Goal: Feedback & Contribution: Contribute content

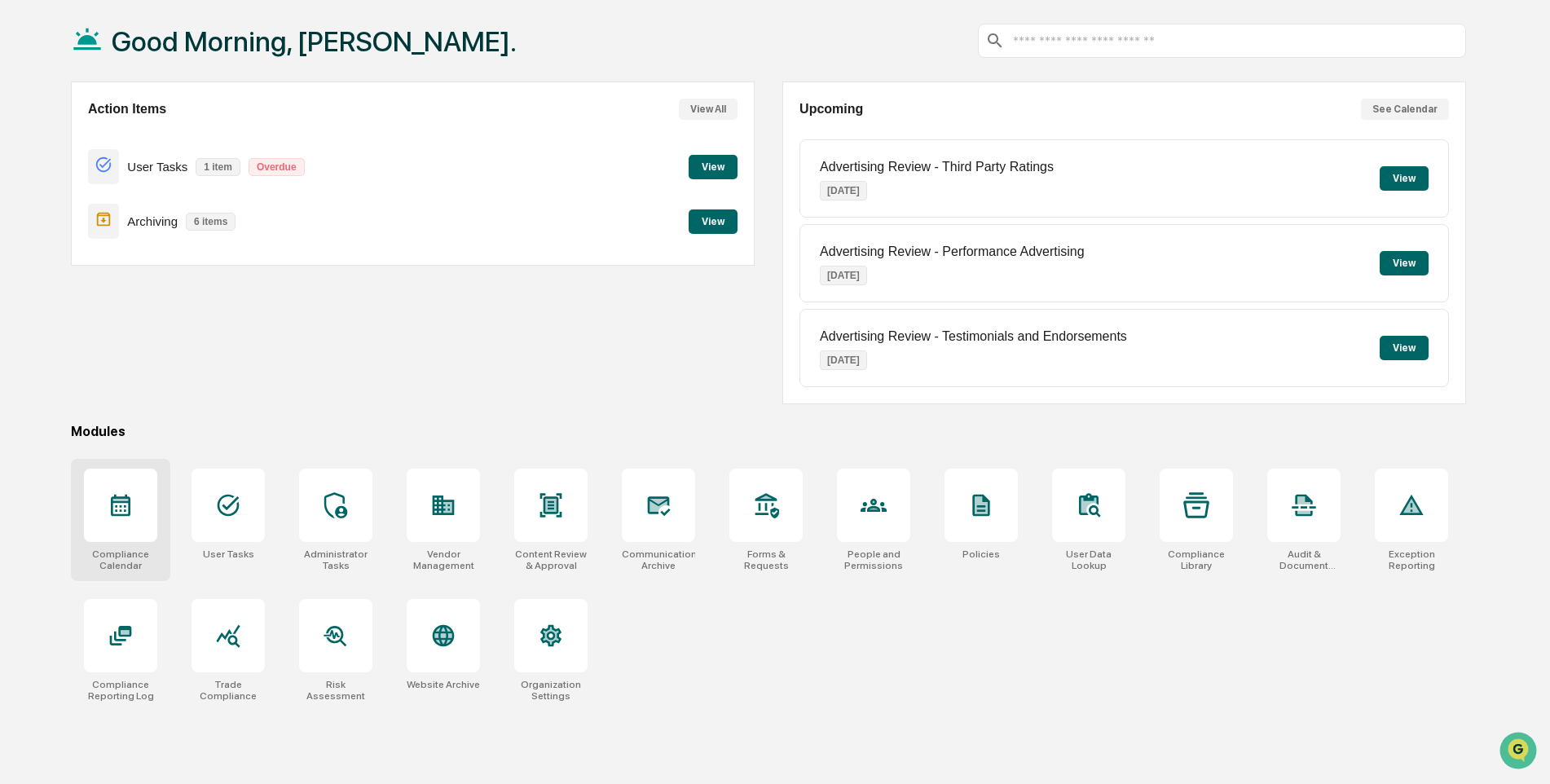
click at [114, 510] on icon at bounding box center [120, 505] width 26 height 26
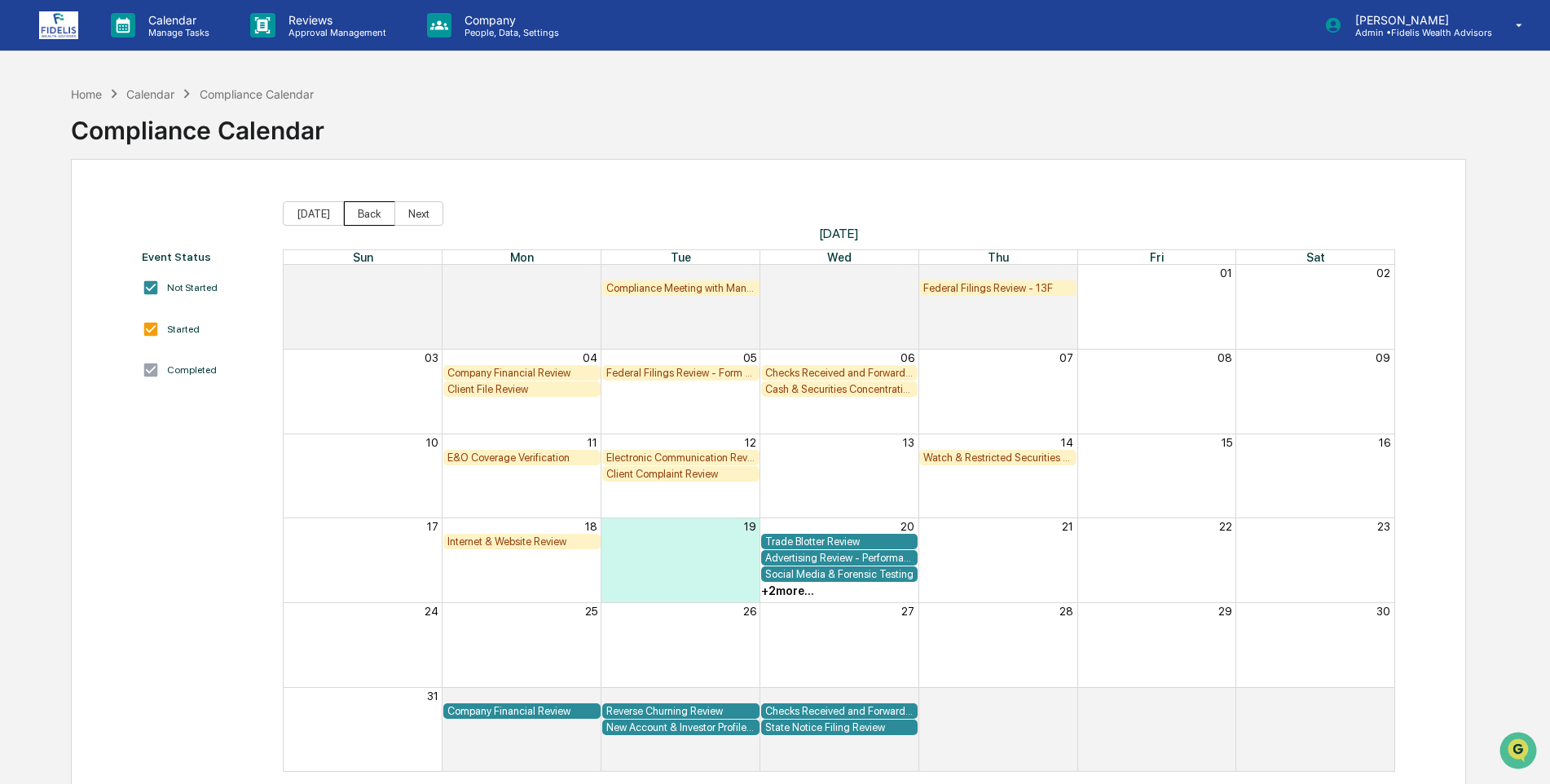
click at [363, 216] on button "Back" at bounding box center [369, 213] width 51 height 25
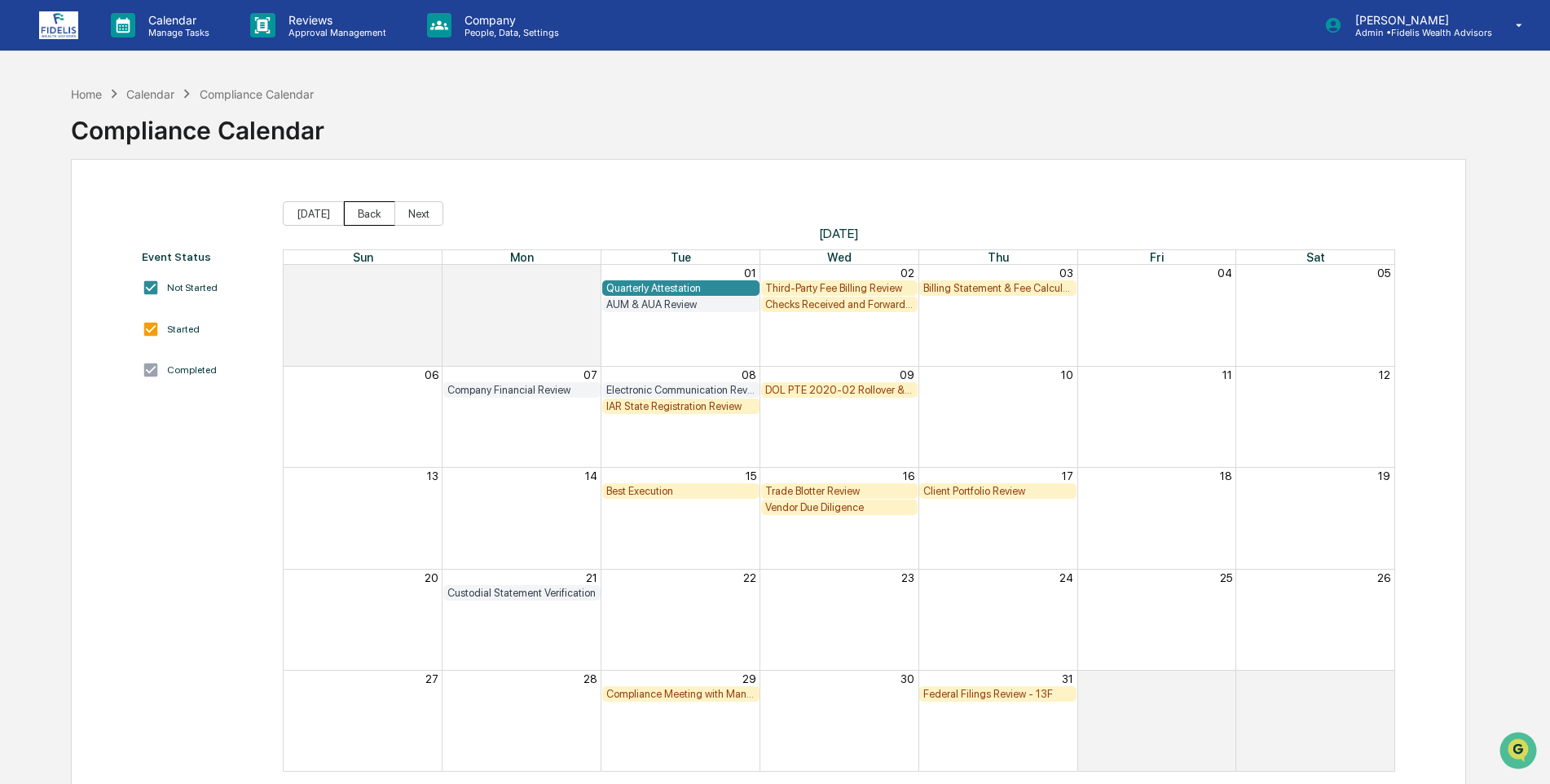
click at [362, 218] on button "Back" at bounding box center [369, 213] width 51 height 25
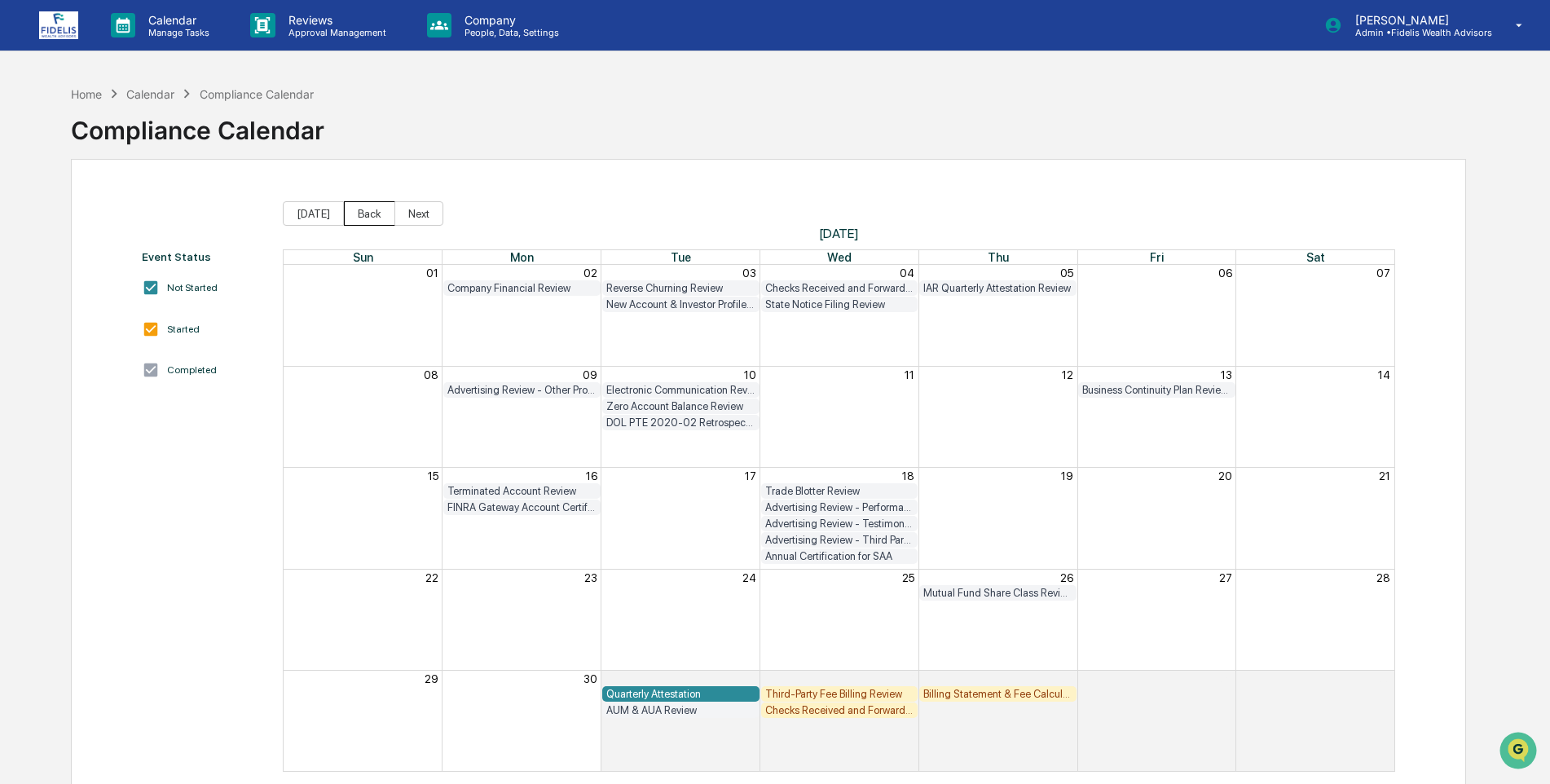
click at [355, 209] on button "Back" at bounding box center [369, 213] width 51 height 25
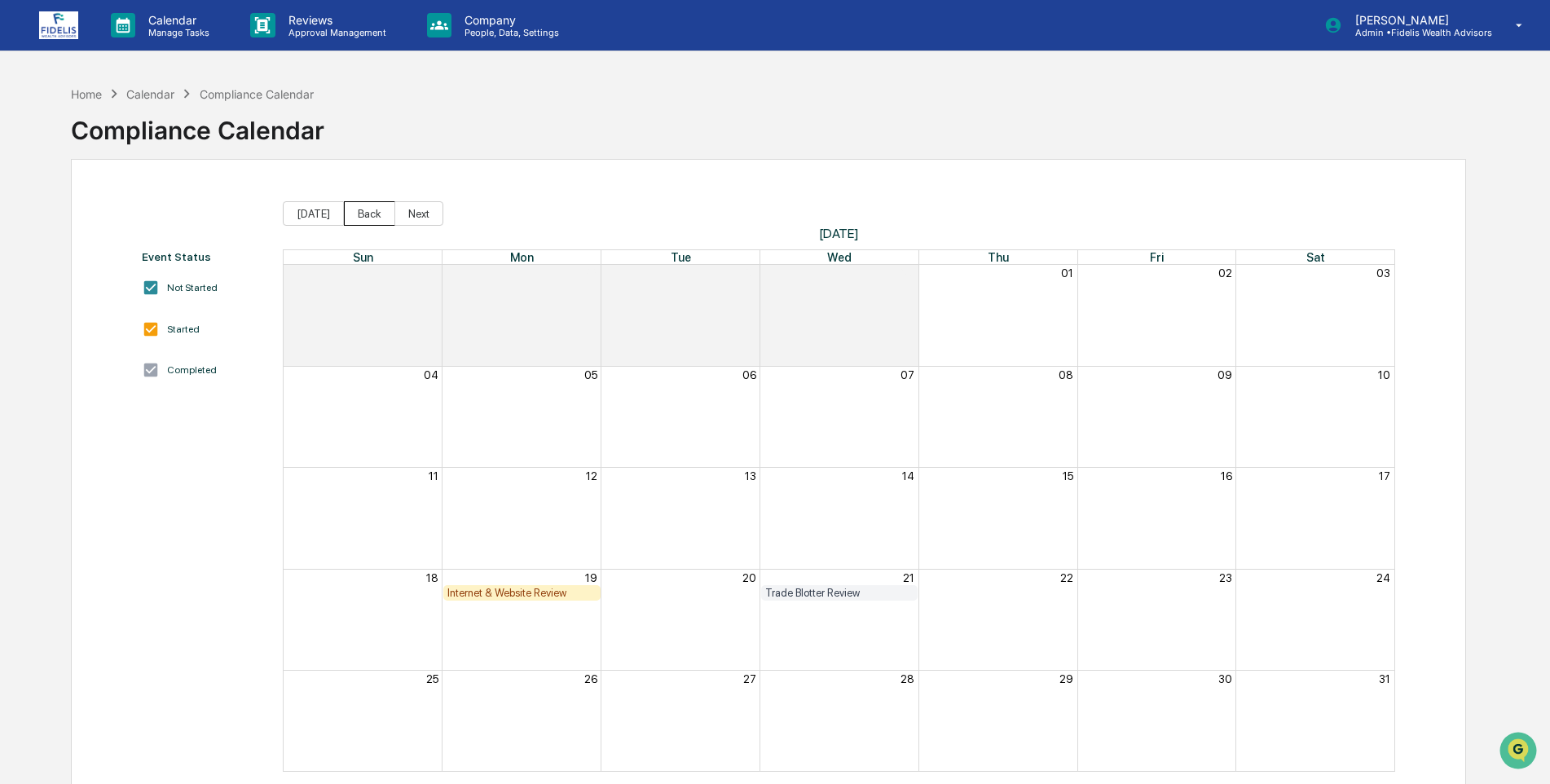
click at [369, 212] on button "Back" at bounding box center [369, 213] width 51 height 25
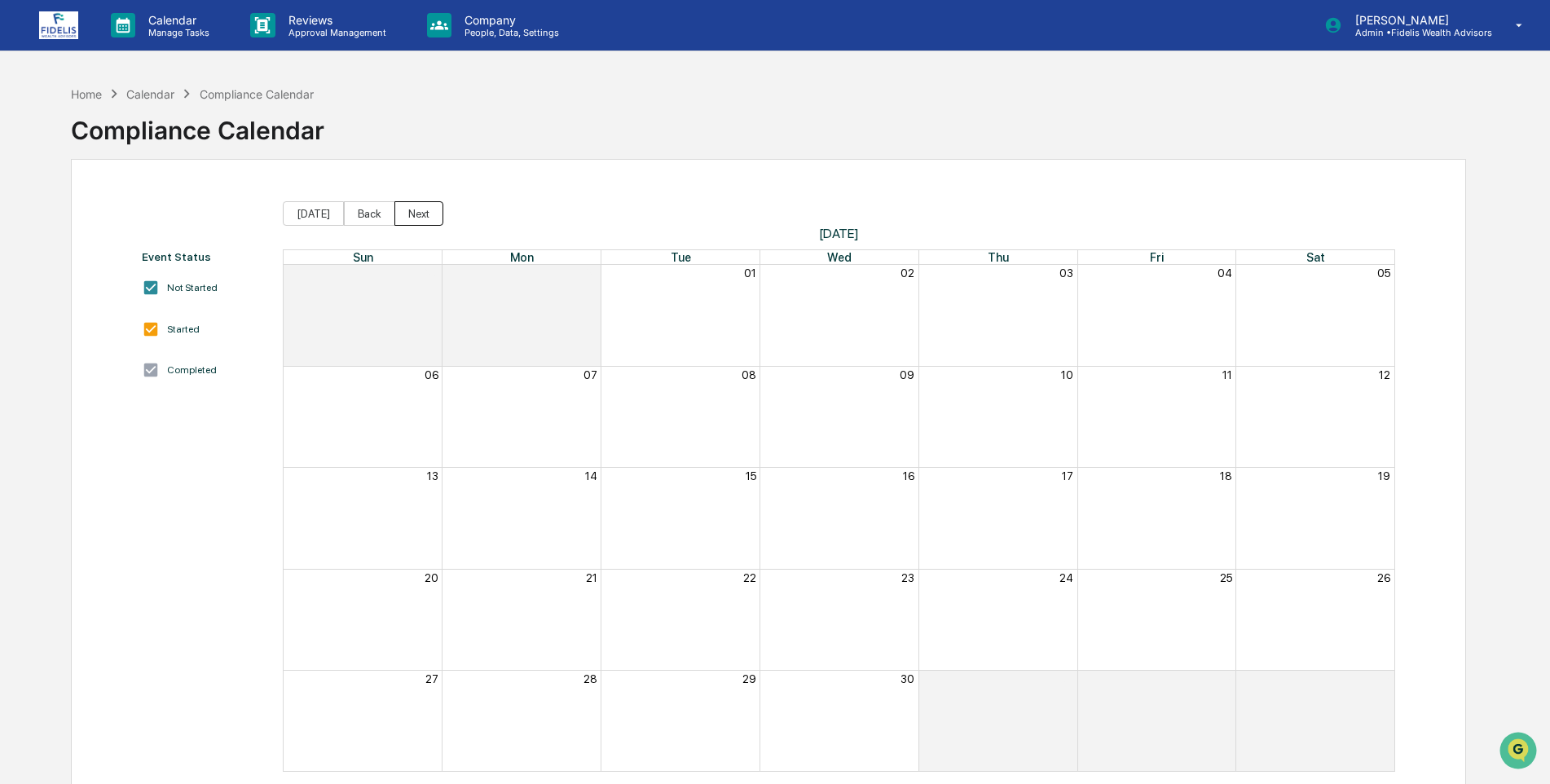
click at [413, 216] on button "Next" at bounding box center [418, 213] width 49 height 25
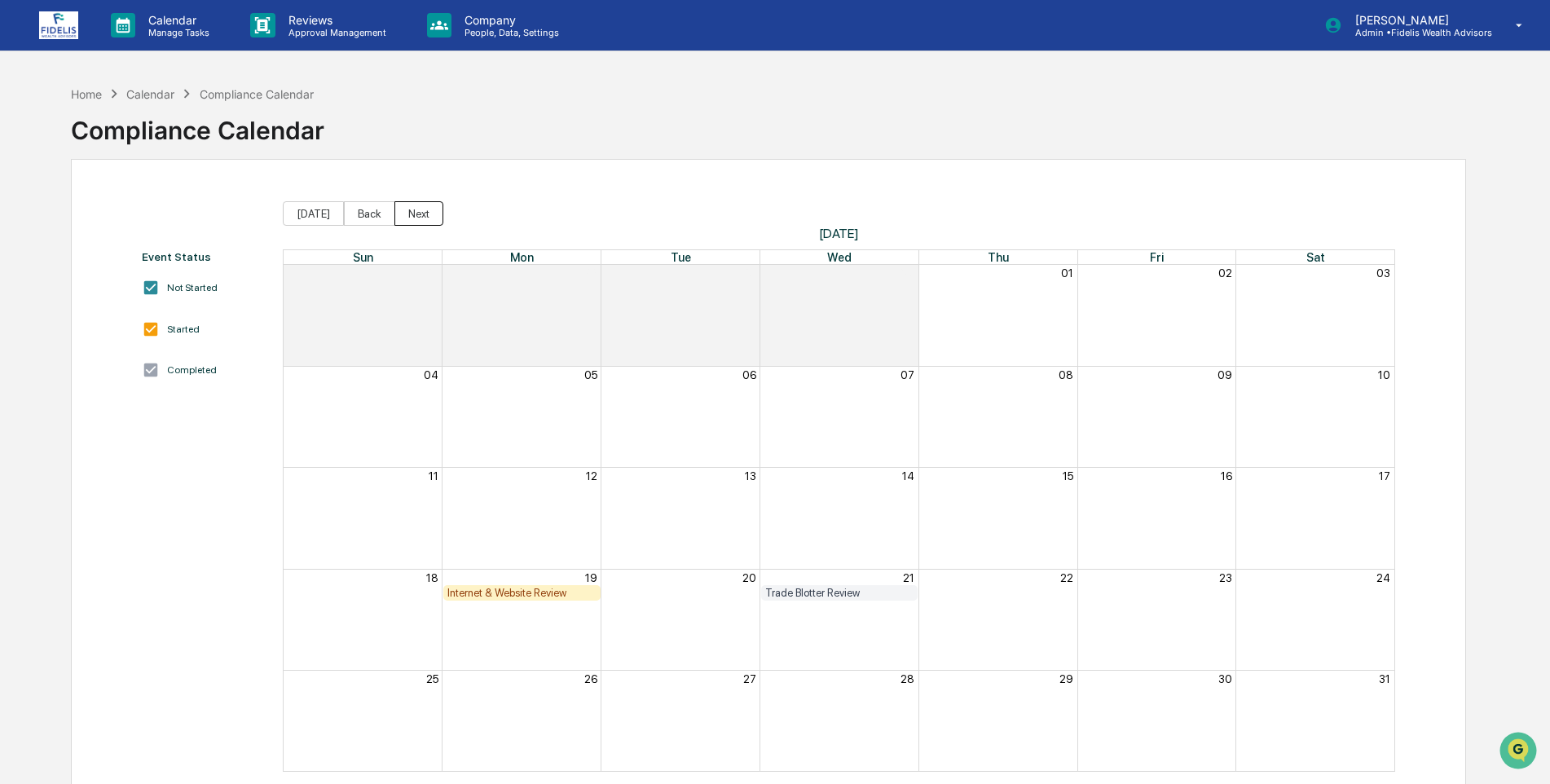
click at [413, 216] on button "Next" at bounding box center [418, 213] width 49 height 25
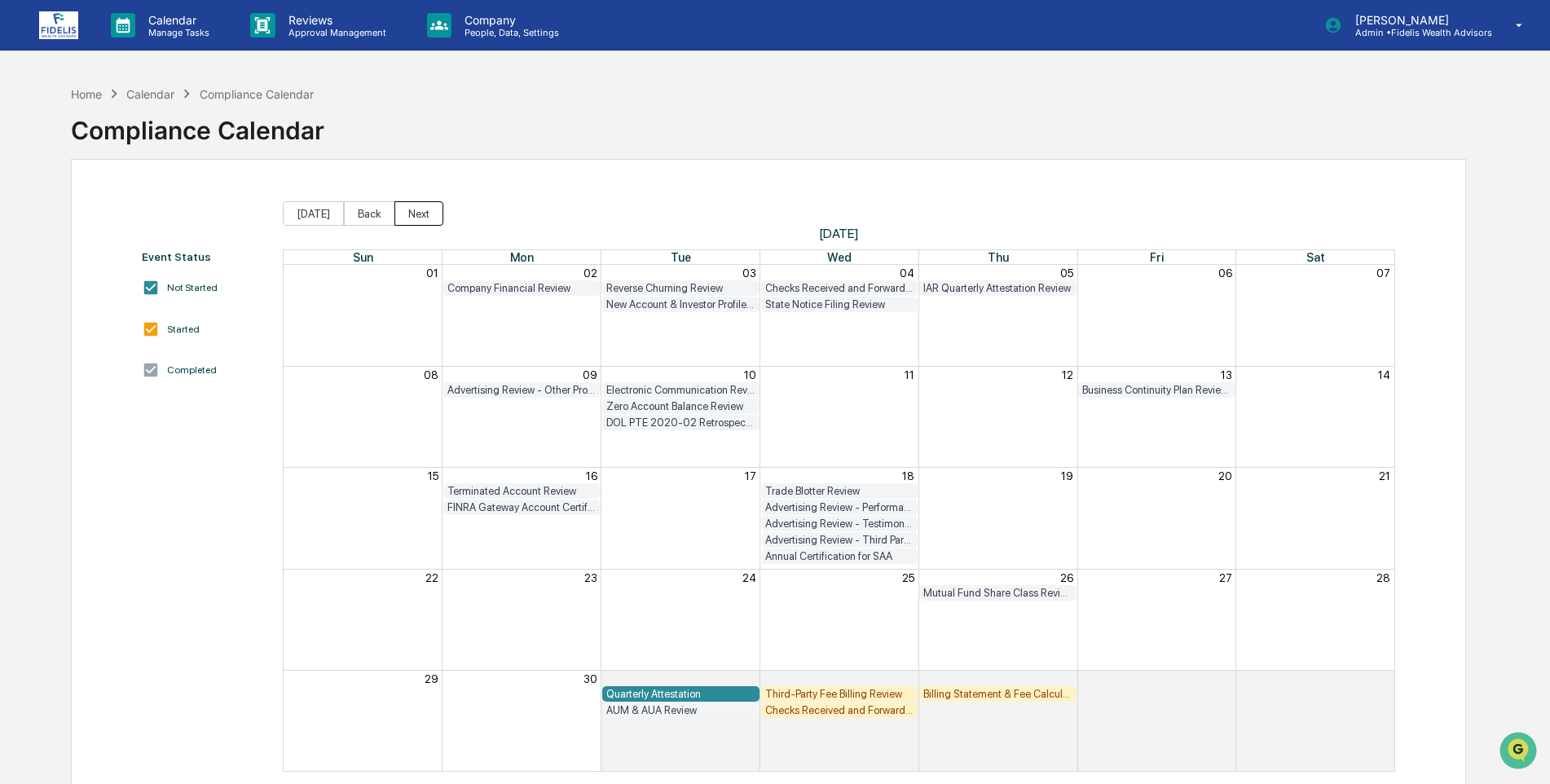
click at [412, 214] on button "Next" at bounding box center [418, 213] width 49 height 25
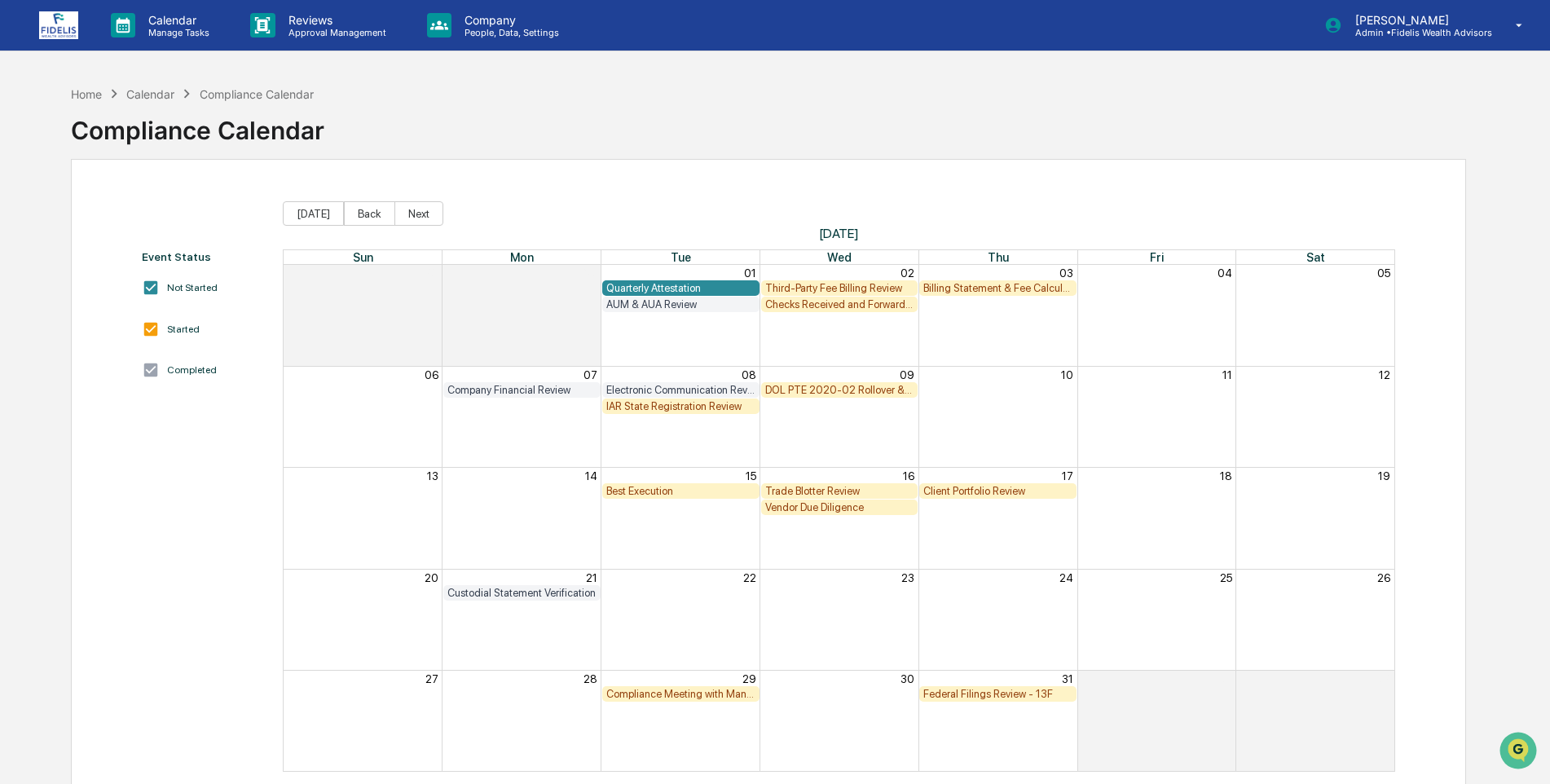
click at [833, 387] on div "DOL PTE 2020-02 Rollover & IRA to IRA Account Review" at bounding box center [840, 390] width 149 height 12
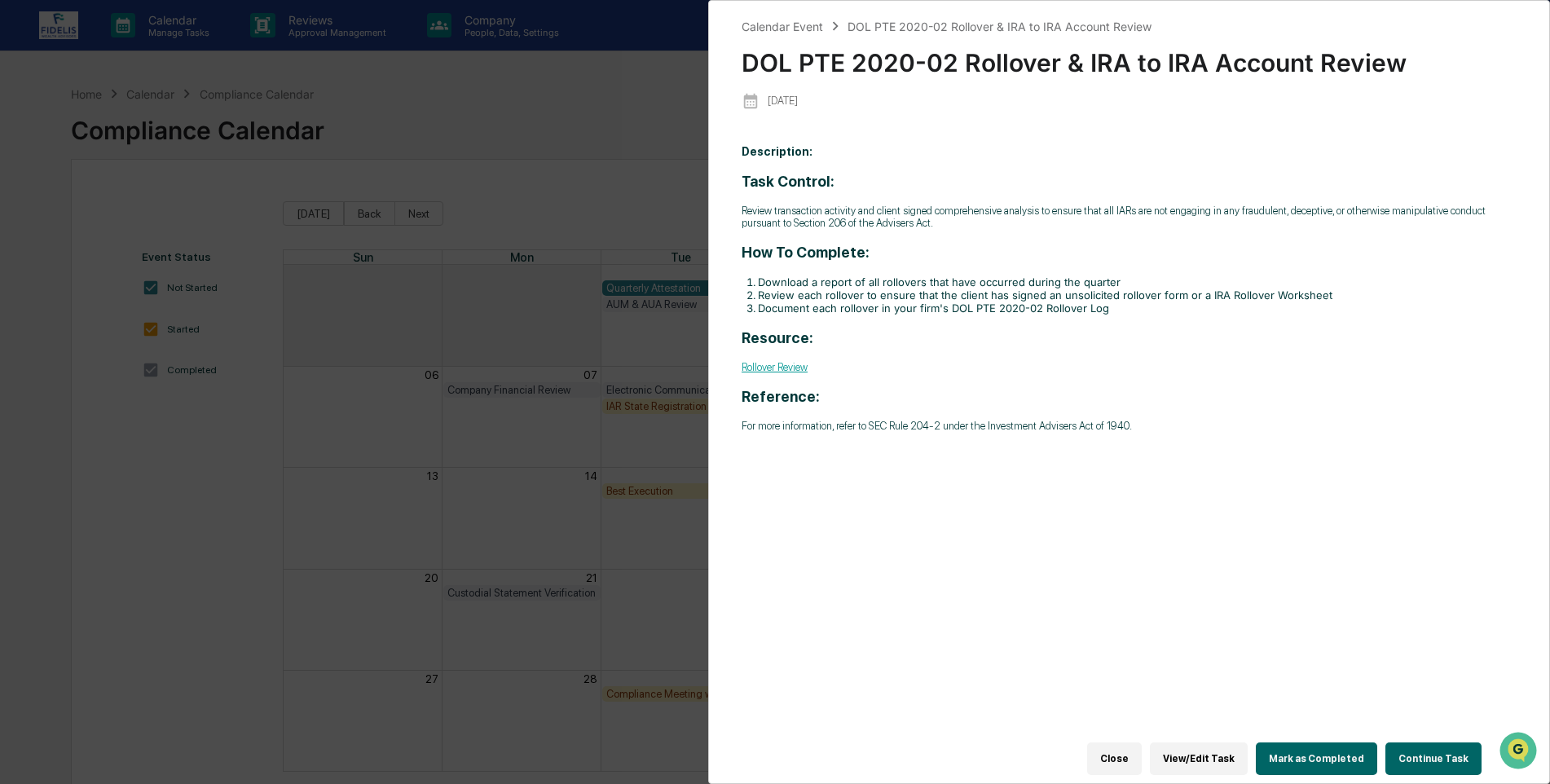
click at [1134, 748] on button "Close" at bounding box center [1114, 758] width 55 height 33
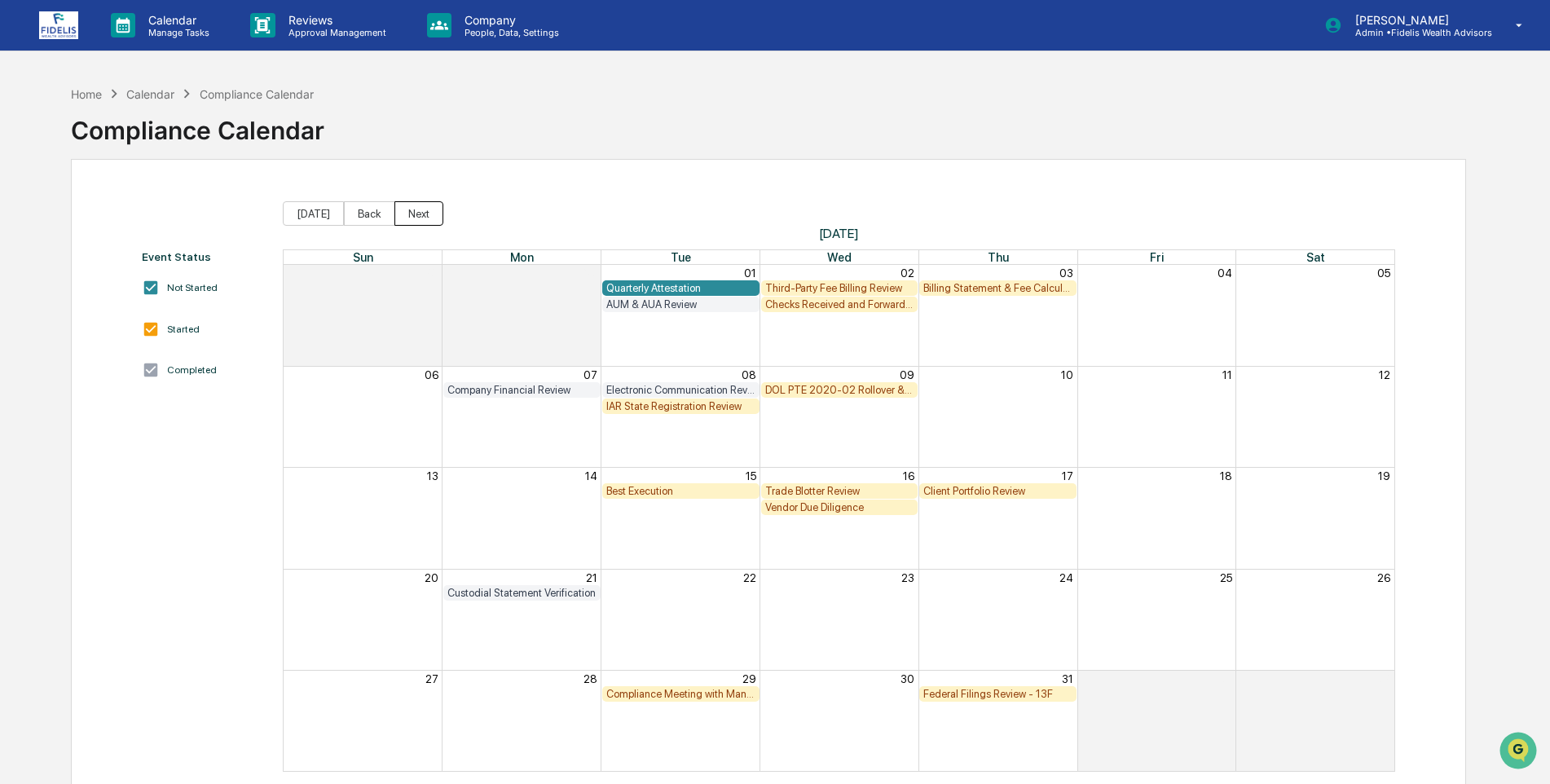
click at [407, 215] on button "Next" at bounding box center [418, 213] width 49 height 25
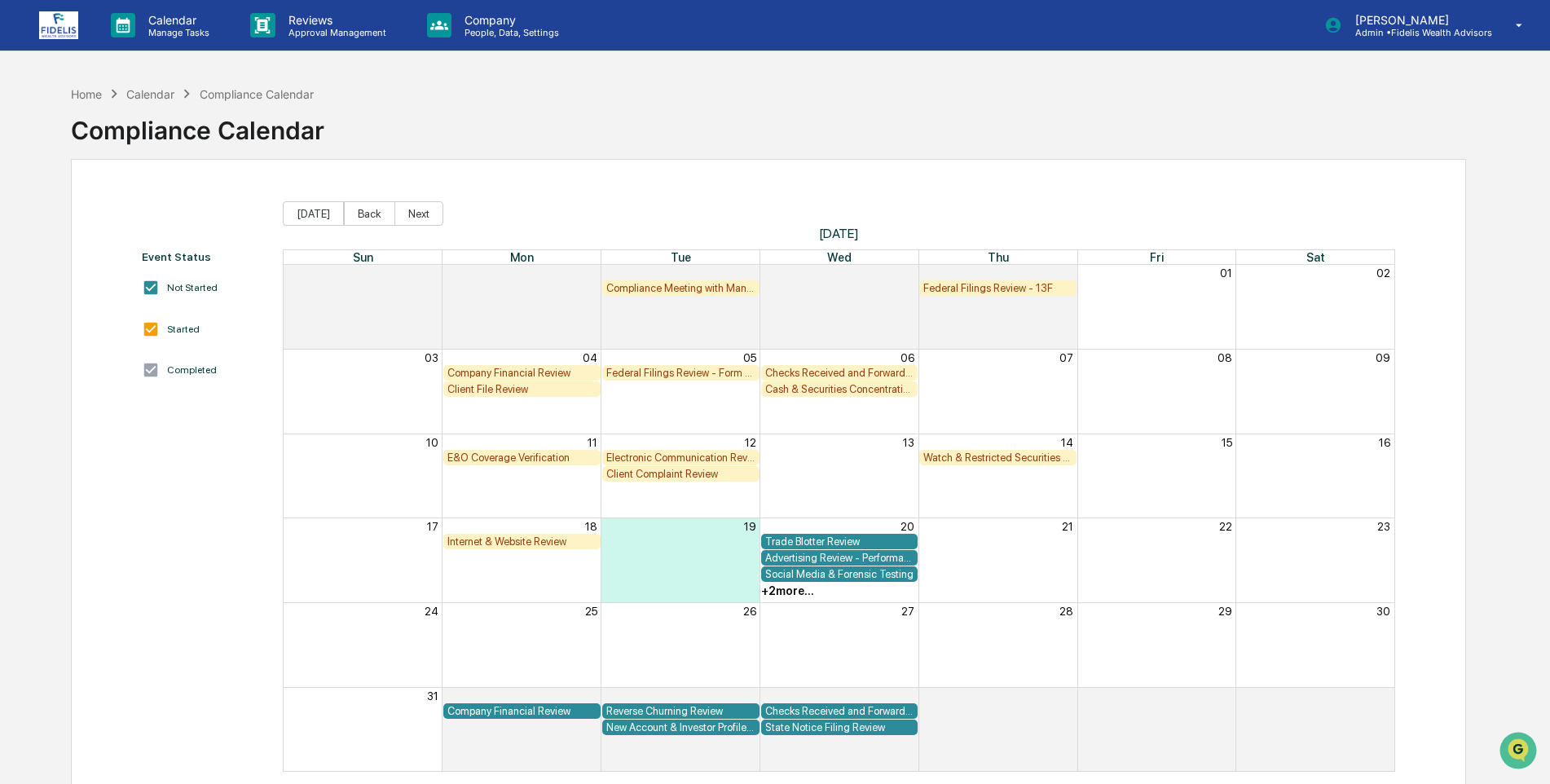
click at [823, 386] on div "Cash & Securities Concentration Review" at bounding box center [840, 389] width 149 height 12
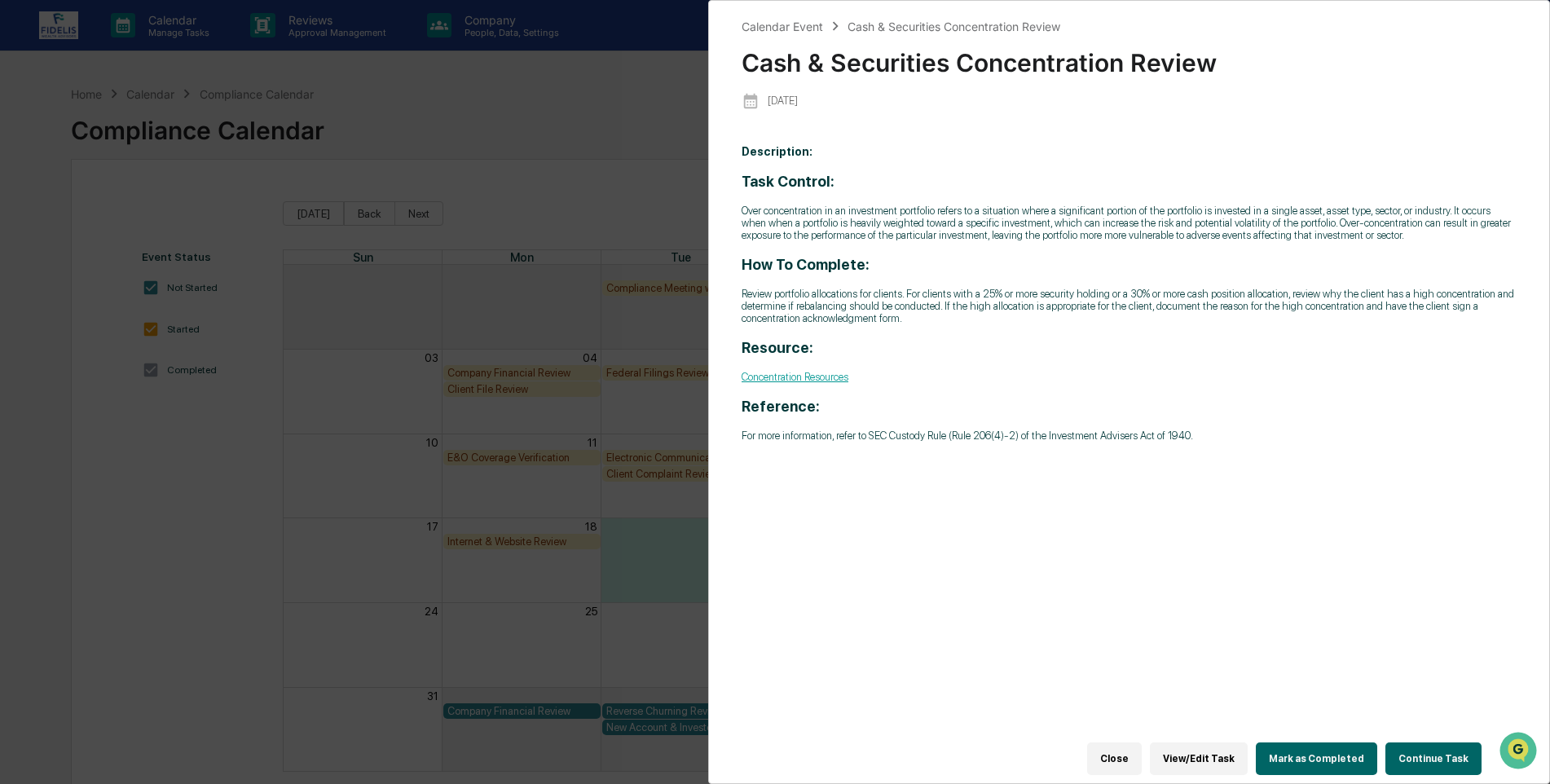
click at [1131, 746] on button "Close" at bounding box center [1114, 758] width 55 height 33
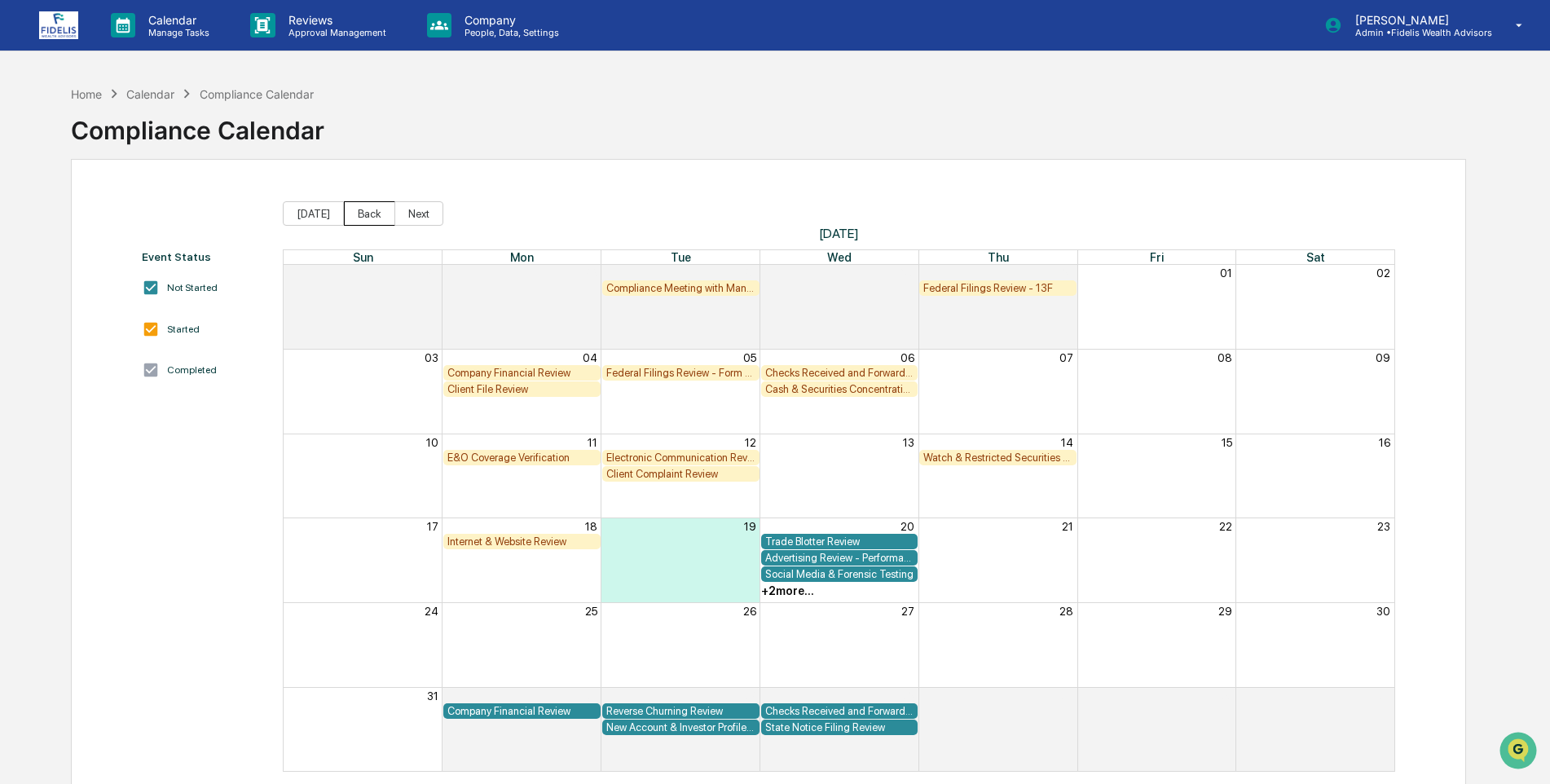
click at [357, 212] on button "Back" at bounding box center [369, 213] width 51 height 25
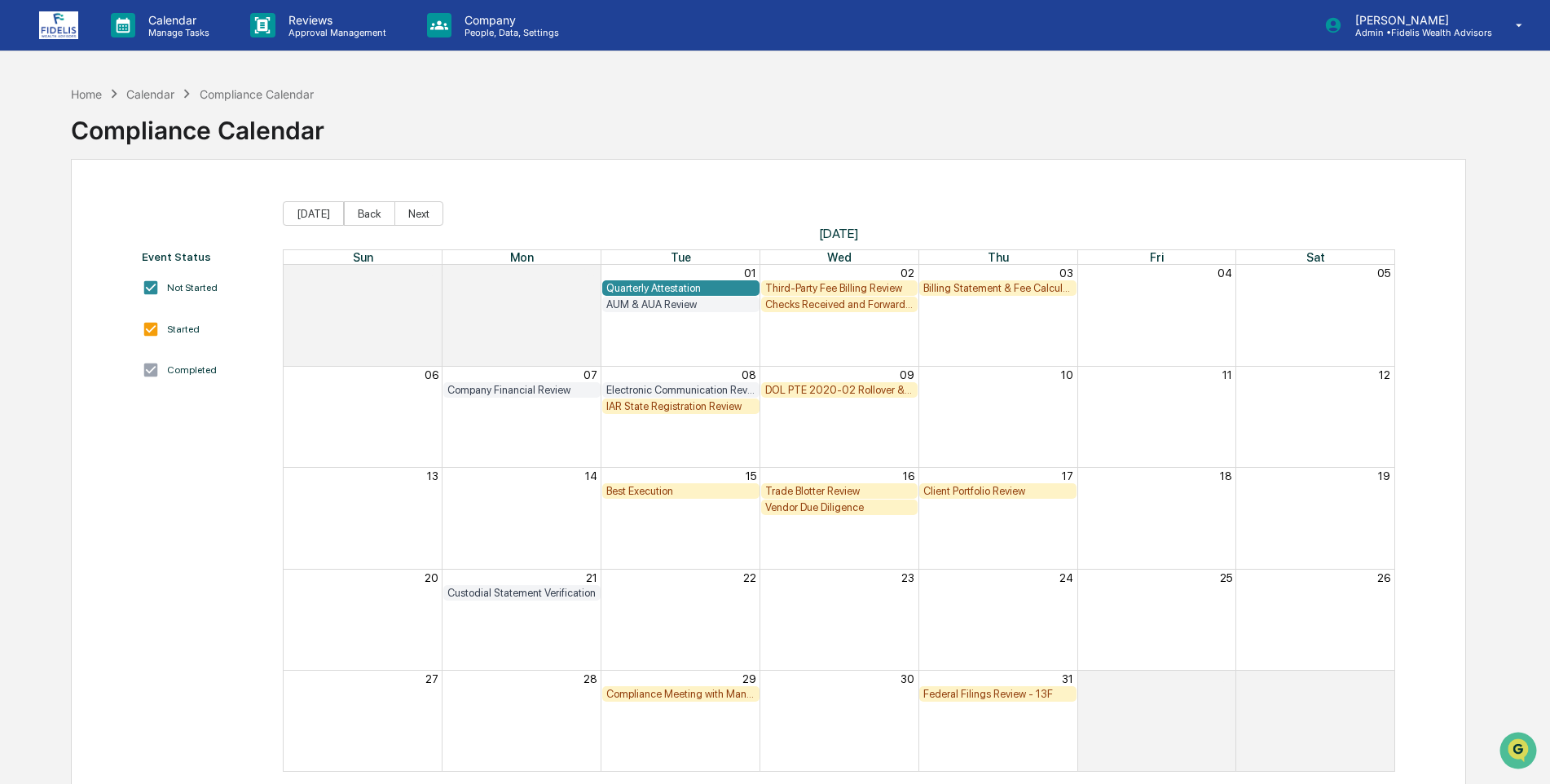
click at [958, 694] on div "Federal Filings Review - 13F" at bounding box center [998, 693] width 149 height 12
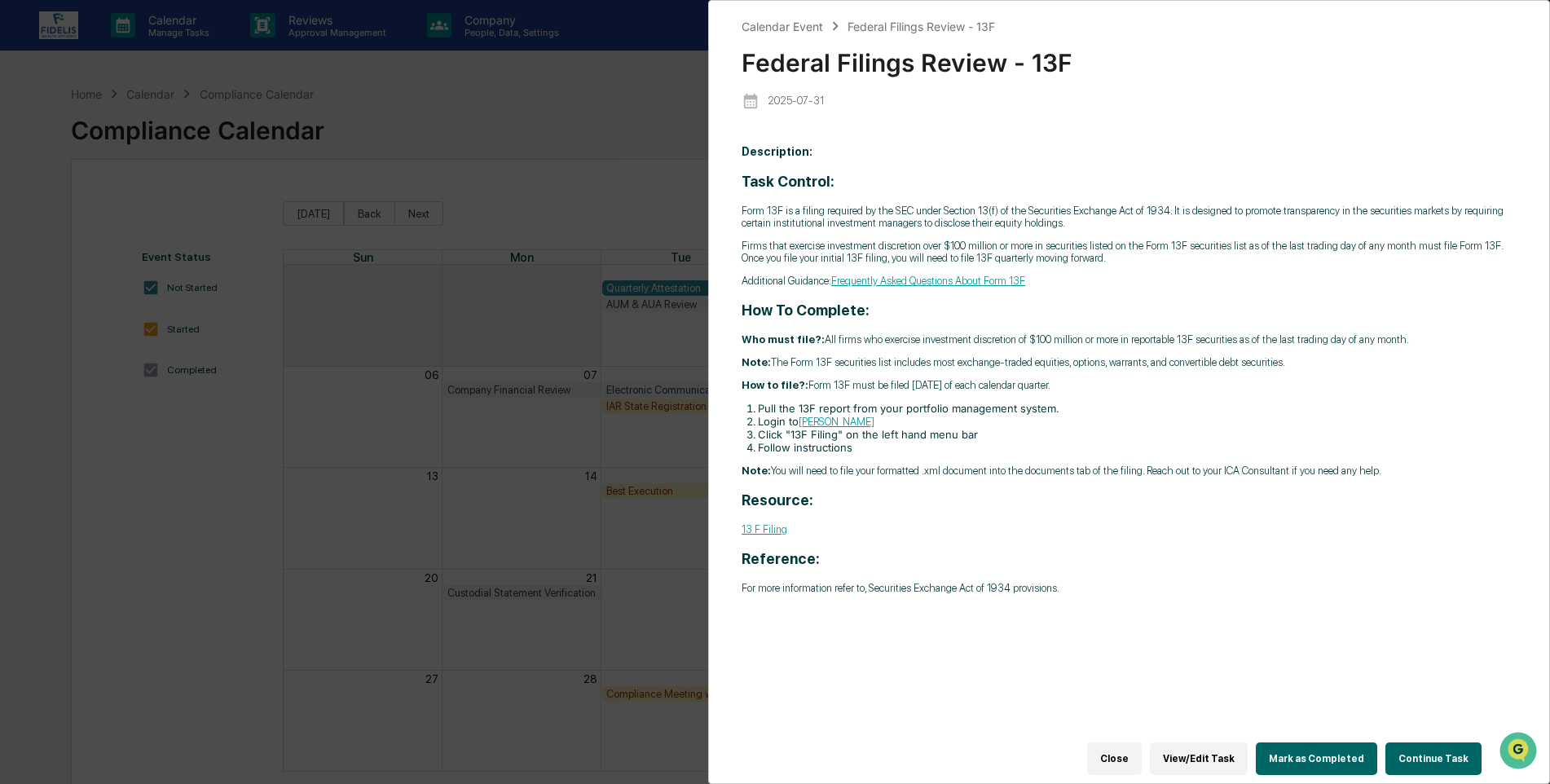
click at [1134, 749] on button "Close" at bounding box center [1114, 758] width 55 height 33
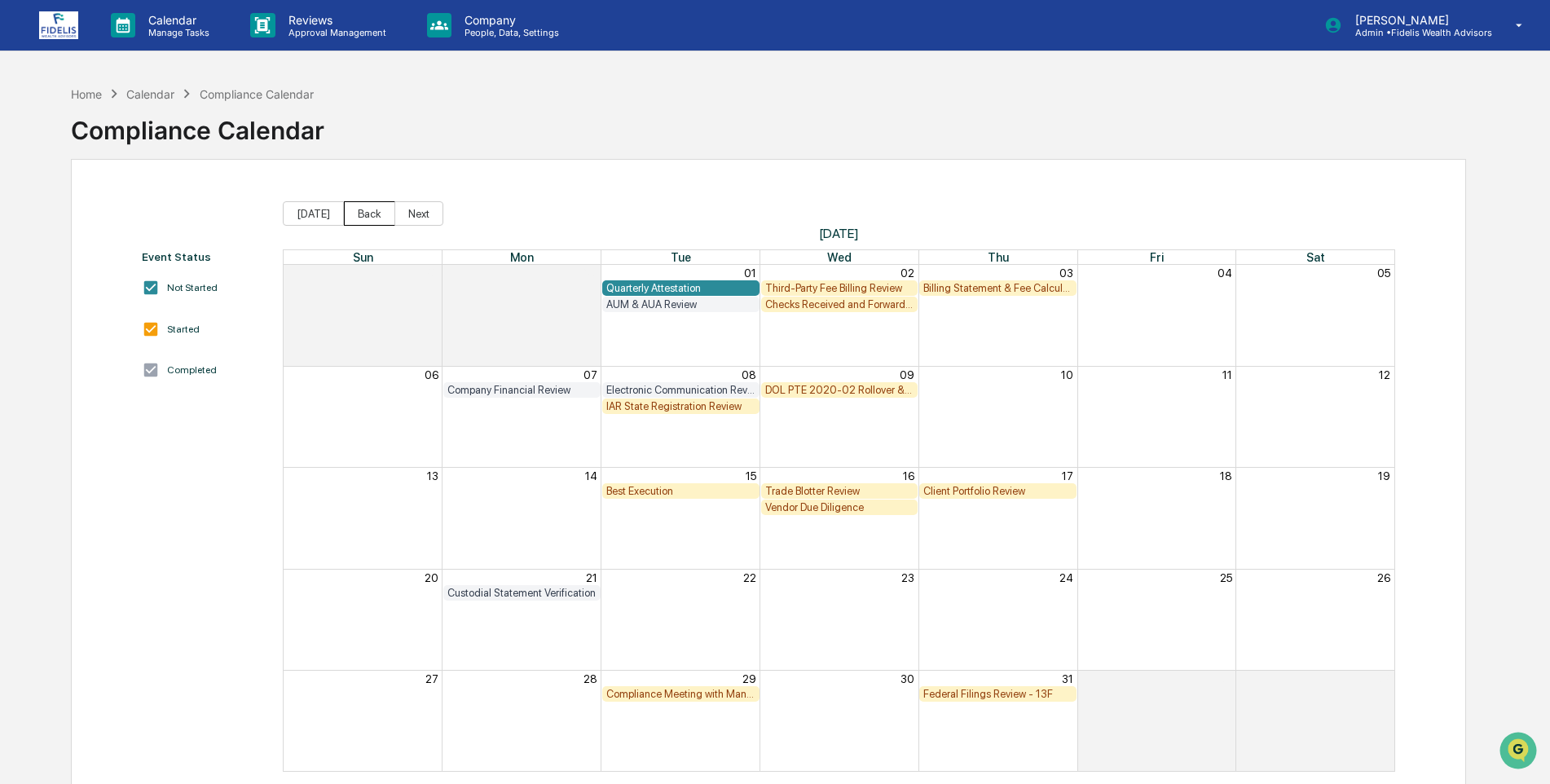
click at [358, 210] on button "Back" at bounding box center [369, 213] width 51 height 25
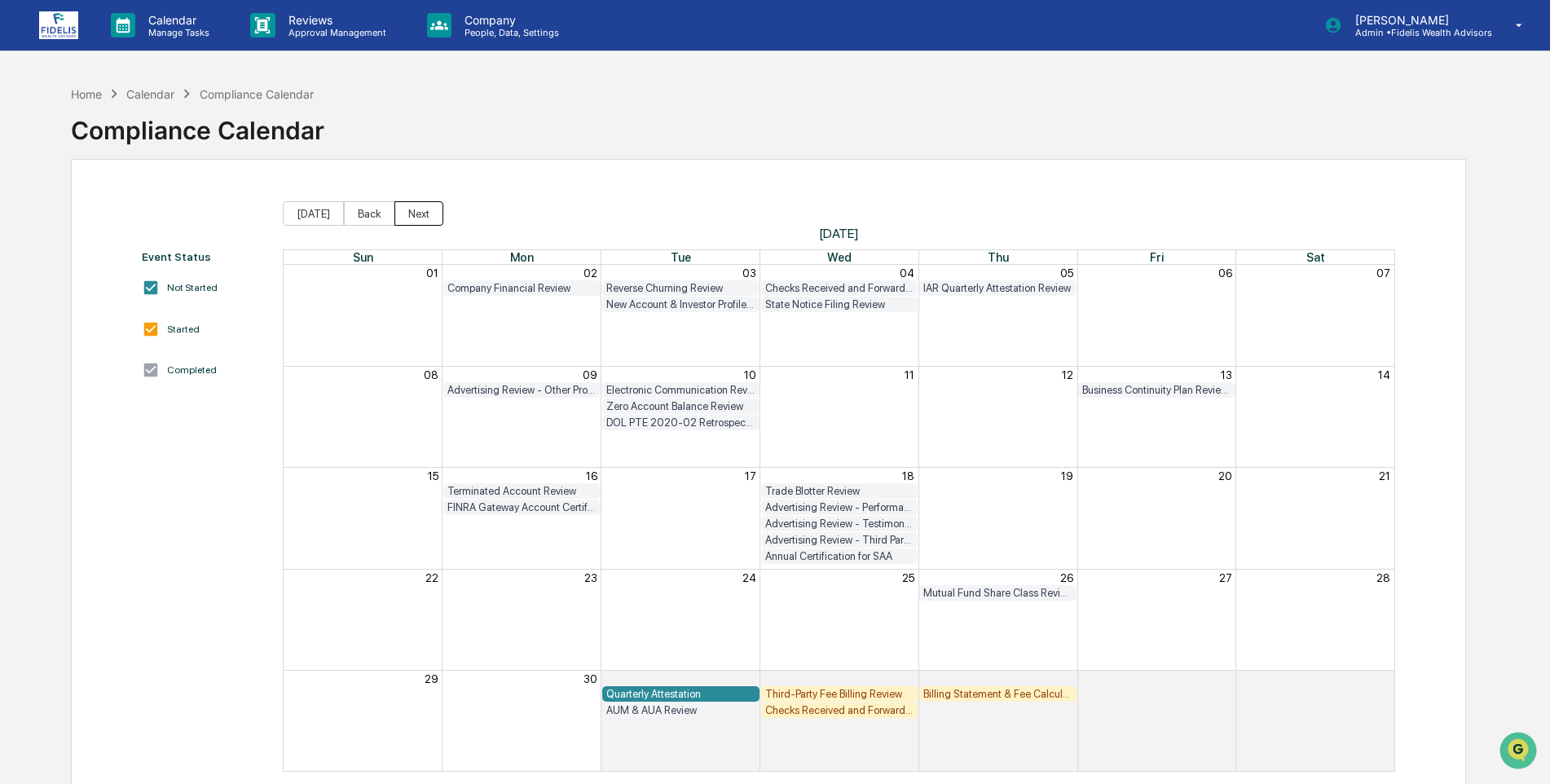
click at [413, 212] on button "Next" at bounding box center [418, 213] width 49 height 25
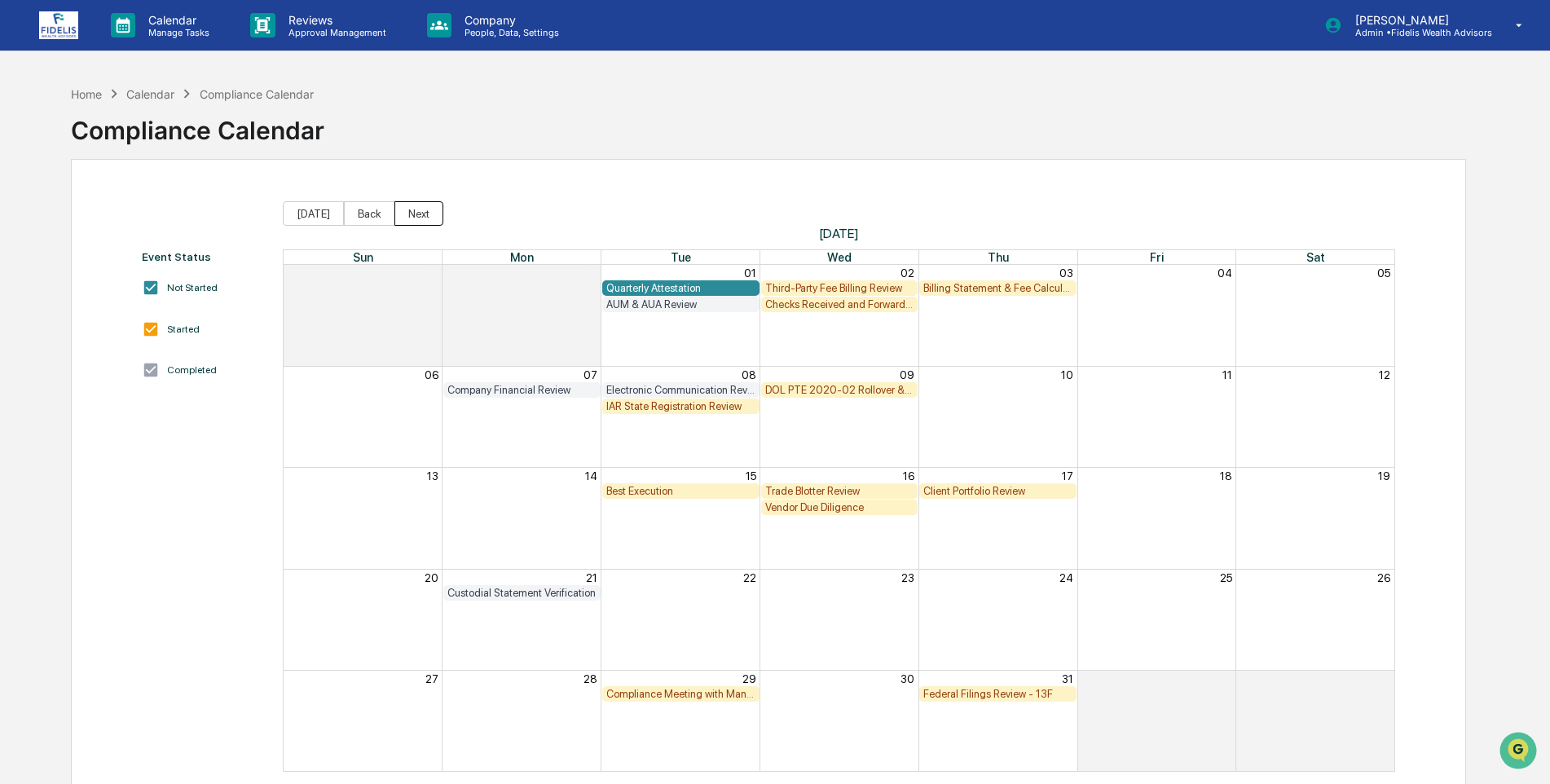
click at [412, 213] on button "Next" at bounding box center [418, 213] width 49 height 25
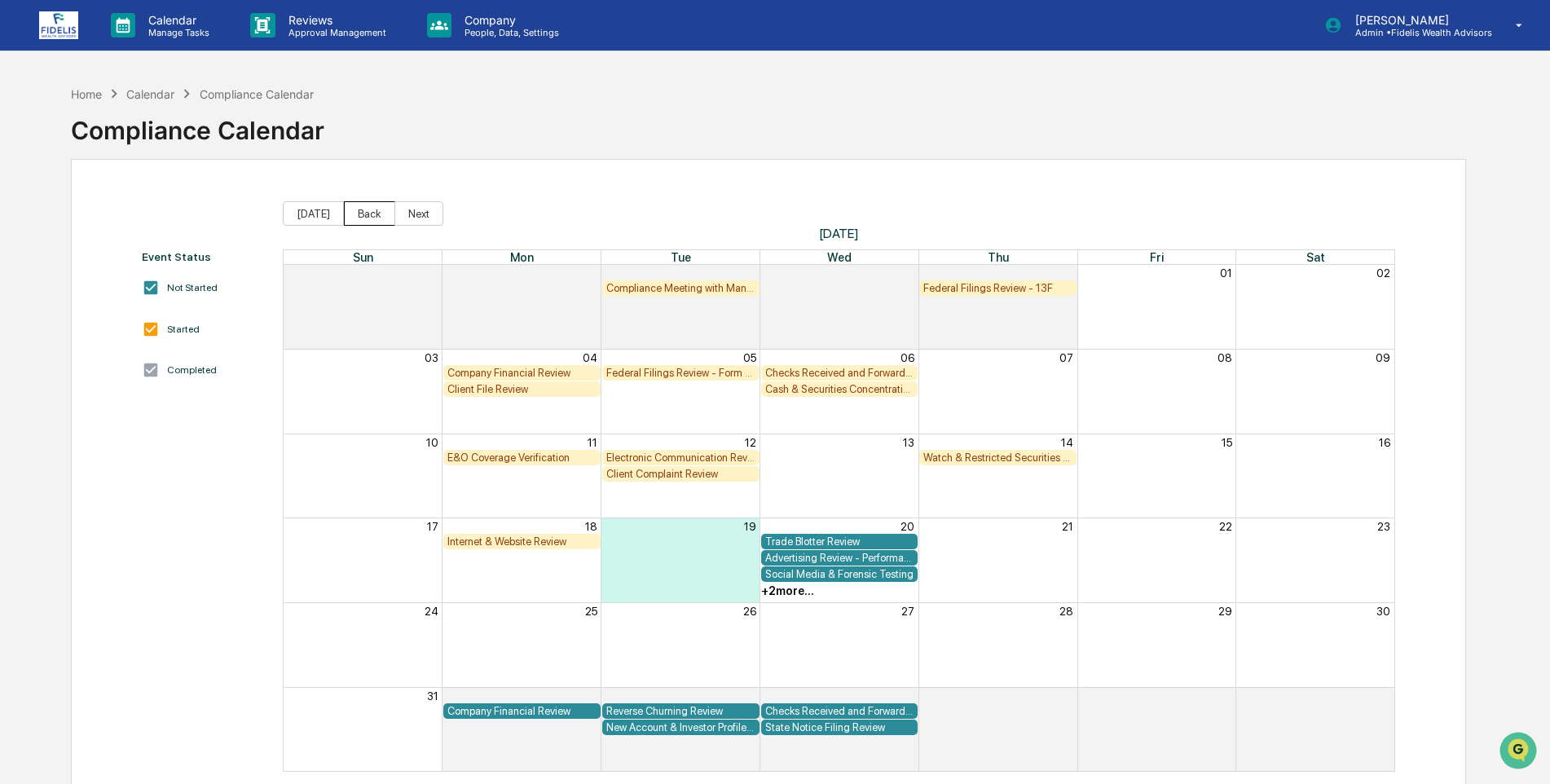
click at [367, 218] on button "Back" at bounding box center [369, 213] width 51 height 25
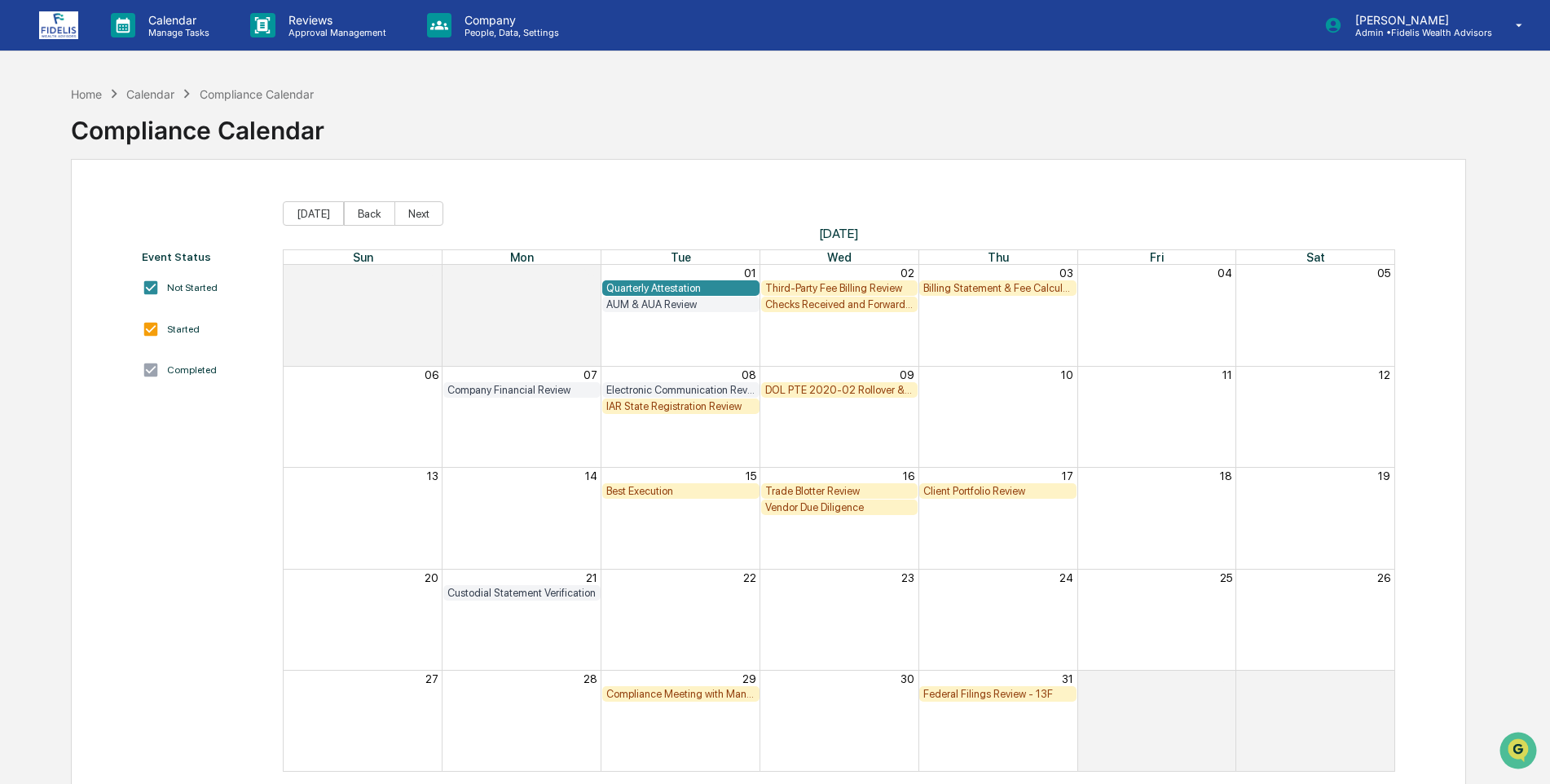
click at [1004, 287] on div "Billing Statement & Fee Calculations Report Review" at bounding box center [998, 288] width 149 height 12
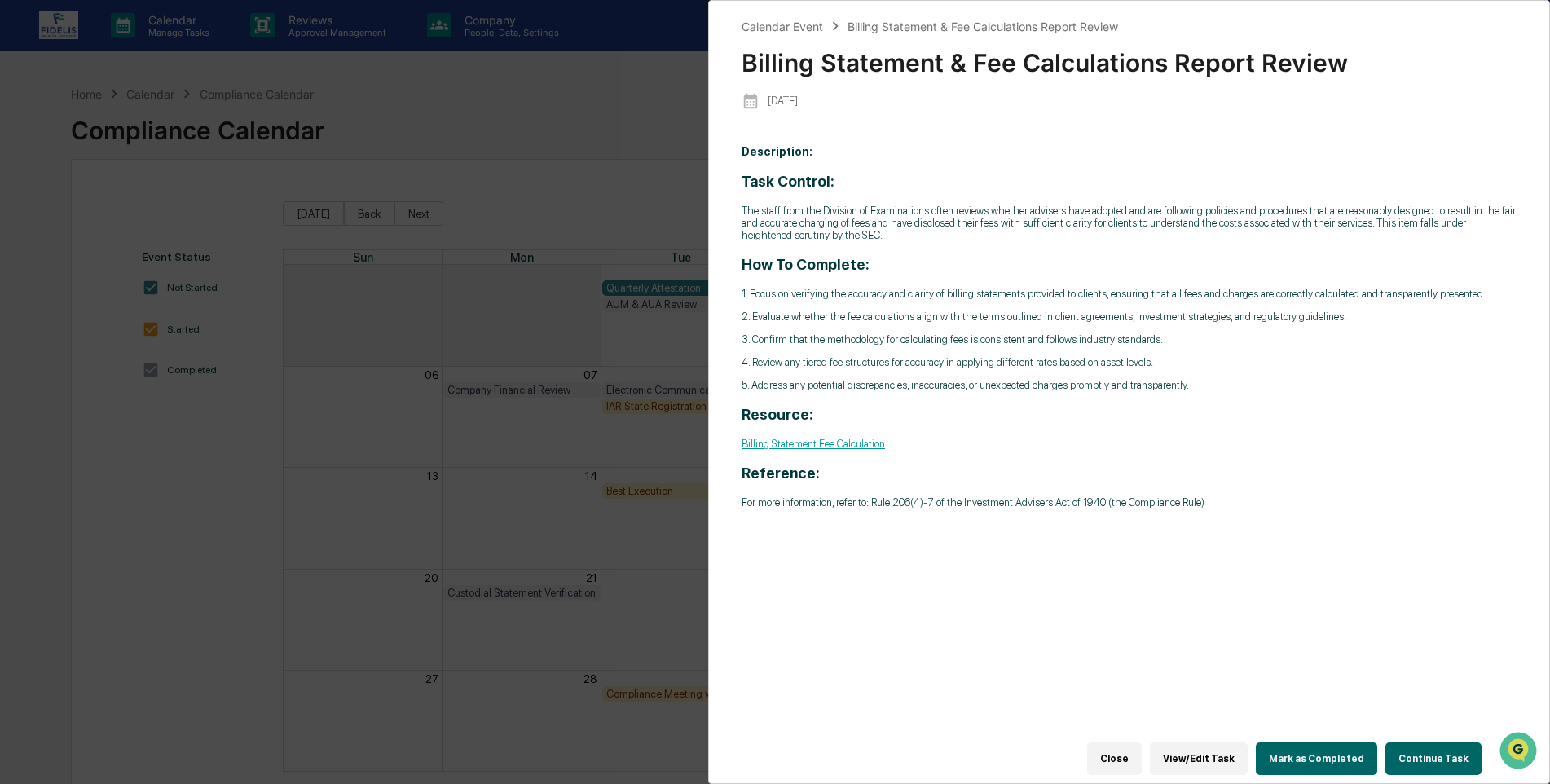
click at [825, 449] on link "Billing Statement Fee Calculation" at bounding box center [813, 444] width 143 height 12
click at [1128, 753] on button "Close" at bounding box center [1114, 758] width 55 height 33
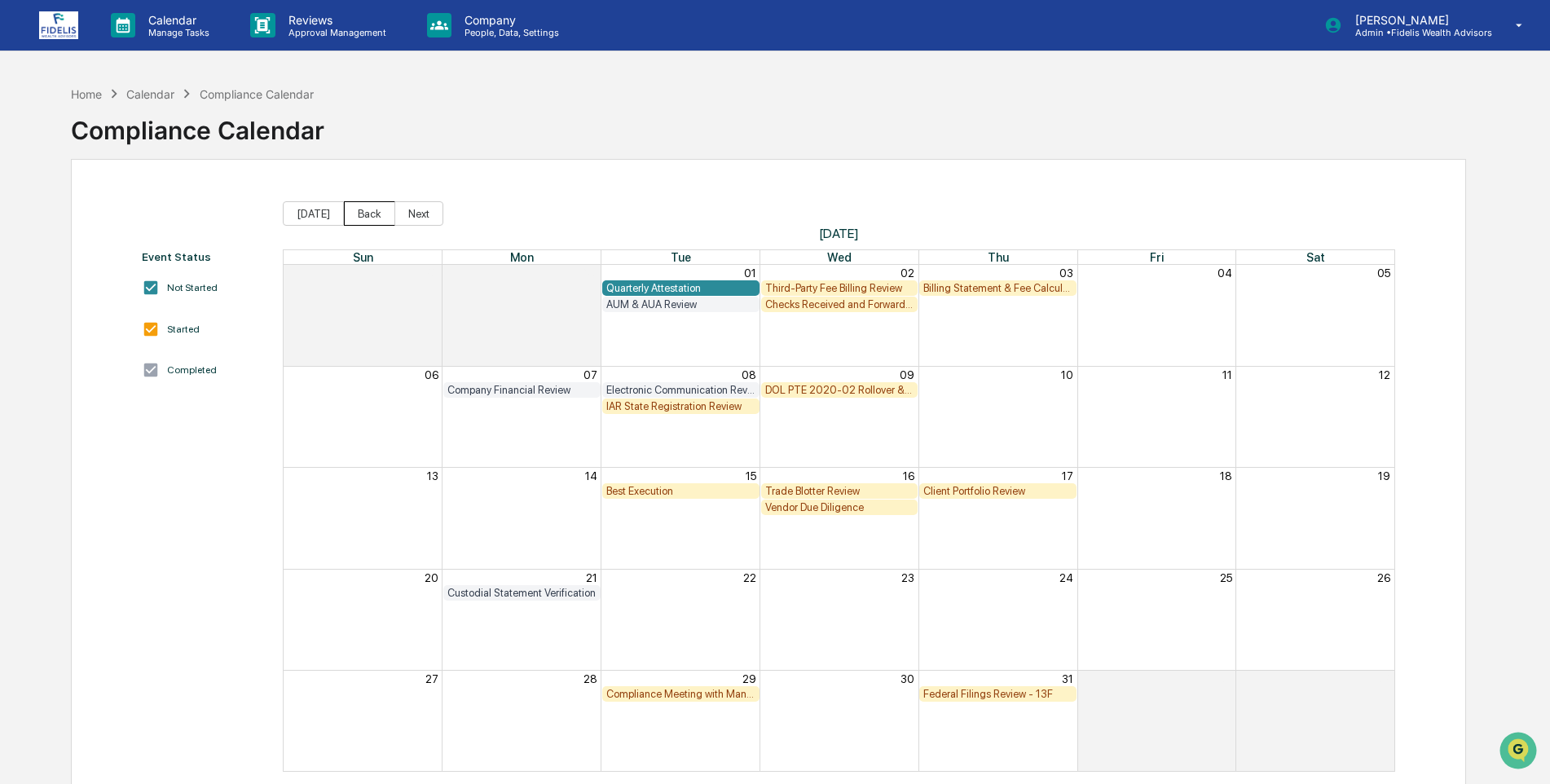
click at [364, 206] on button "Back" at bounding box center [369, 213] width 51 height 25
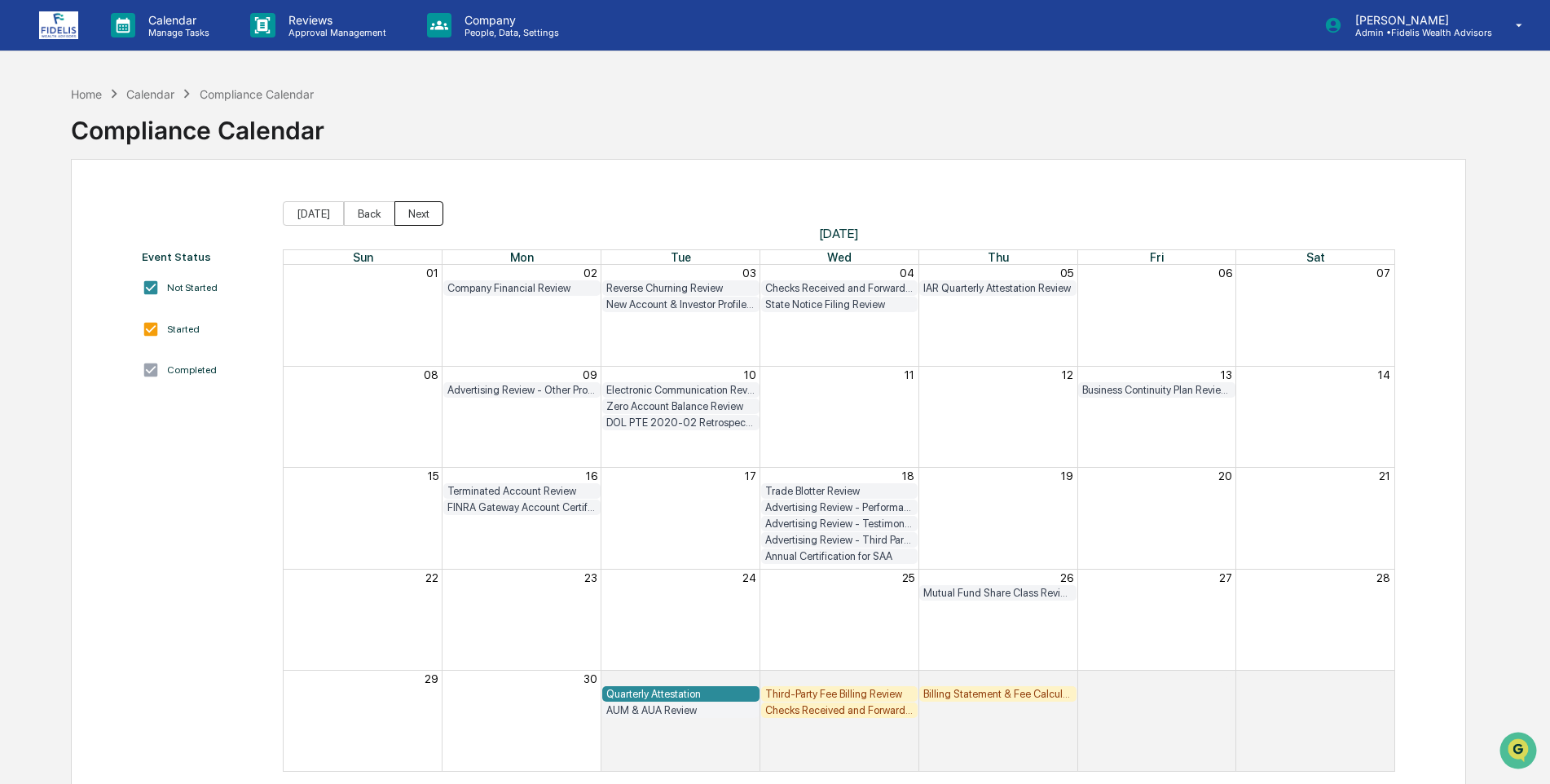
click at [417, 211] on button "Next" at bounding box center [418, 213] width 49 height 25
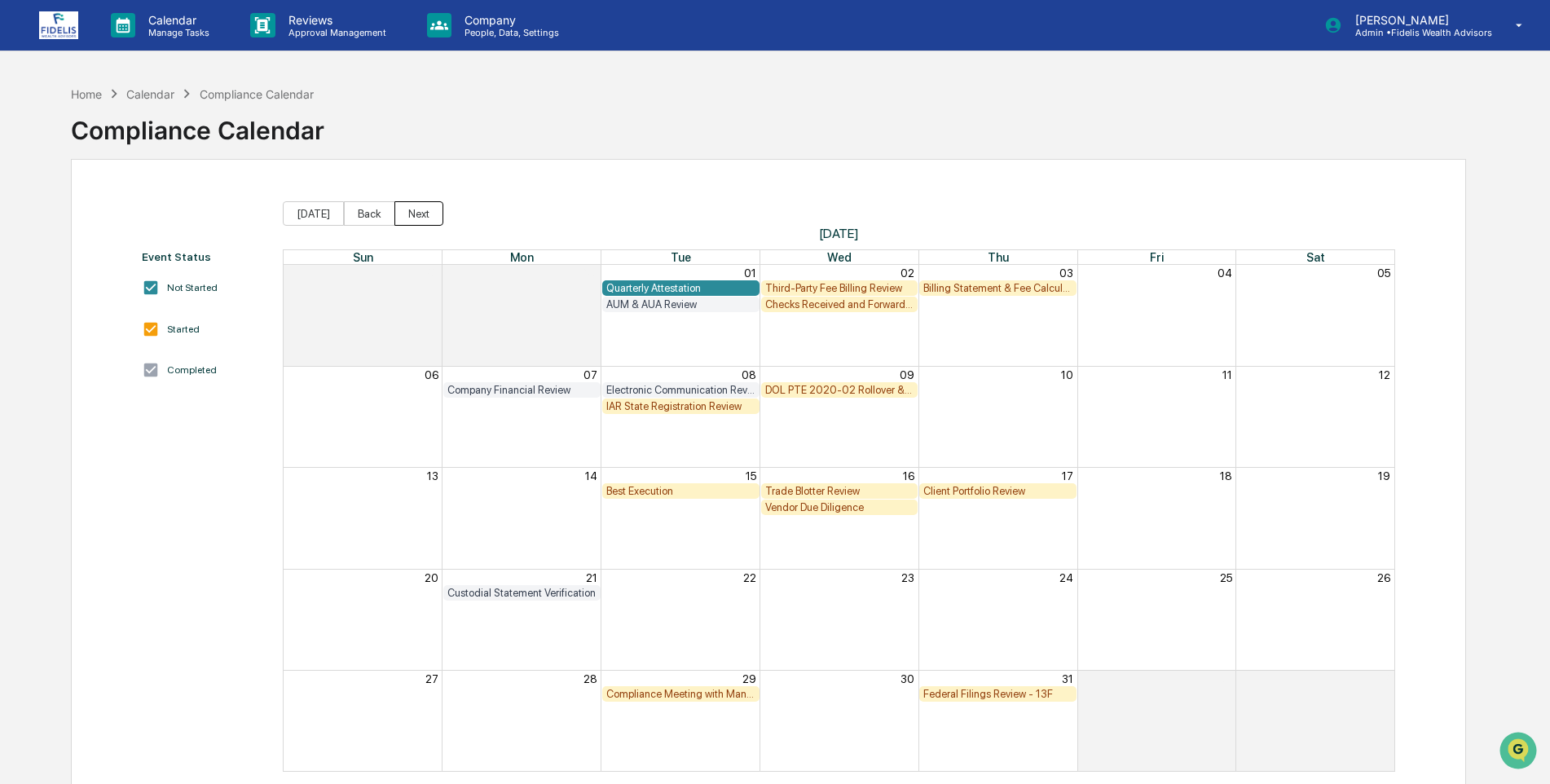
click at [417, 211] on button "Next" at bounding box center [418, 213] width 49 height 25
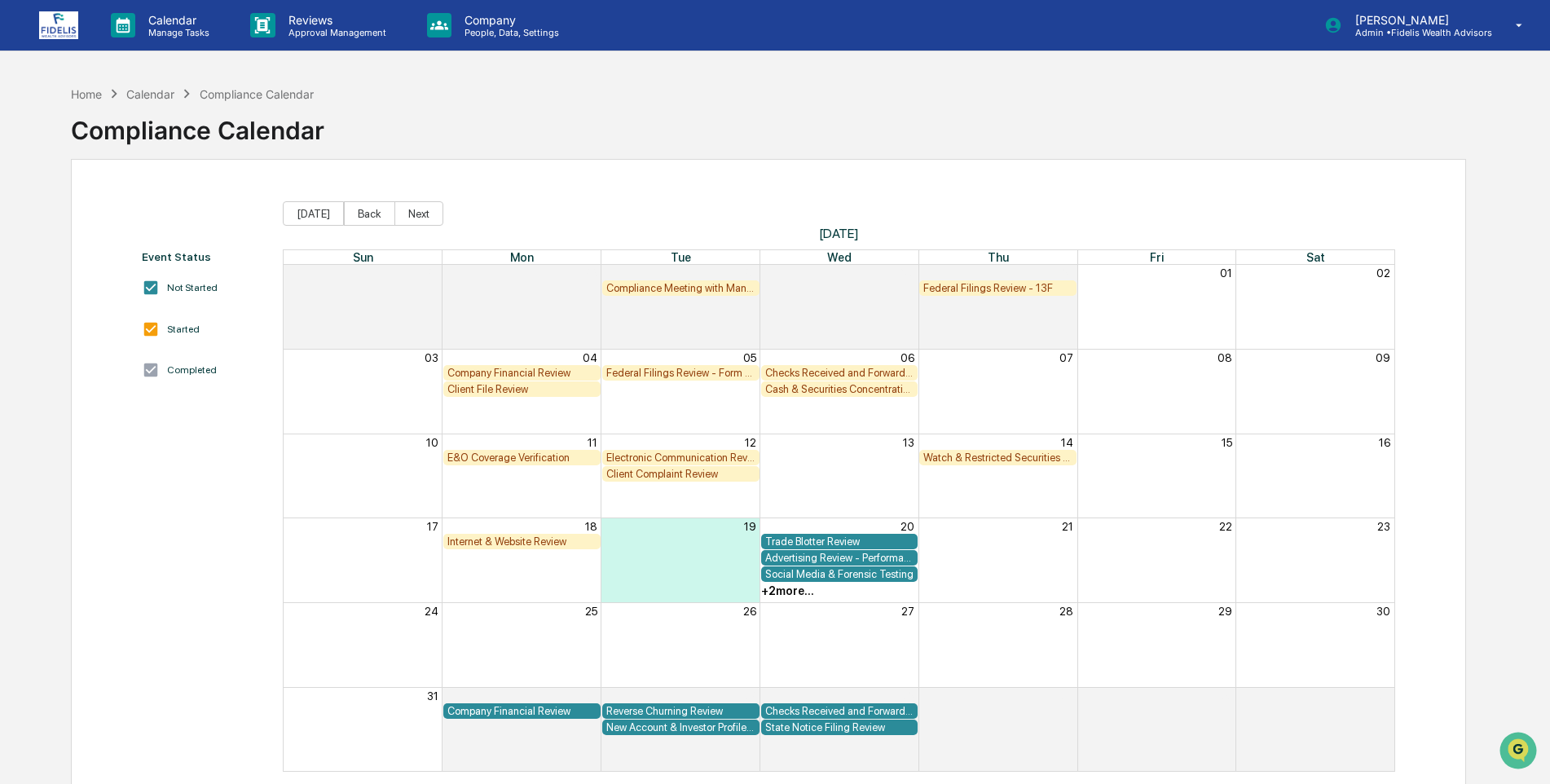
click at [978, 288] on div "Federal Filings Review - 13F" at bounding box center [998, 288] width 149 height 12
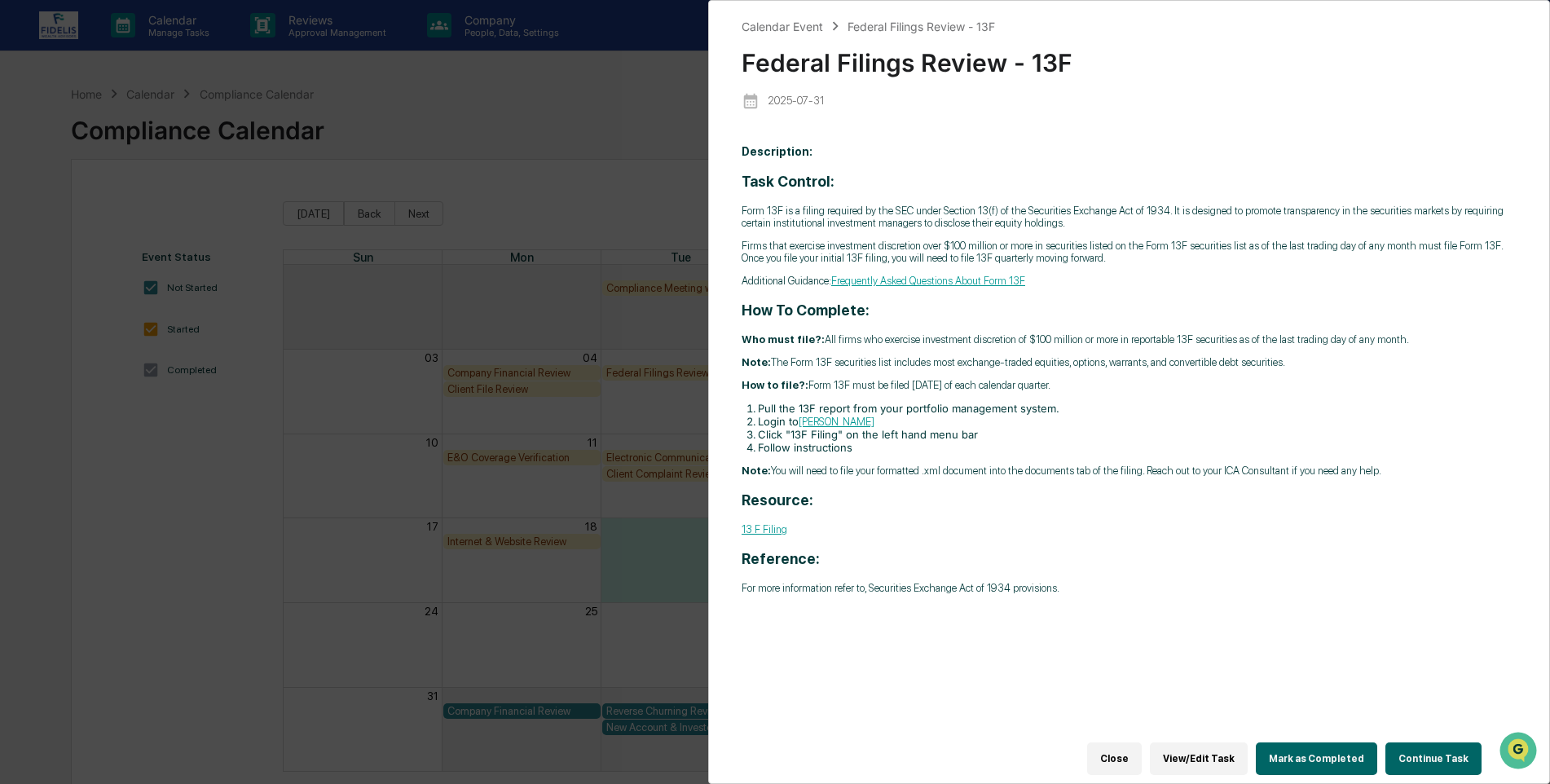
click at [1130, 744] on button "Close" at bounding box center [1114, 758] width 55 height 33
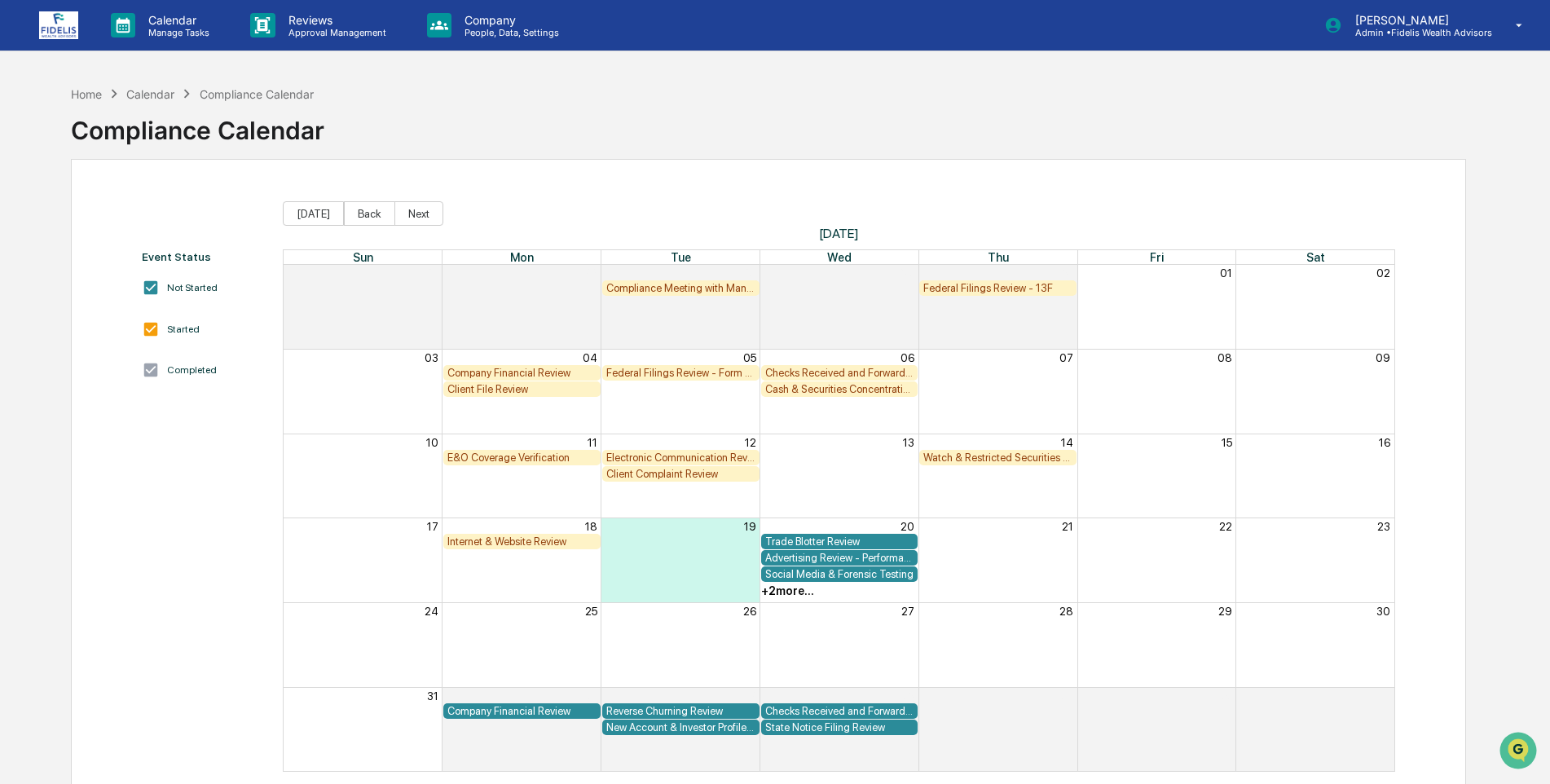
click at [730, 290] on div "Compliance Meeting with Management" at bounding box center [681, 288] width 149 height 12
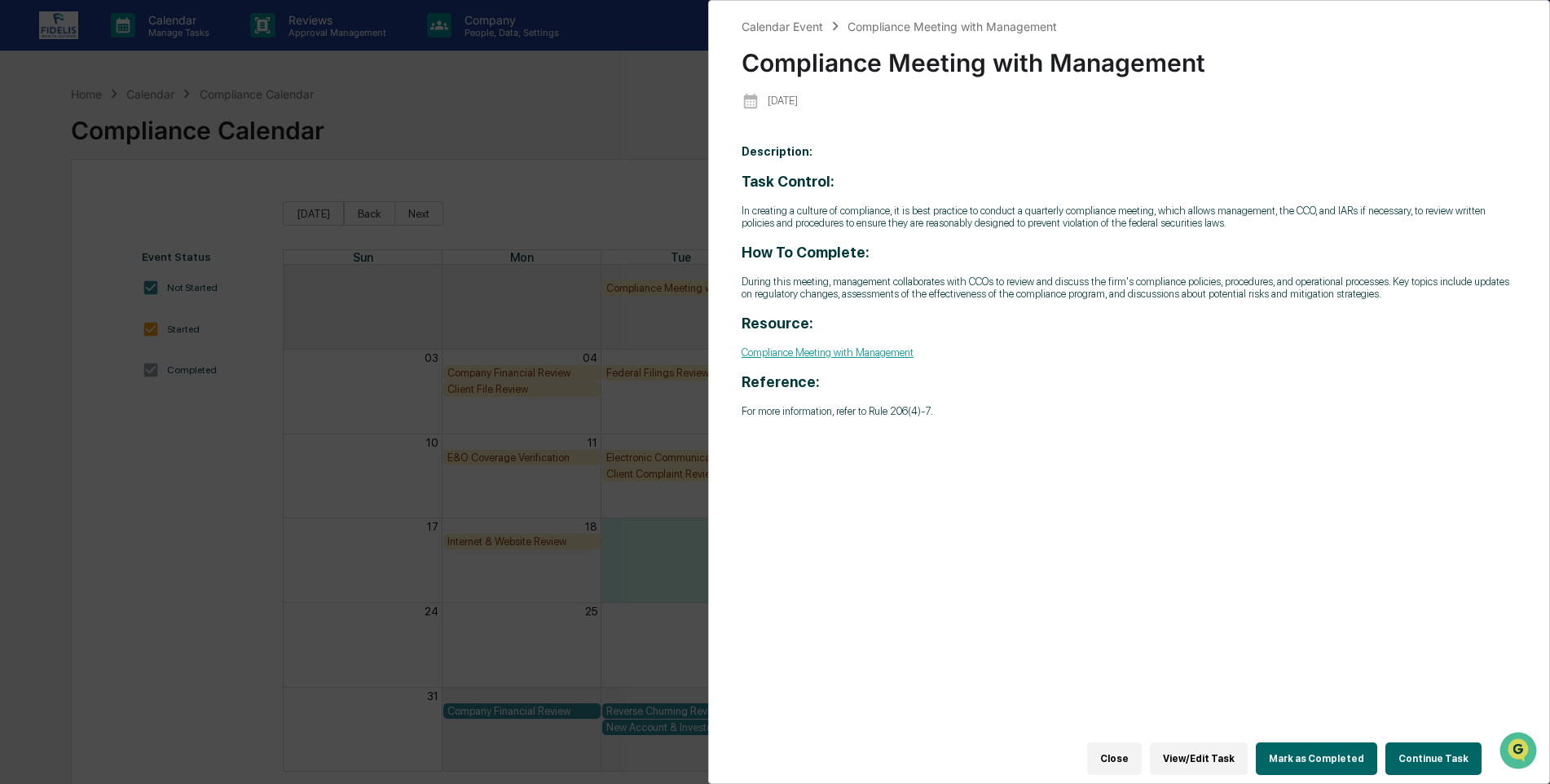
click at [1133, 747] on button "Close" at bounding box center [1114, 758] width 55 height 33
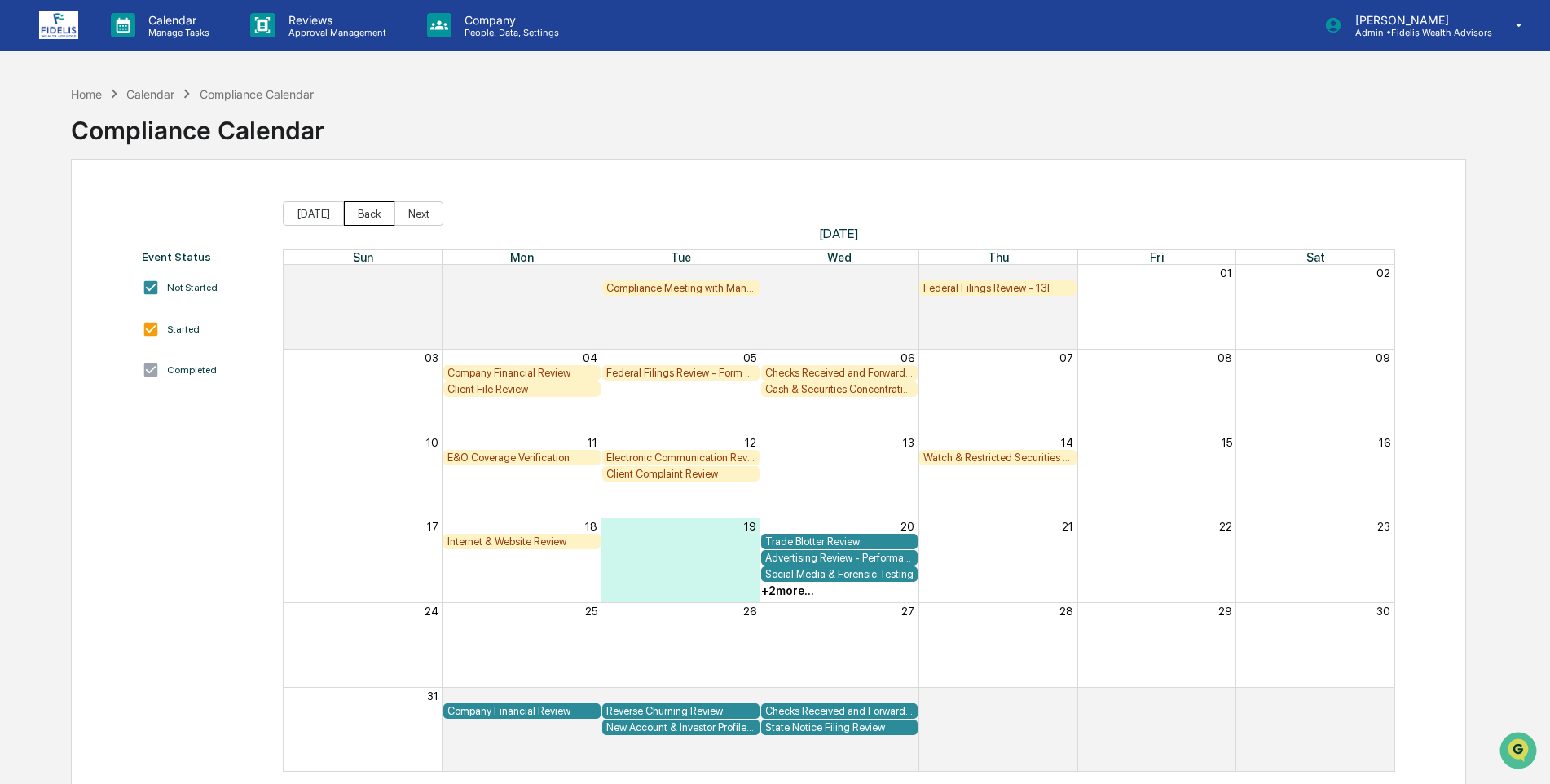
click at [356, 218] on button "Back" at bounding box center [369, 213] width 51 height 25
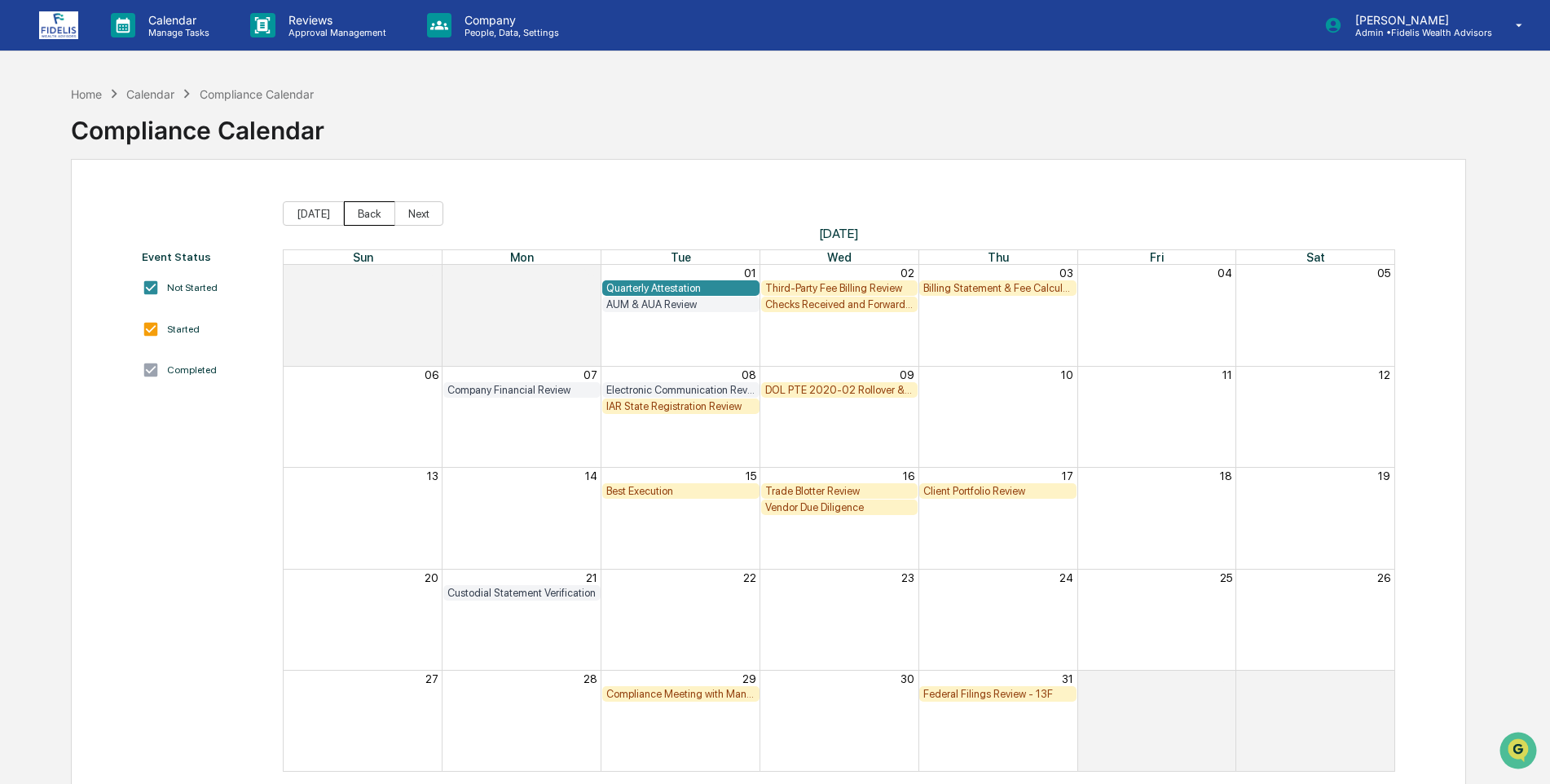
click at [356, 218] on button "Back" at bounding box center [369, 213] width 51 height 25
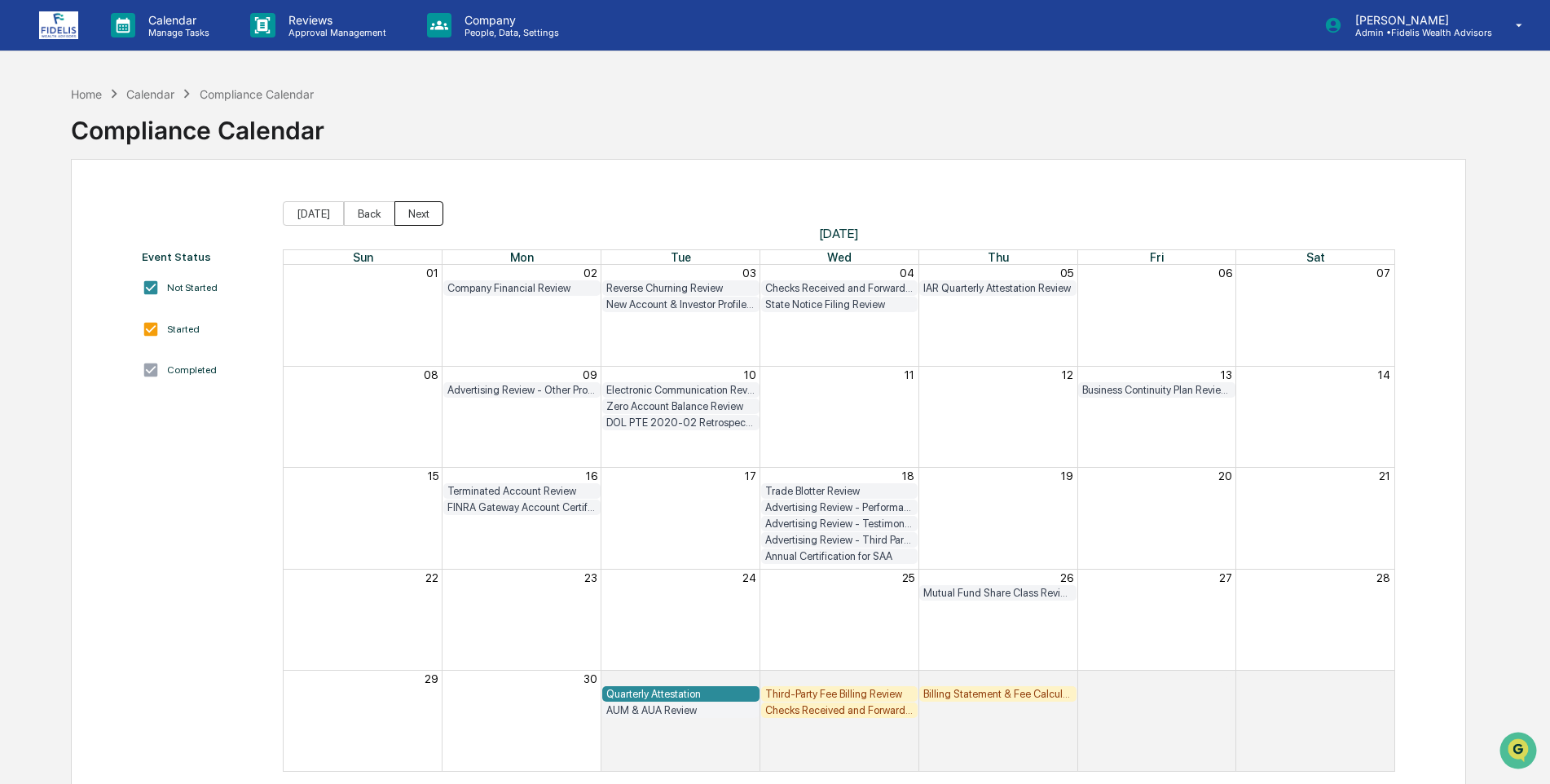
click at [422, 209] on button "Next" at bounding box center [418, 213] width 49 height 25
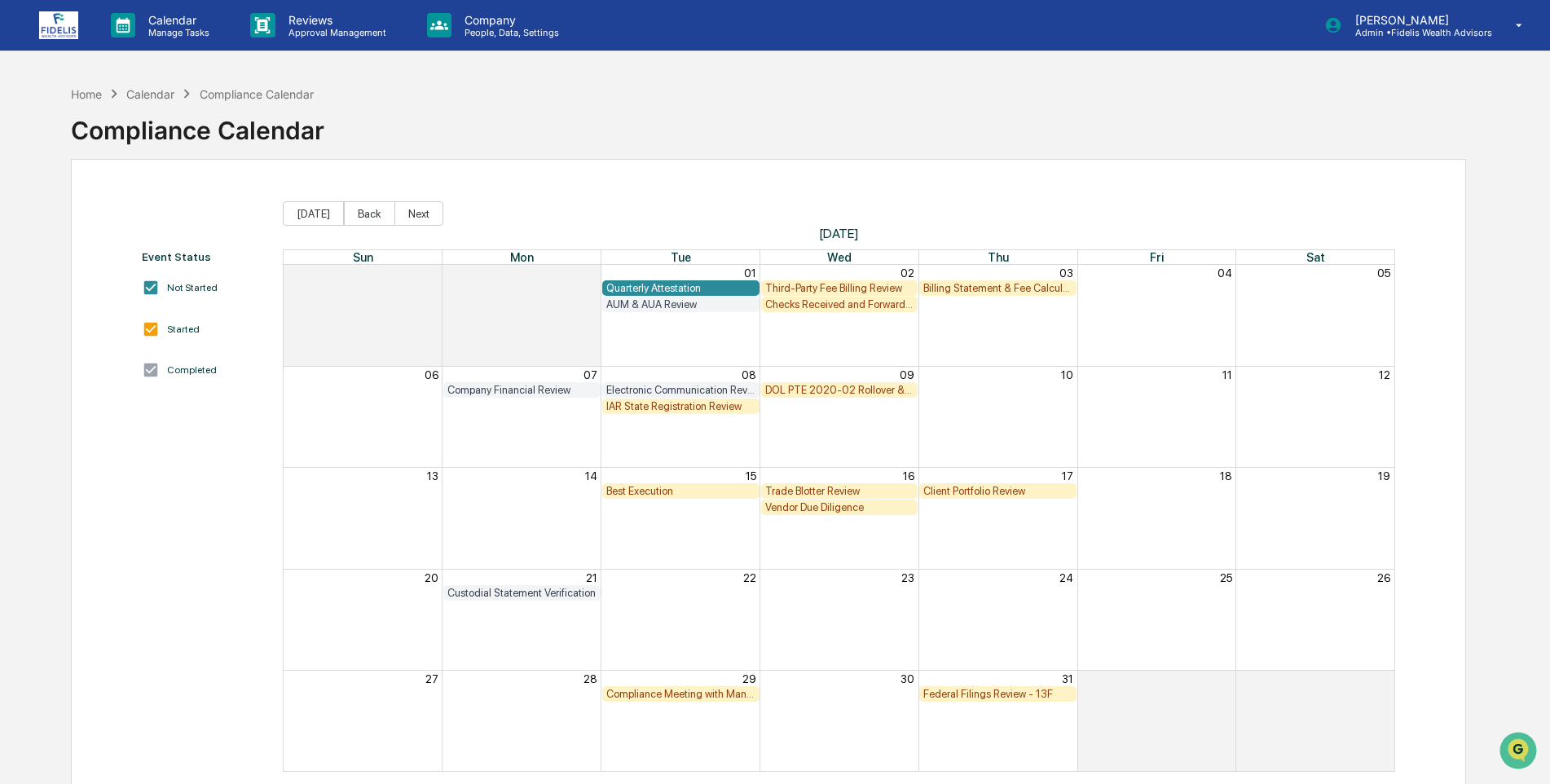
click at [956, 489] on div "Client Portfolio Review" at bounding box center [998, 491] width 149 height 12
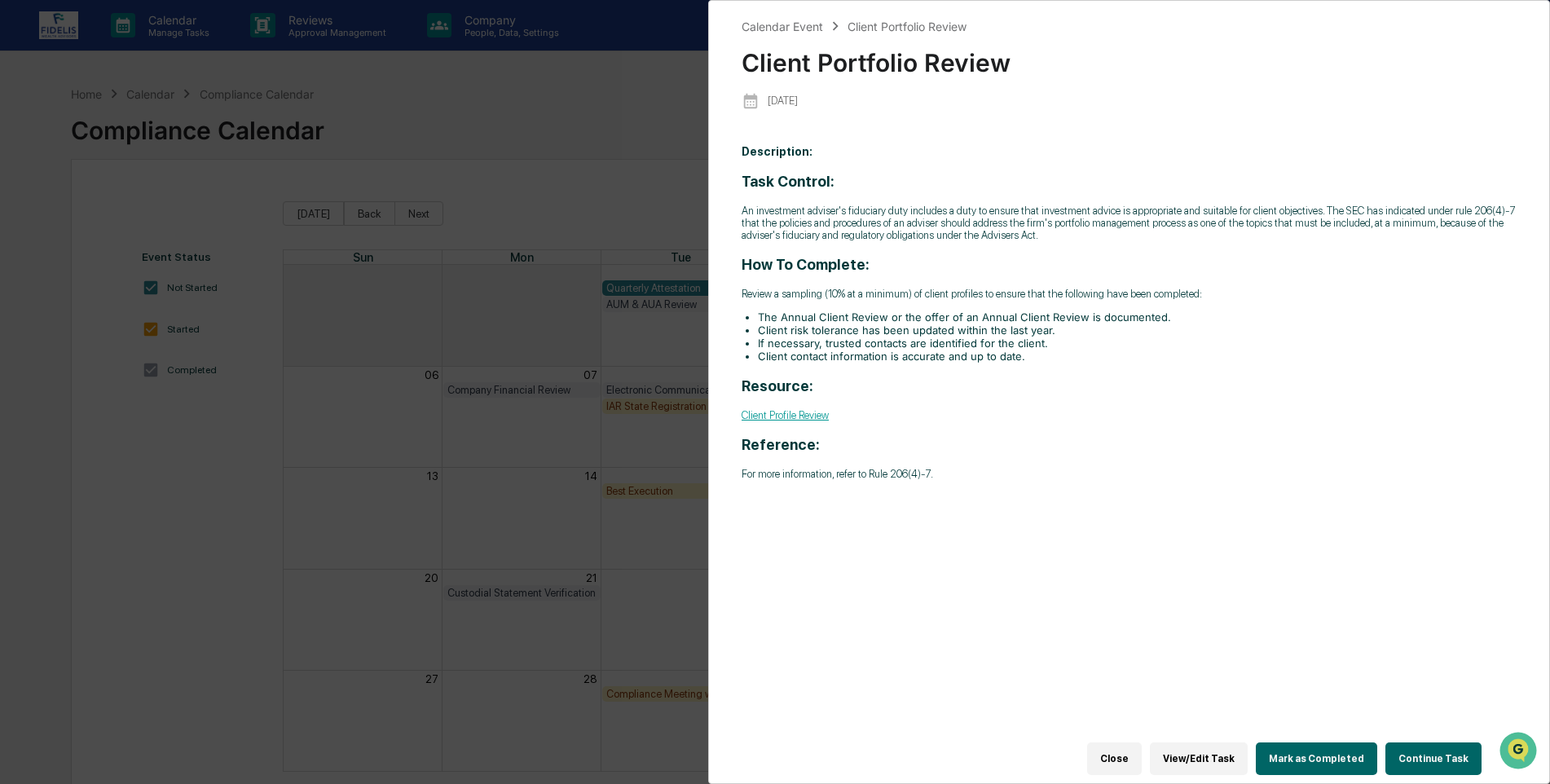
click at [1129, 752] on button "Close" at bounding box center [1114, 758] width 55 height 33
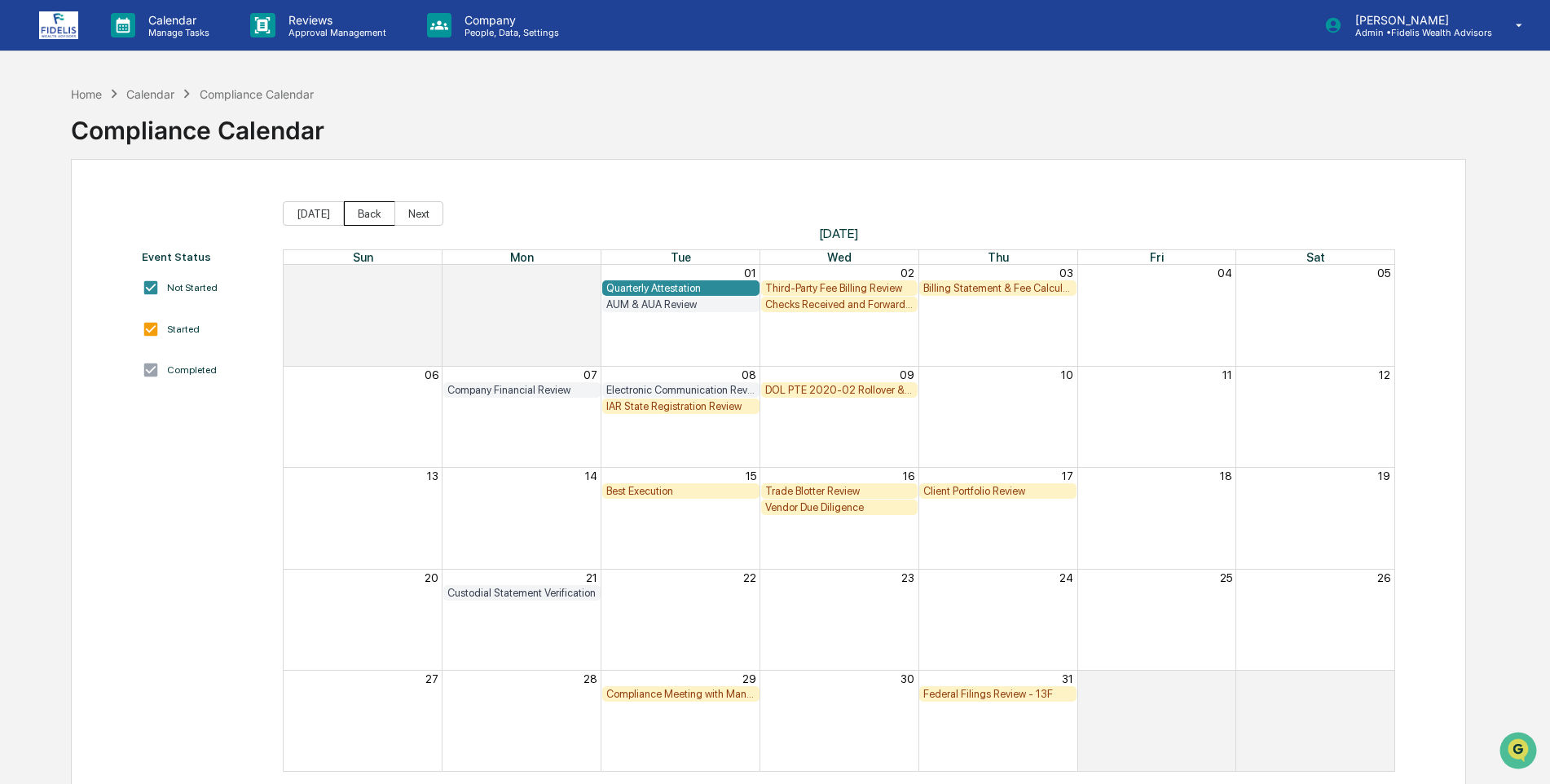
click at [361, 216] on button "Back" at bounding box center [369, 213] width 51 height 25
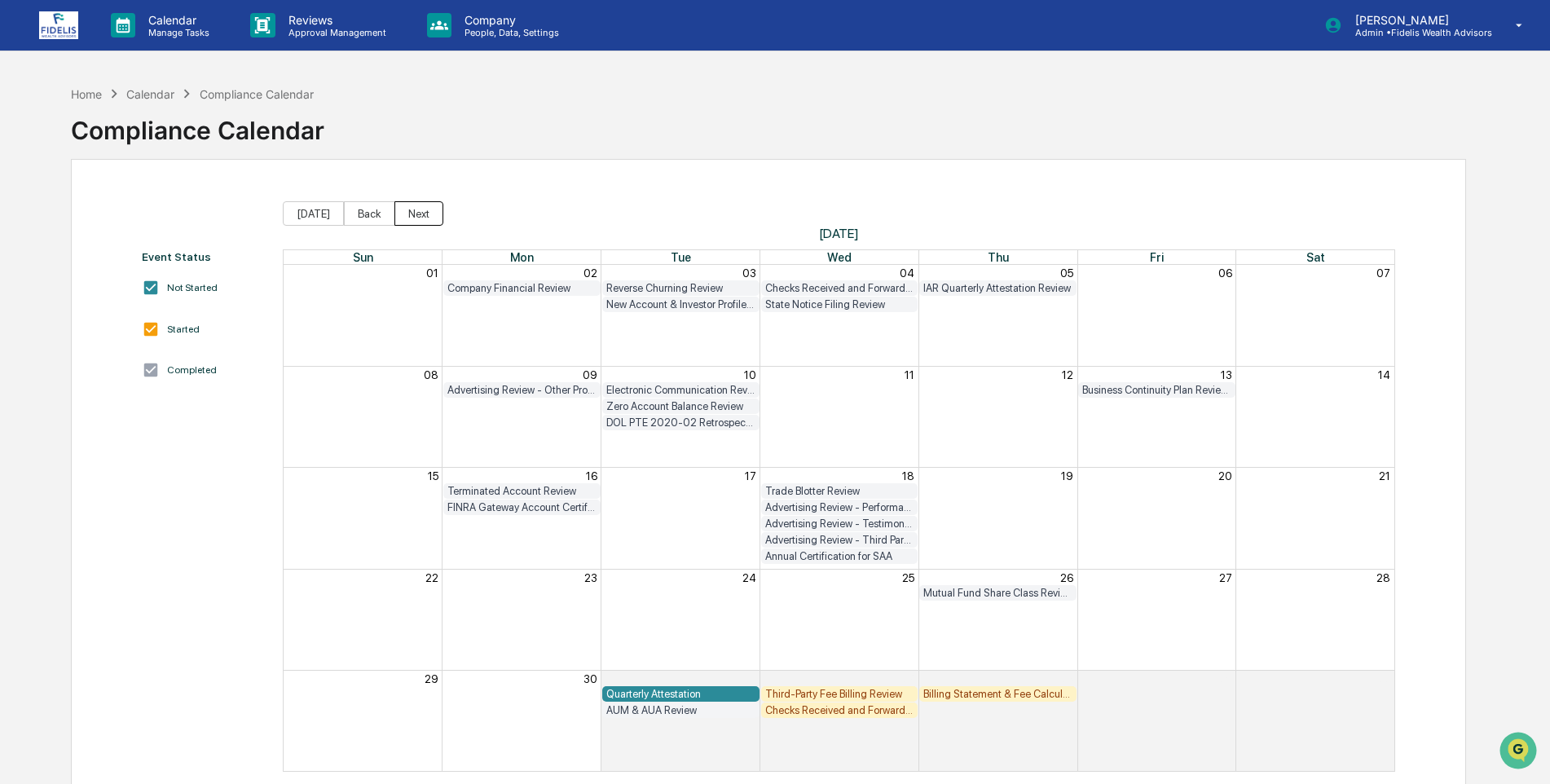
click at [426, 206] on button "Next" at bounding box center [418, 213] width 49 height 25
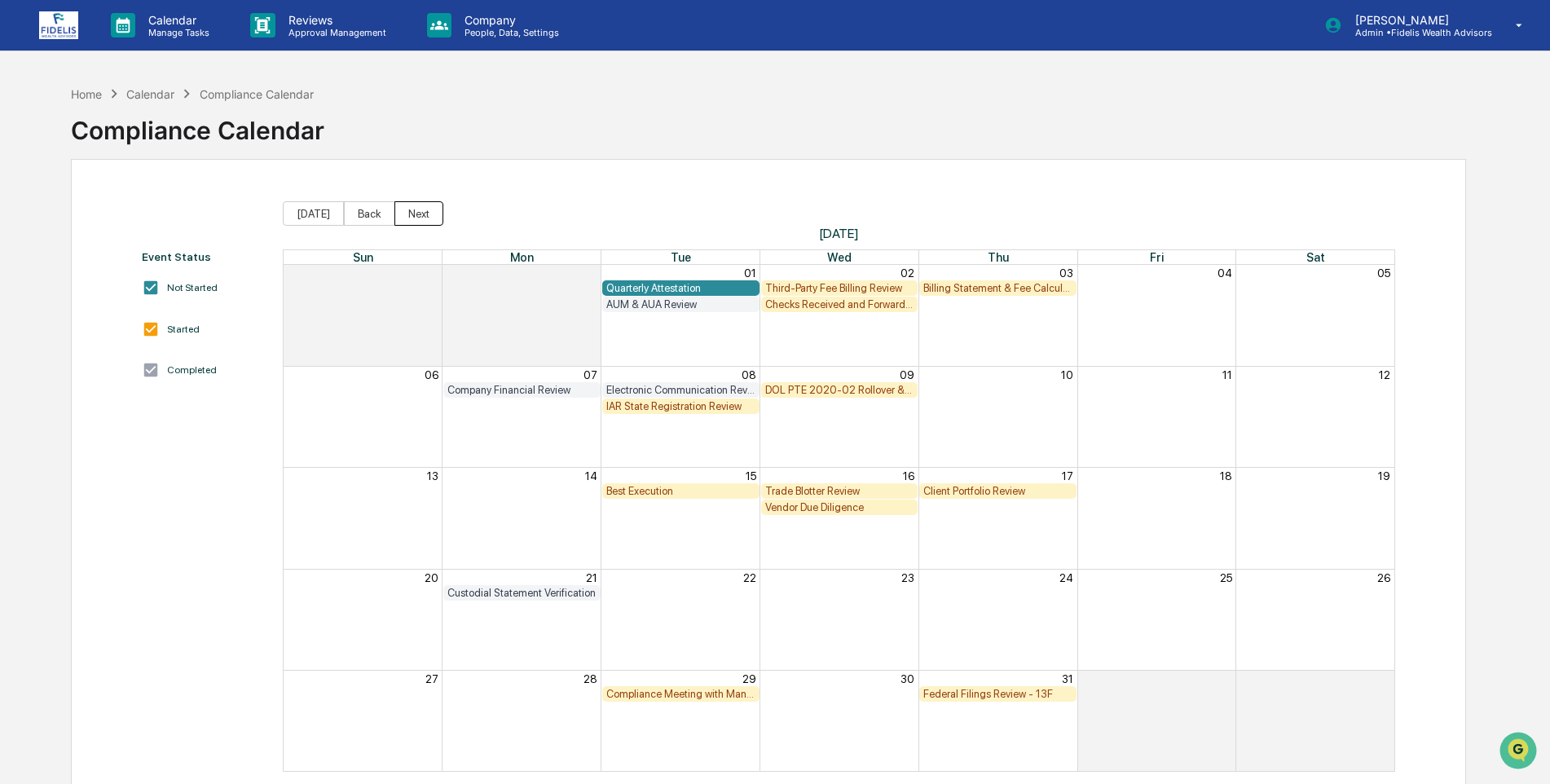
click at [421, 211] on button "Next" at bounding box center [418, 213] width 49 height 25
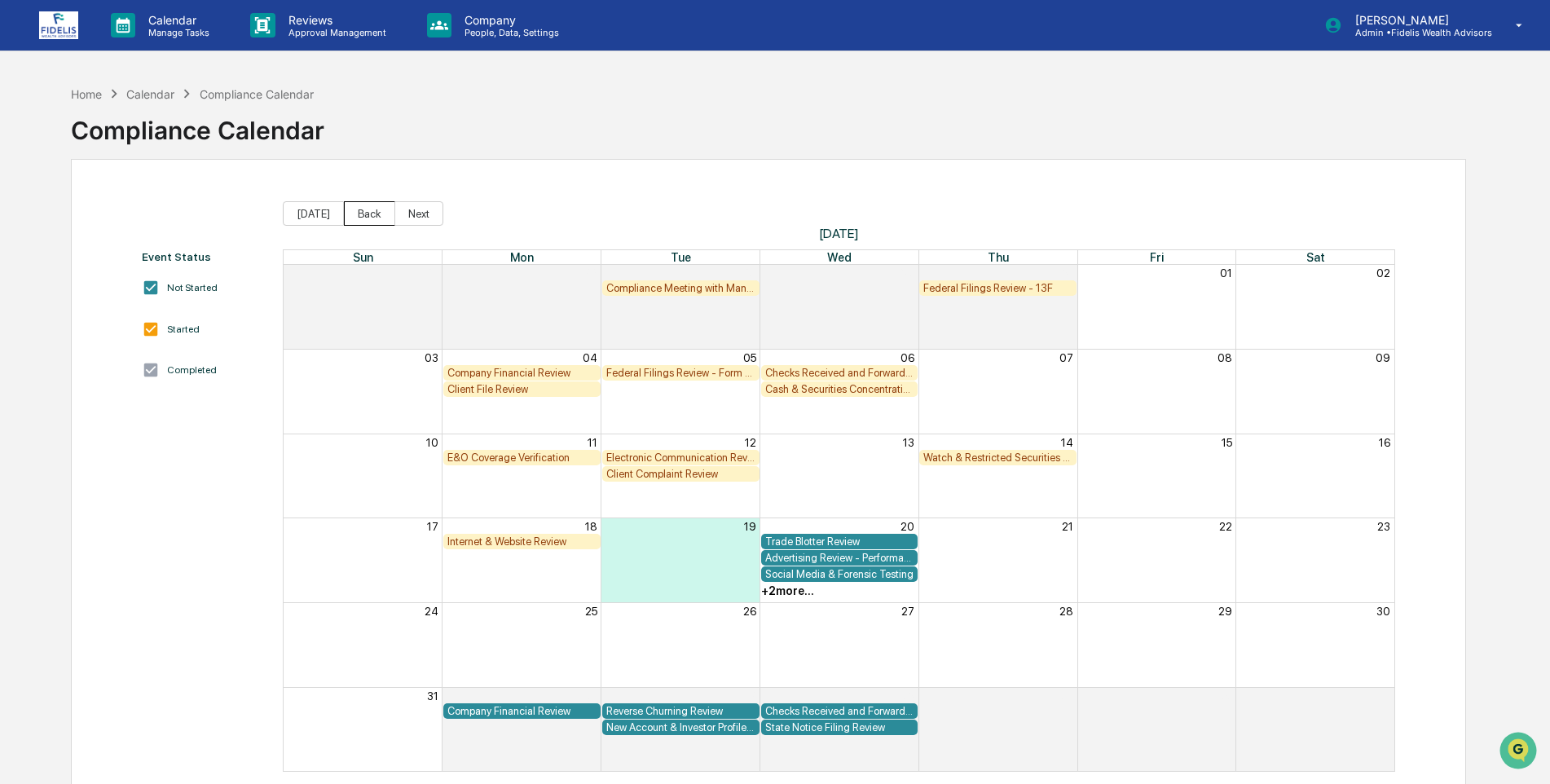
click at [361, 212] on button "Back" at bounding box center [369, 213] width 51 height 25
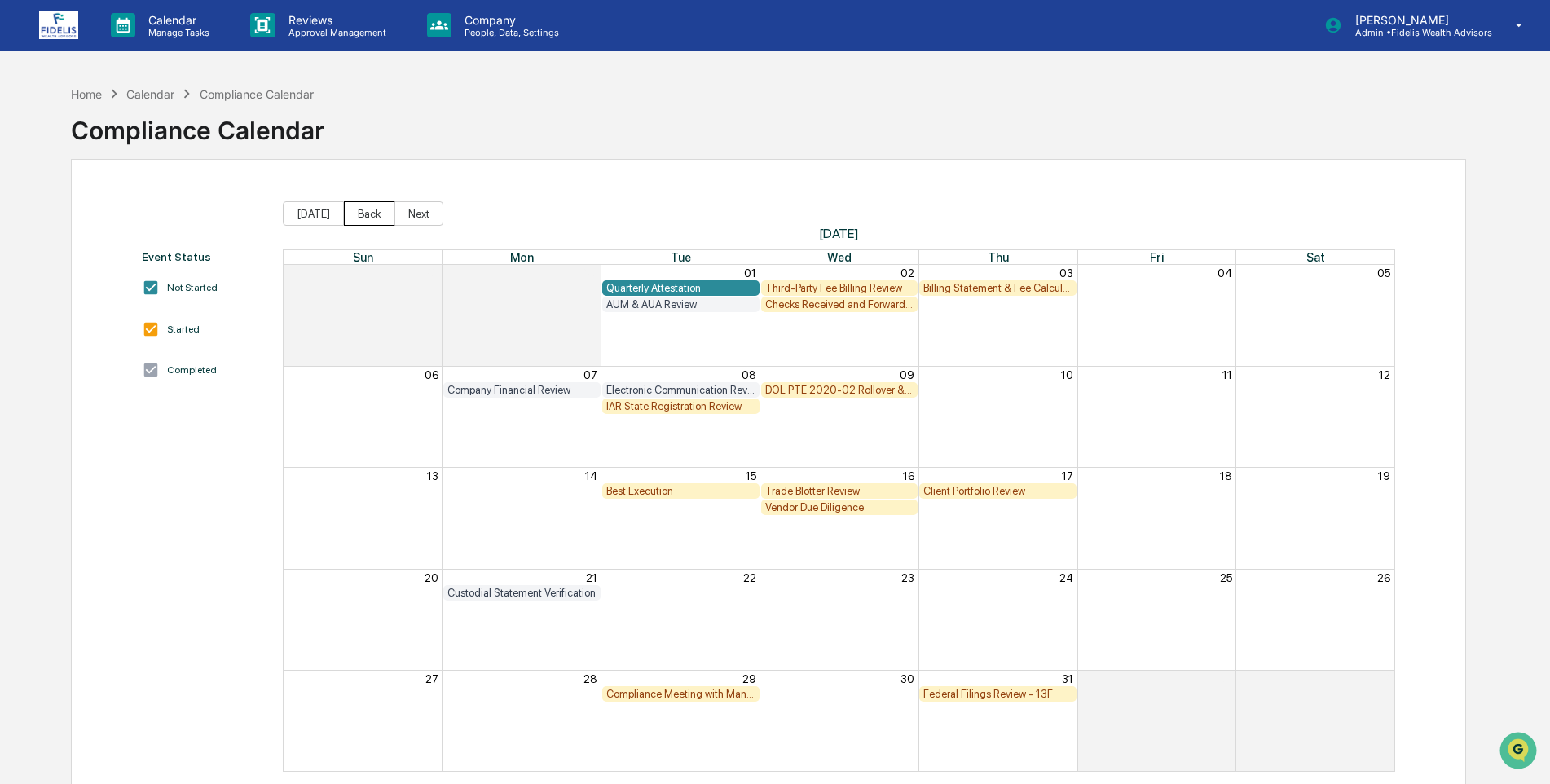
click at [357, 216] on button "Back" at bounding box center [369, 213] width 51 height 25
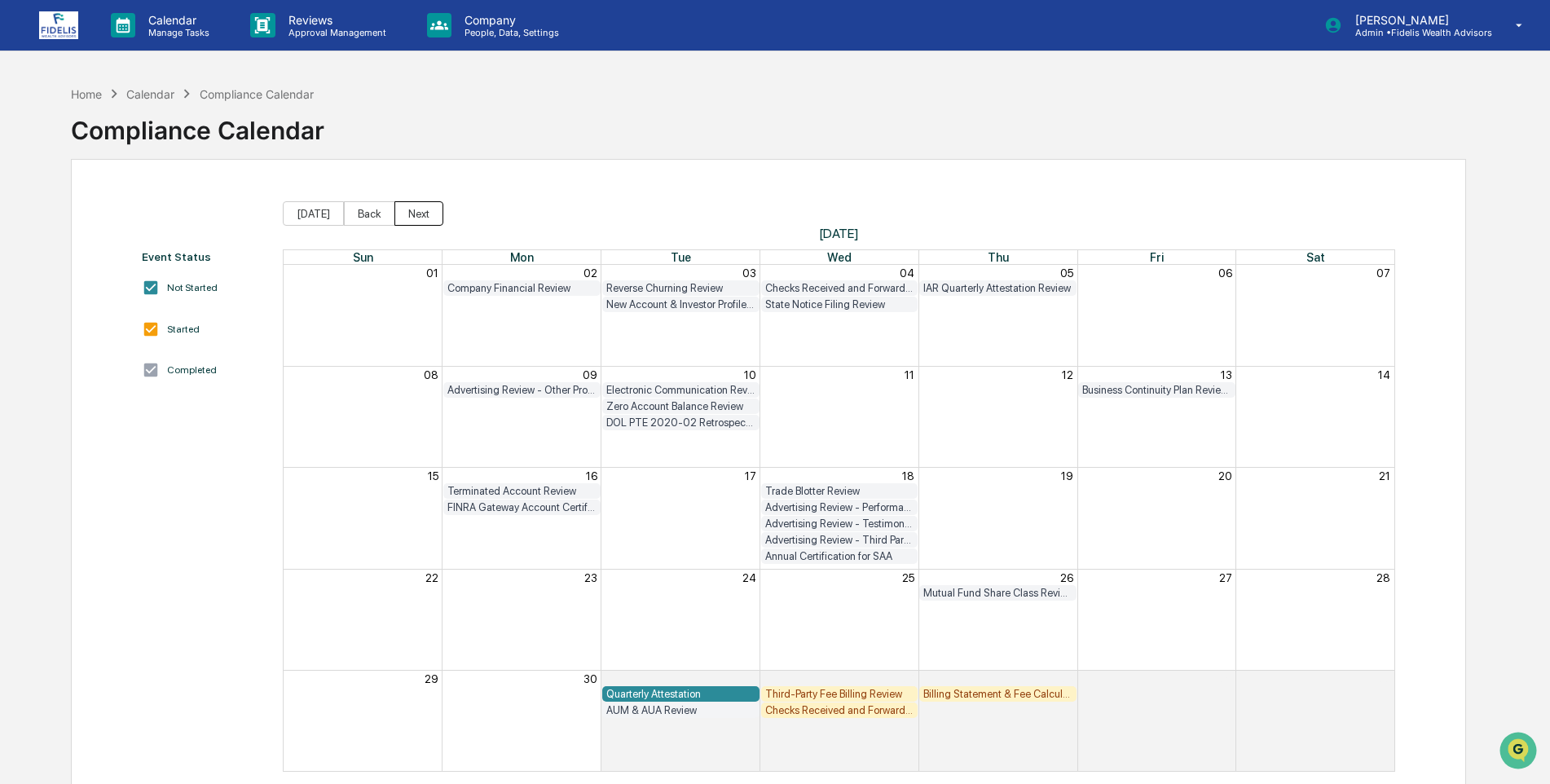
click at [406, 213] on button "Next" at bounding box center [418, 213] width 49 height 25
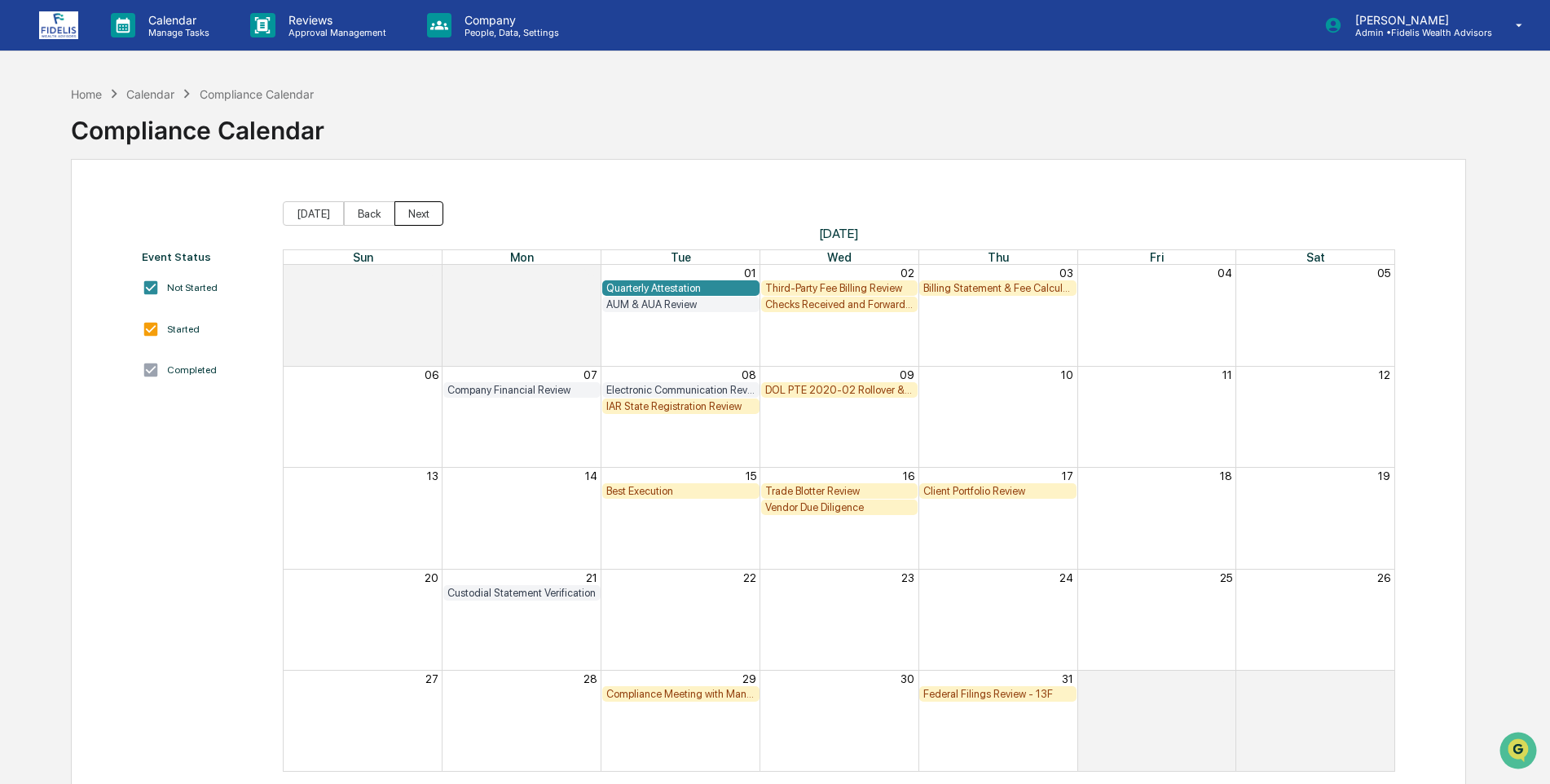
click at [406, 213] on button "Next" at bounding box center [418, 213] width 49 height 25
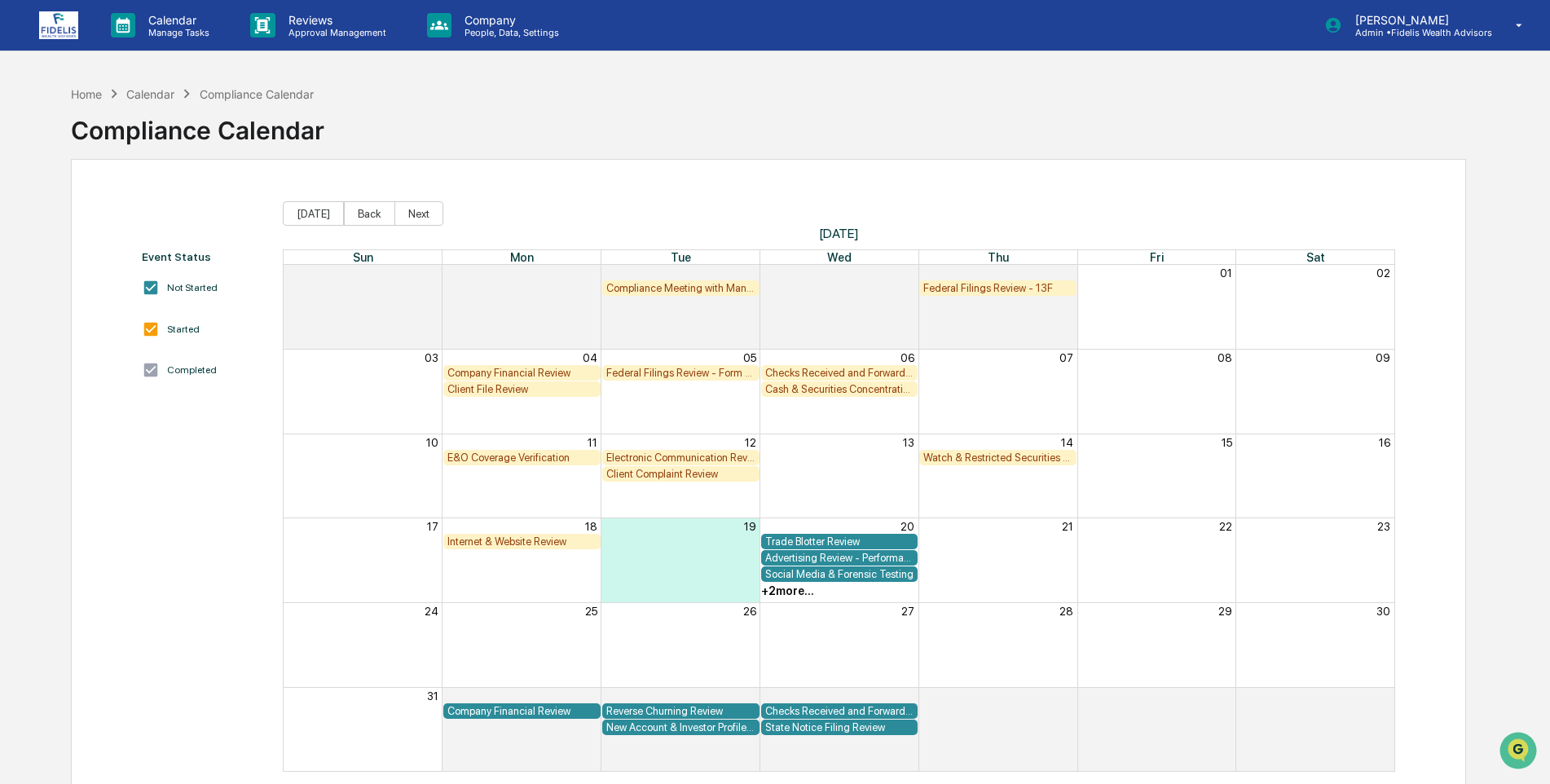
click at [495, 539] on div "Internet & Website Review" at bounding box center [522, 542] width 149 height 12
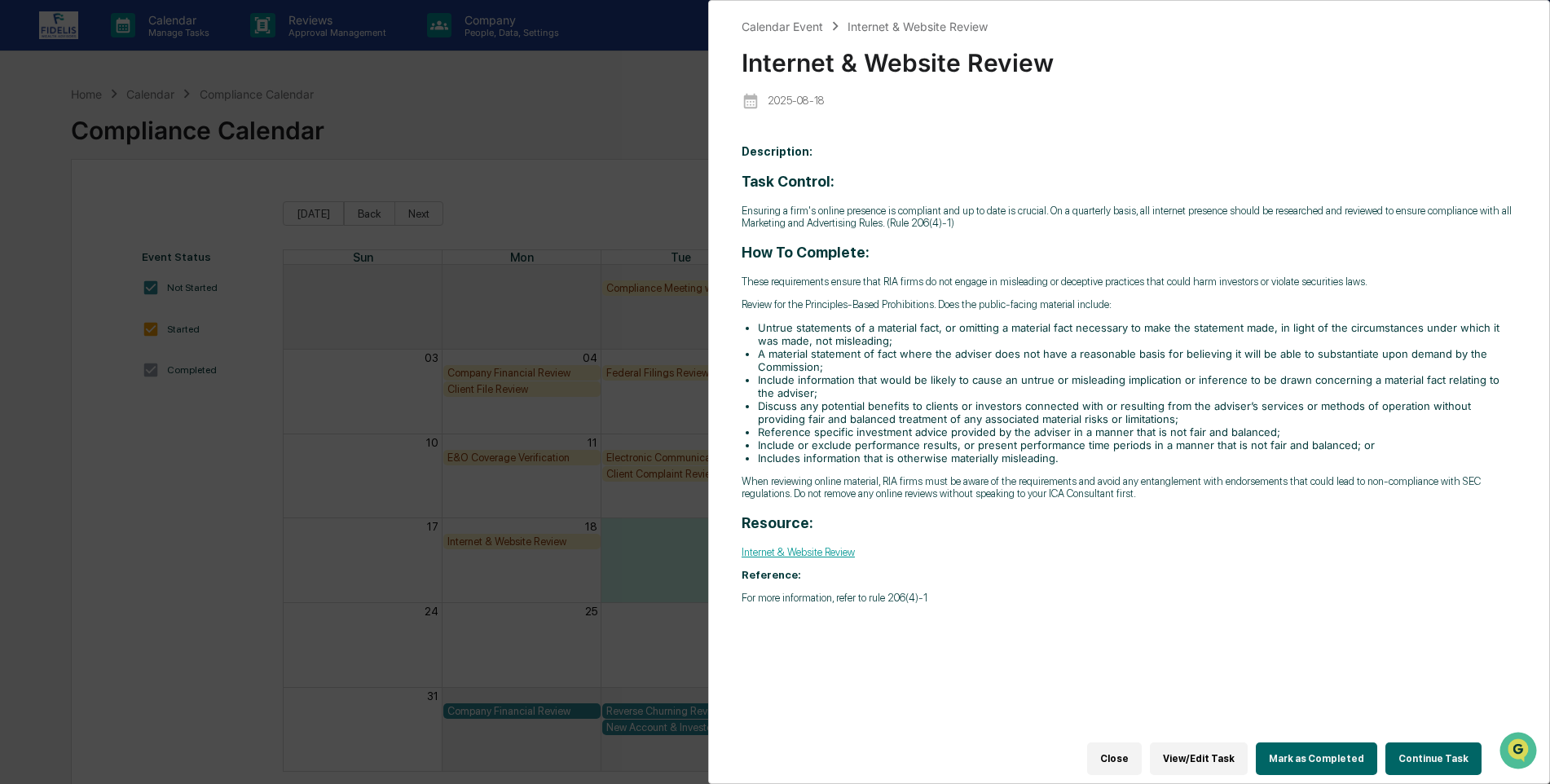
click at [1133, 749] on button "Close" at bounding box center [1114, 758] width 55 height 33
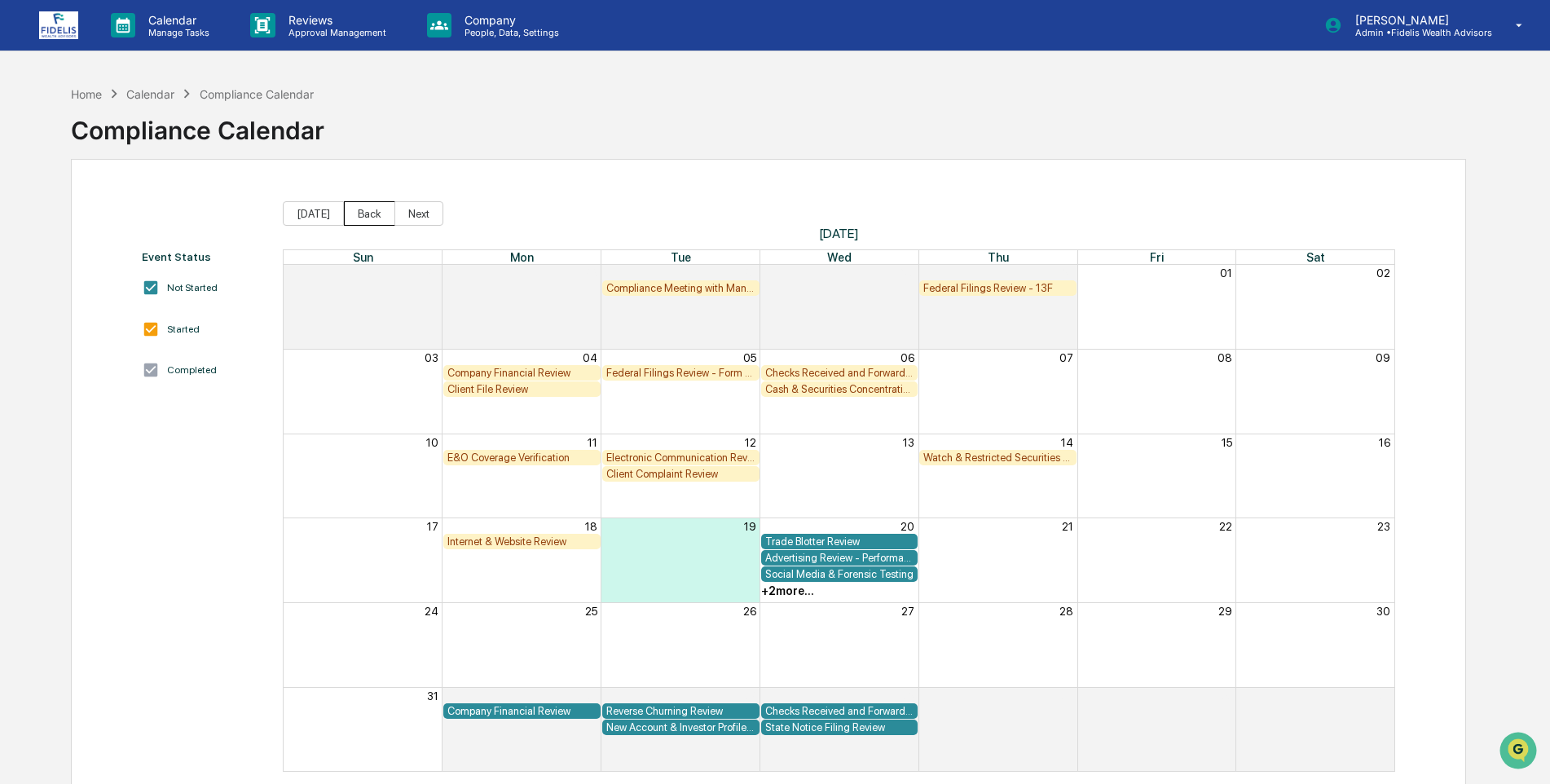
click at [360, 212] on button "Back" at bounding box center [369, 213] width 51 height 25
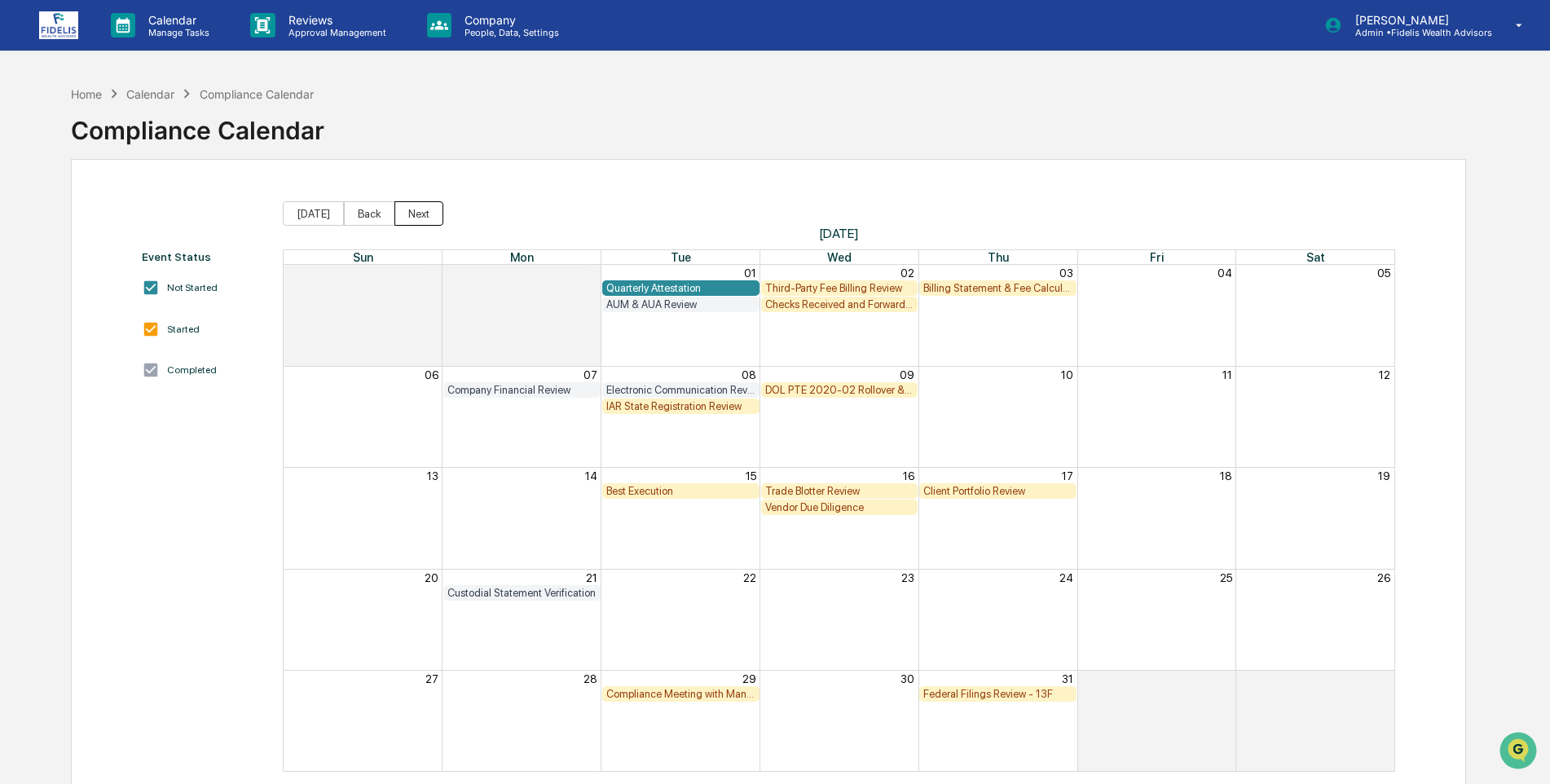
click at [416, 211] on button "Next" at bounding box center [418, 213] width 49 height 25
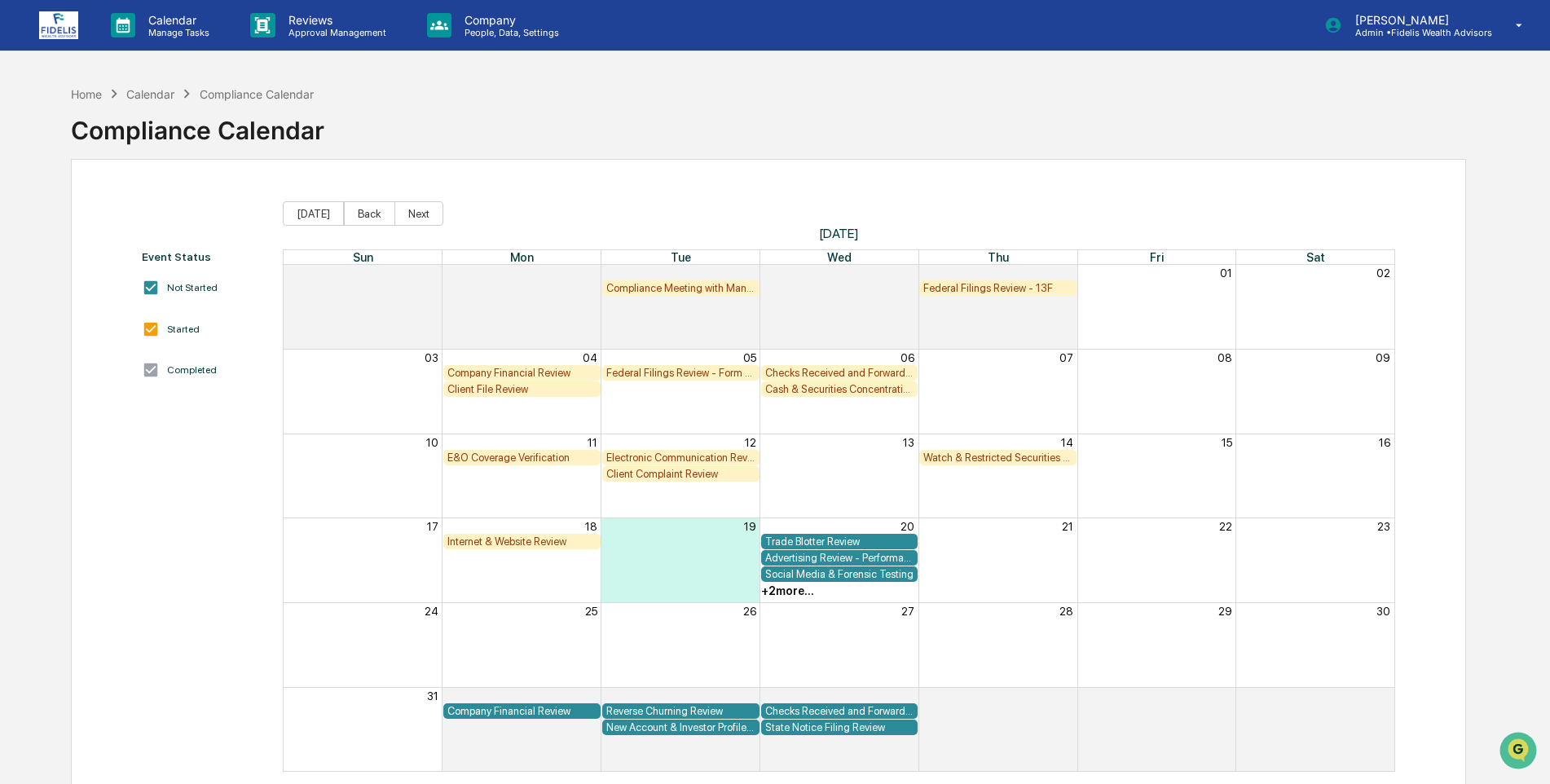
click at [700, 370] on div "Federal Filings Review - Form N-PX" at bounding box center [681, 373] width 149 height 12
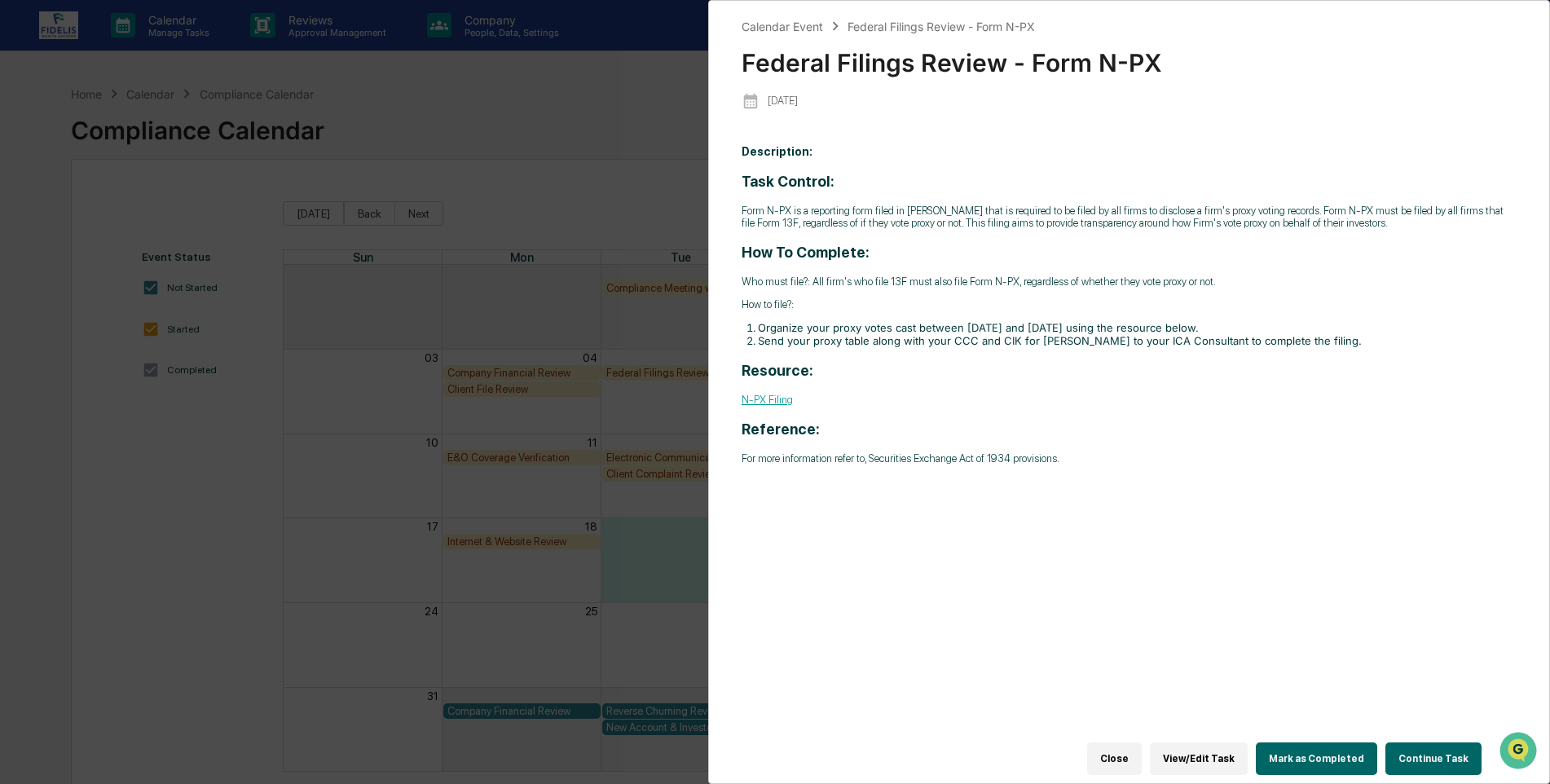
click at [1128, 746] on button "Close" at bounding box center [1114, 758] width 55 height 33
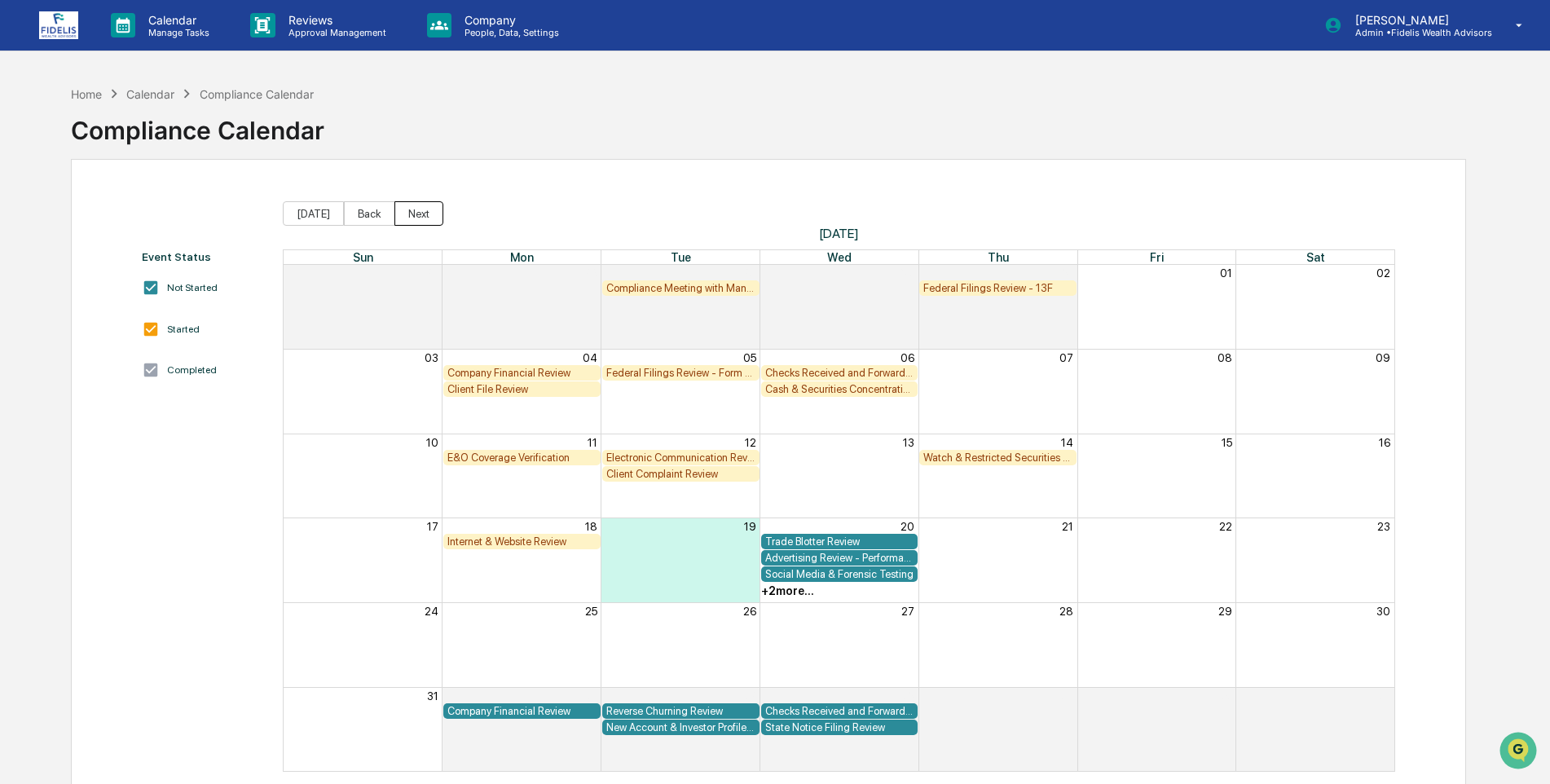
click at [411, 211] on button "Next" at bounding box center [418, 213] width 49 height 25
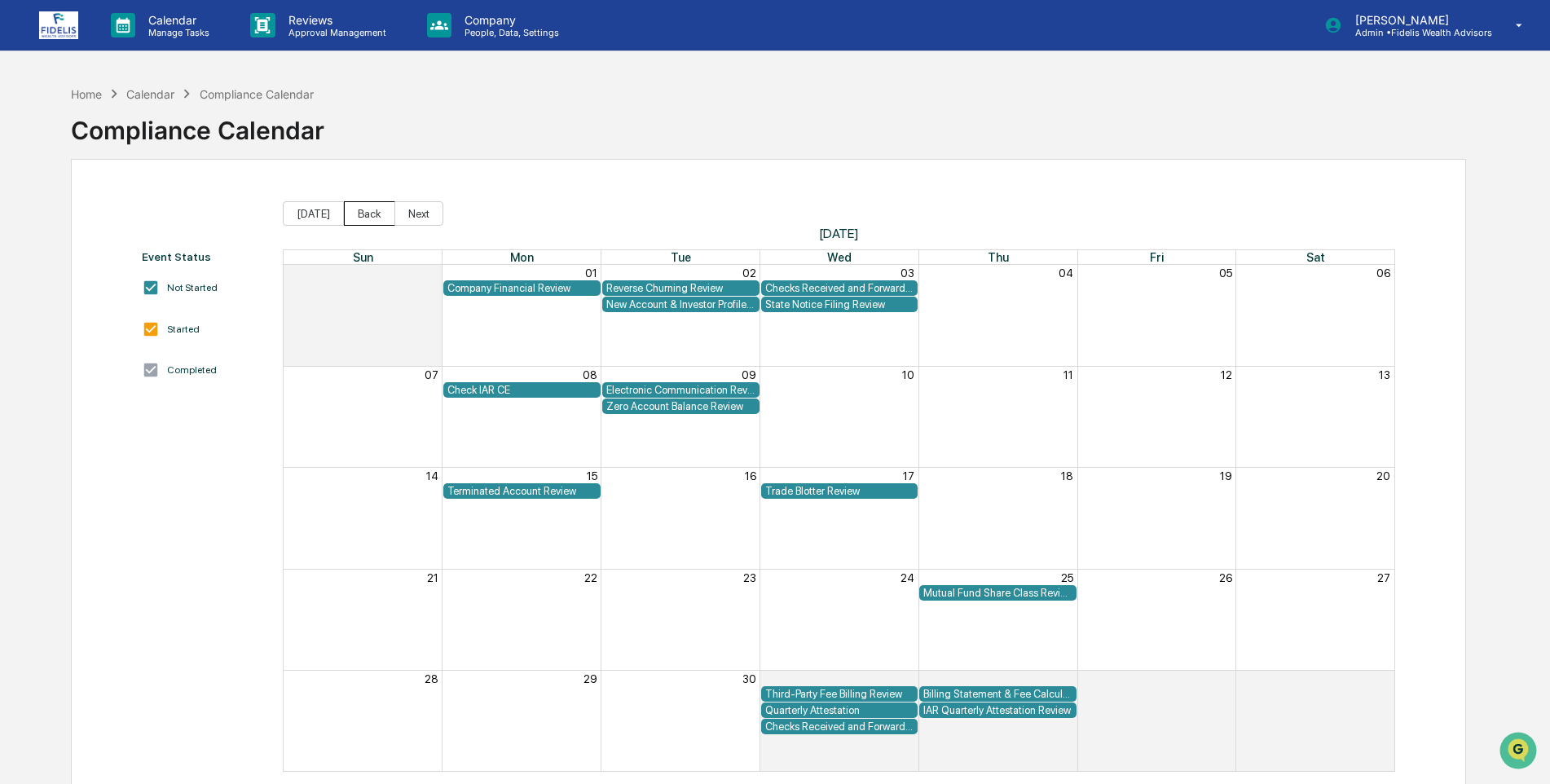
click at [369, 212] on button "Back" at bounding box center [369, 213] width 51 height 25
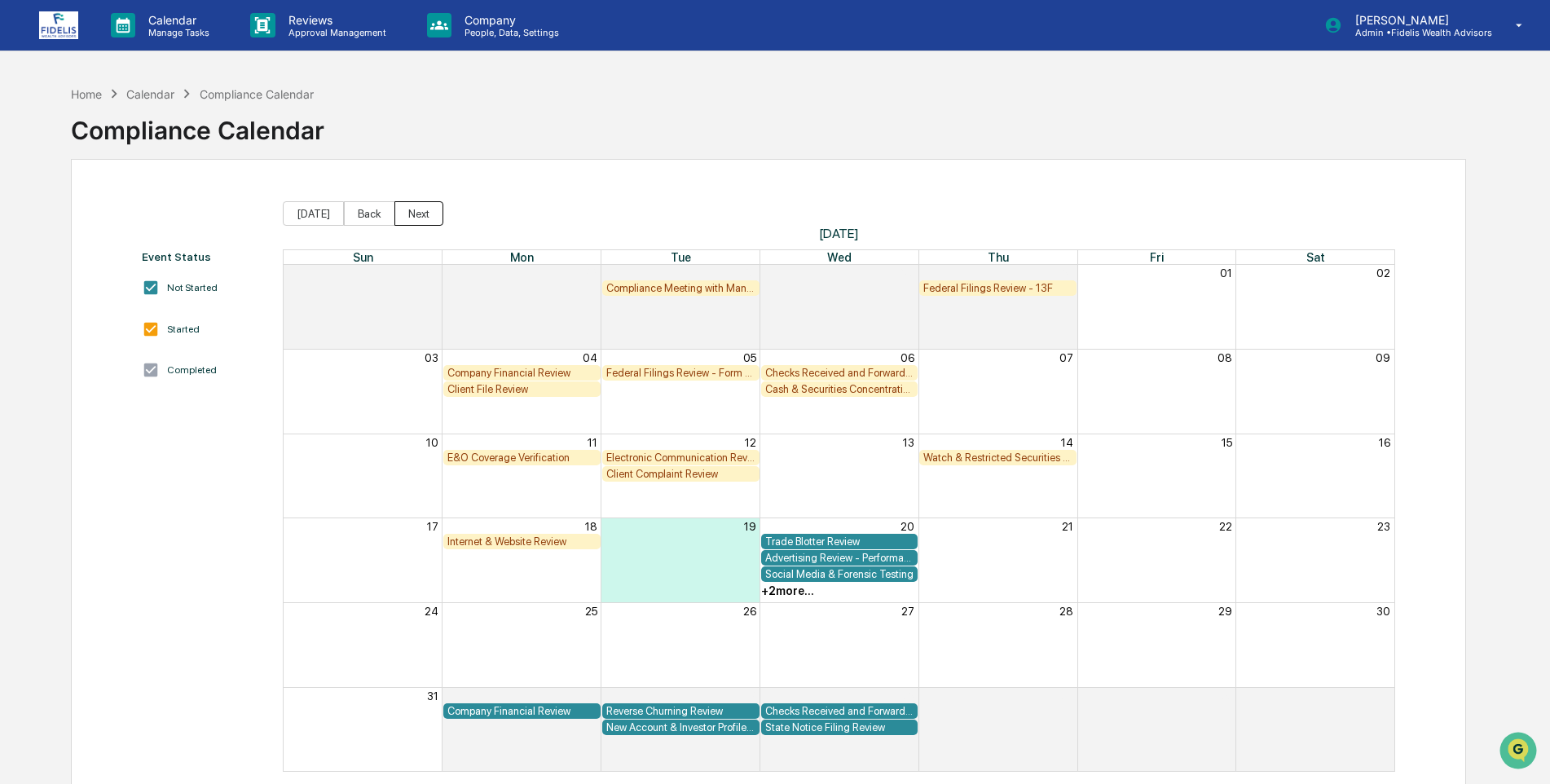
click at [408, 212] on button "Next" at bounding box center [418, 213] width 49 height 25
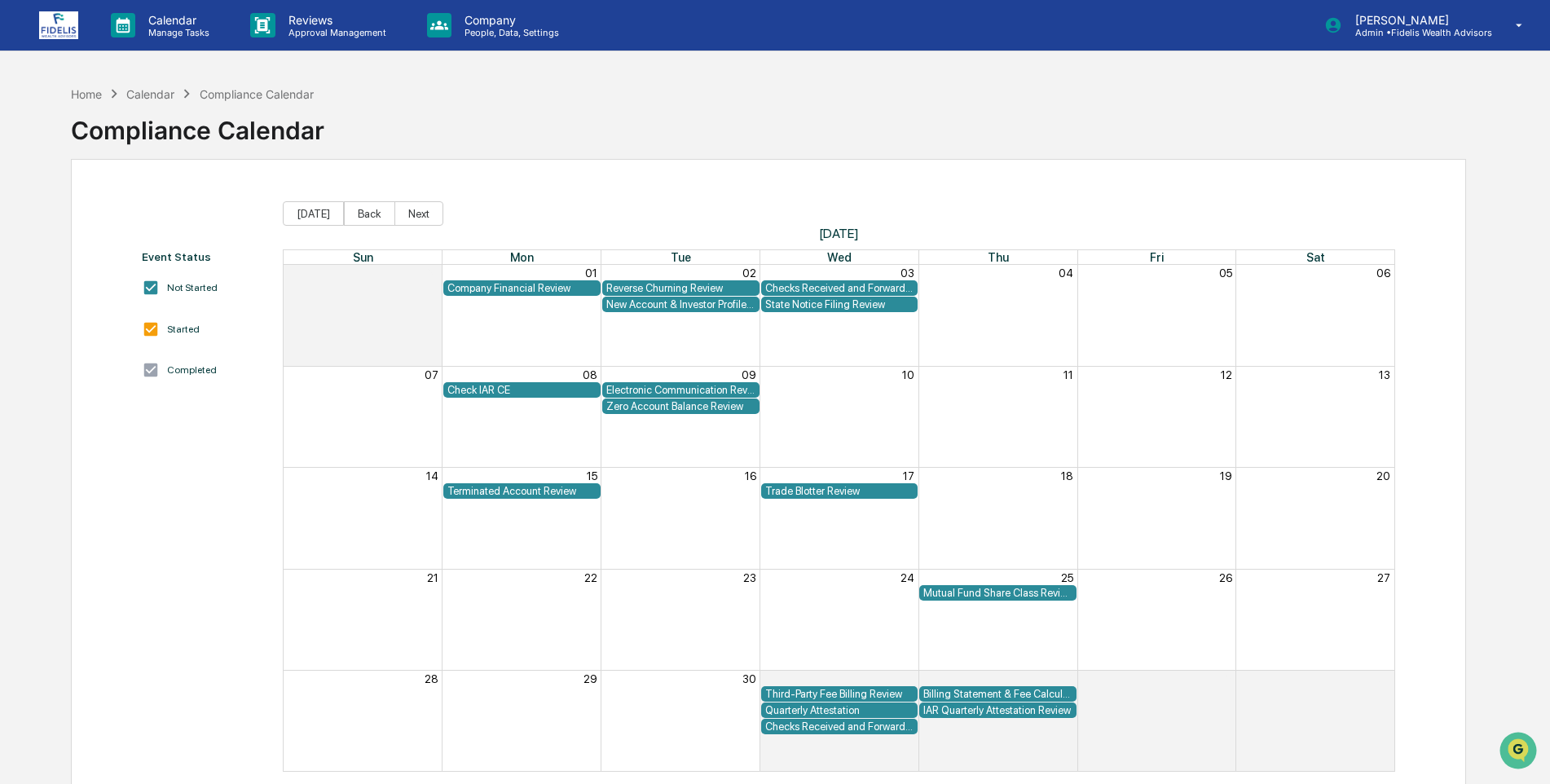
click at [662, 301] on div "New Account & Investor Profile Review" at bounding box center [681, 304] width 149 height 12
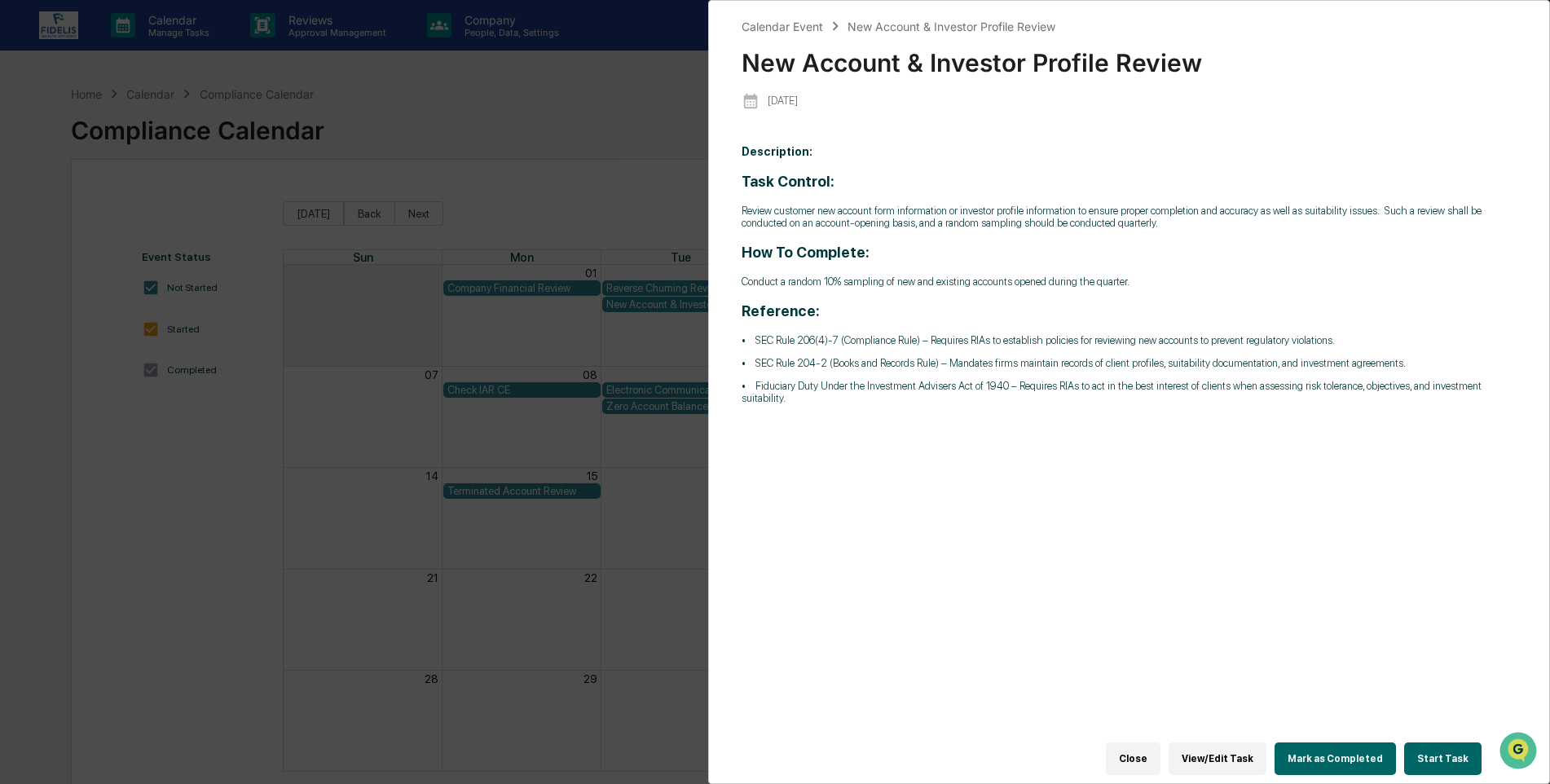
click at [1156, 745] on button "Close" at bounding box center [1133, 758] width 55 height 33
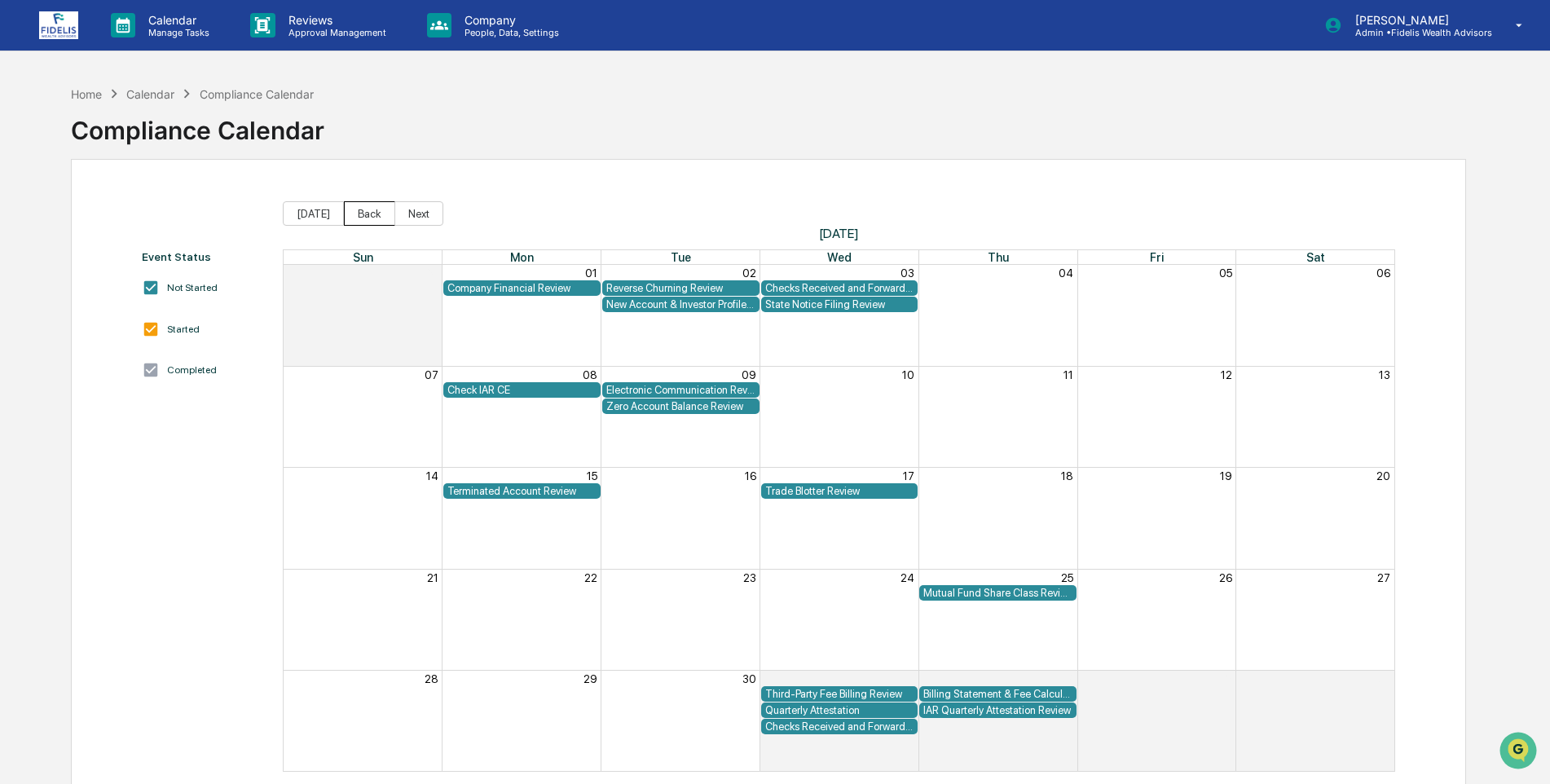
click at [360, 215] on button "Back" at bounding box center [369, 213] width 51 height 25
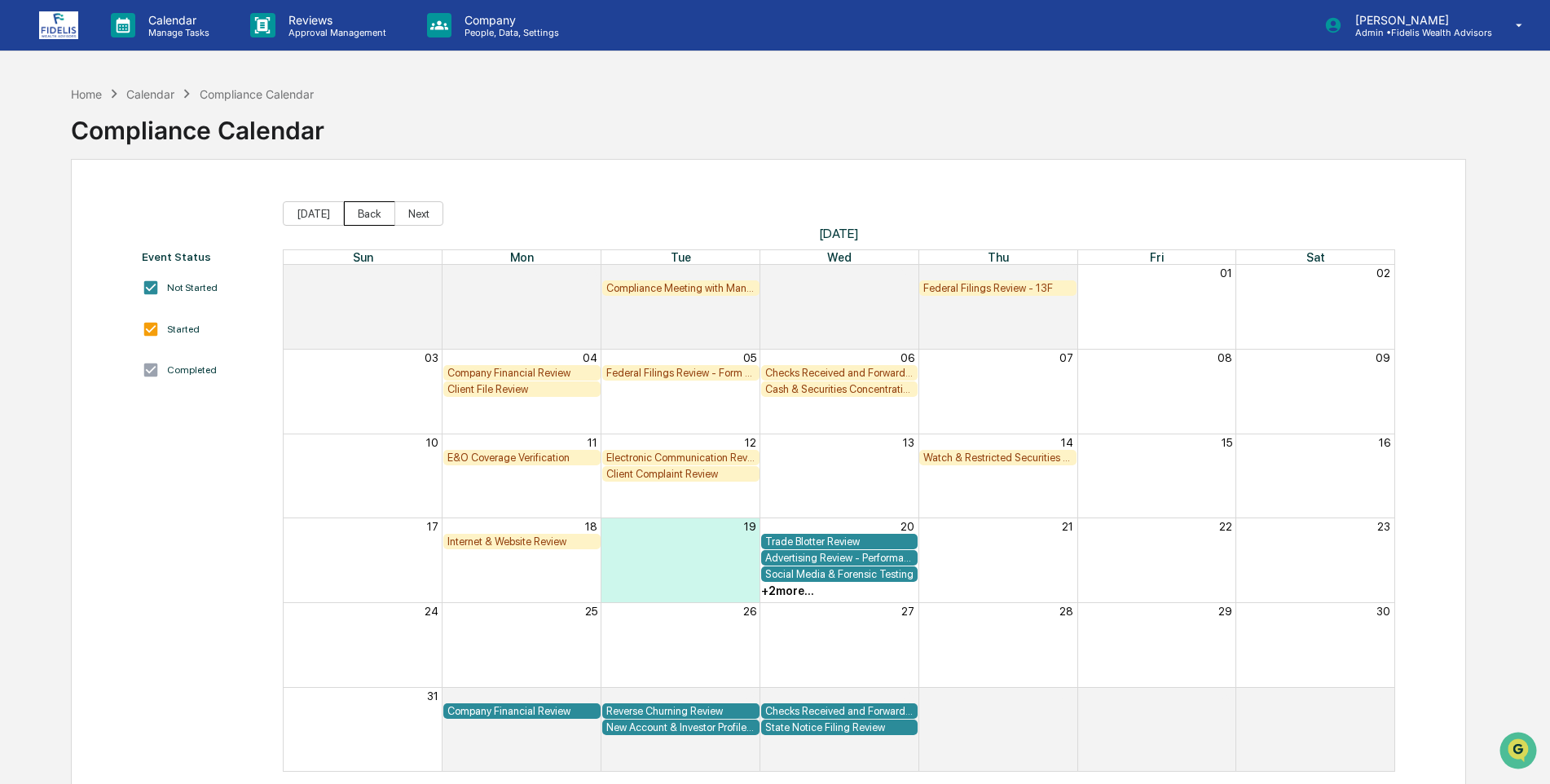
click at [372, 206] on button "Back" at bounding box center [369, 213] width 51 height 25
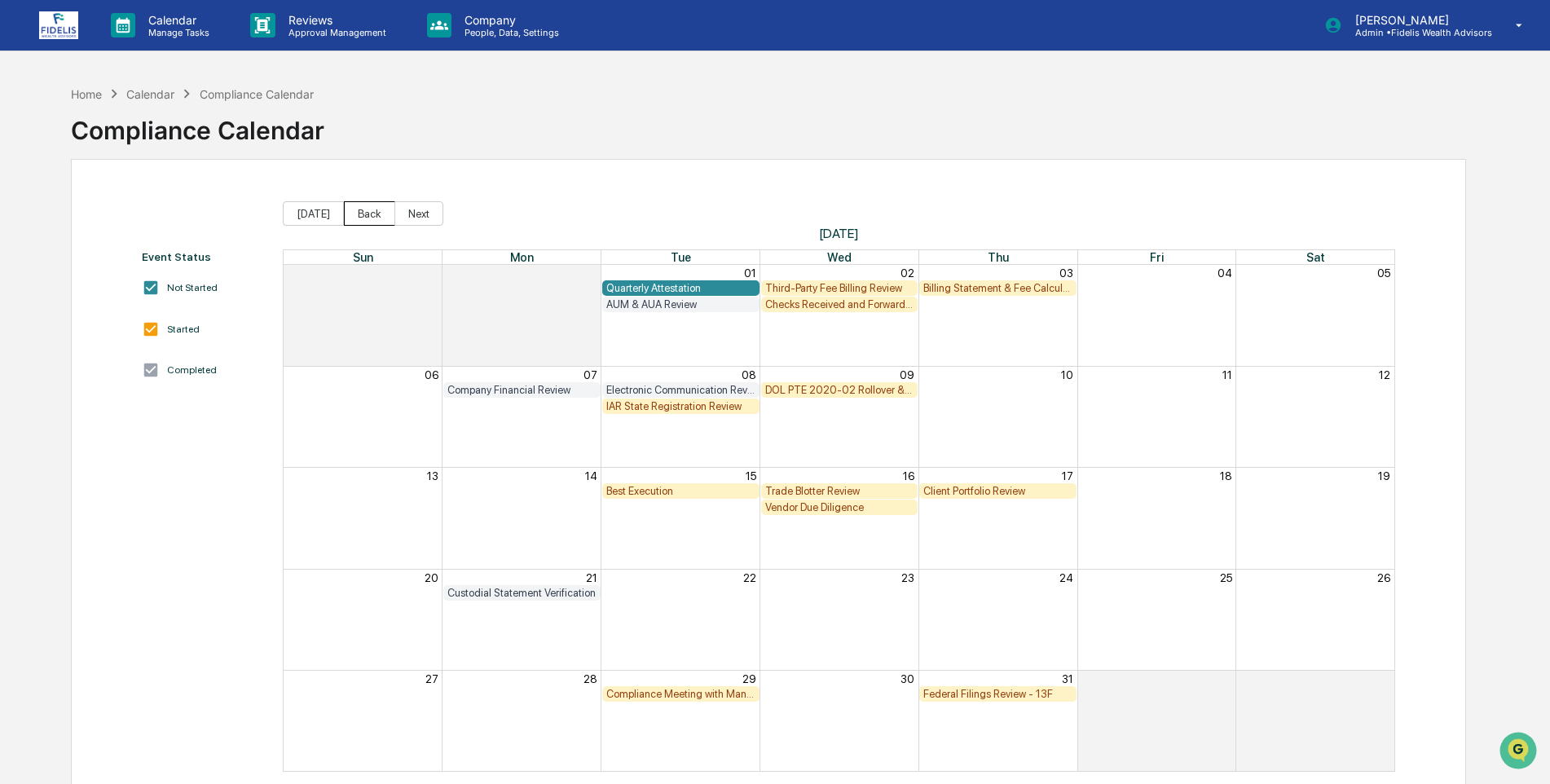
click at [371, 207] on button "Back" at bounding box center [369, 213] width 51 height 25
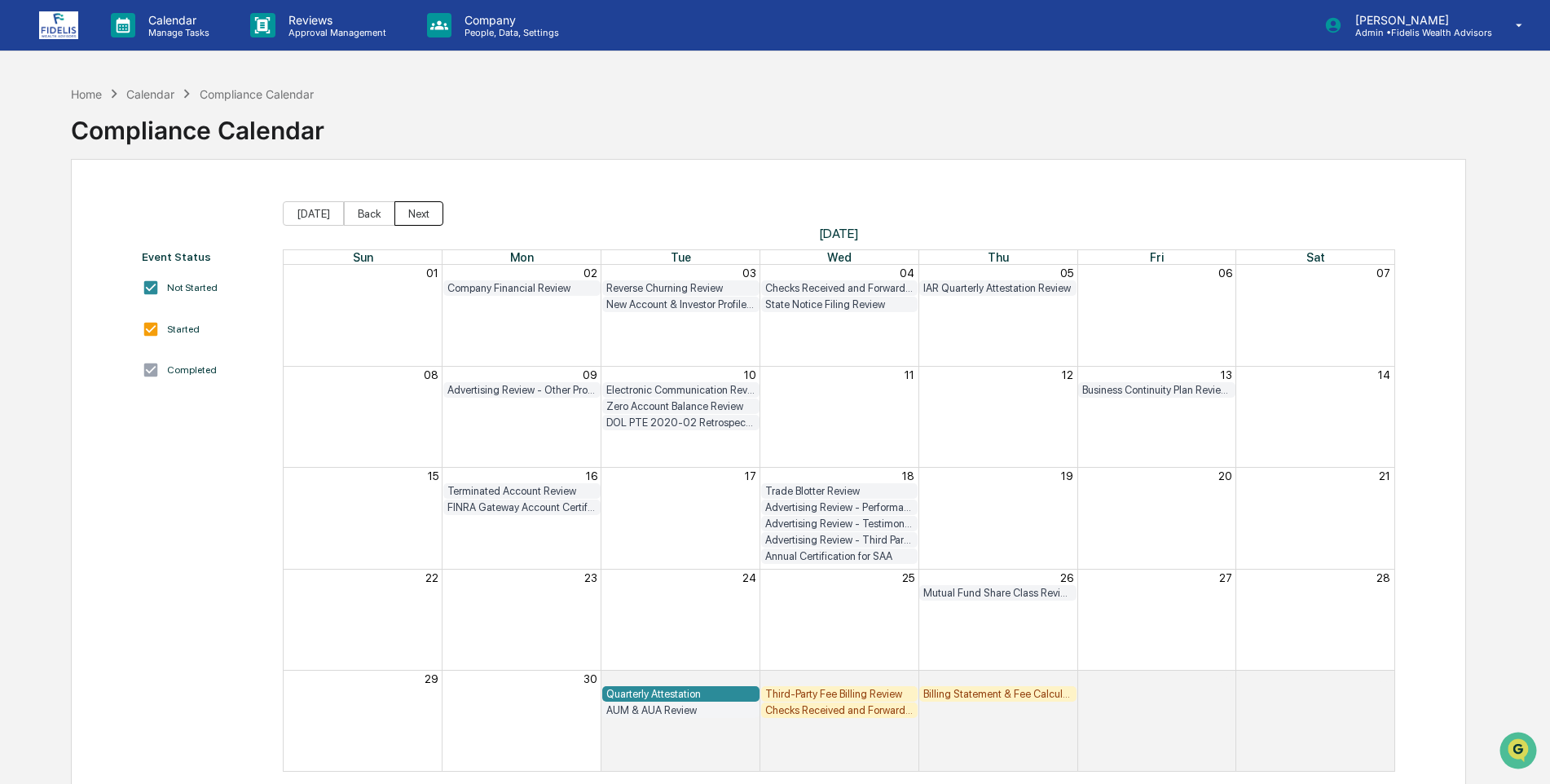
click at [412, 213] on button "Next" at bounding box center [418, 213] width 49 height 25
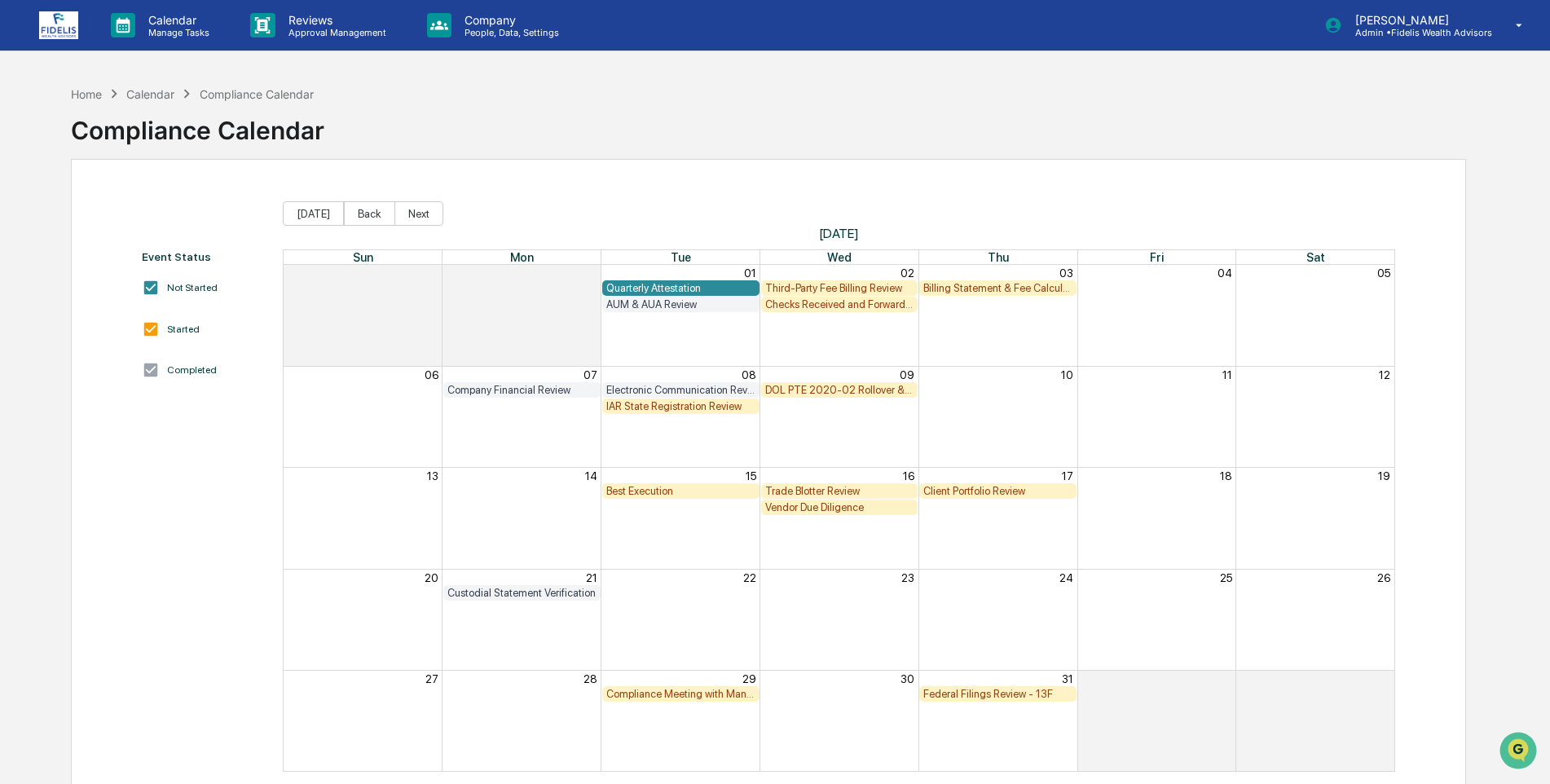
click at [673, 401] on div "IAR State Registration Review" at bounding box center [681, 406] width 149 height 12
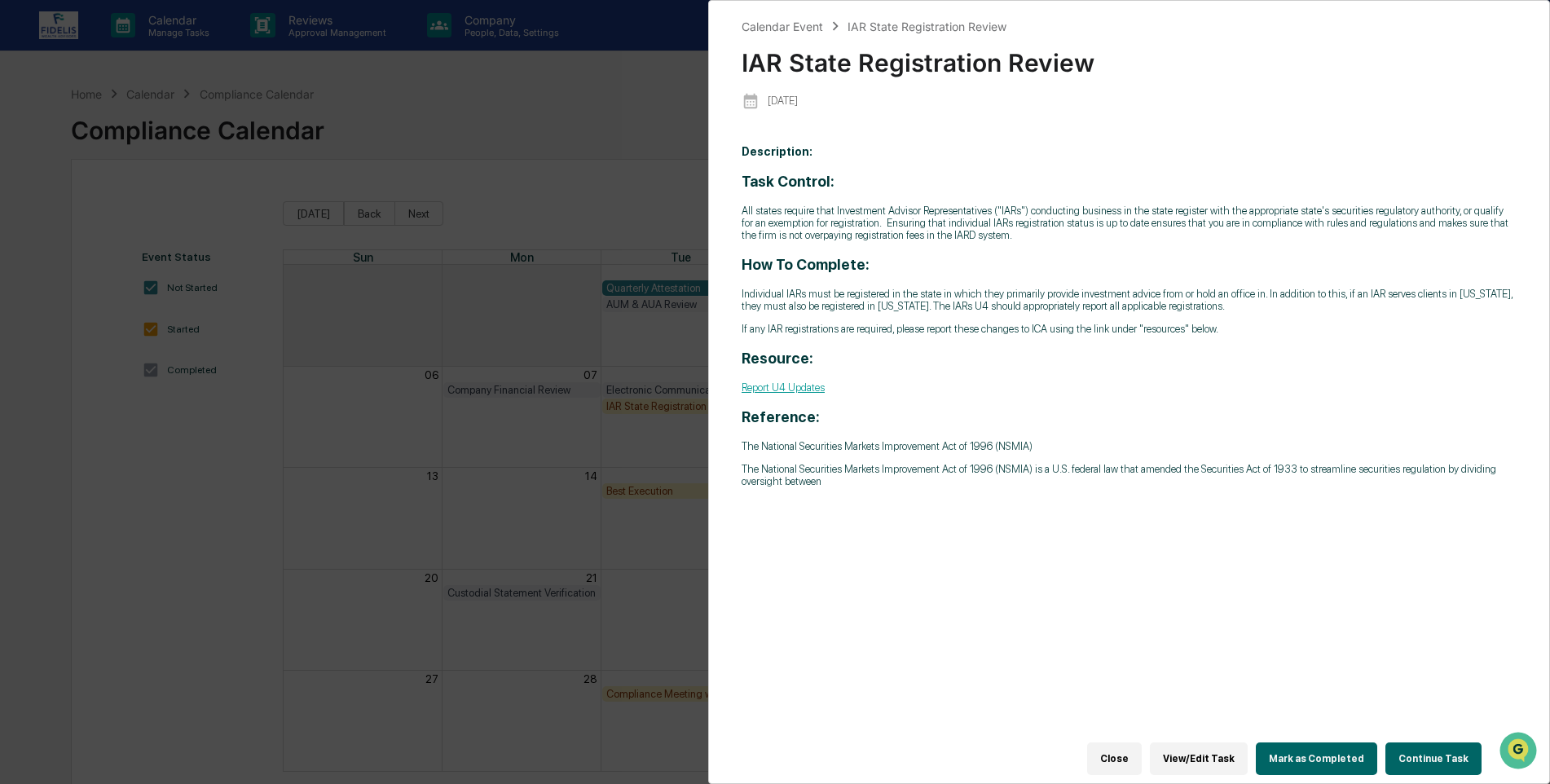
drag, startPoint x: 1138, startPoint y: 747, endPoint x: 1130, endPoint y: 752, distance: 9.4
click at [1138, 747] on button "Close" at bounding box center [1114, 758] width 55 height 33
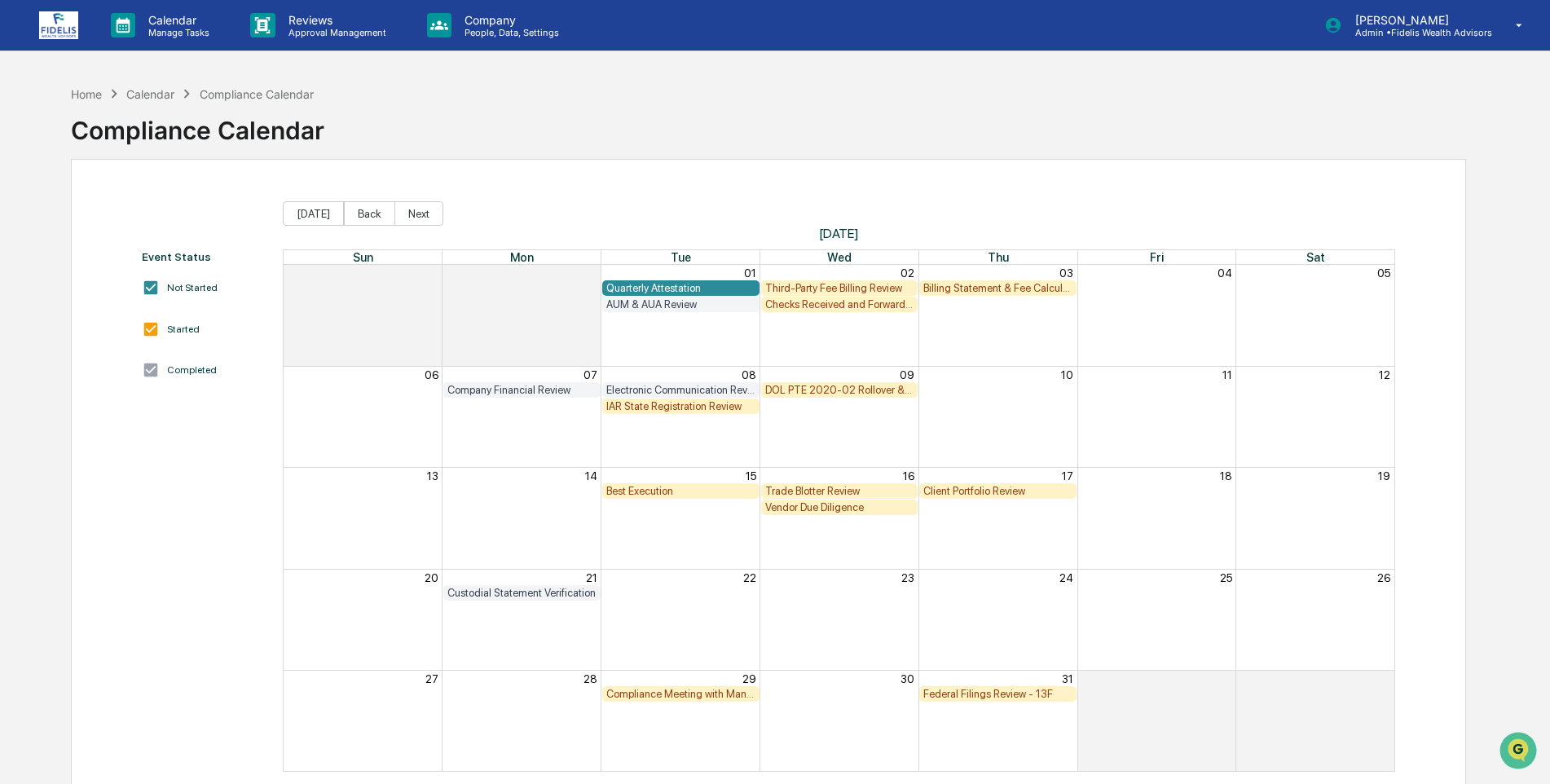
click at [673, 284] on div "Quarterly Attestation" at bounding box center [681, 288] width 149 height 12
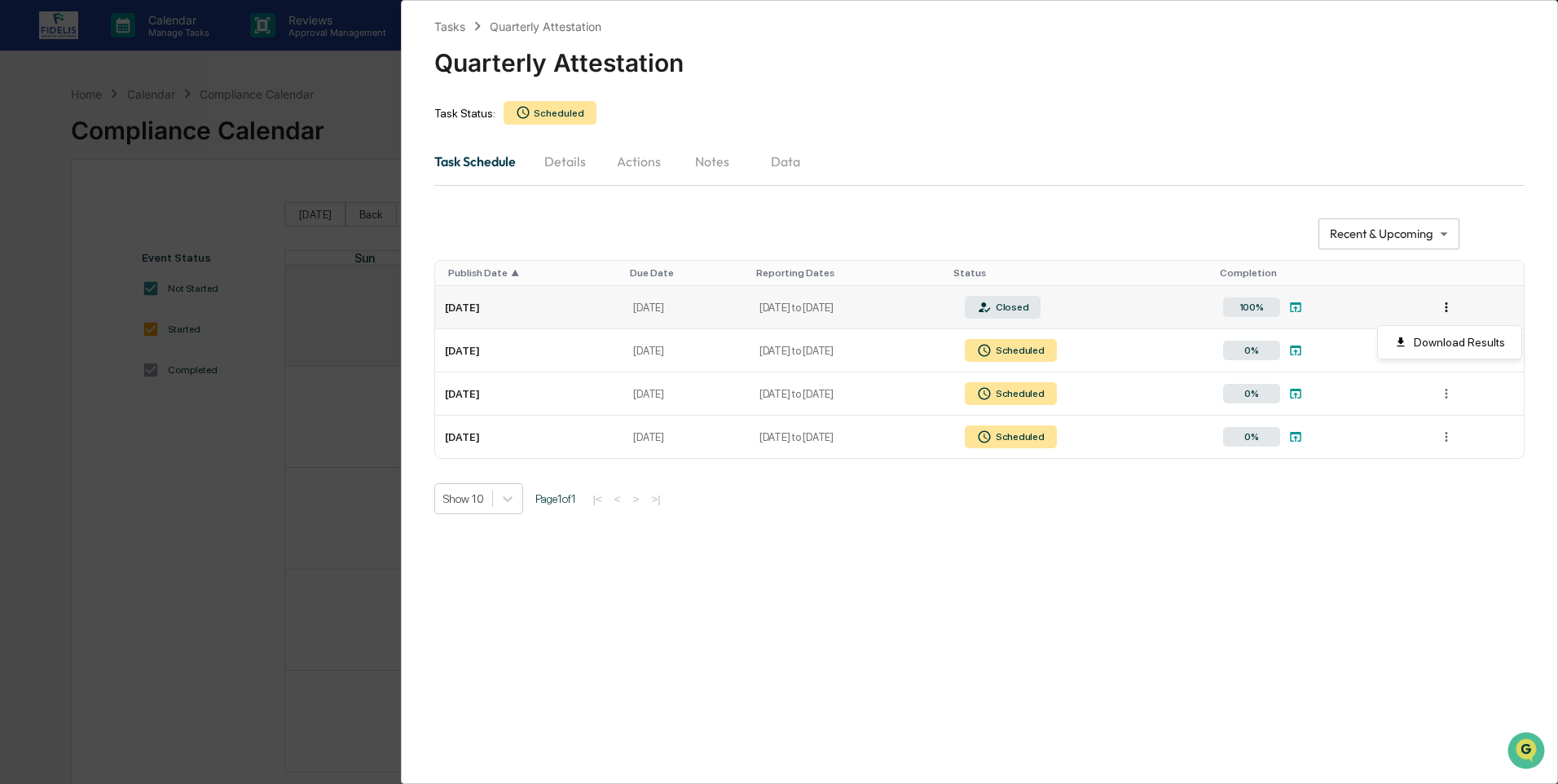
click at [1451, 304] on html "Calendar Manage Tasks Reviews Approval Management Company People, Data, Setting…" at bounding box center [779, 392] width 1558 height 784
click at [251, 446] on div "**********" at bounding box center [779, 392] width 1558 height 784
click at [455, 27] on div "Tasks" at bounding box center [450, 27] width 31 height 14
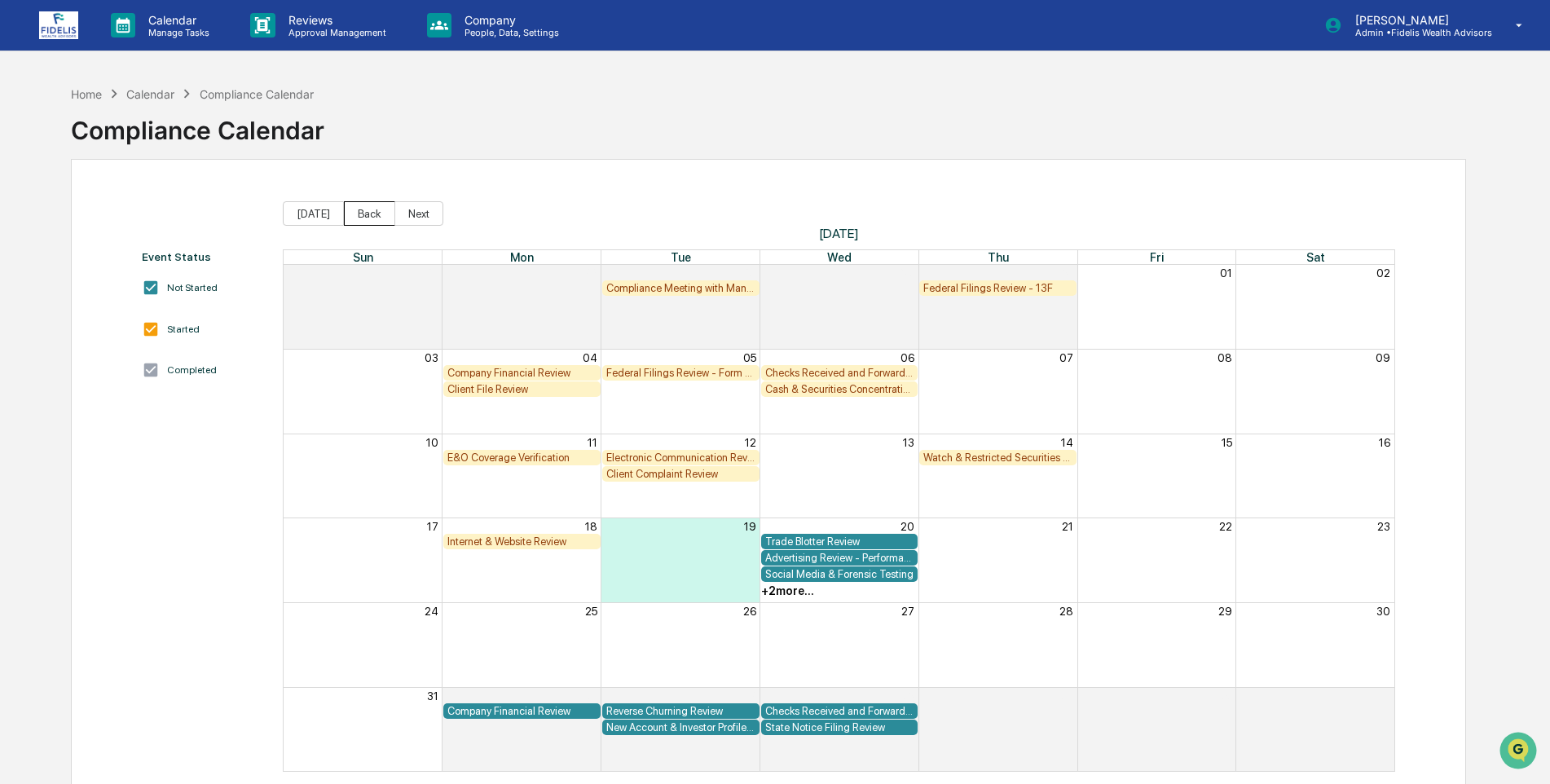
click at [351, 212] on button "Back" at bounding box center [369, 213] width 51 height 25
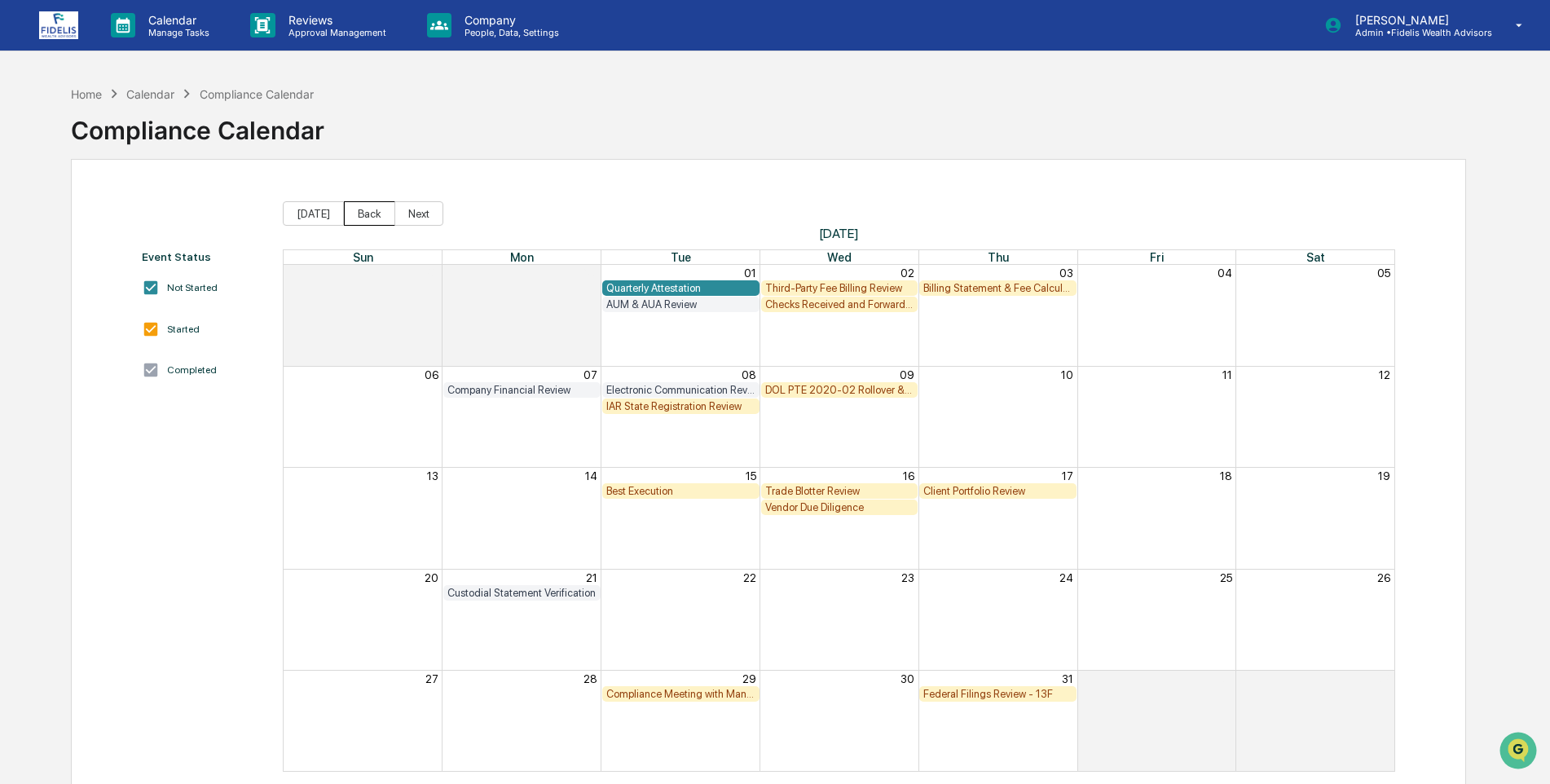
click at [350, 212] on button "Back" at bounding box center [369, 213] width 51 height 25
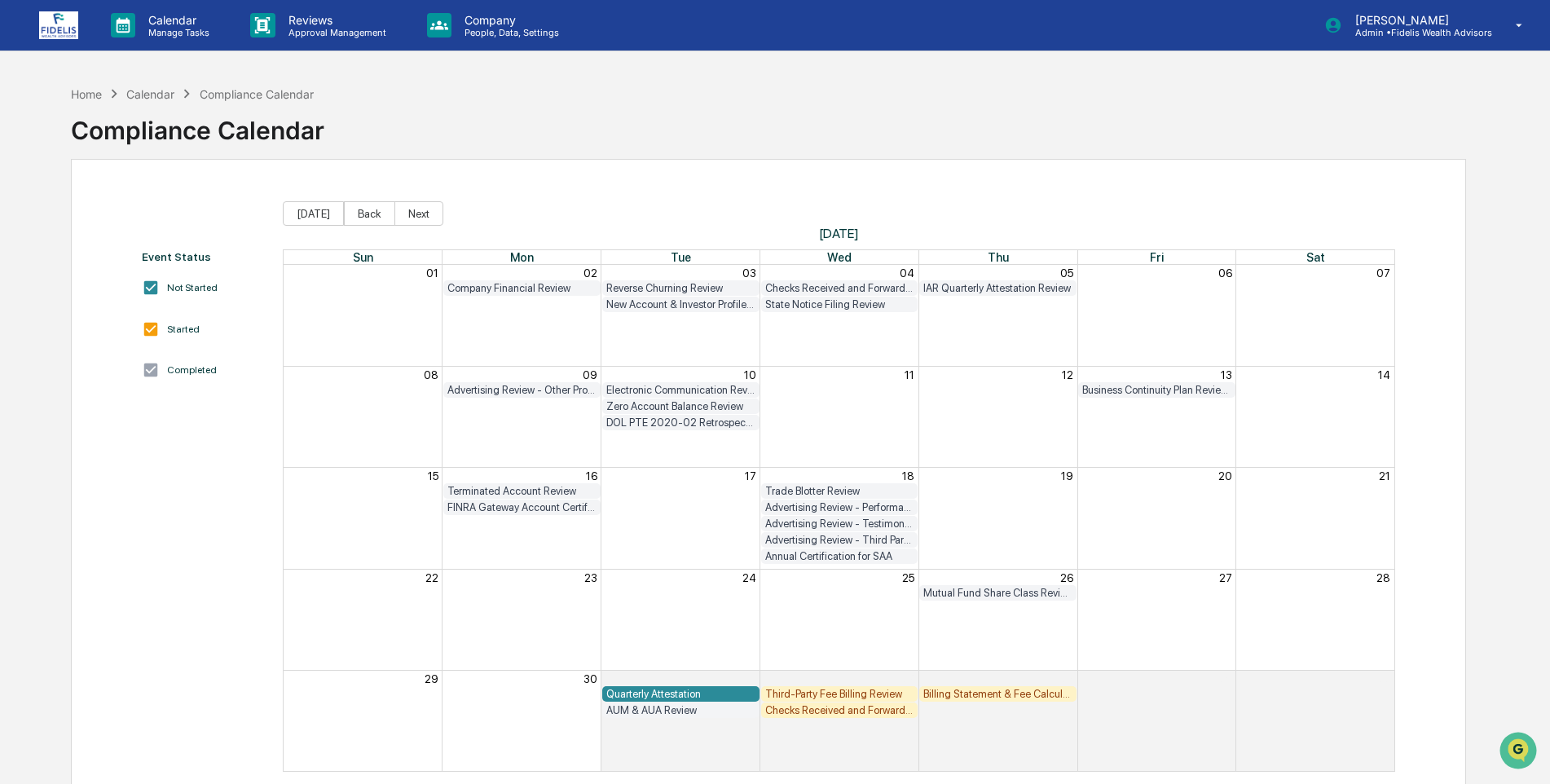
click at [659, 711] on div "AUM & AUA Review" at bounding box center [681, 709] width 149 height 12
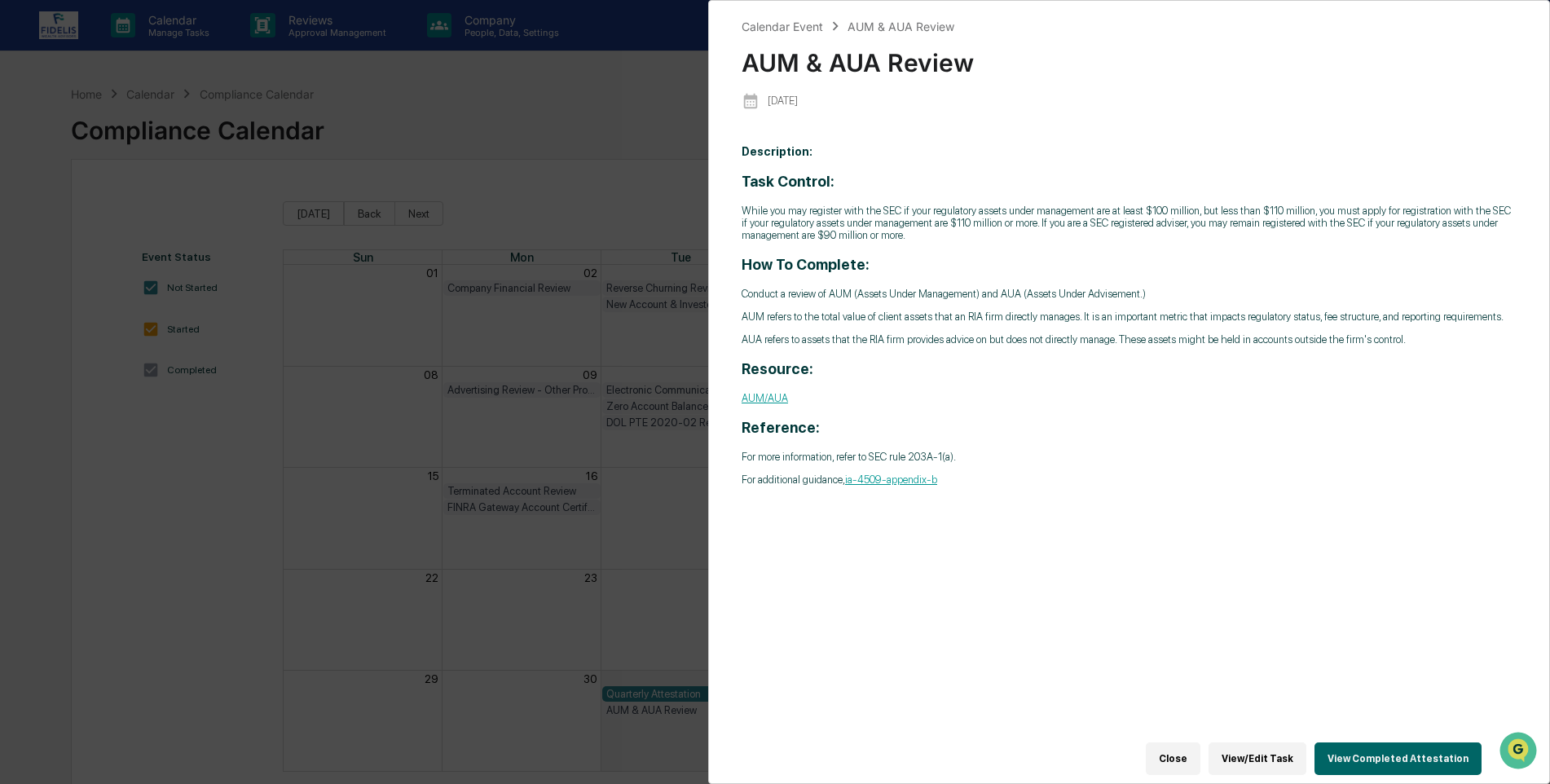
click at [1191, 752] on button "Close" at bounding box center [1174, 758] width 55 height 33
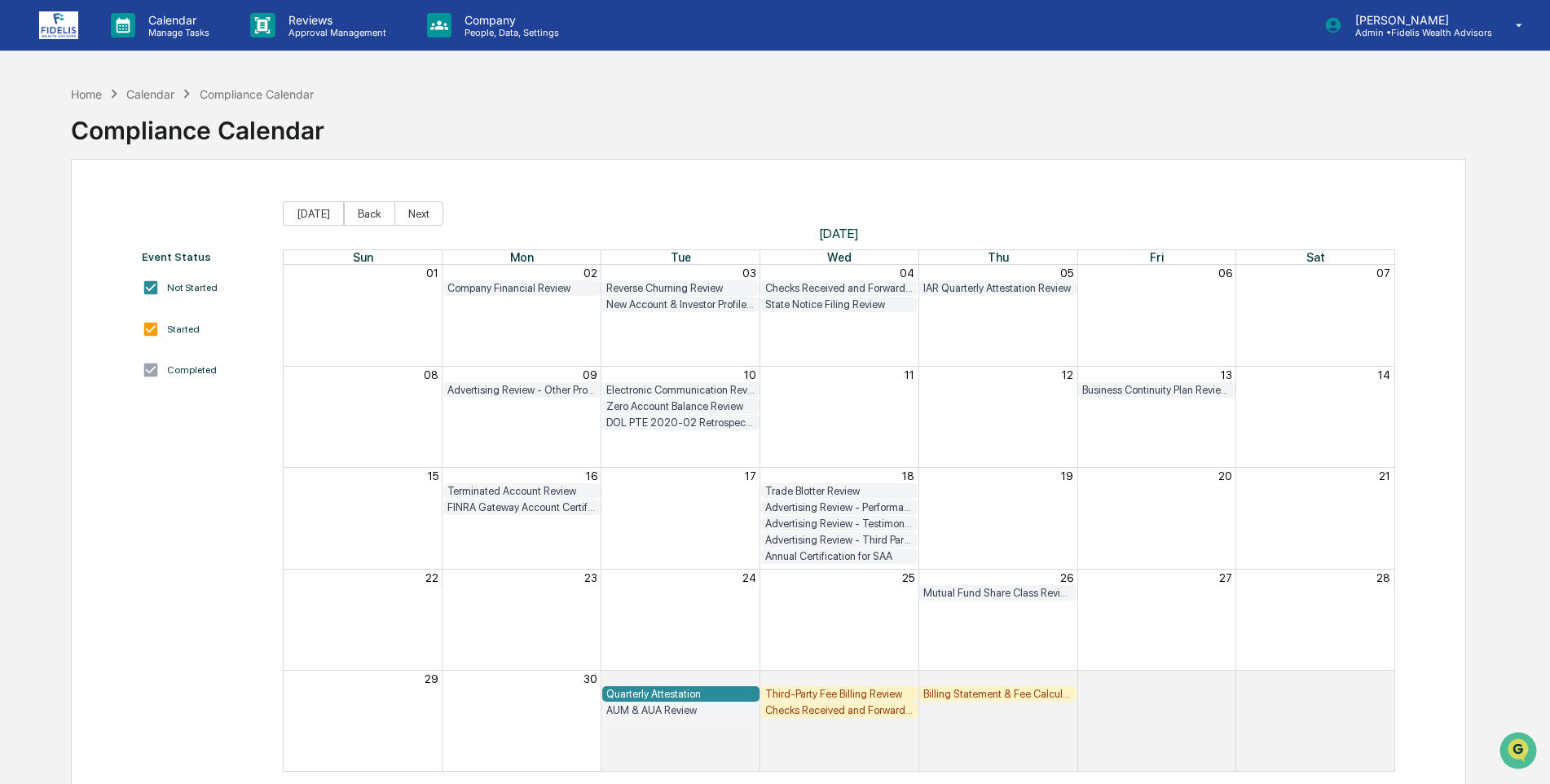
click at [664, 691] on div "Quarterly Attestation" at bounding box center [681, 693] width 149 height 12
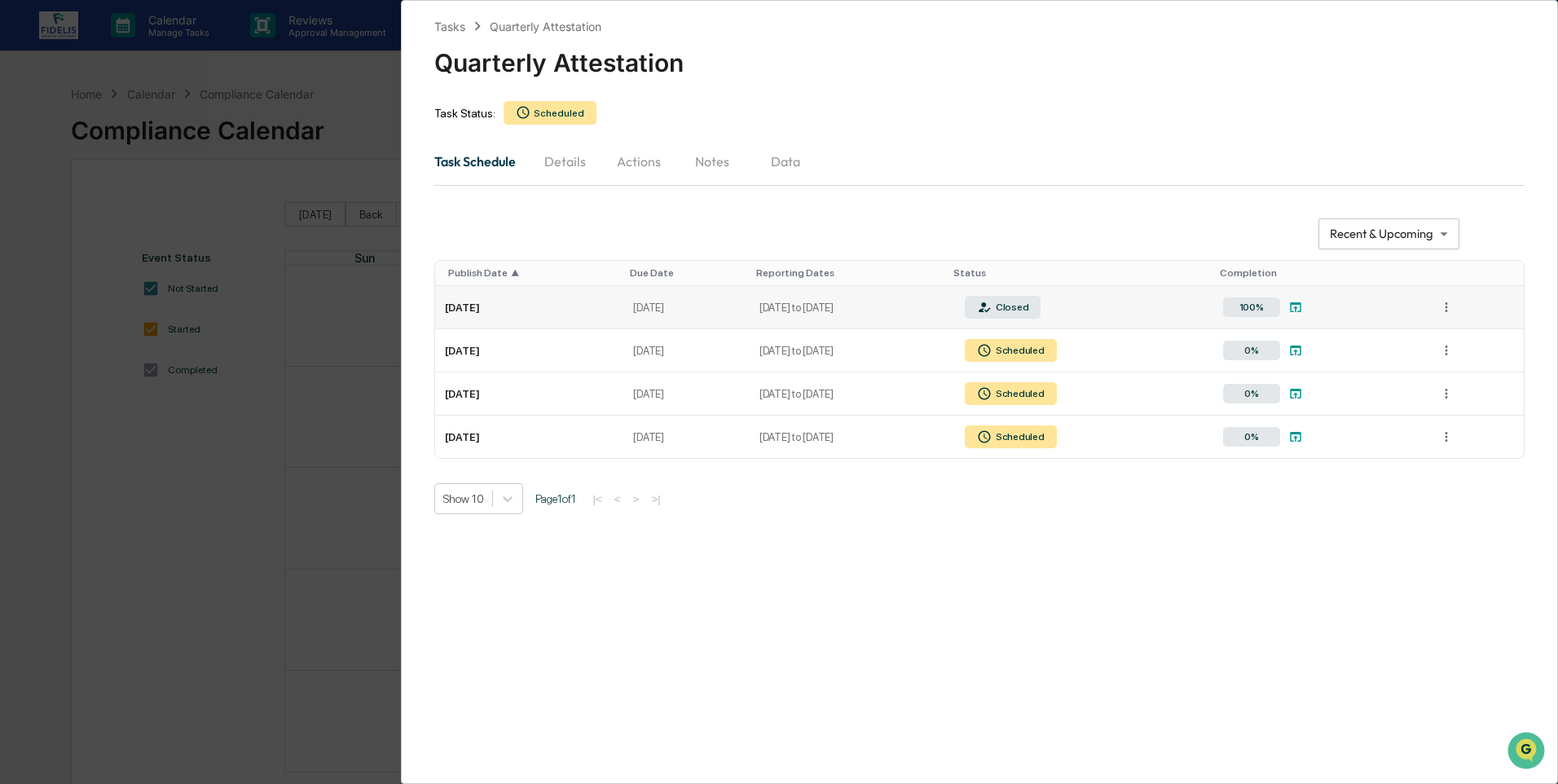
click at [1301, 304] on icon at bounding box center [1295, 307] width 11 height 9
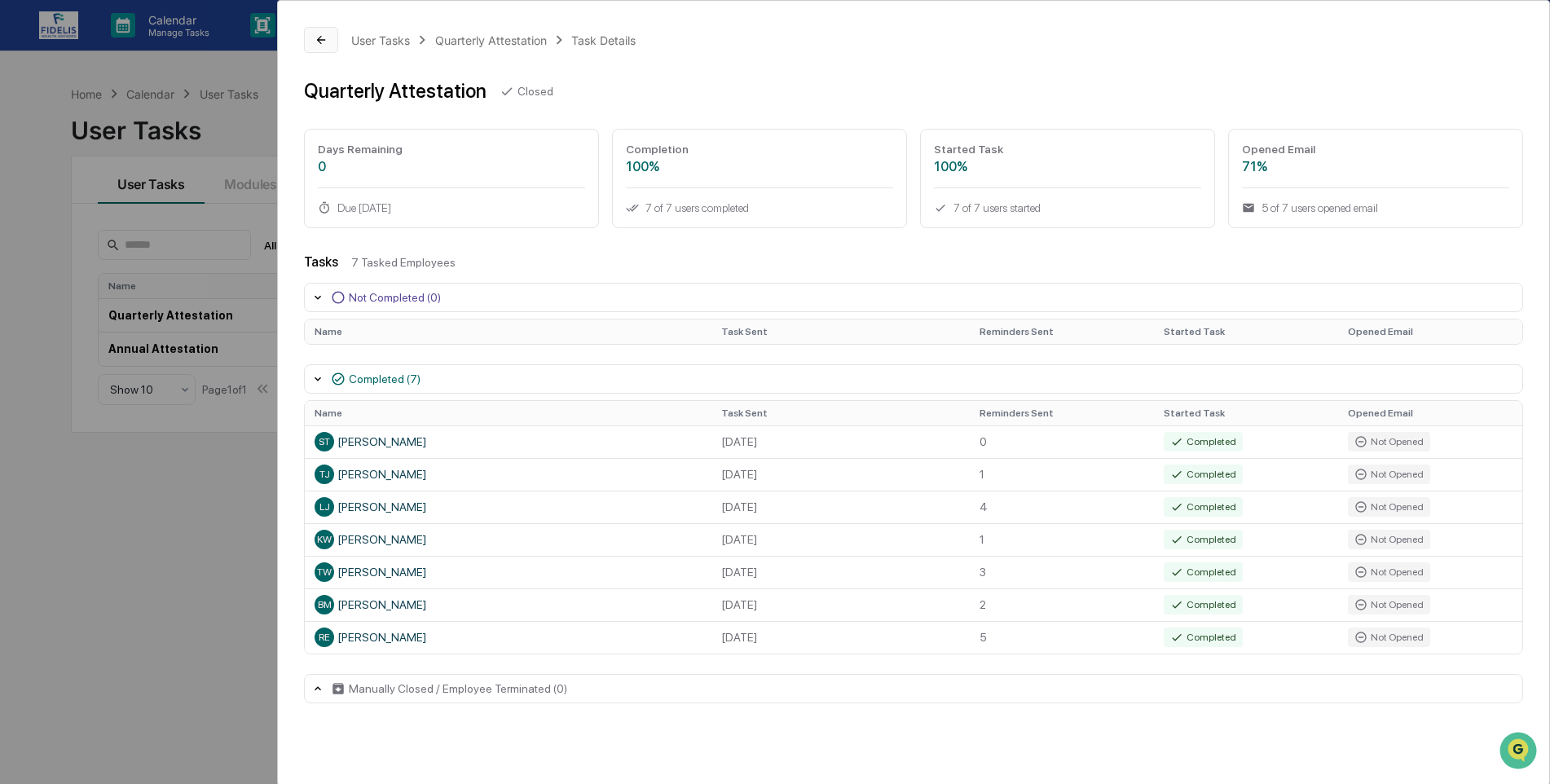
click at [320, 41] on icon at bounding box center [321, 40] width 9 height 9
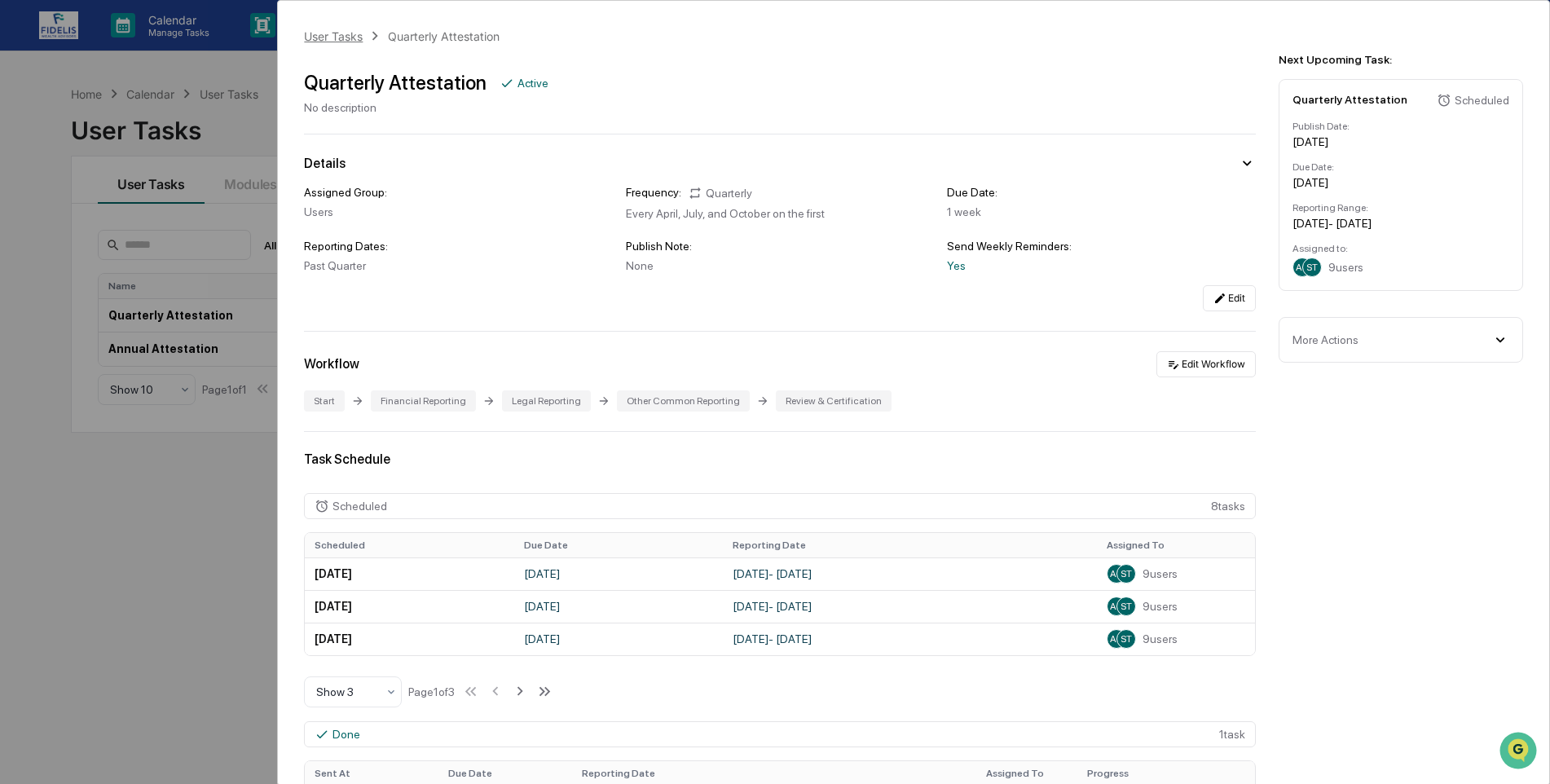
click at [328, 40] on div "User Tasks" at bounding box center [333, 36] width 58 height 14
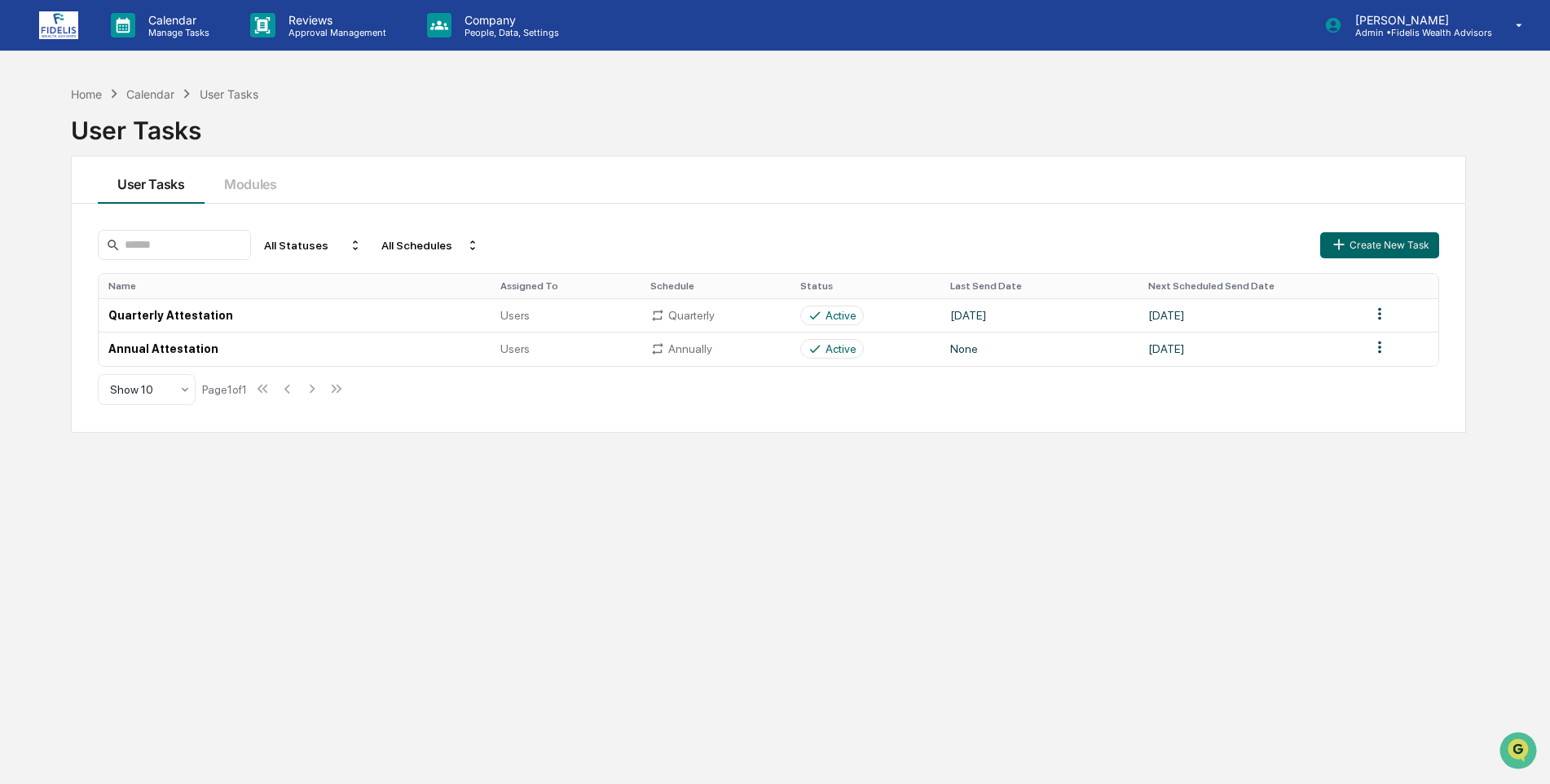
click at [155, 91] on div "Calendar" at bounding box center [150, 94] width 48 height 14
click at [161, 21] on p "Calendar" at bounding box center [177, 20] width 82 height 14
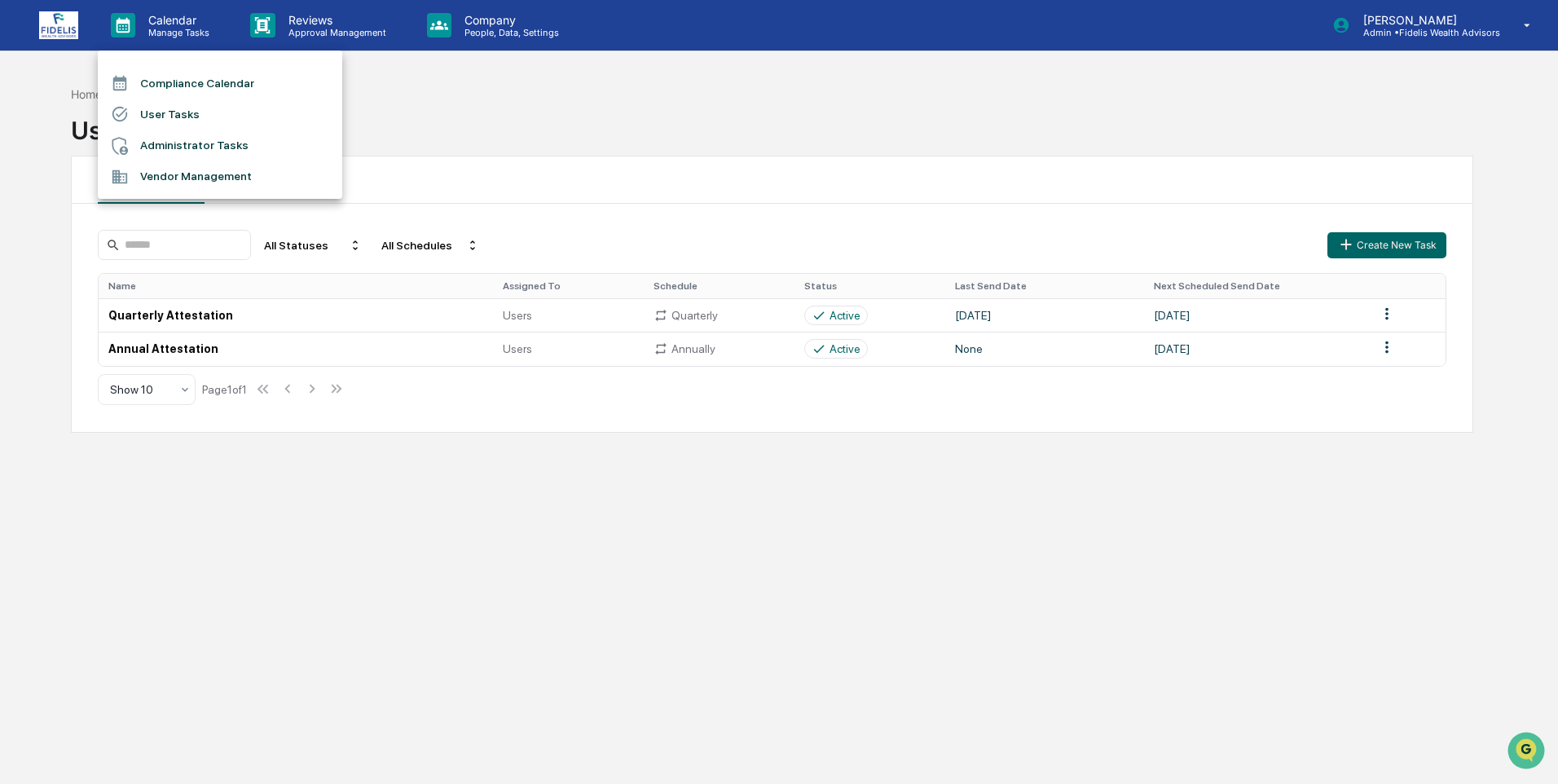
click at [172, 81] on li "Compliance Calendar" at bounding box center [219, 83] width 244 height 31
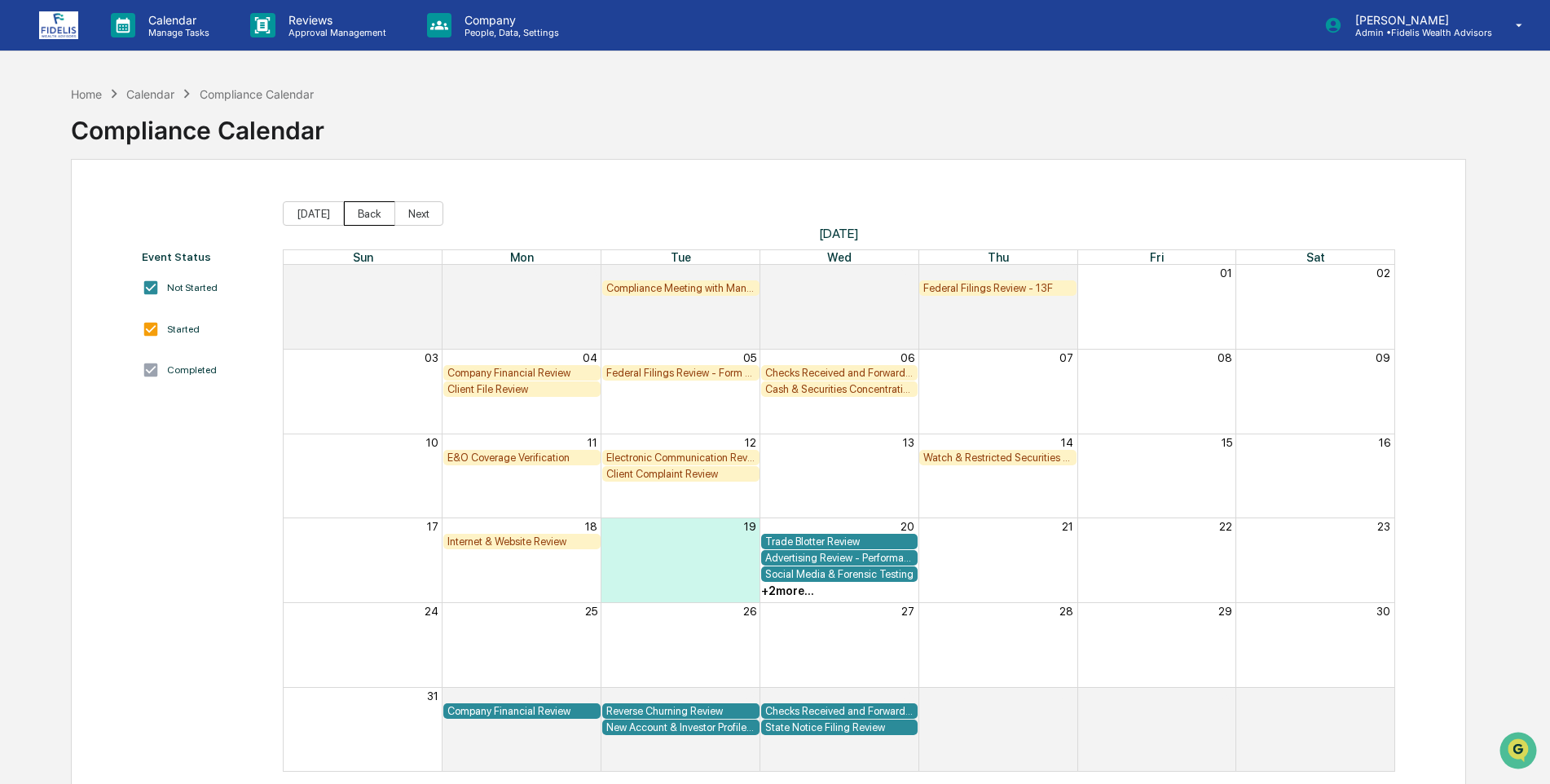
click at [357, 206] on button "Back" at bounding box center [369, 213] width 51 height 25
click at [77, 92] on div "Home" at bounding box center [87, 94] width 31 height 14
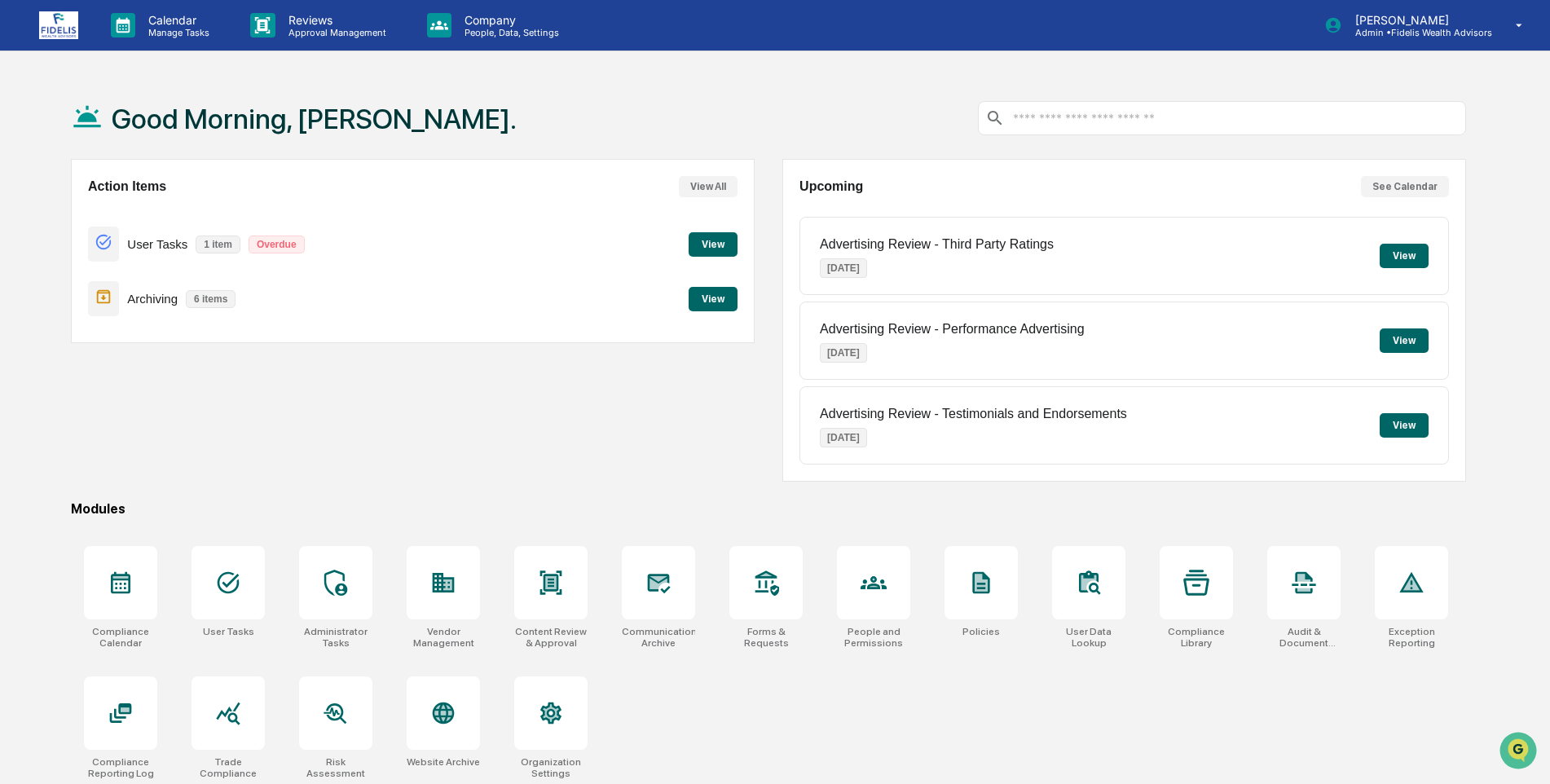
click at [712, 240] on button "View" at bounding box center [712, 244] width 49 height 25
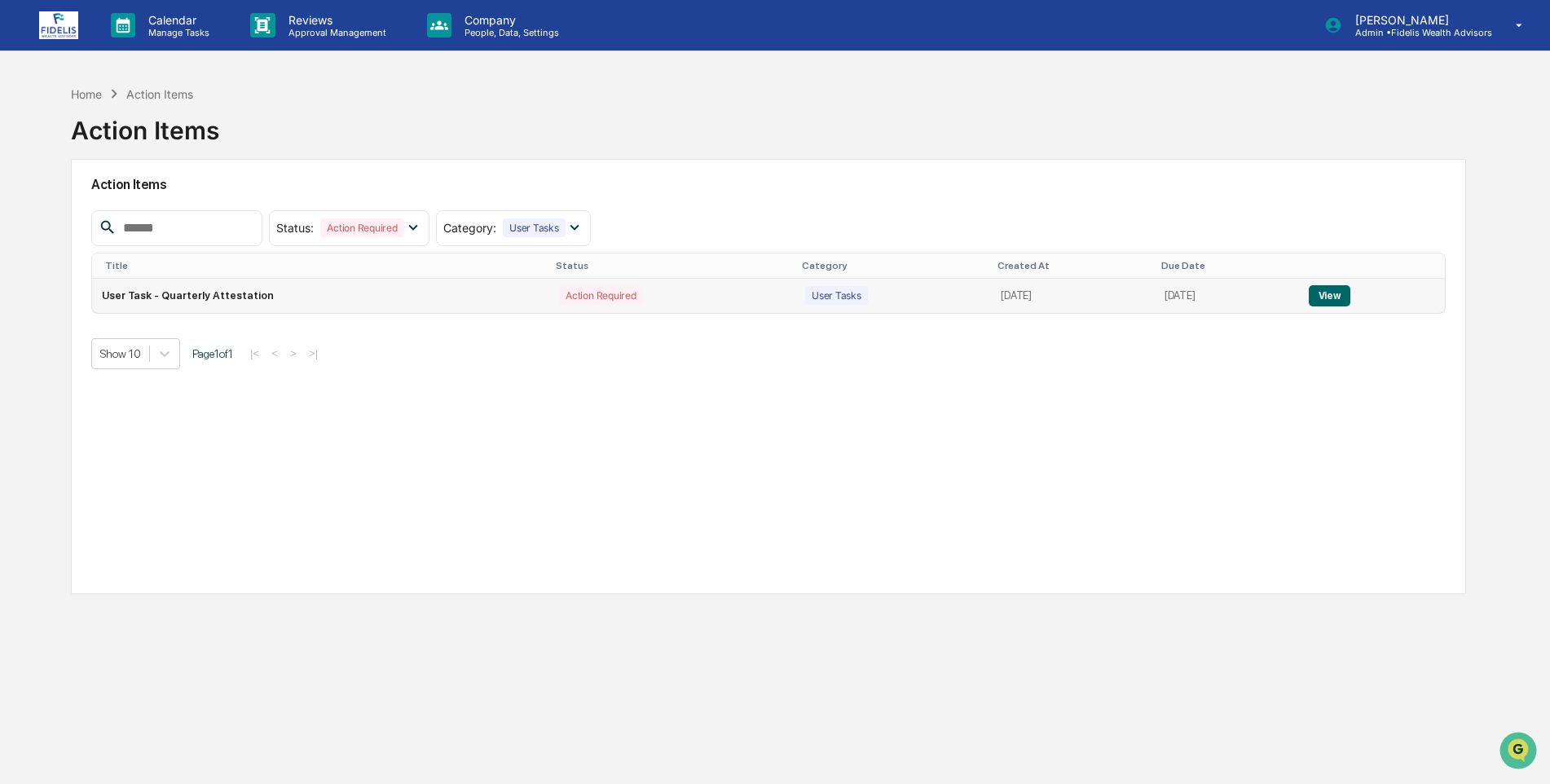
click at [1340, 294] on button "View" at bounding box center [1330, 296] width 41 height 21
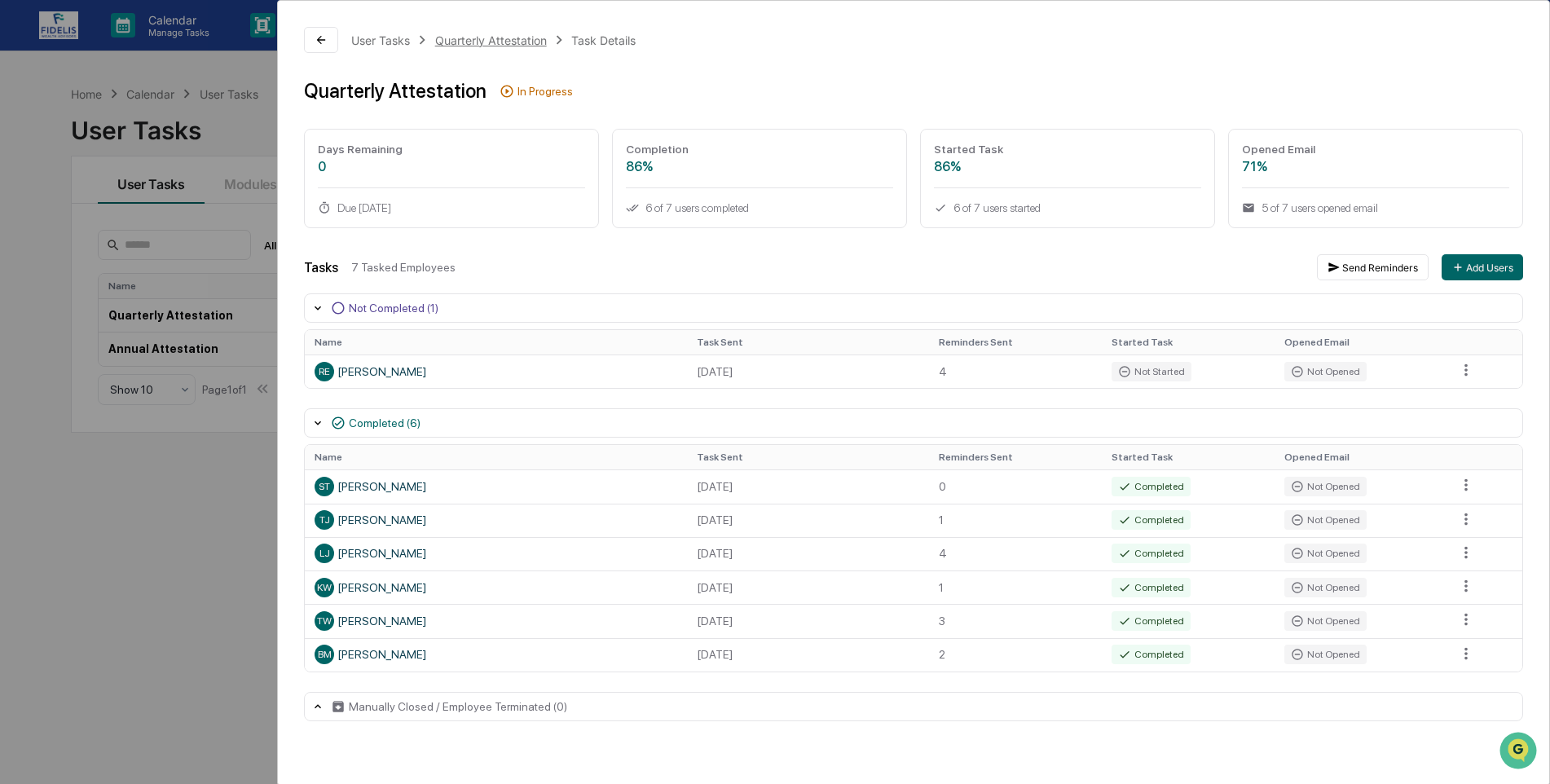
click at [472, 35] on div "Quarterly Attestation" at bounding box center [491, 40] width 111 height 14
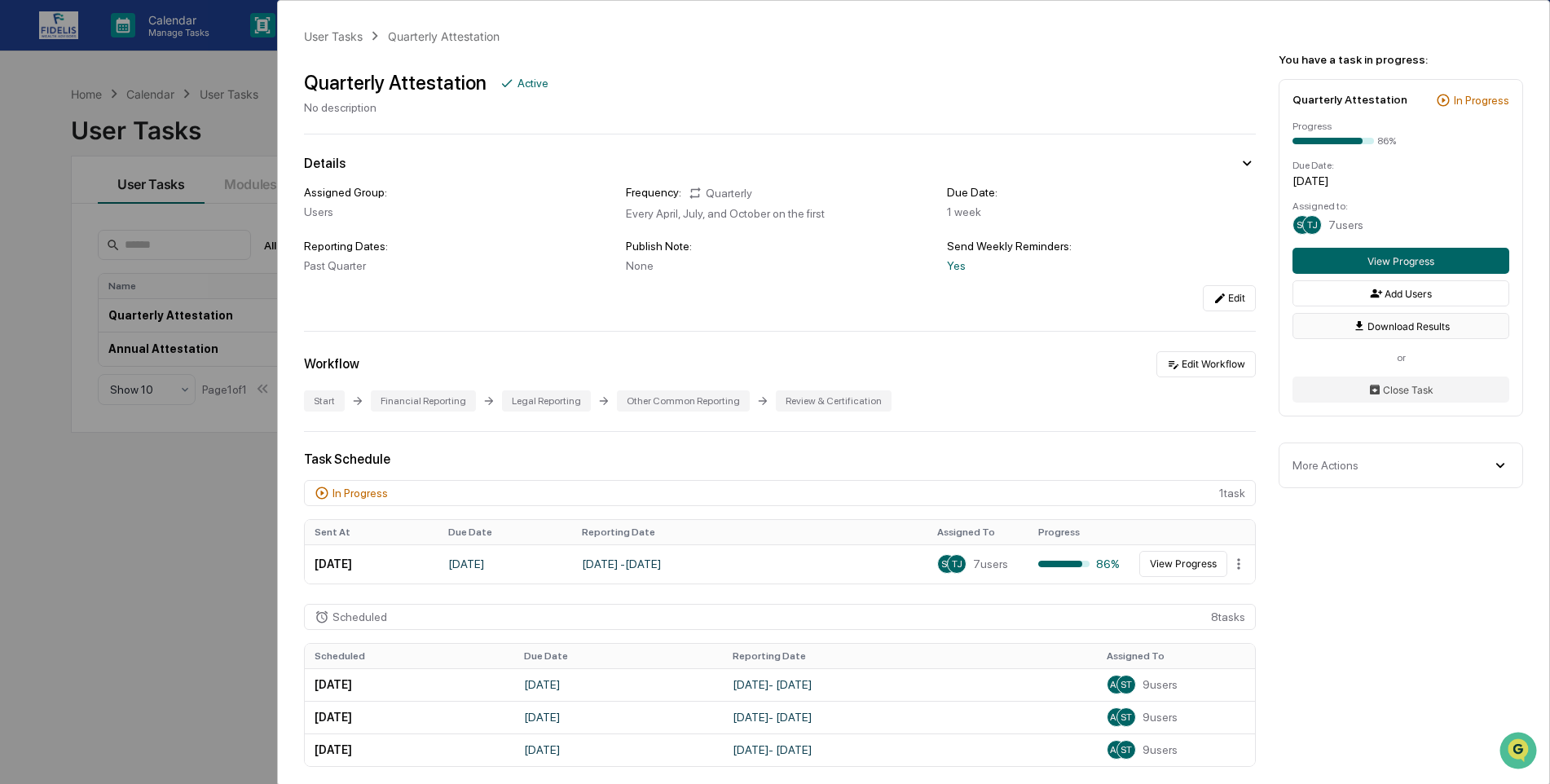
click at [1399, 322] on button "Download Results" at bounding box center [1401, 326] width 217 height 26
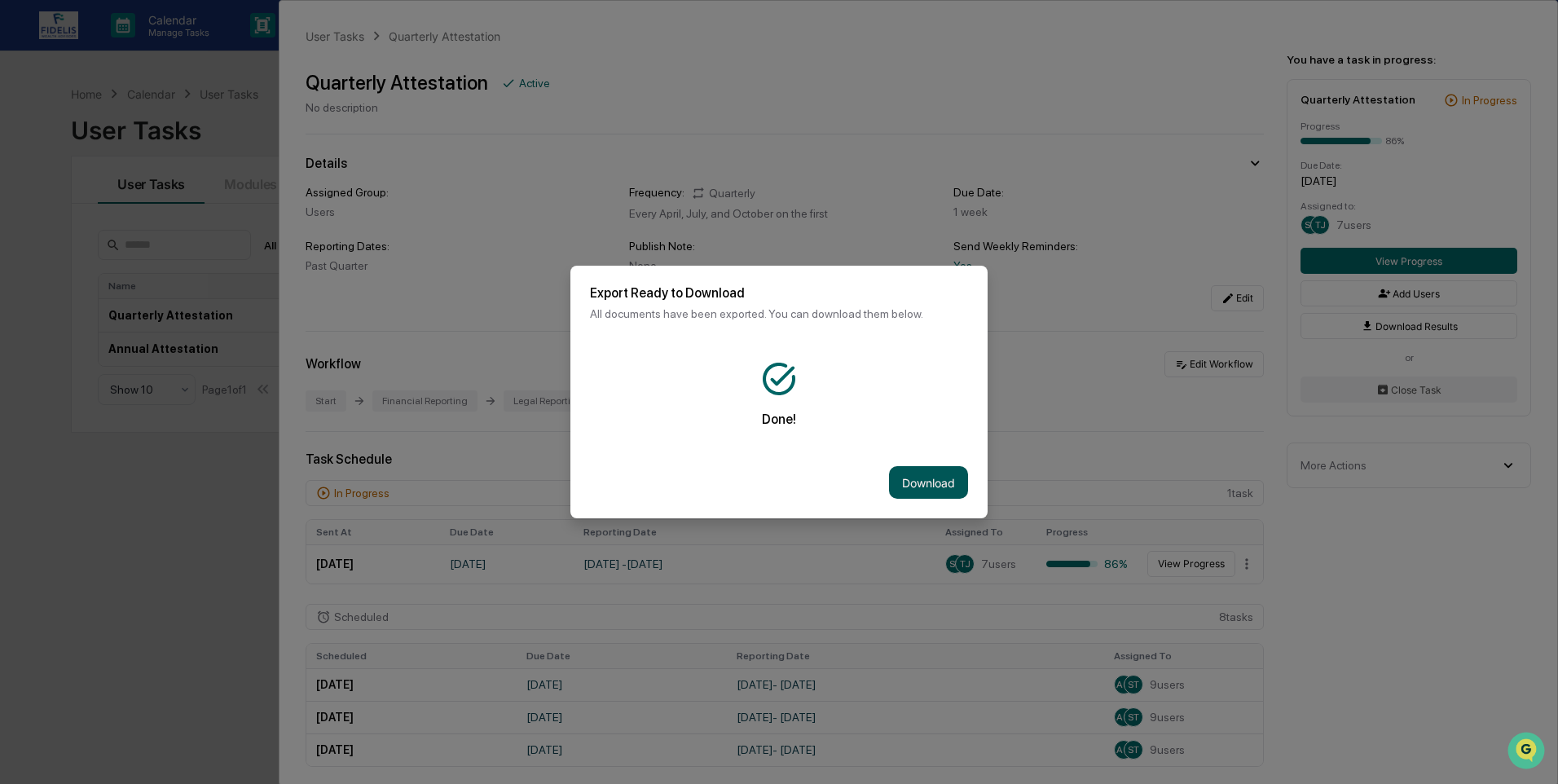
click at [918, 484] on button "Download" at bounding box center [928, 482] width 79 height 33
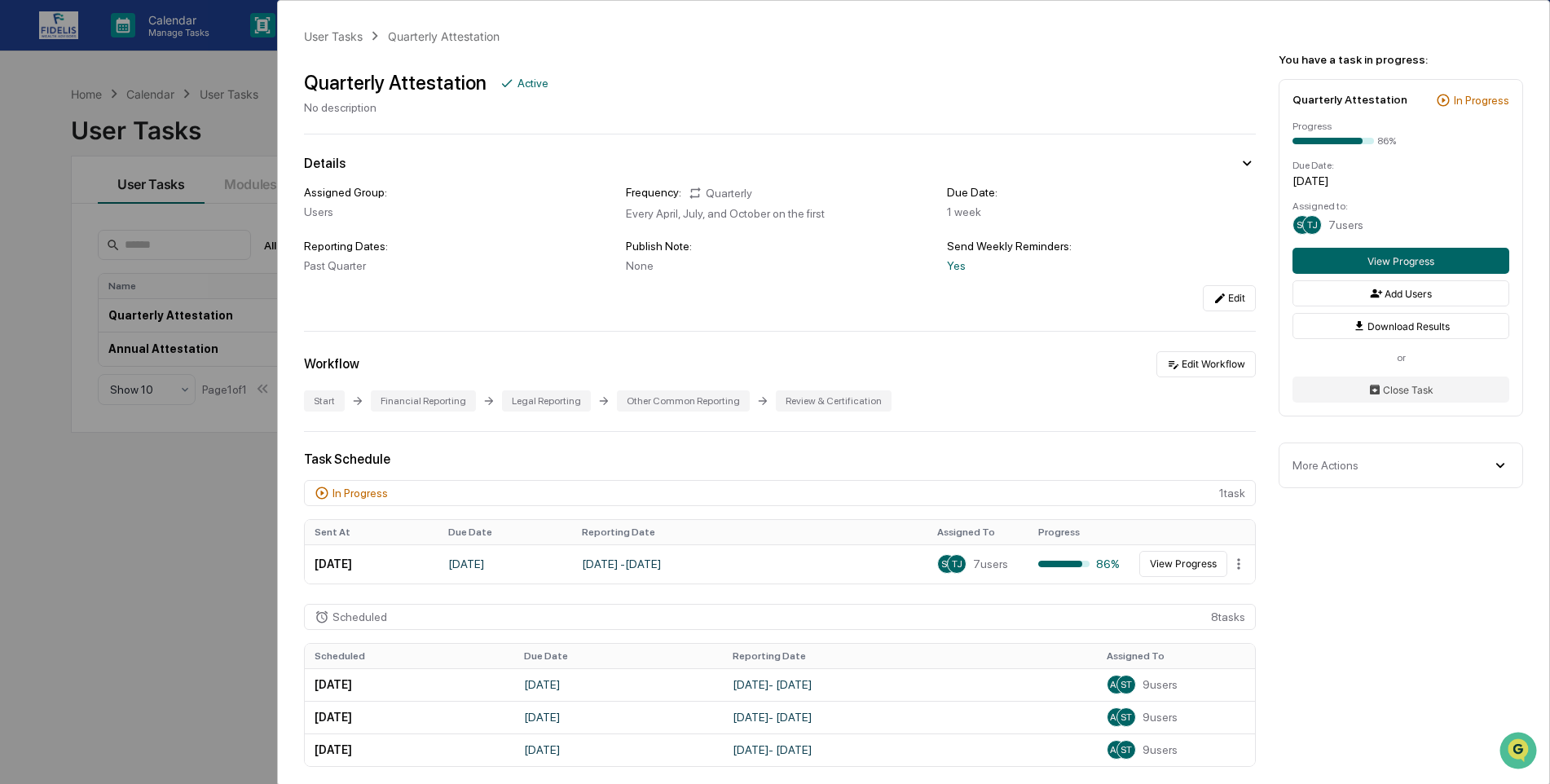
click at [961, 469] on div "Task Schedule In Progress 1 task Sent At Due Date Reporting Date Assigned To Pr…" at bounding box center [780, 642] width 952 height 380
click at [1371, 261] on button "View Progress" at bounding box center [1401, 260] width 217 height 26
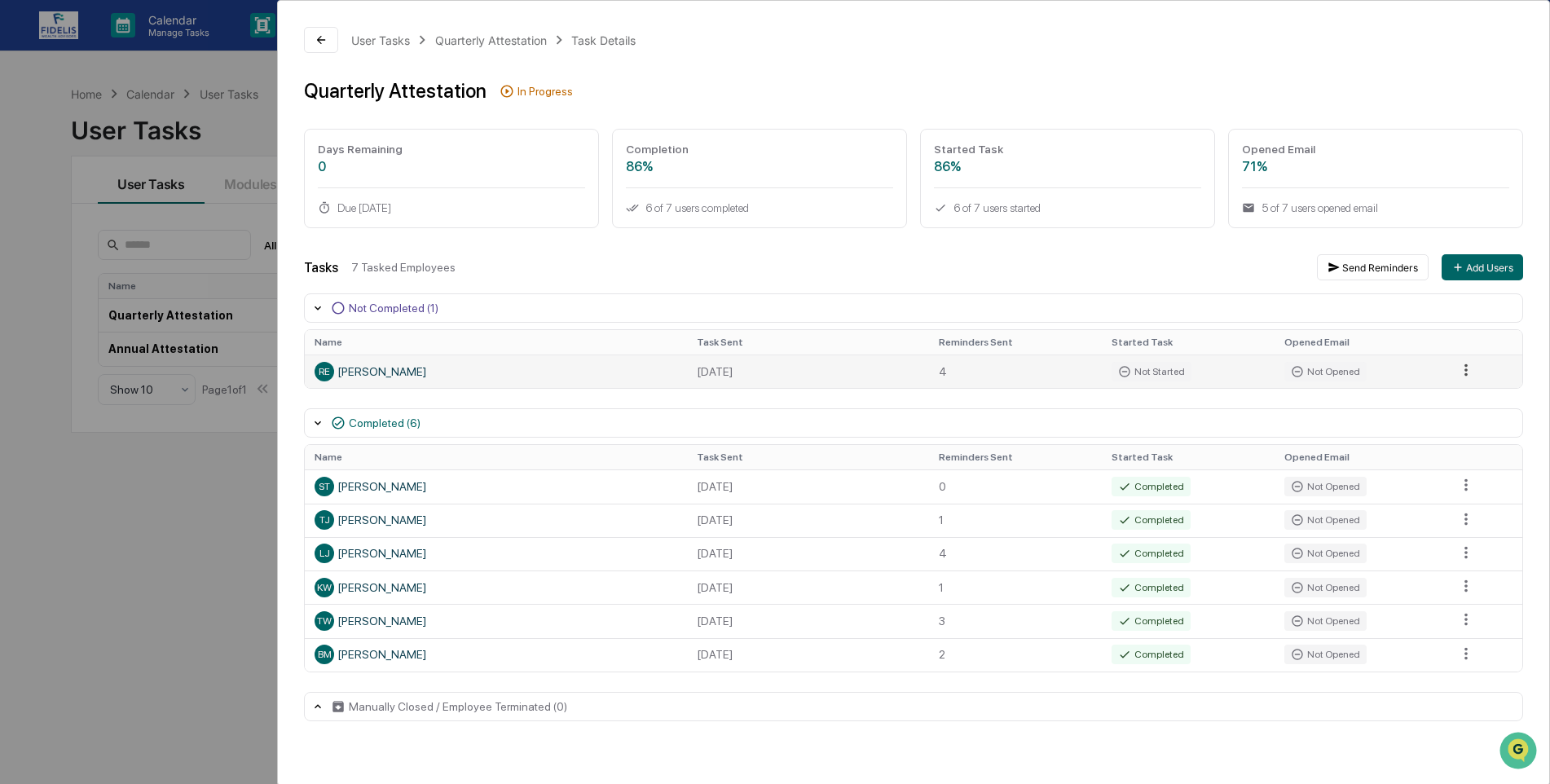
click at [1471, 374] on html "Calendar Manage Tasks Reviews Approval Management Company People, Data, Setting…" at bounding box center [775, 392] width 1550 height 784
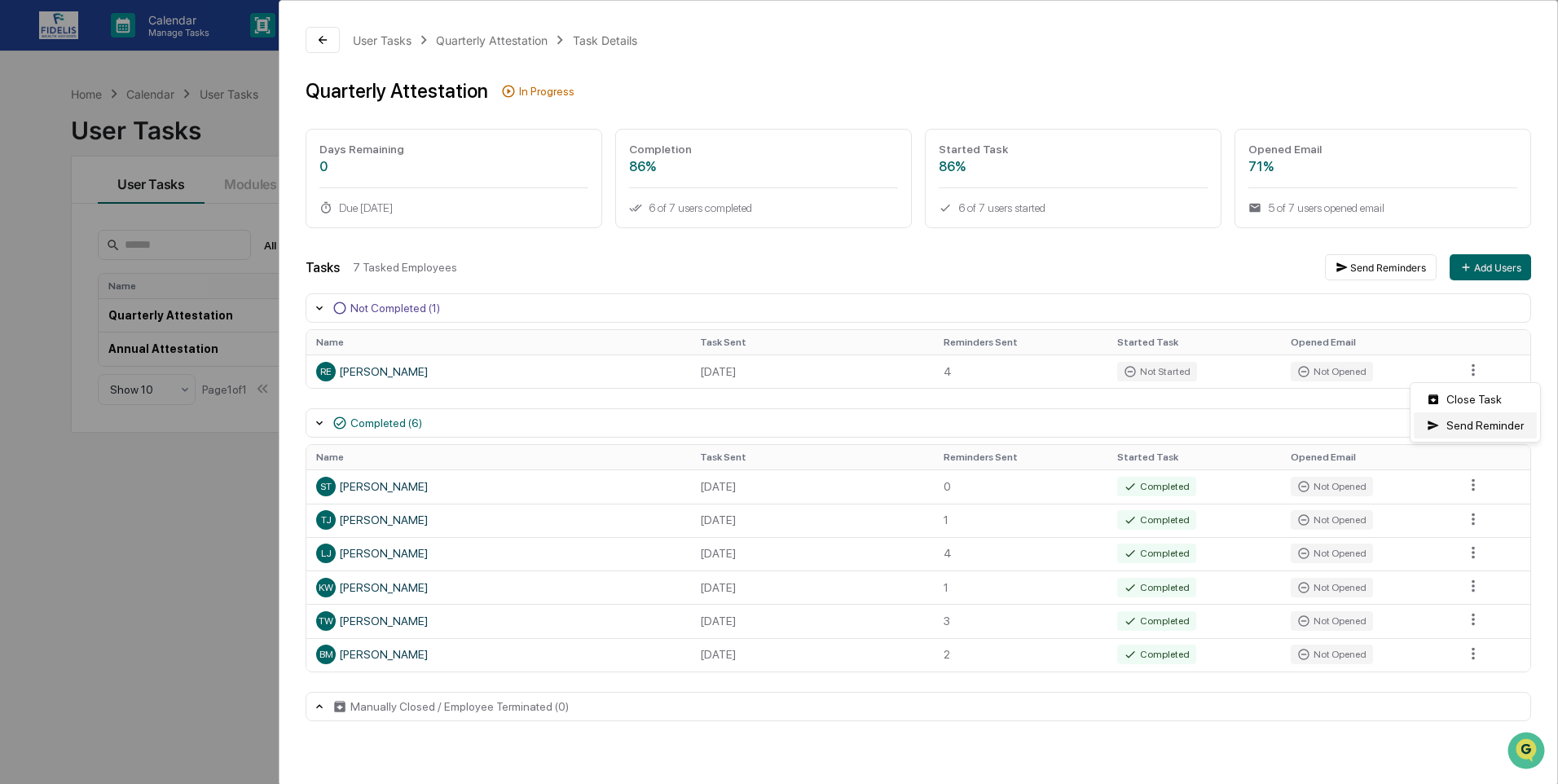
click at [1466, 422] on div "Send Reminder" at bounding box center [1476, 425] width 123 height 26
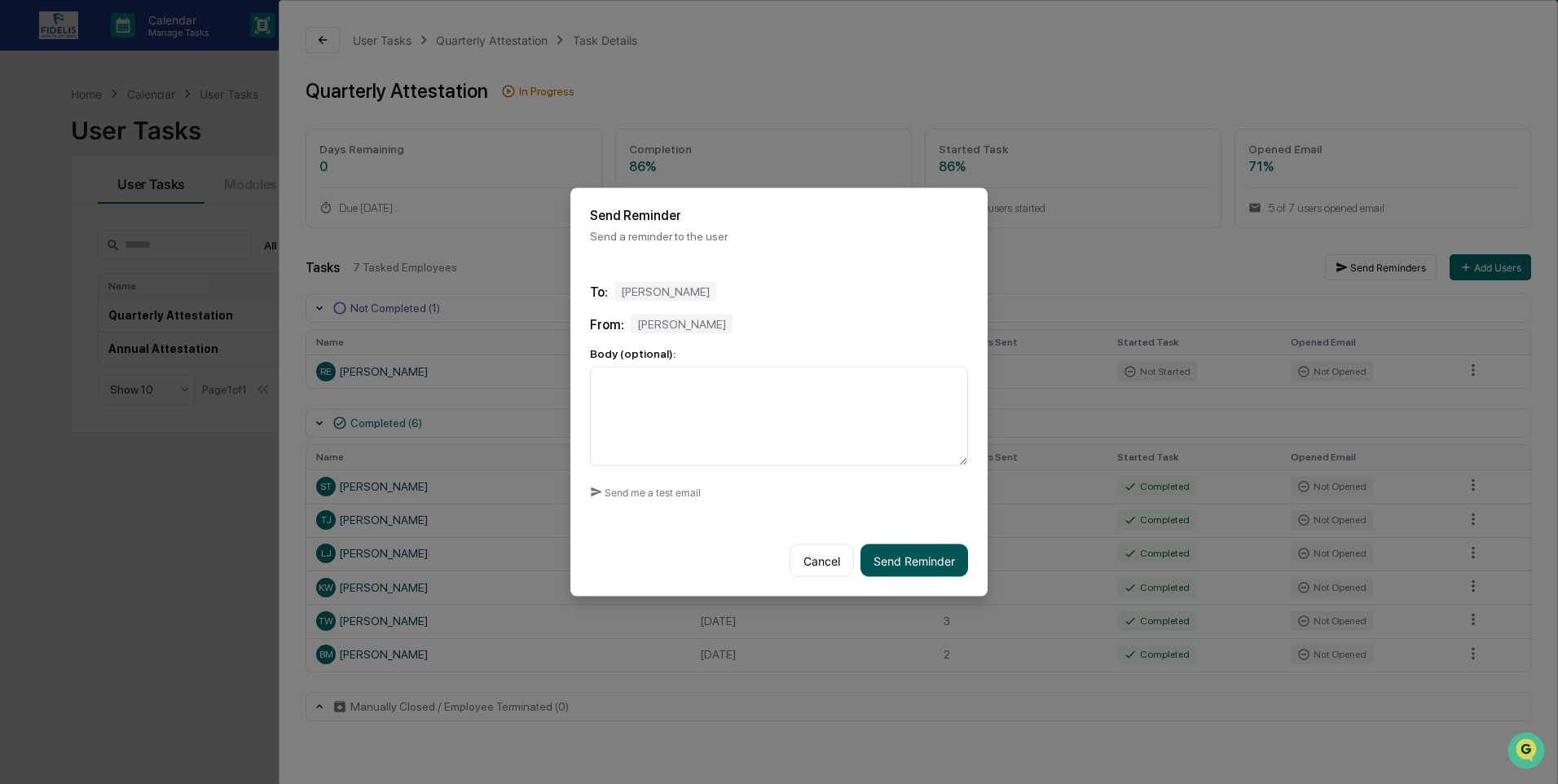
click at [926, 556] on button "Send Reminder" at bounding box center [914, 560] width 107 height 33
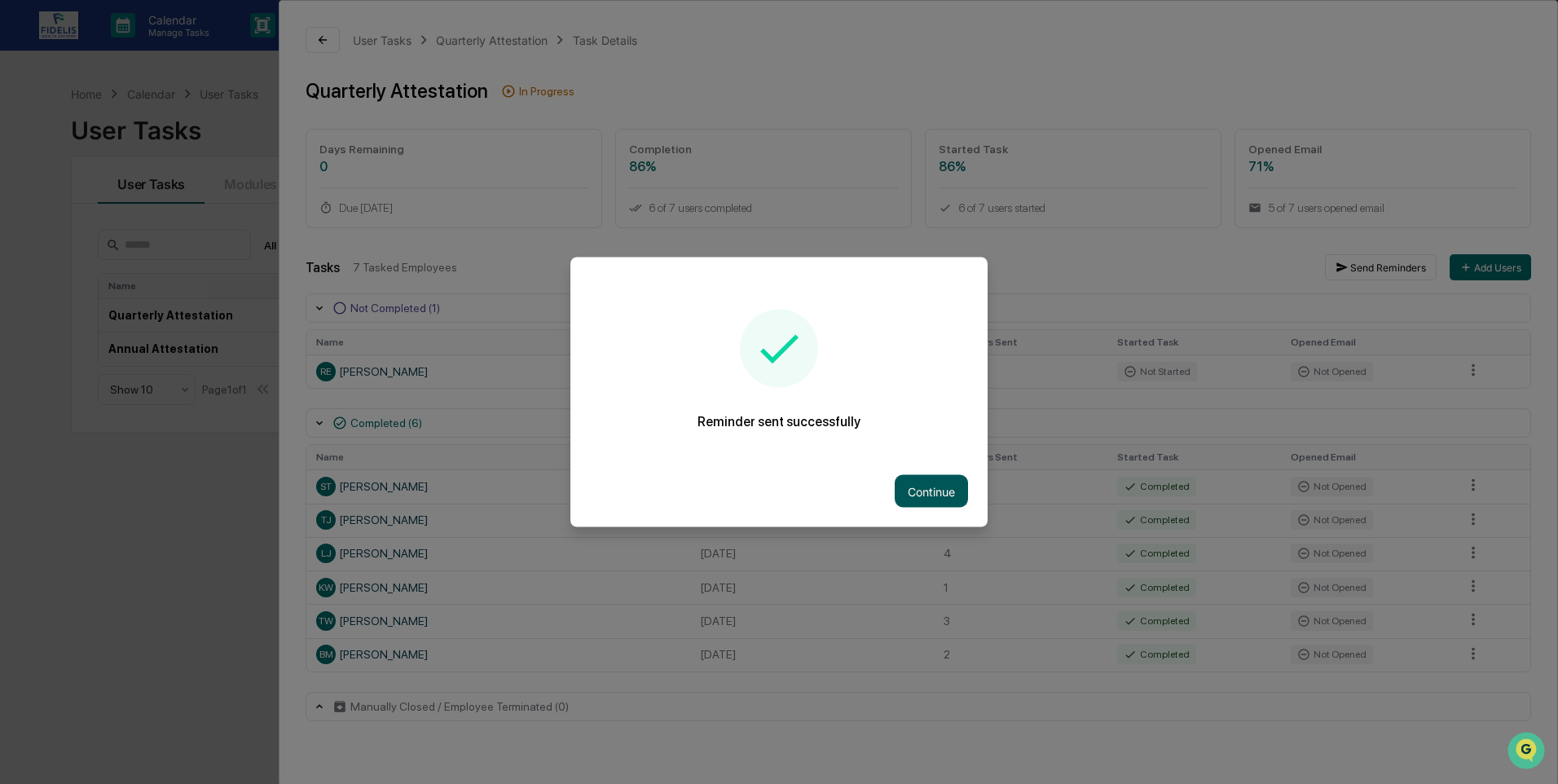
click at [924, 488] on button "Continue" at bounding box center [932, 491] width 74 height 33
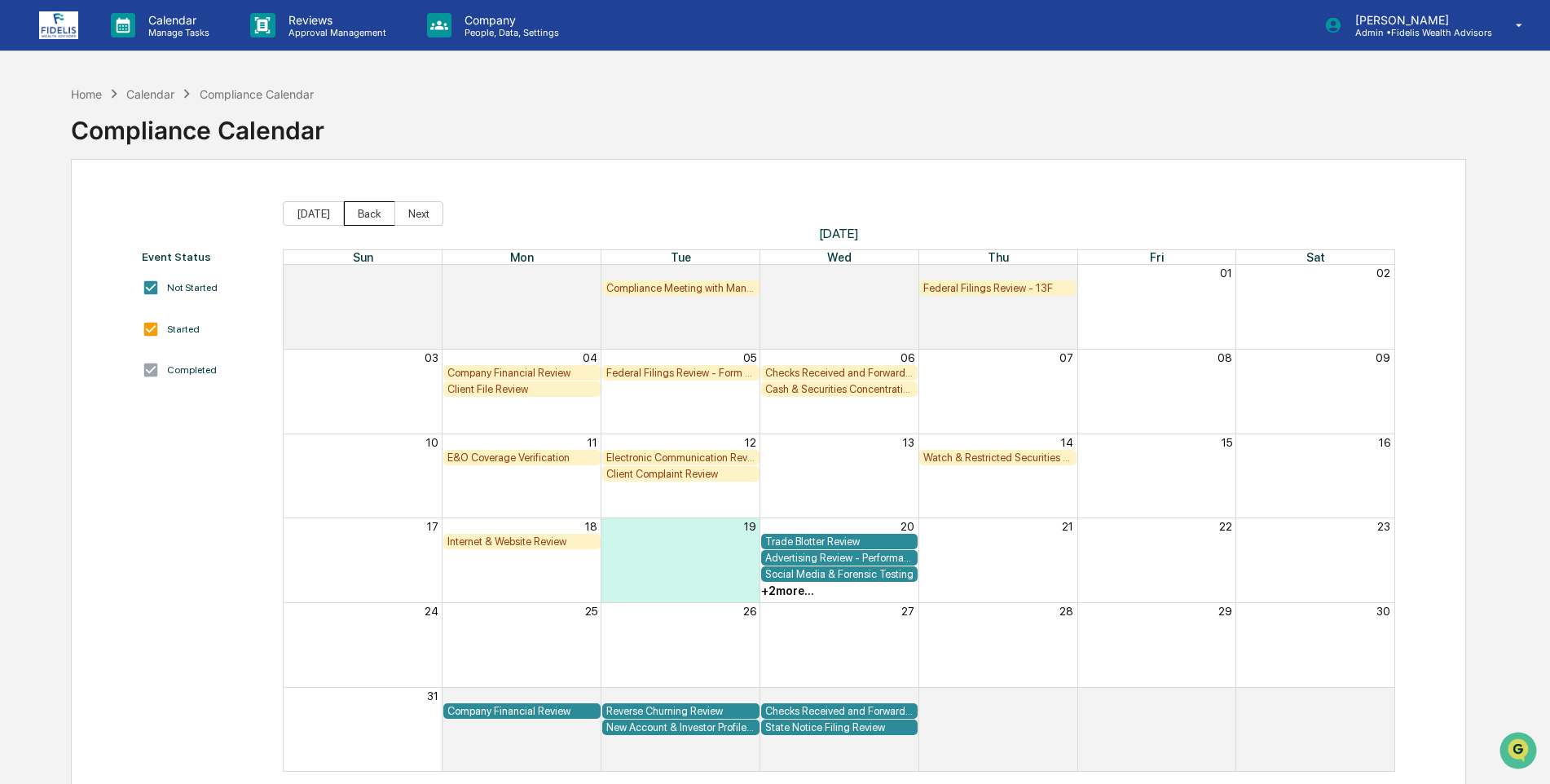
click at [365, 213] on button "Back" at bounding box center [369, 213] width 51 height 25
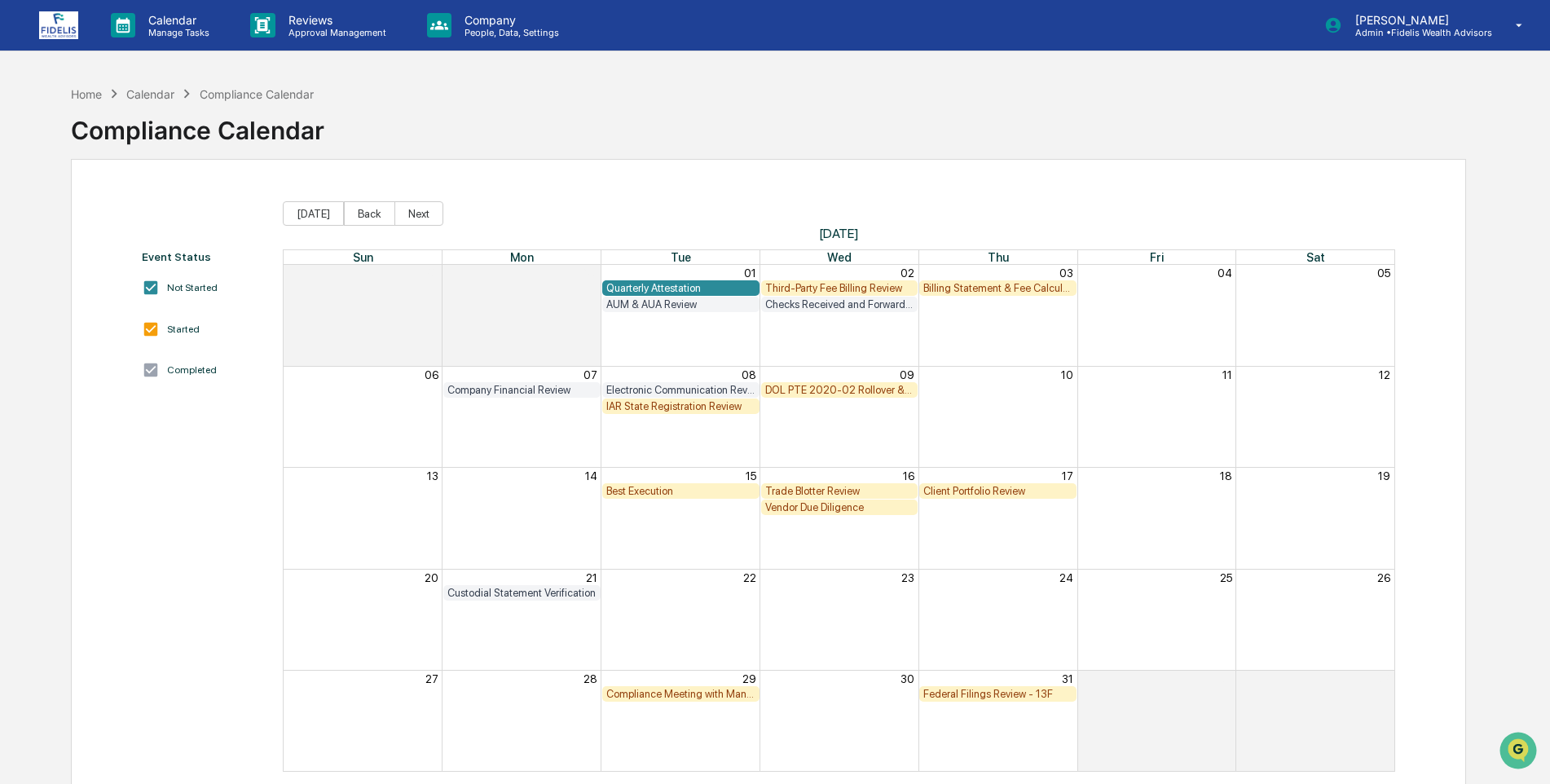
click at [655, 289] on div "Quarterly Attestation" at bounding box center [681, 288] width 149 height 12
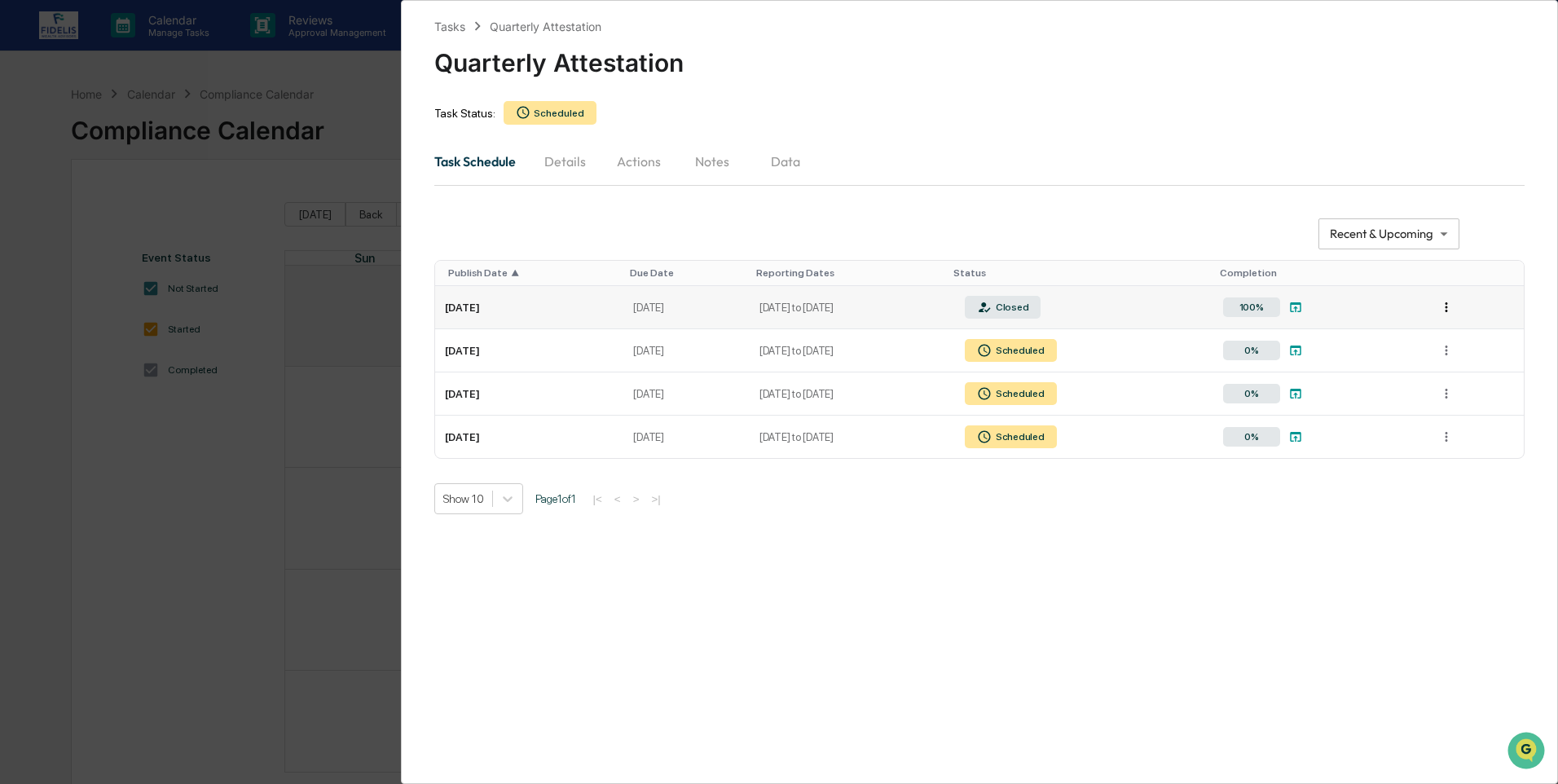
click at [1446, 310] on html "Calendar Manage Tasks Reviews Approval Management Company People, Data, Setting…" at bounding box center [779, 392] width 1558 height 784
click at [763, 554] on html "Calendar Manage Tasks Reviews Approval Management Company People, Data, Setting…" at bounding box center [779, 392] width 1558 height 784
click at [241, 531] on div "**********" at bounding box center [779, 392] width 1558 height 784
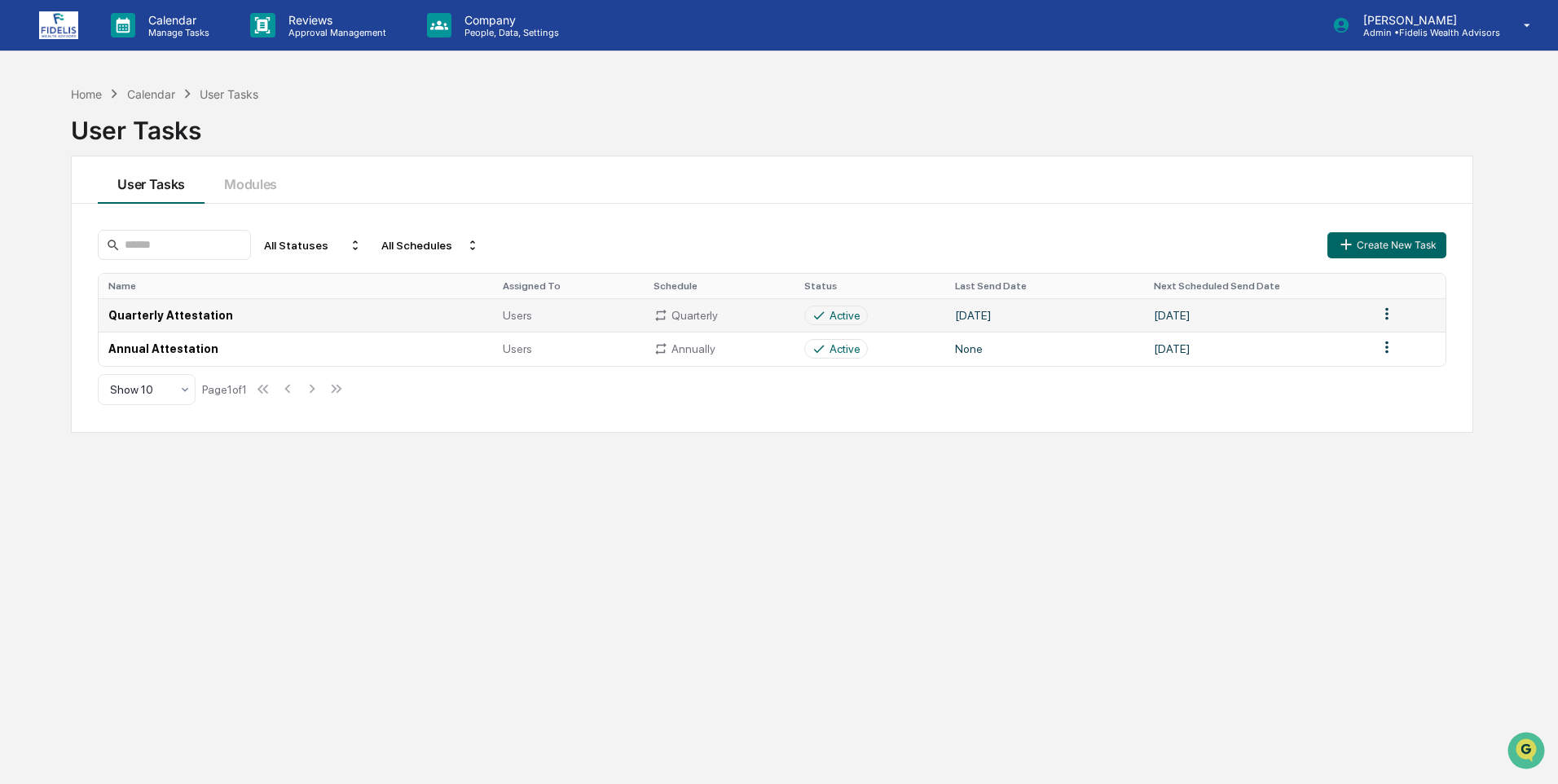
click at [1375, 317] on html "Calendar Manage Tasks Reviews Approval Management Company People, Data, Setting…" at bounding box center [779, 392] width 1558 height 784
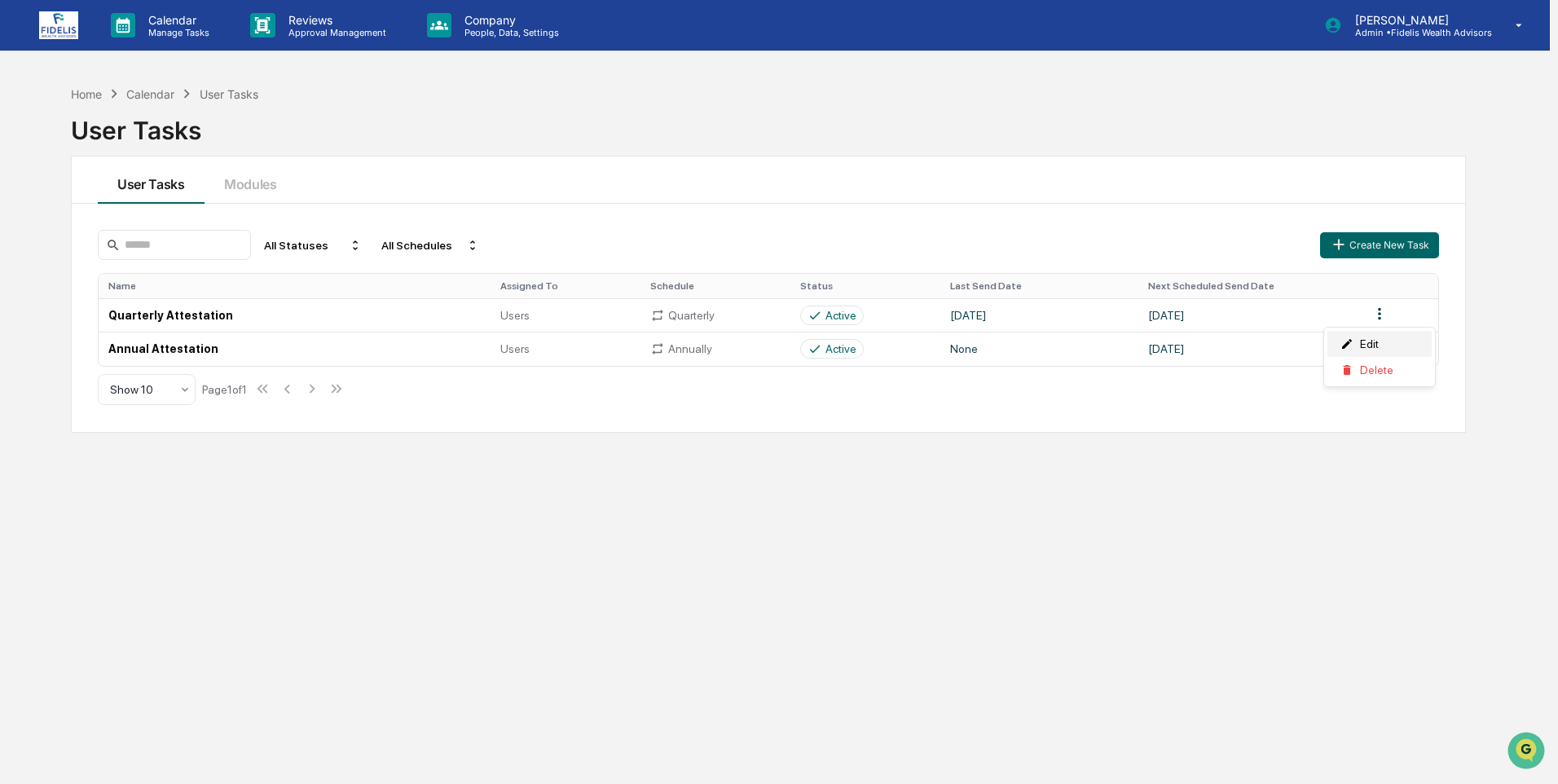
click at [1365, 347] on div "Edit" at bounding box center [1380, 344] width 105 height 26
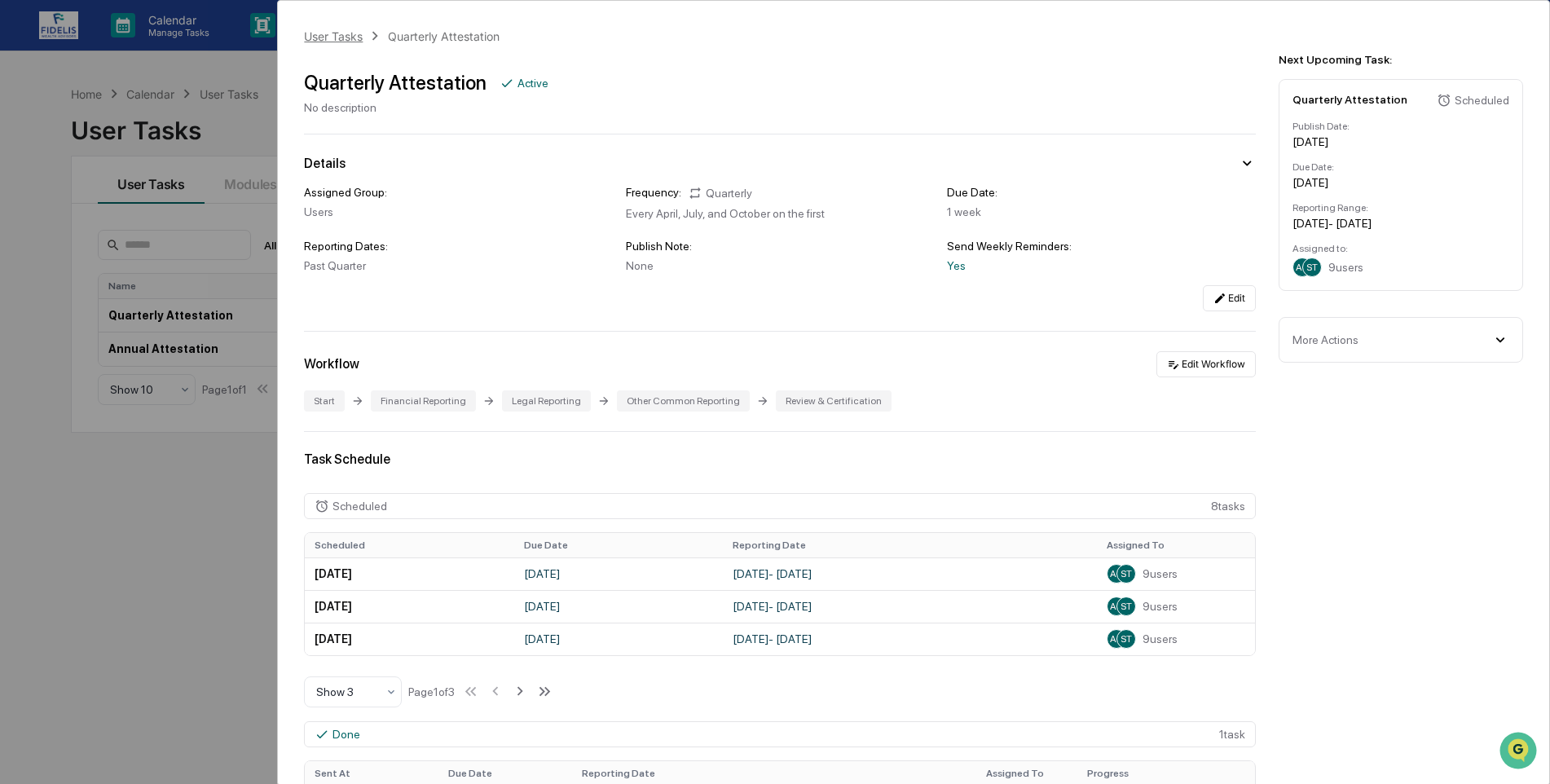
click at [320, 38] on div "User Tasks" at bounding box center [333, 36] width 58 height 14
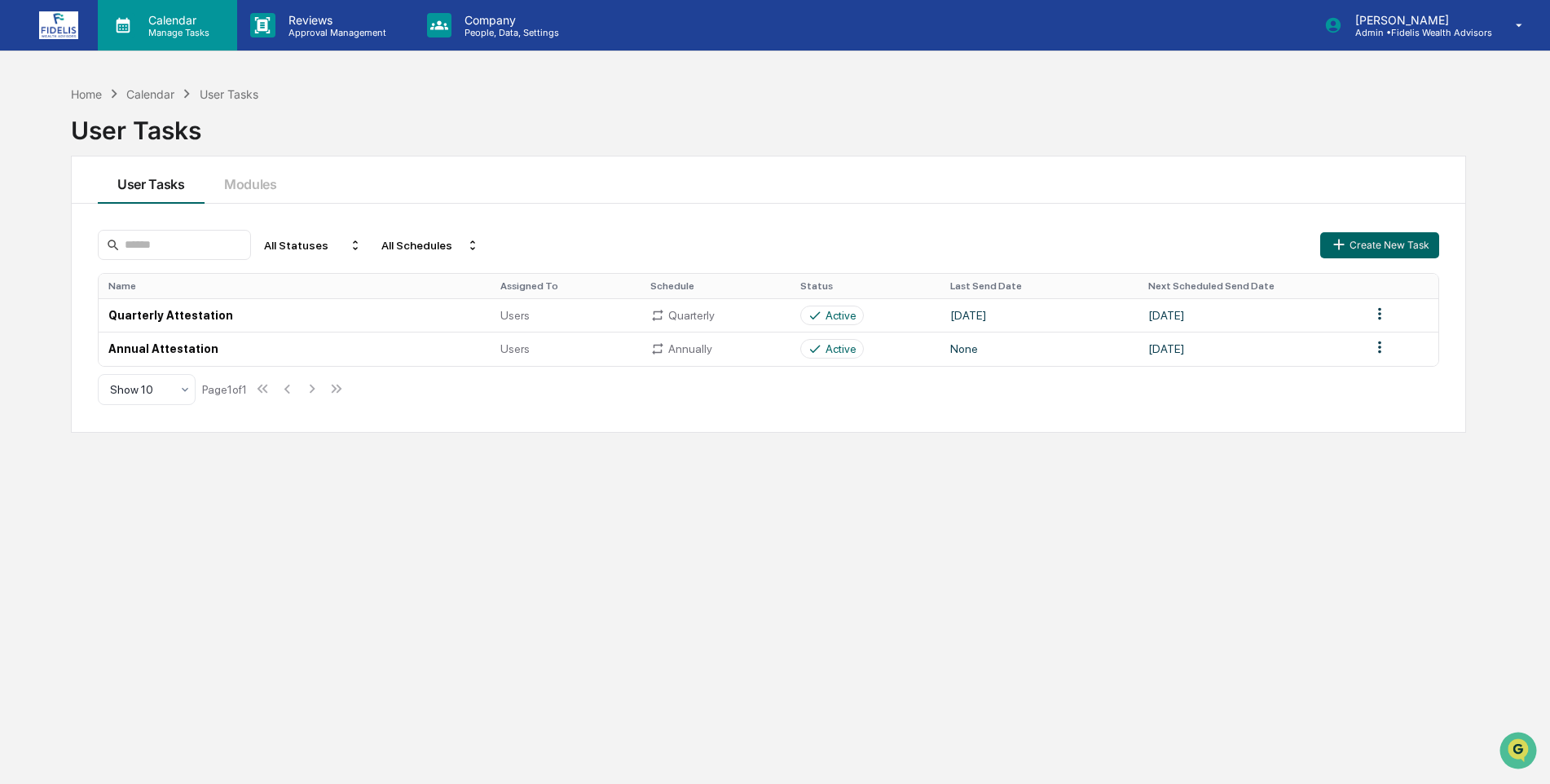
click at [147, 17] on p "Calendar" at bounding box center [177, 20] width 82 height 14
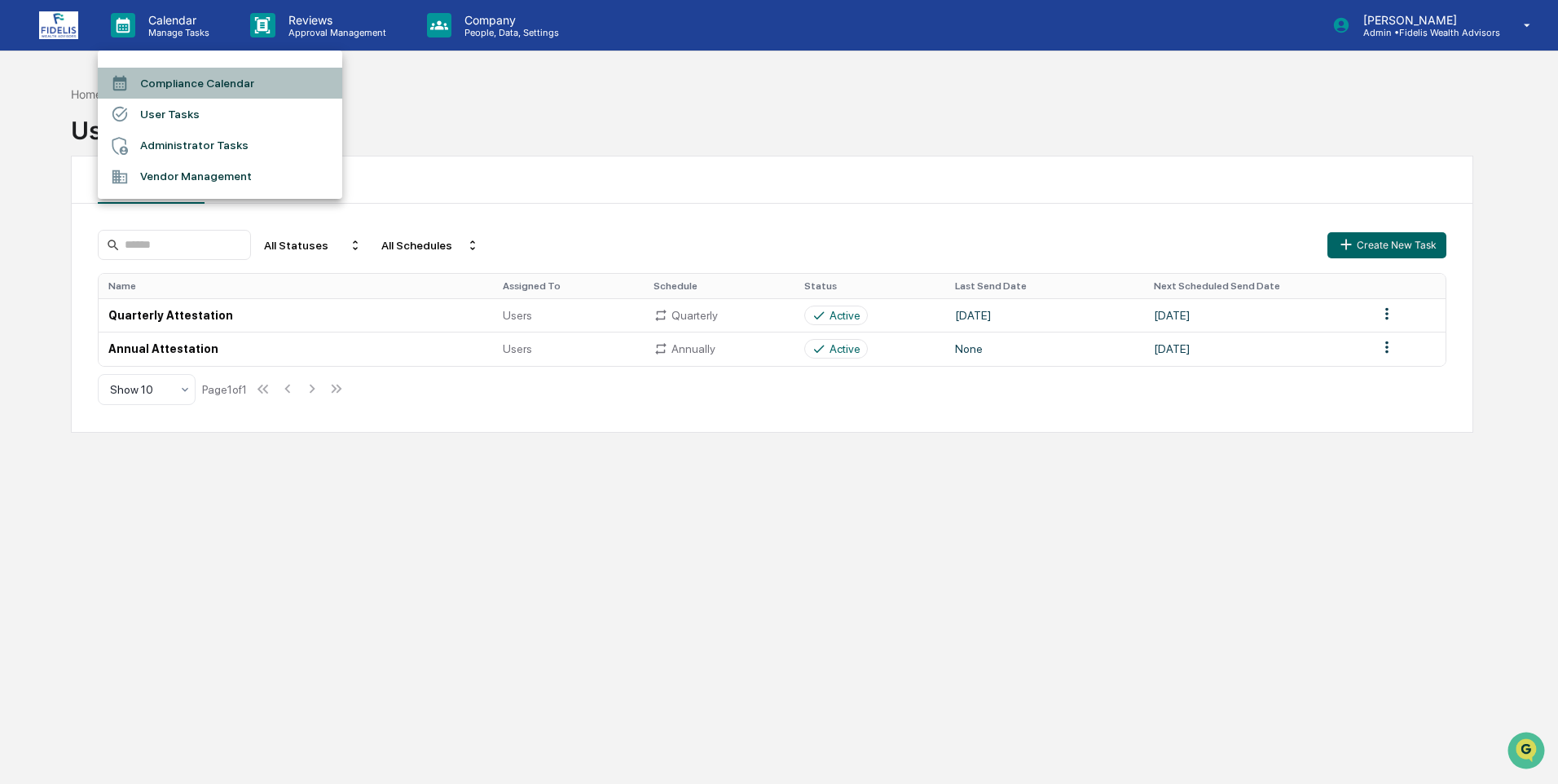
click at [165, 81] on li "Compliance Calendar" at bounding box center [219, 83] width 244 height 31
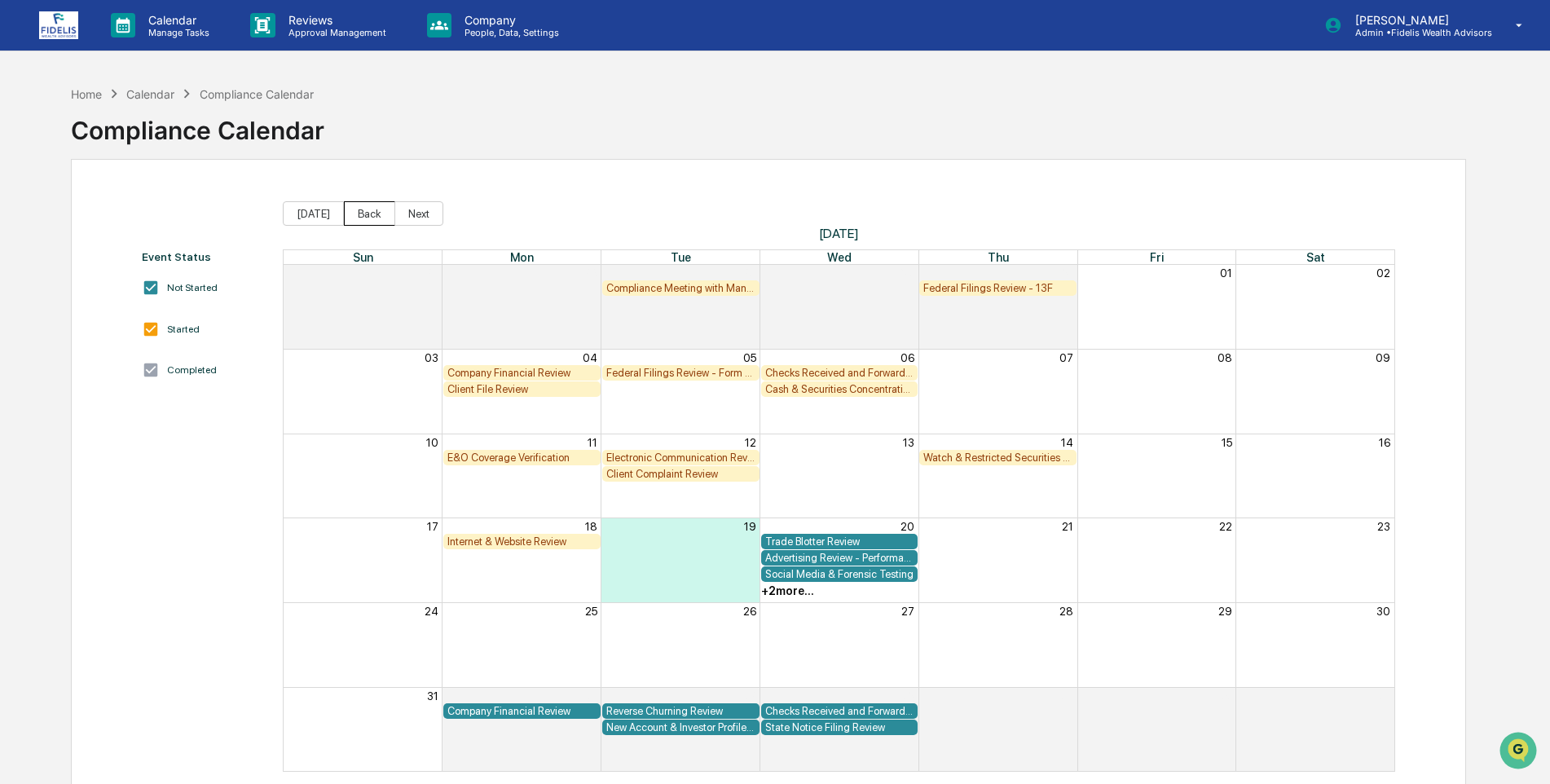
click at [365, 215] on button "Back" at bounding box center [369, 213] width 51 height 25
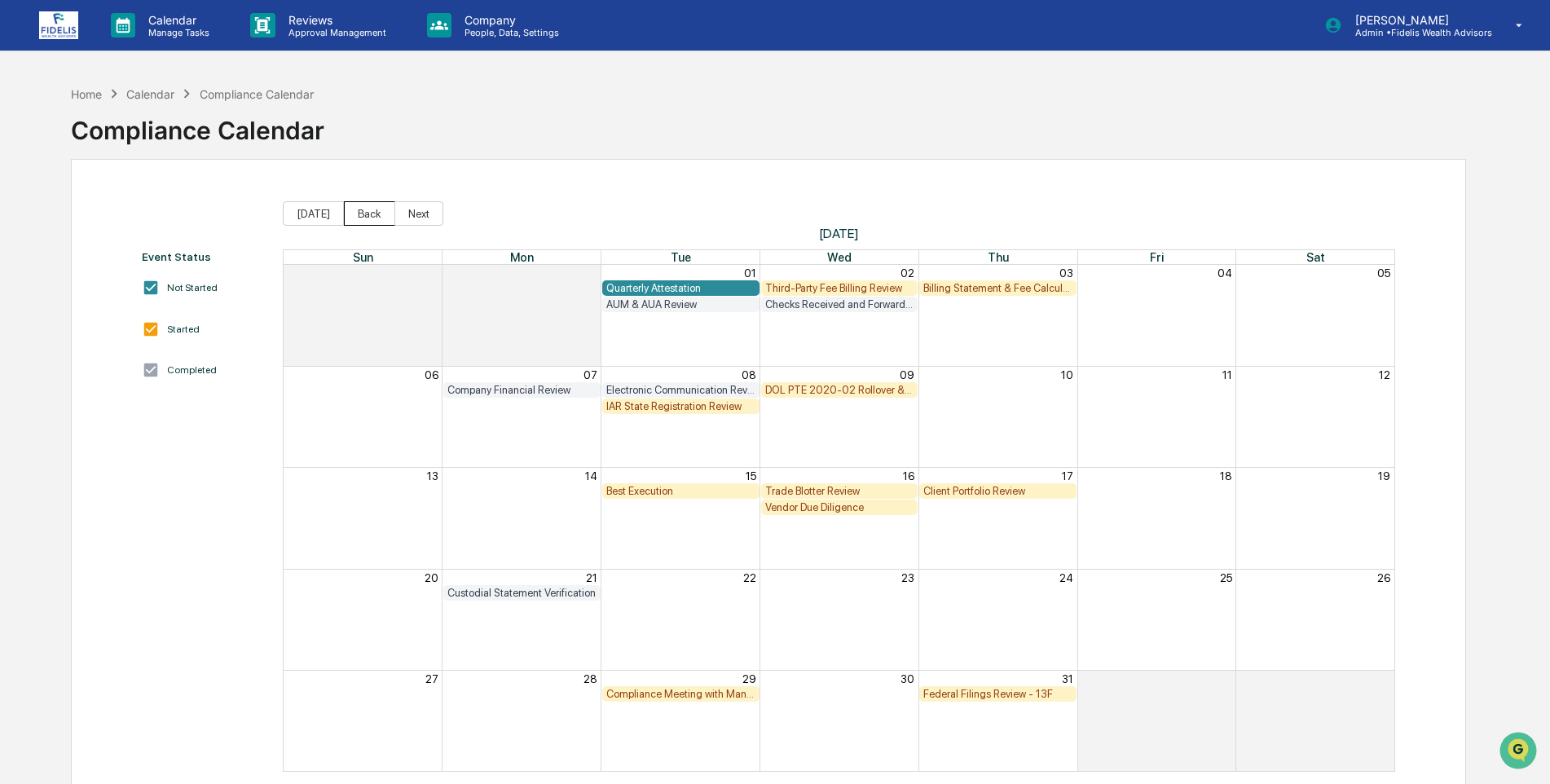
click at [365, 215] on button "Back" at bounding box center [369, 213] width 51 height 25
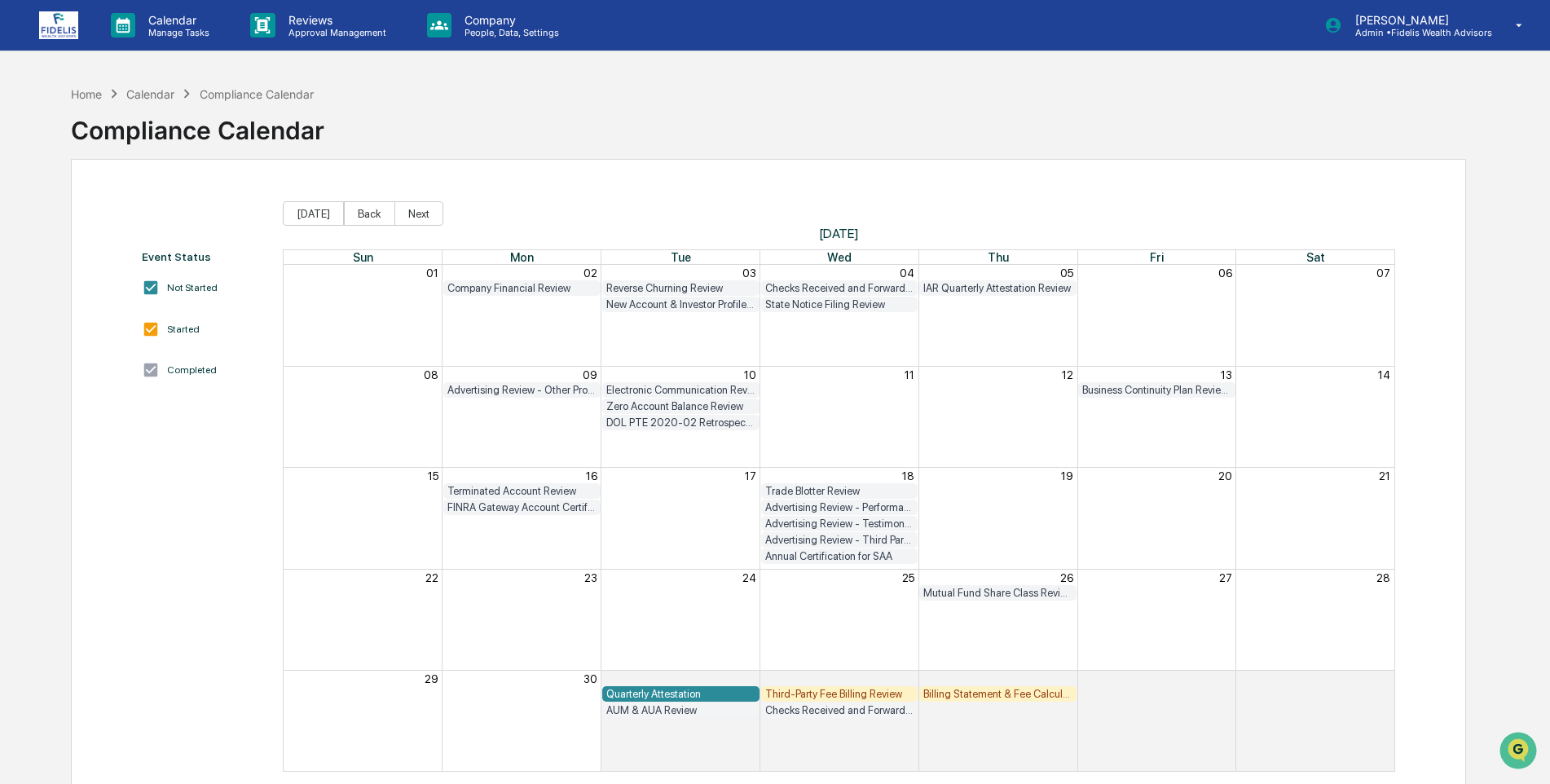
click at [805, 695] on div "Third-Party Fee Billing Review" at bounding box center [840, 693] width 149 height 12
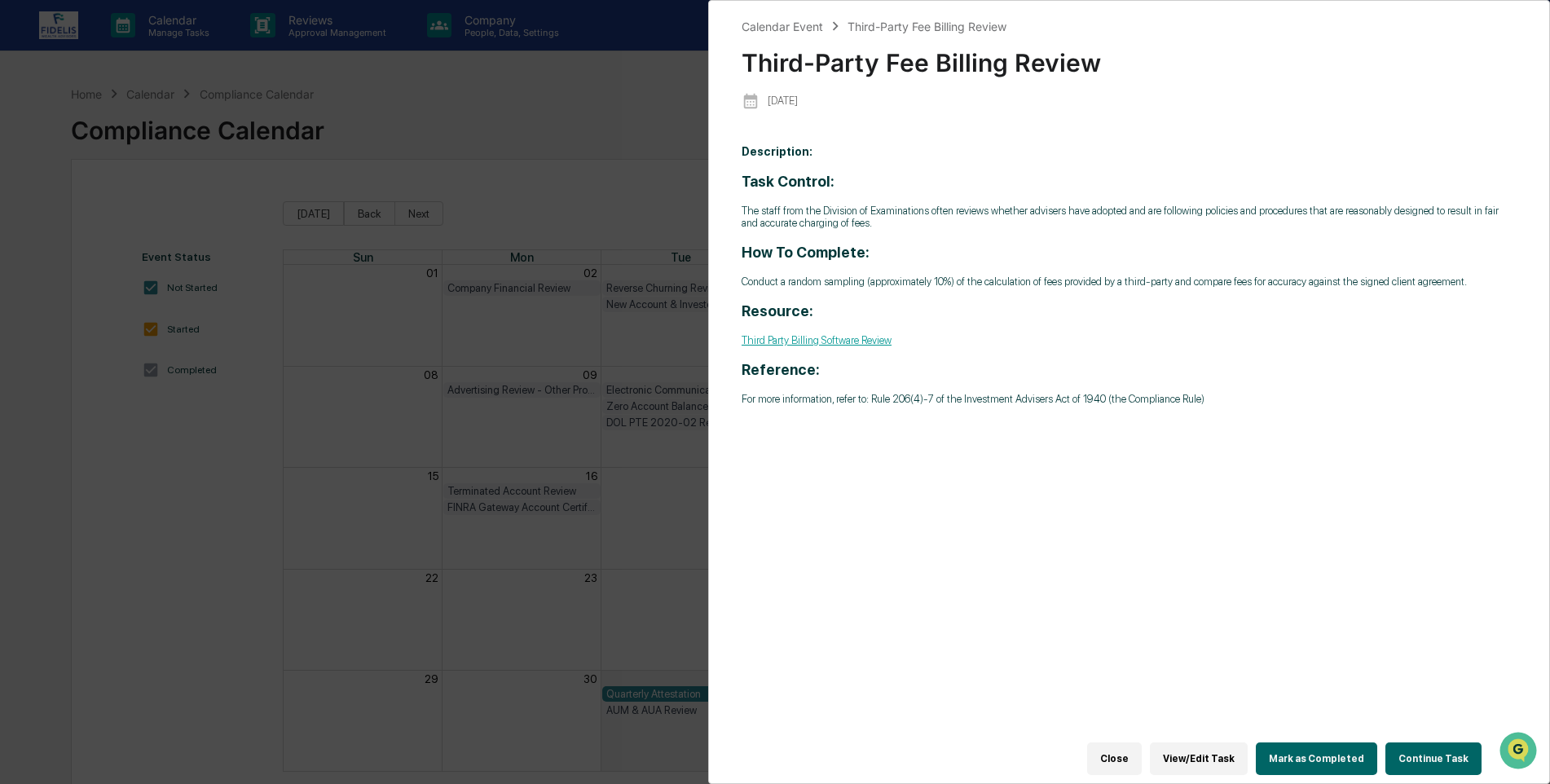
click at [1421, 748] on button "Continue Task" at bounding box center [1433, 758] width 96 height 33
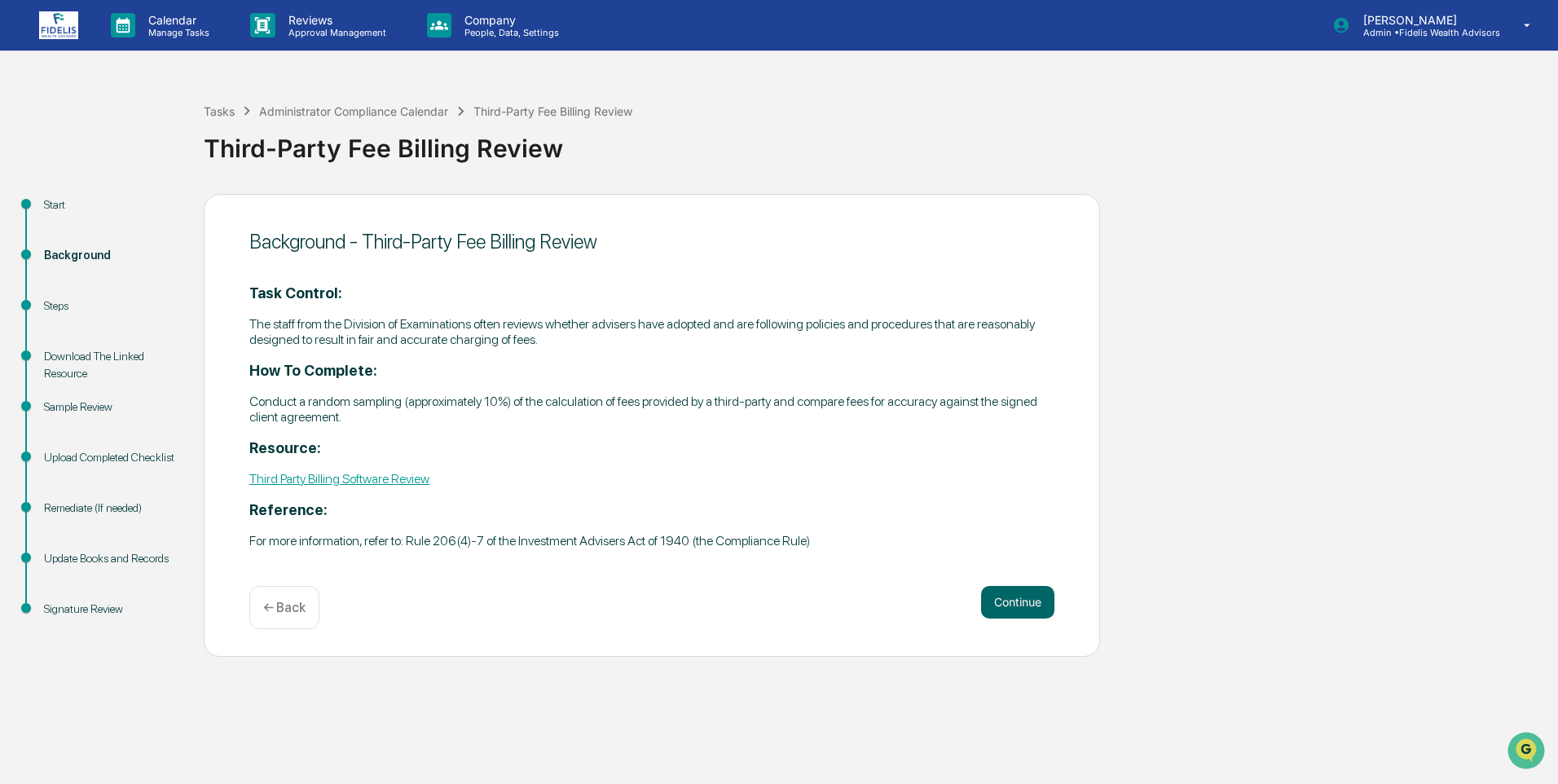
click at [529, 112] on div "Third-Party Fee Billing Review" at bounding box center [552, 111] width 159 height 14
click at [376, 112] on div "Administrator Compliance Calendar" at bounding box center [353, 111] width 189 height 14
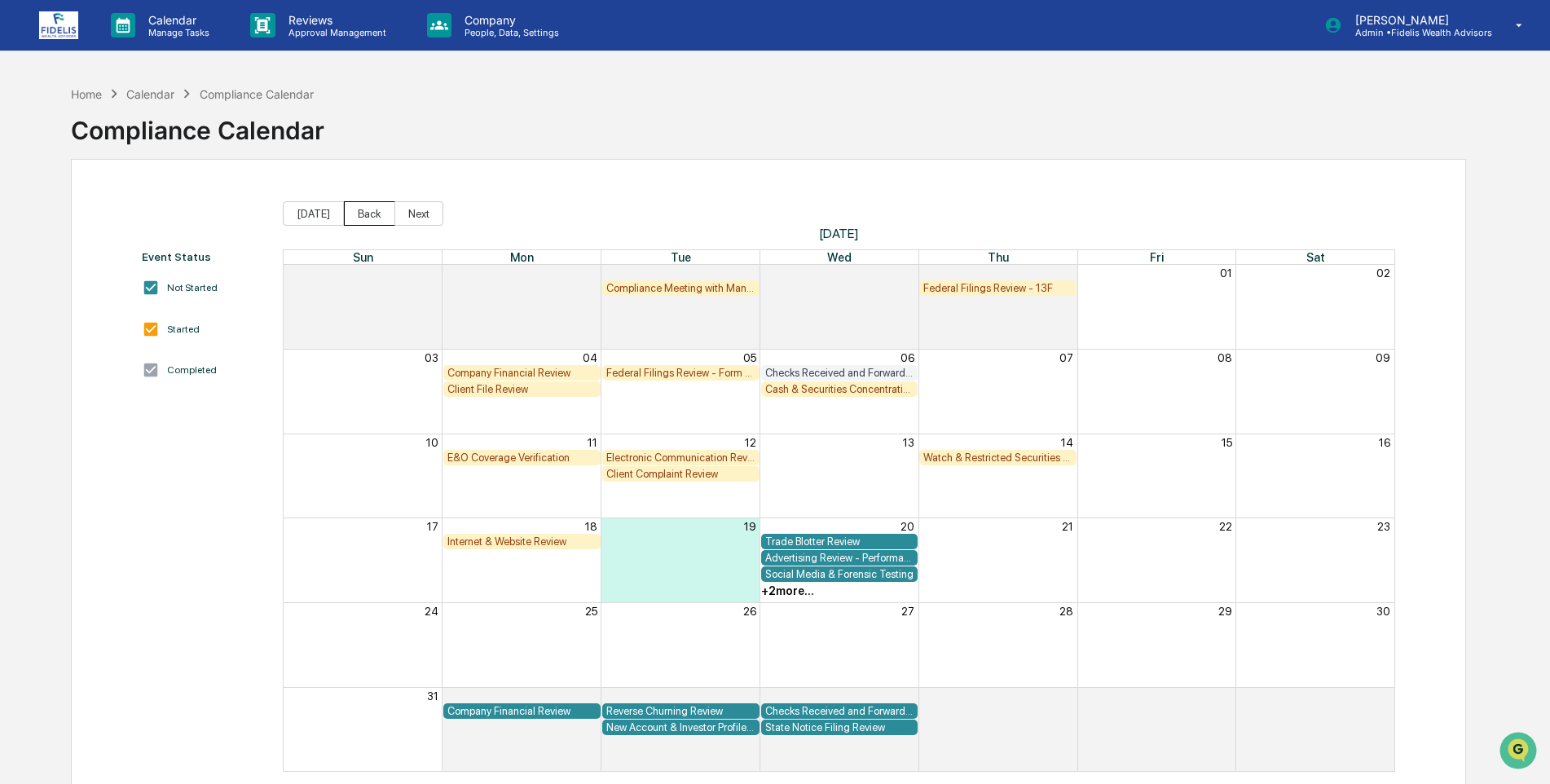
click at [358, 209] on button "Back" at bounding box center [369, 213] width 51 height 25
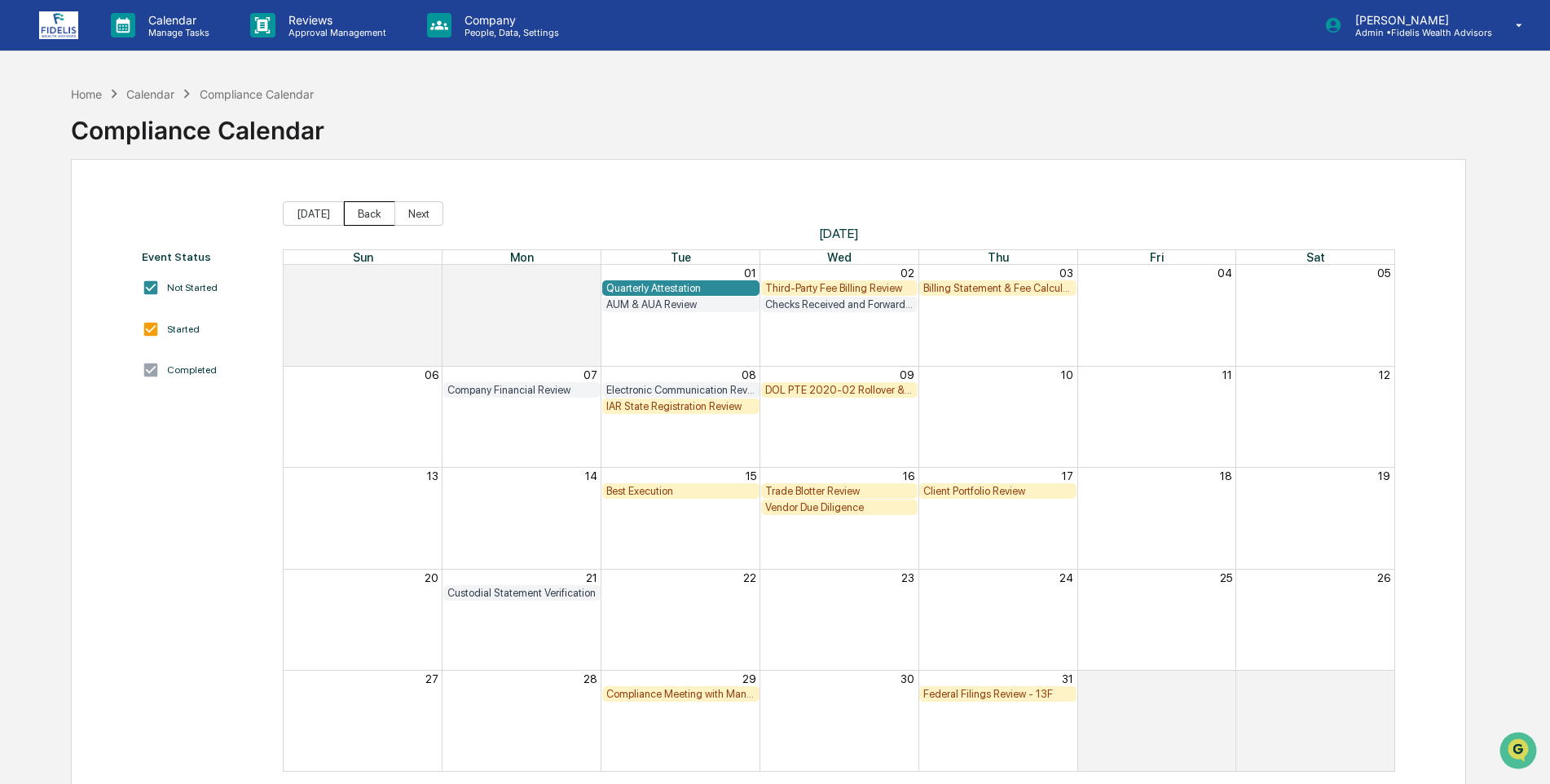
click at [358, 209] on button "Back" at bounding box center [369, 213] width 51 height 25
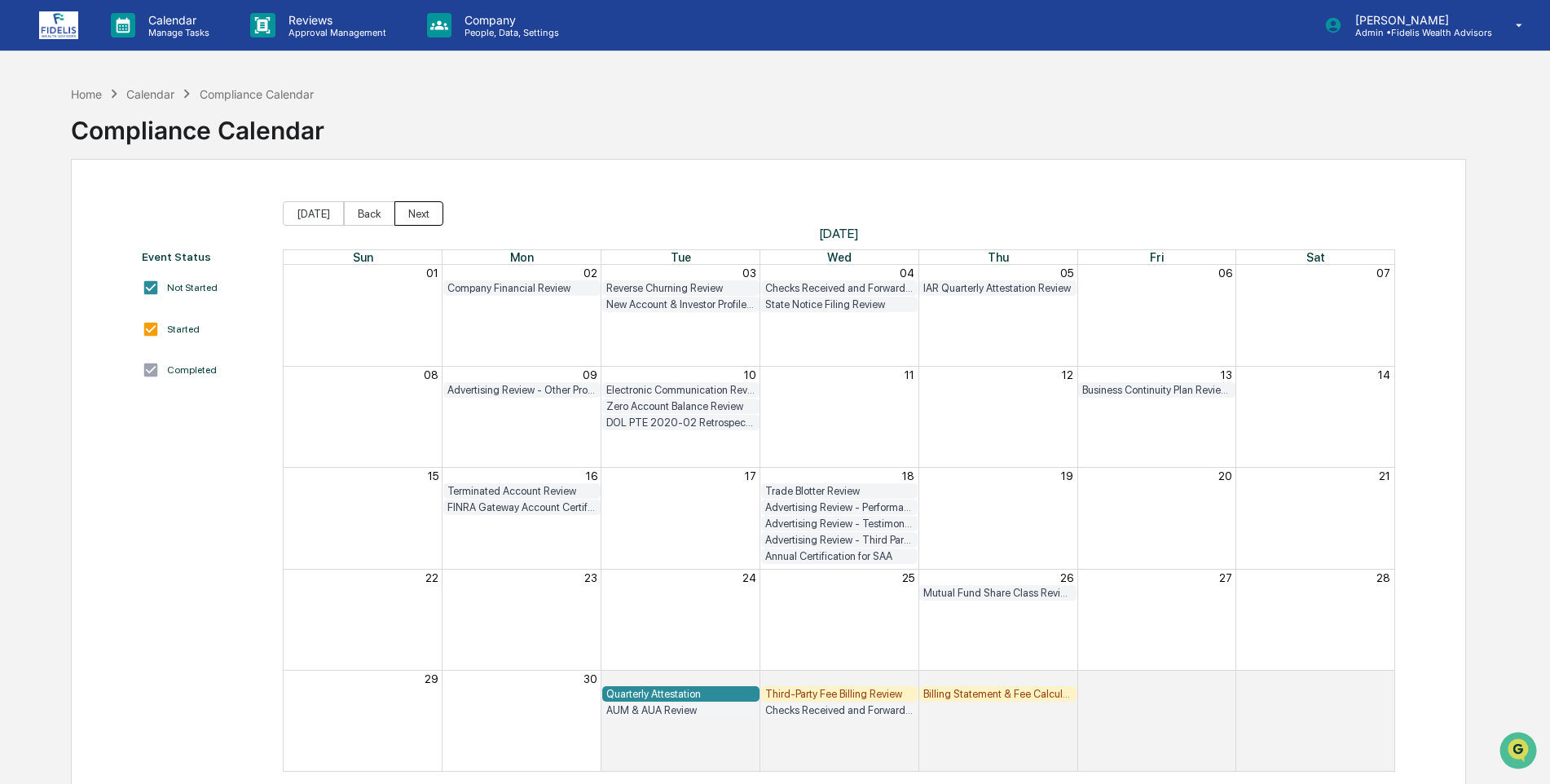
click at [412, 217] on button "Next" at bounding box center [418, 213] width 49 height 25
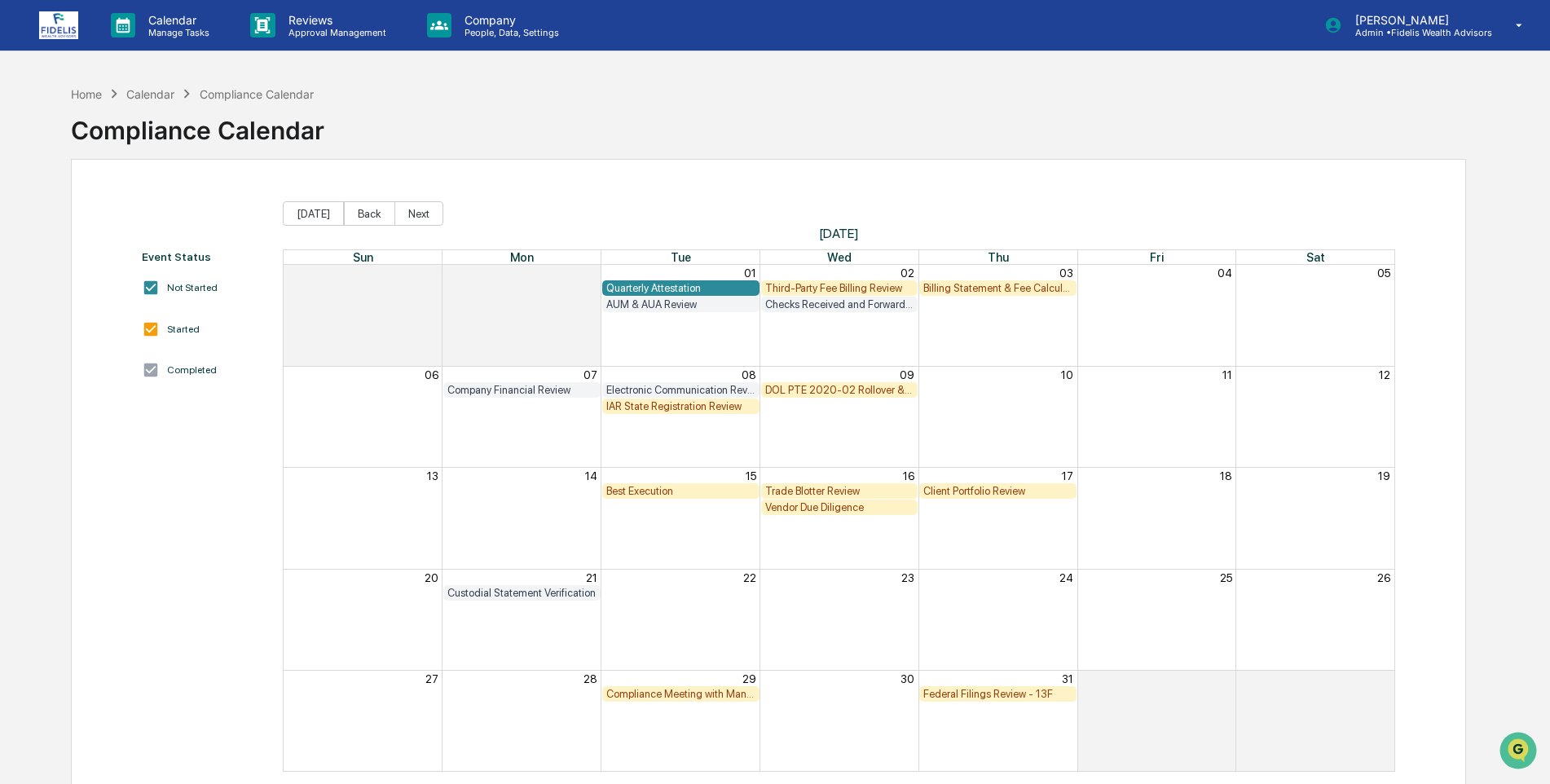
click at [670, 284] on div "Quarterly Attestation" at bounding box center [681, 288] width 149 height 12
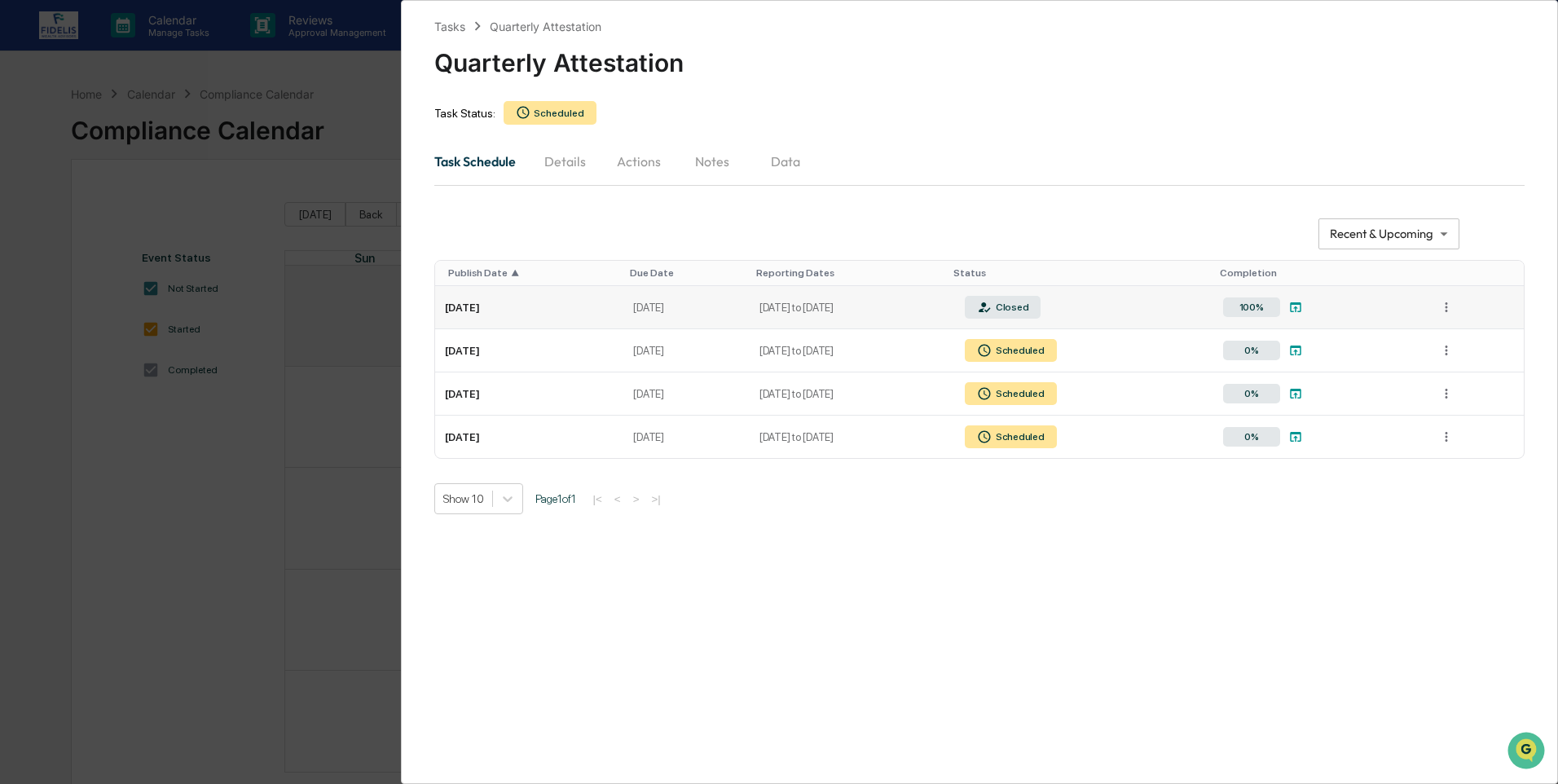
click at [1301, 305] on icon at bounding box center [1295, 307] width 11 height 9
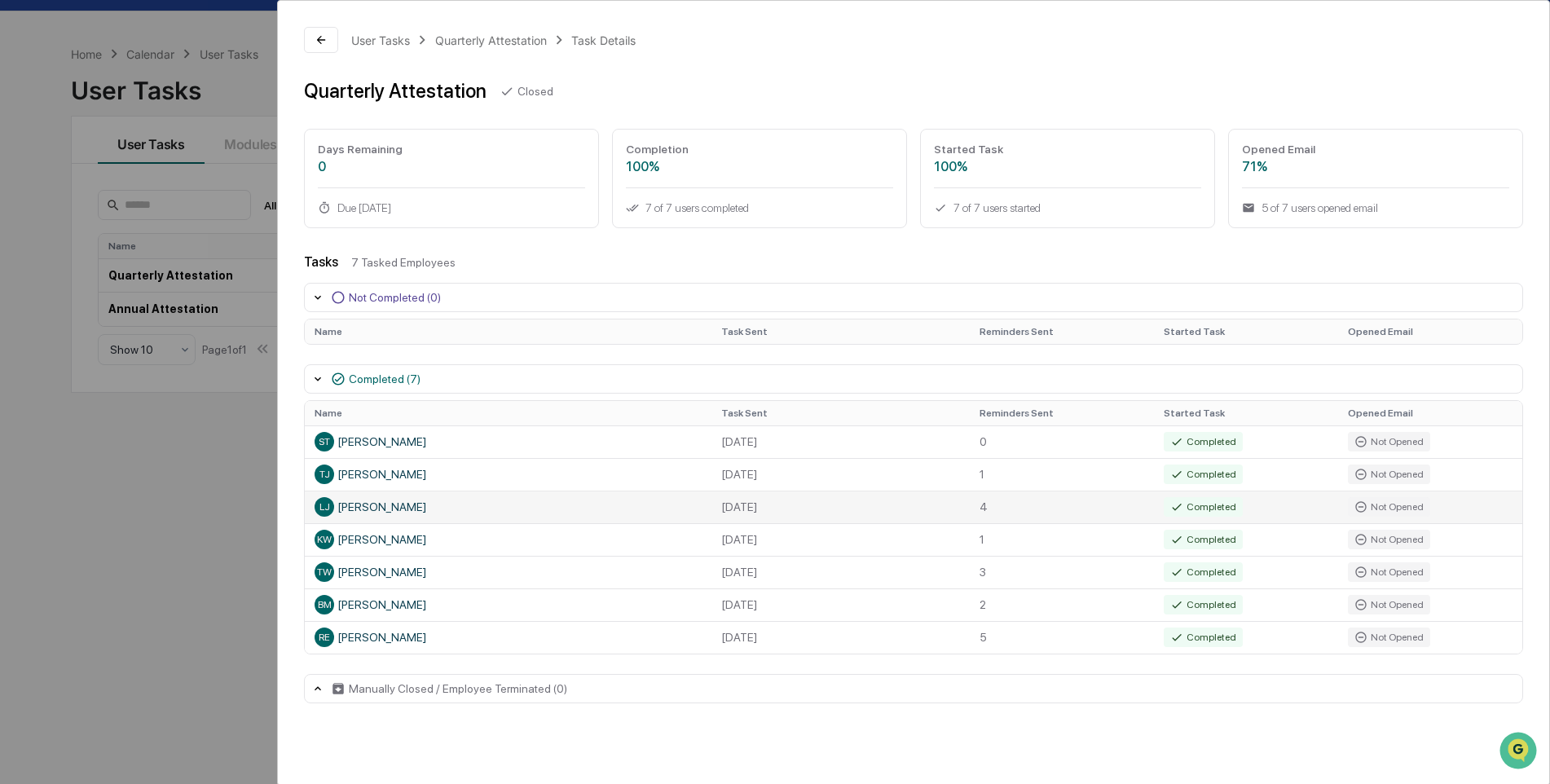
scroll to position [77, 0]
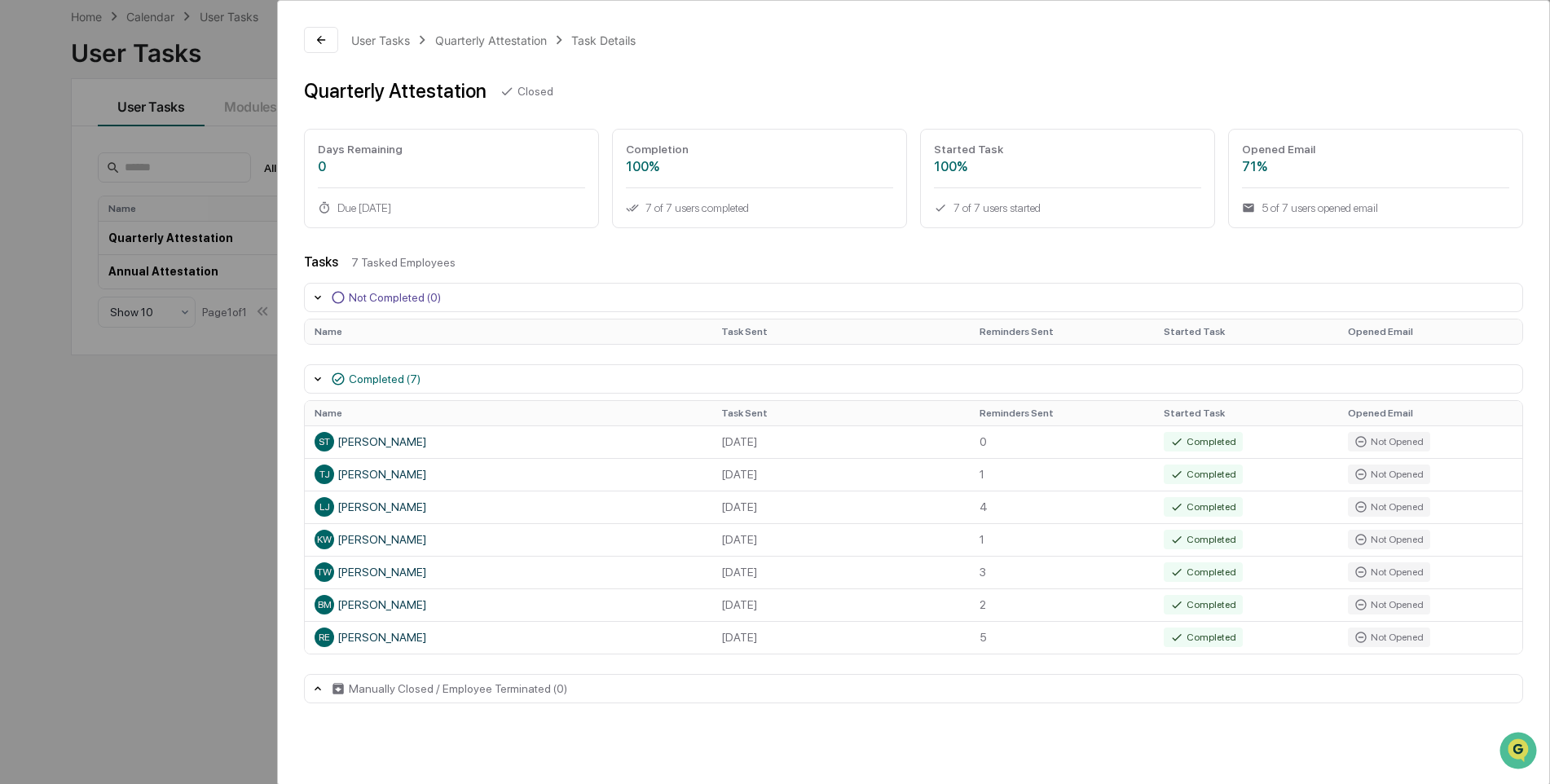
click at [375, 32] on div "User Tasks Quarterly Attestation Task Details" at bounding box center [494, 39] width 285 height 18
click at [375, 37] on div "User Tasks" at bounding box center [381, 40] width 58 height 14
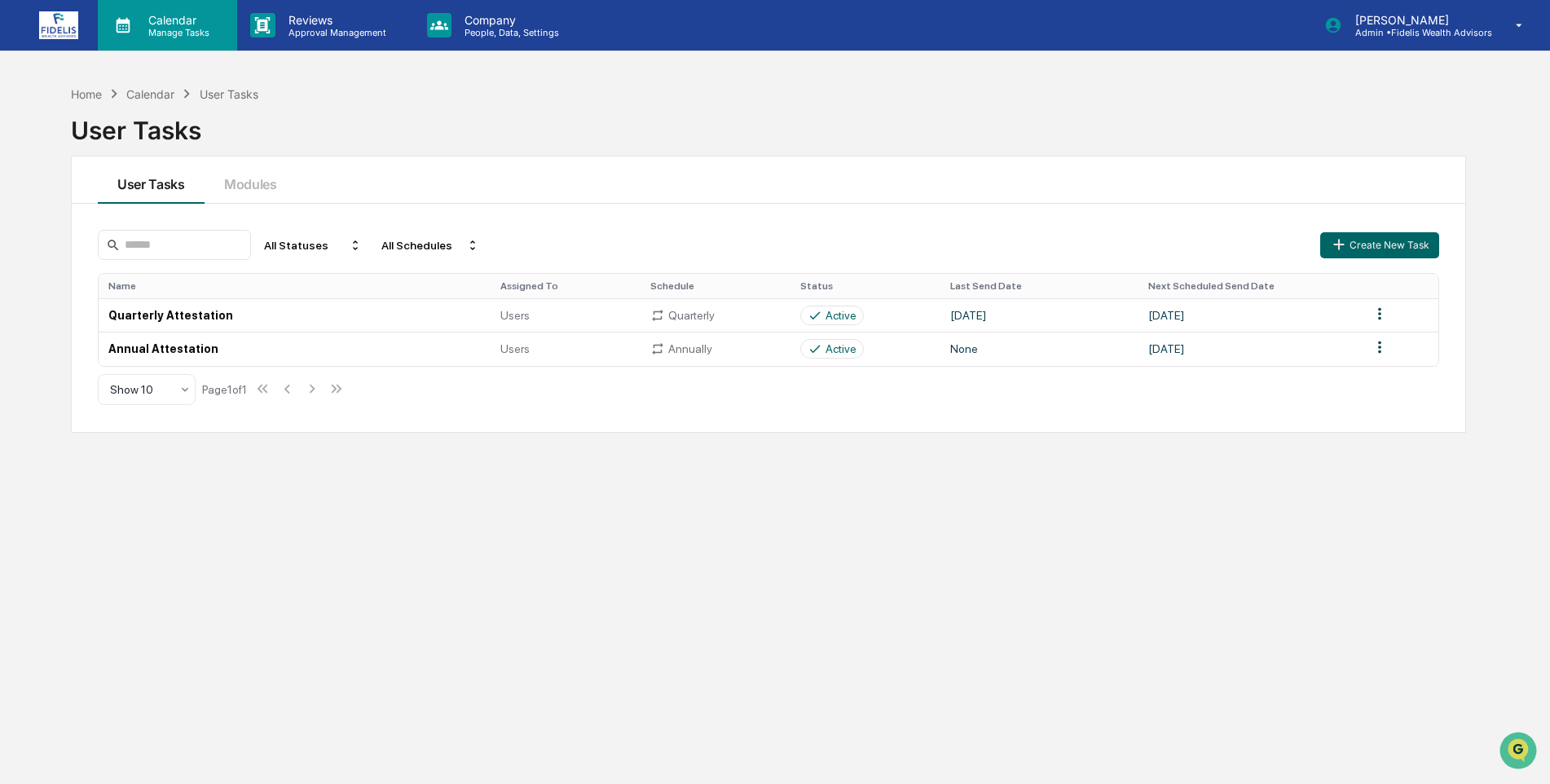
click at [141, 15] on p "Calendar" at bounding box center [177, 20] width 82 height 14
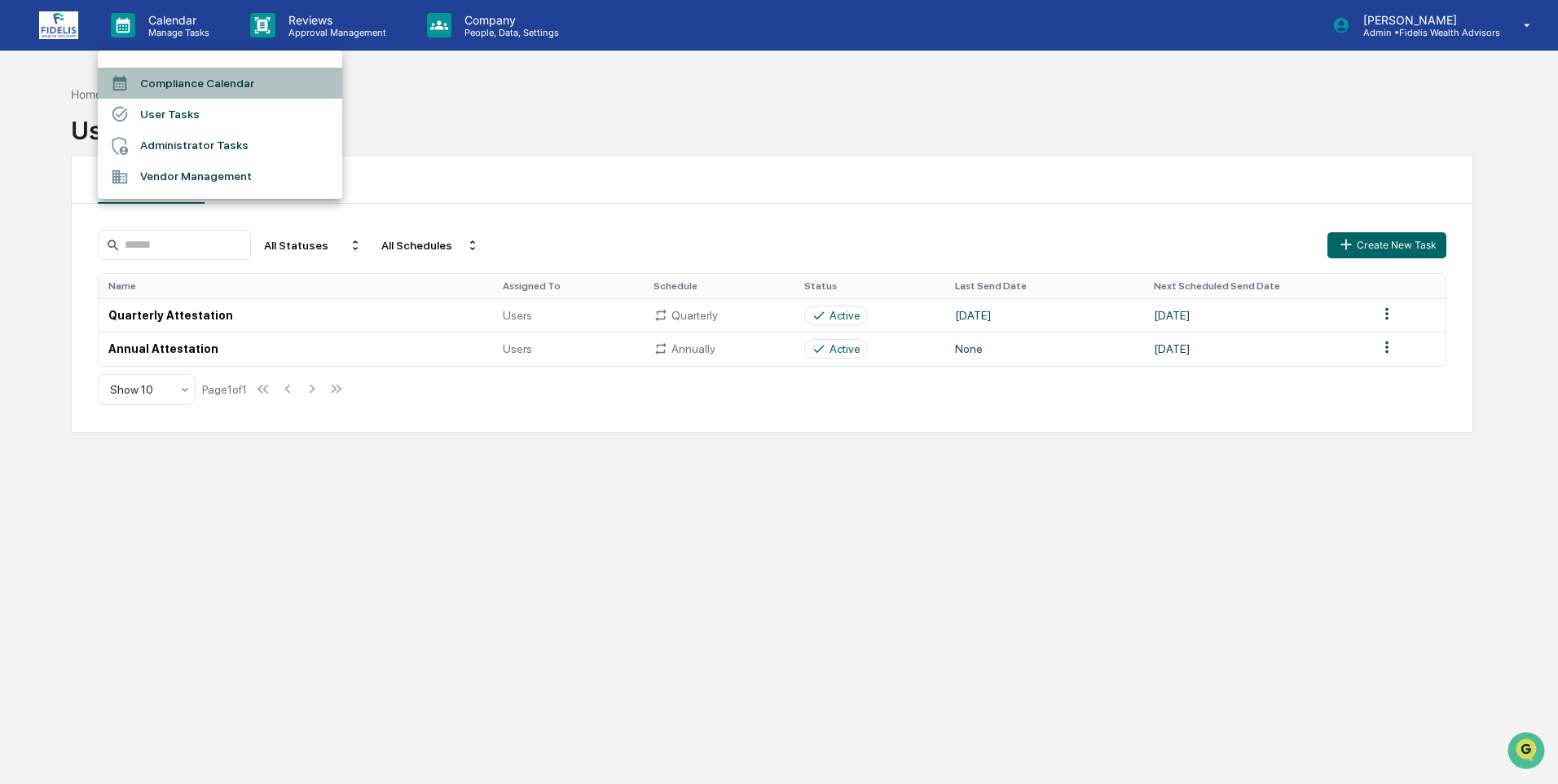
click at [157, 73] on li "Compliance Calendar" at bounding box center [219, 83] width 244 height 31
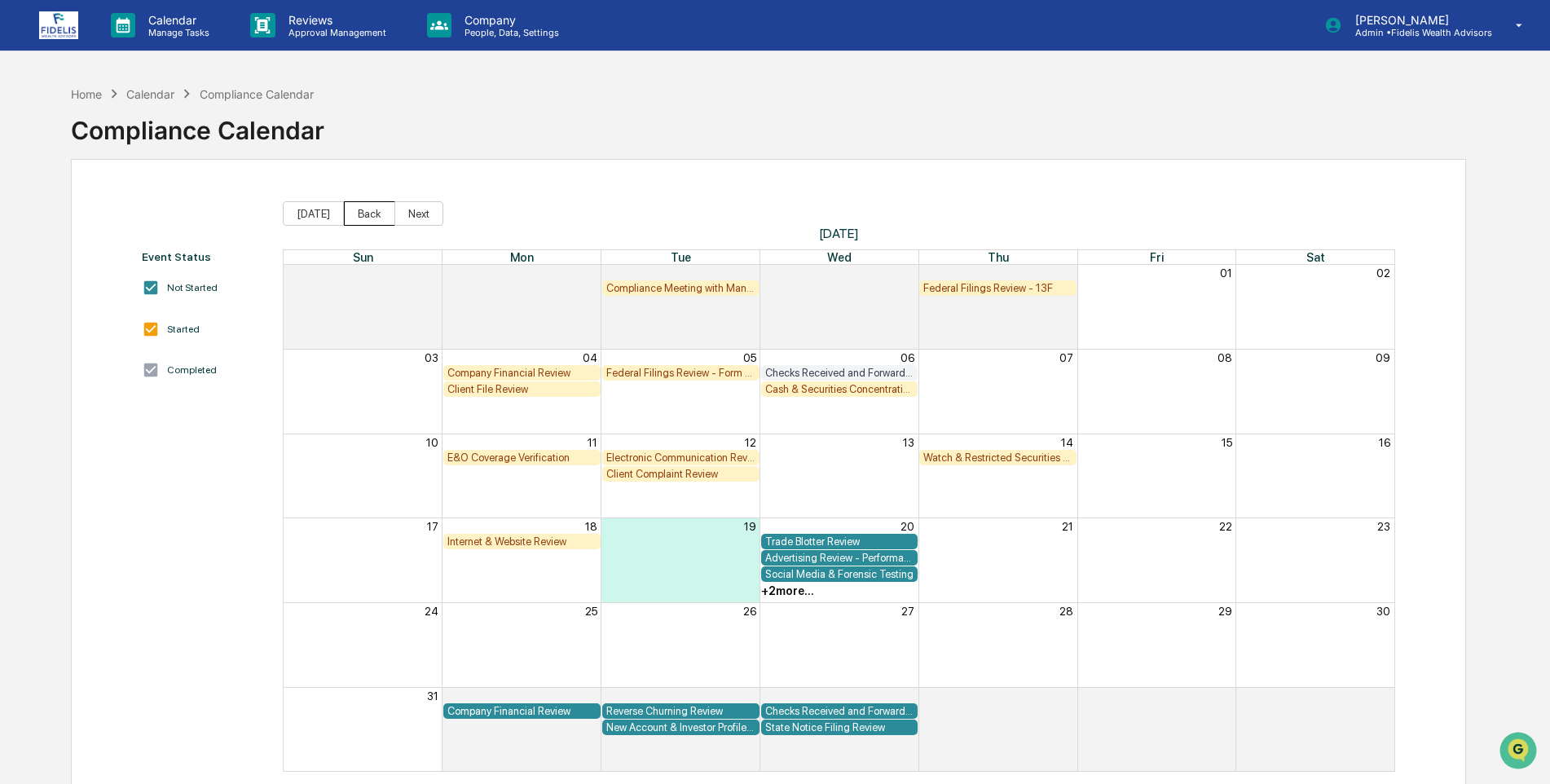
click at [357, 217] on button "Back" at bounding box center [369, 213] width 51 height 25
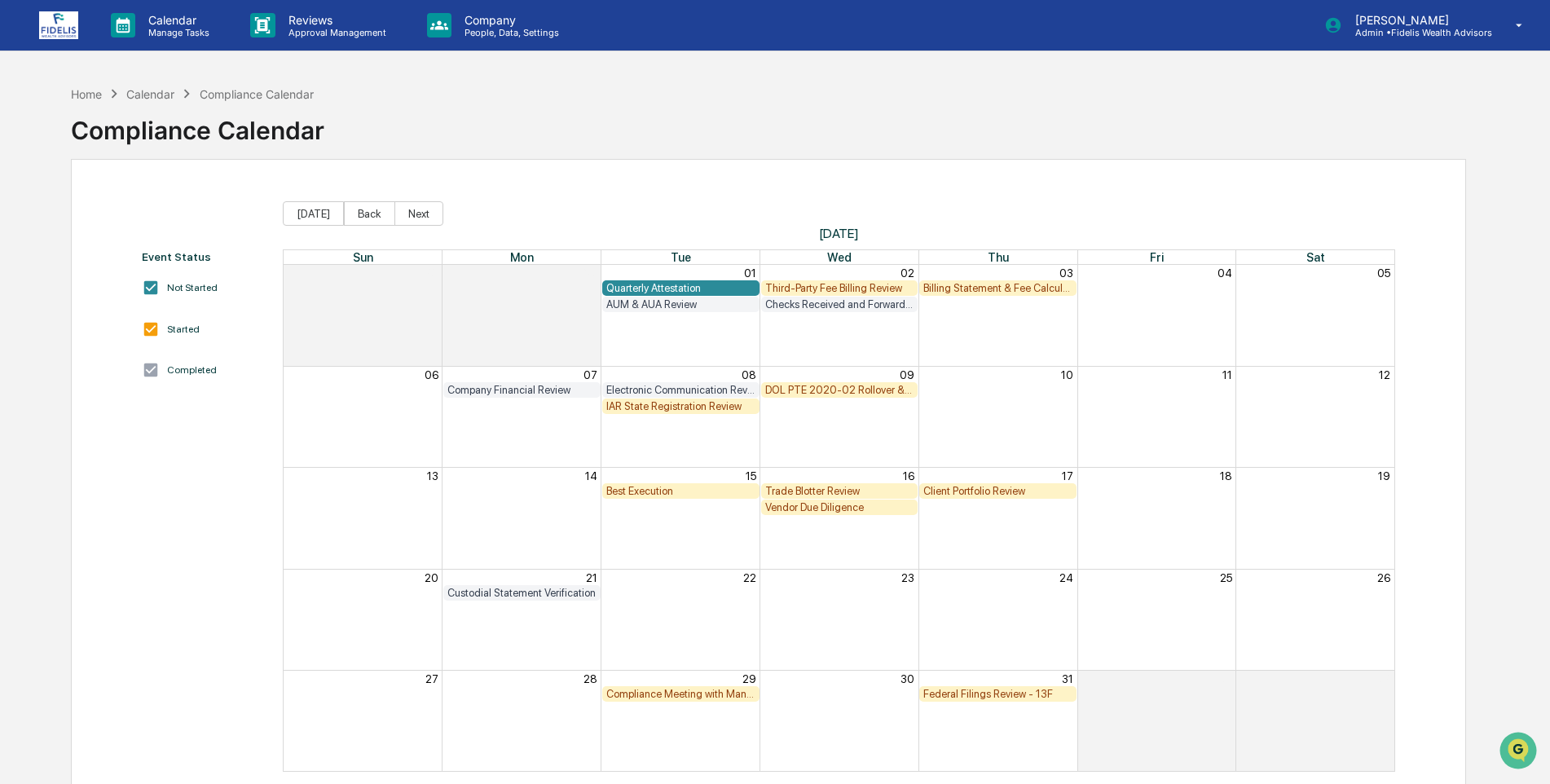
click at [809, 290] on div "Third-Party Fee Billing Review" at bounding box center [840, 288] width 149 height 12
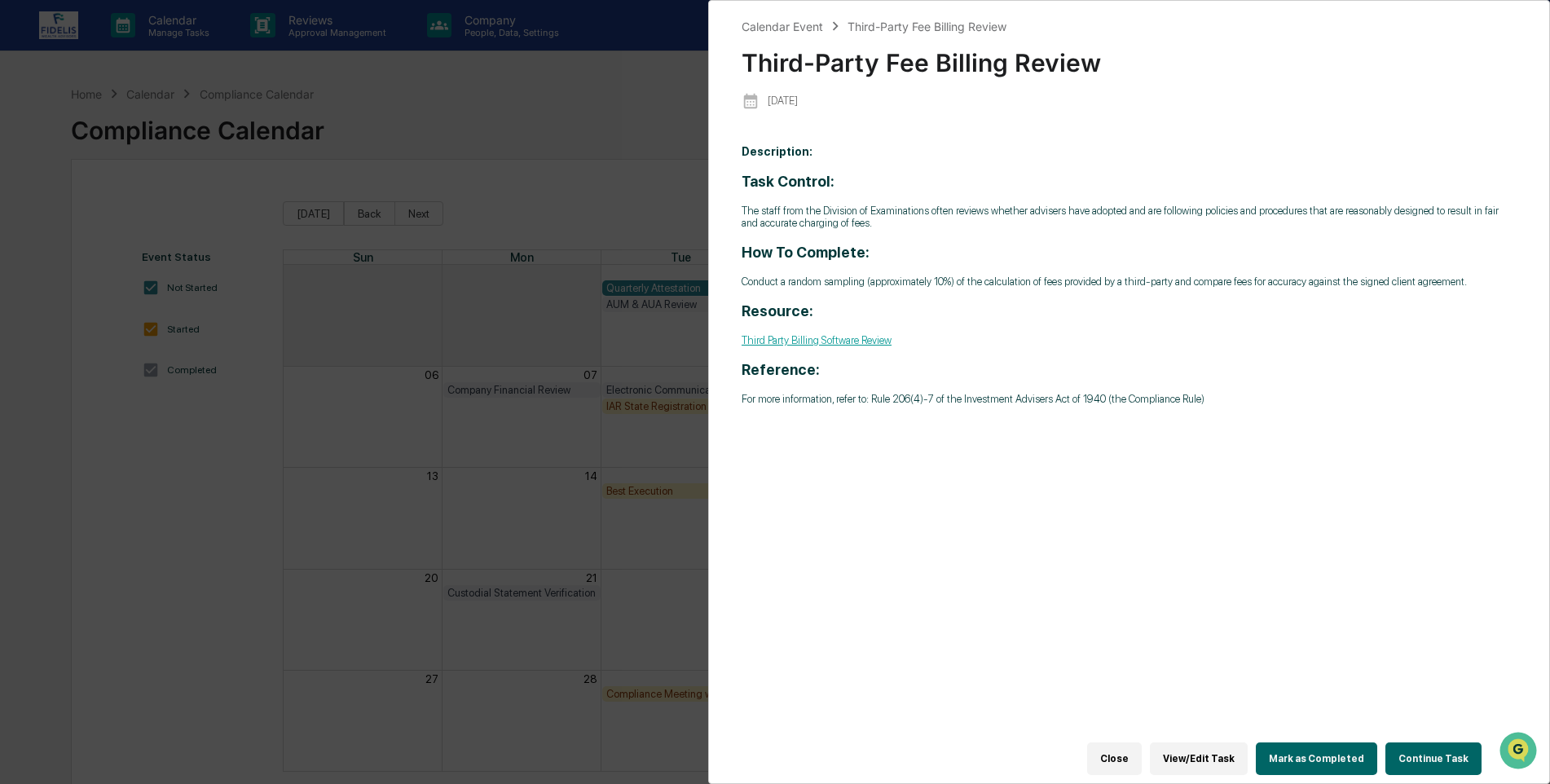
click at [1297, 747] on button "Mark as Completed" at bounding box center [1317, 758] width 122 height 33
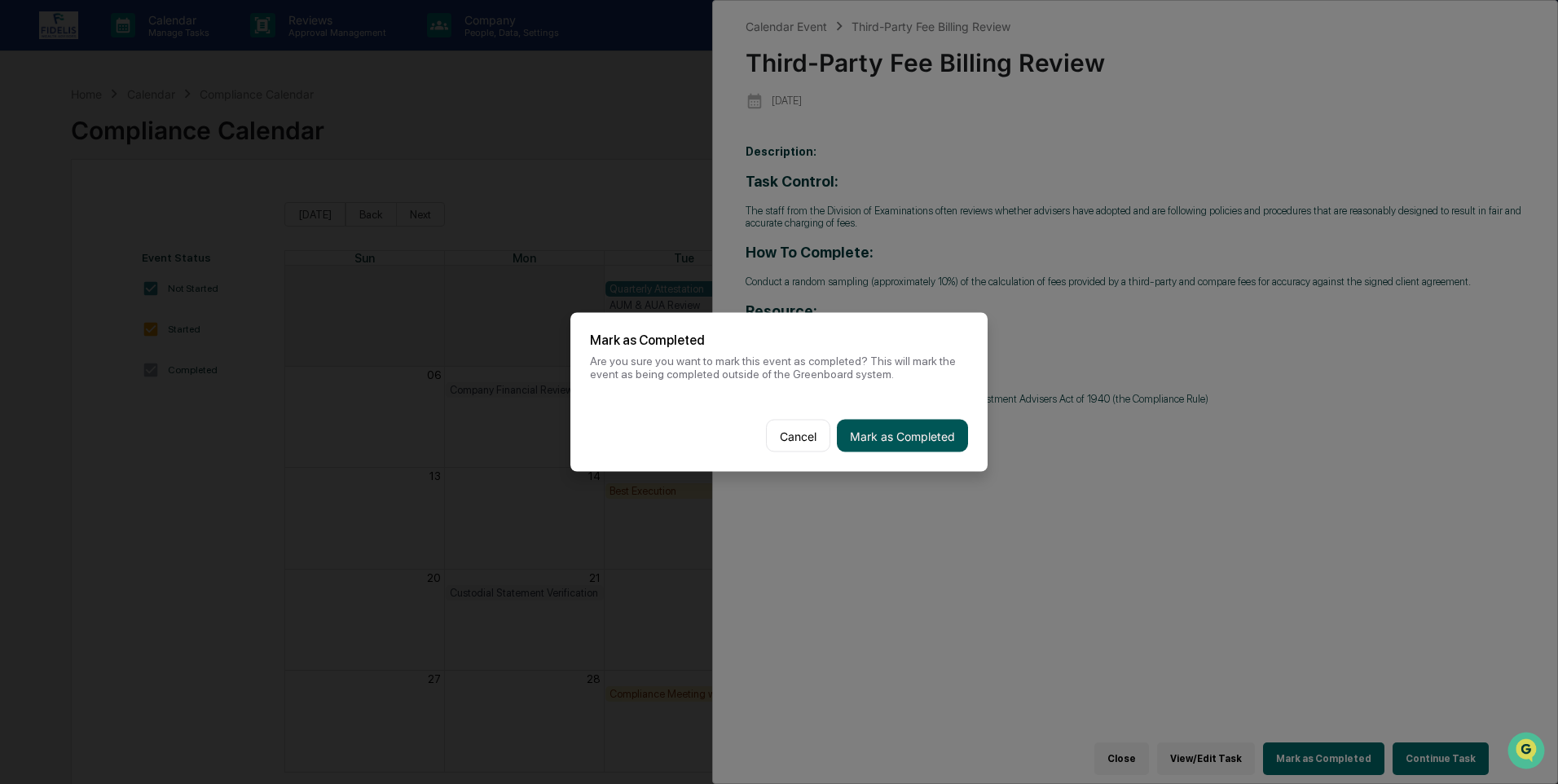
click at [902, 443] on button "Mark as Completed" at bounding box center [902, 436] width 131 height 33
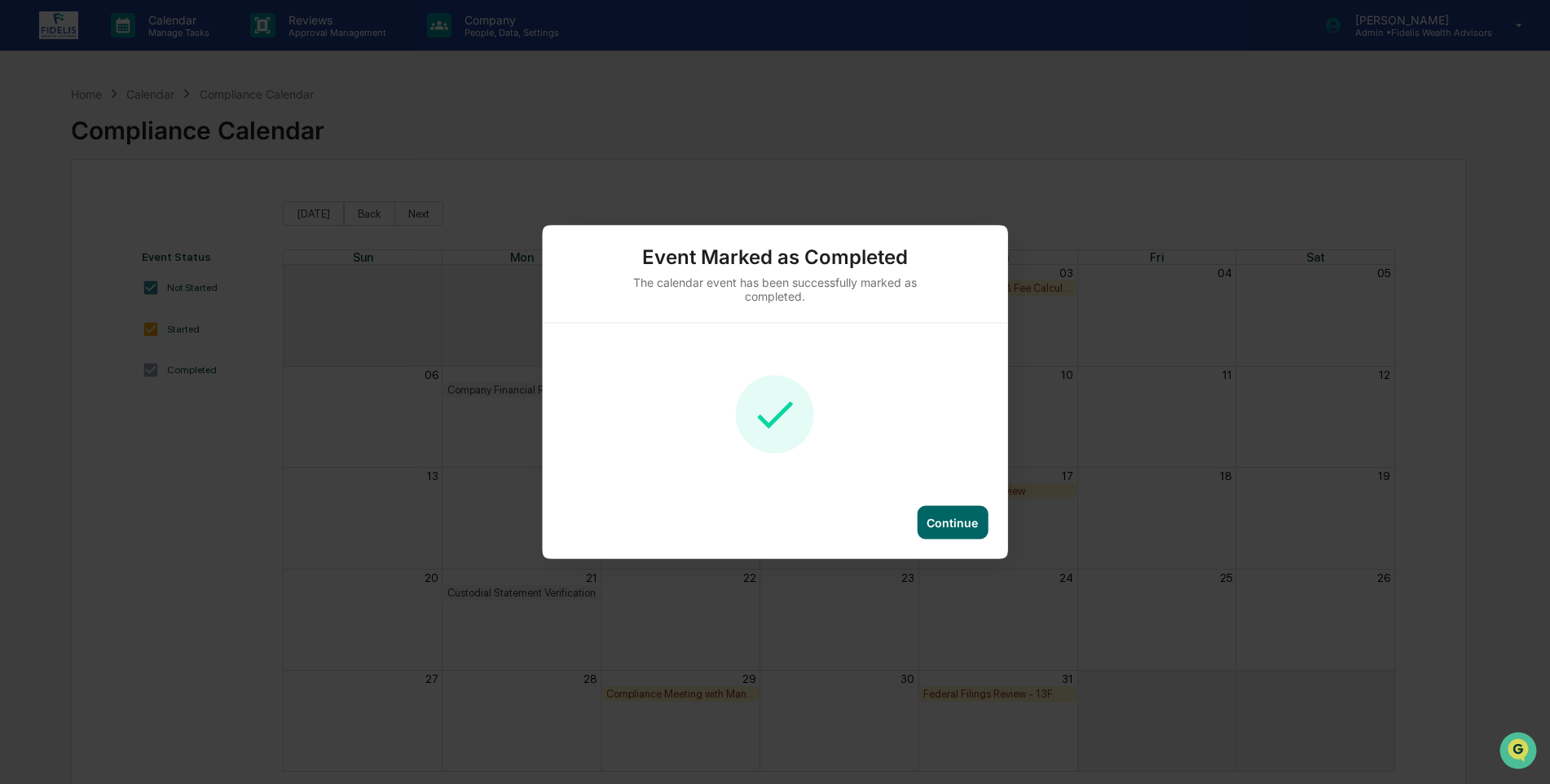
click at [948, 516] on div "Continue" at bounding box center [952, 523] width 51 height 14
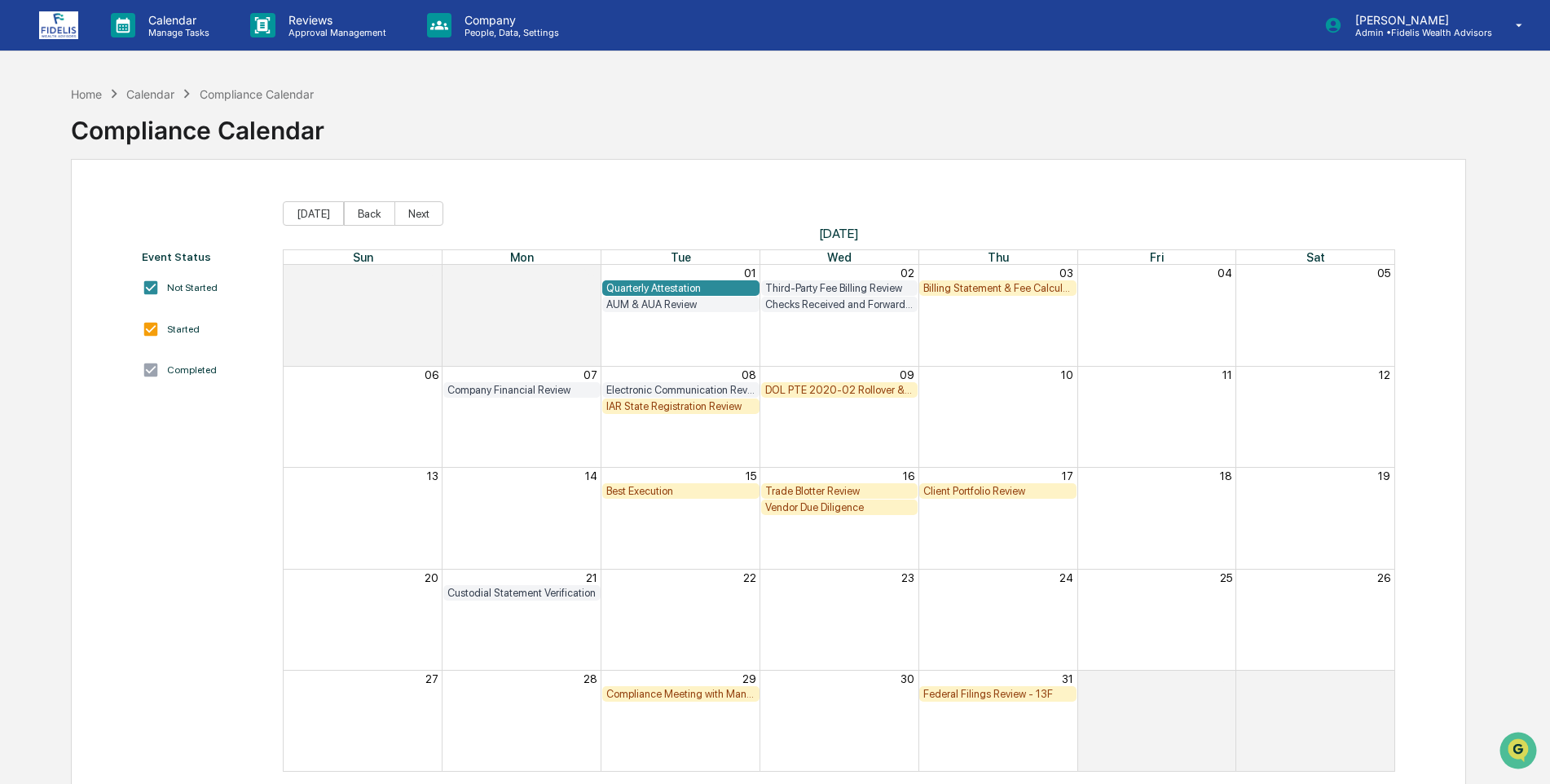
click at [976, 283] on div "Billing Statement & Fee Calculations Report Review" at bounding box center [998, 288] width 149 height 12
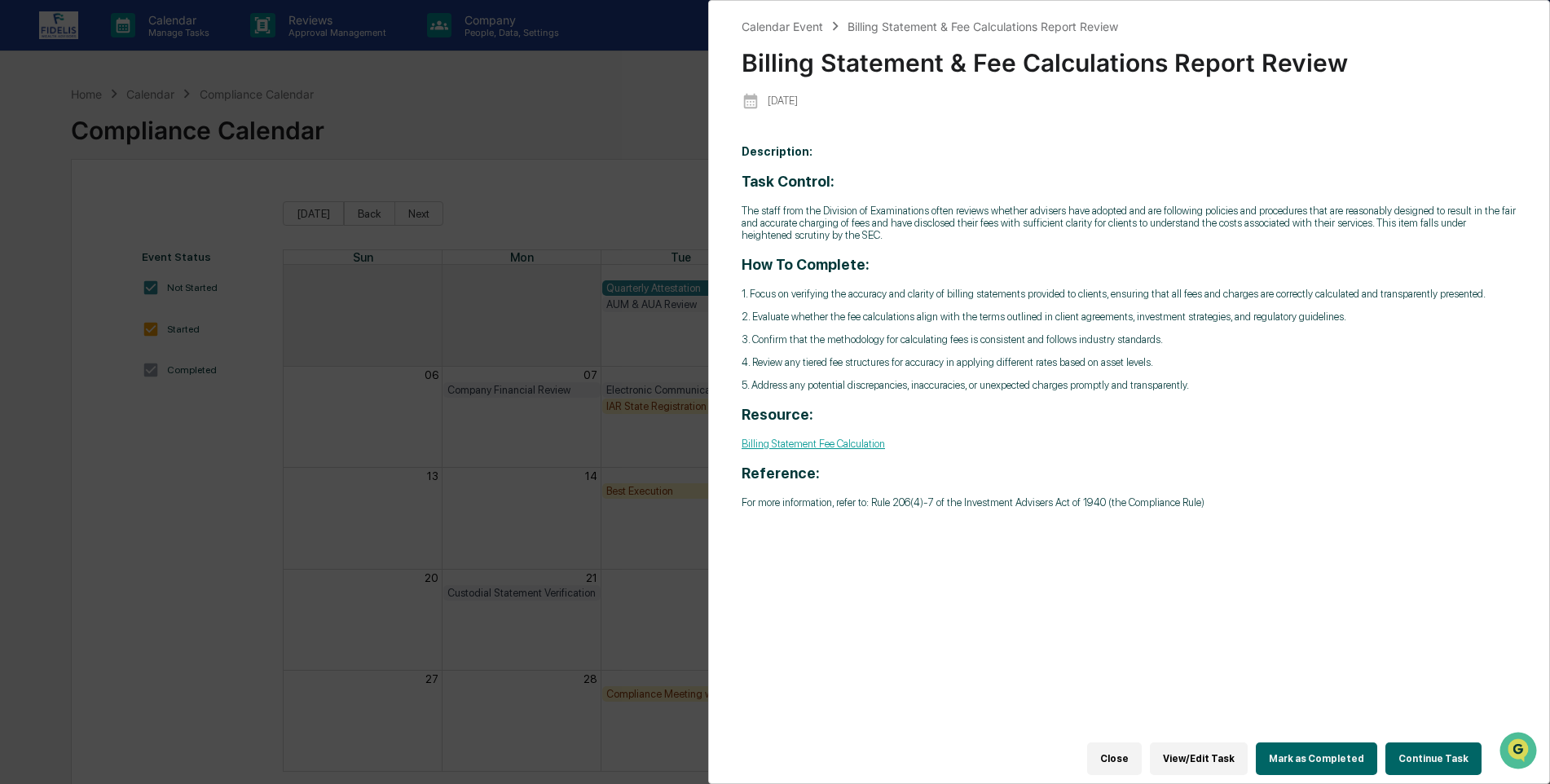
click at [1315, 745] on button "Mark as Completed" at bounding box center [1317, 758] width 122 height 33
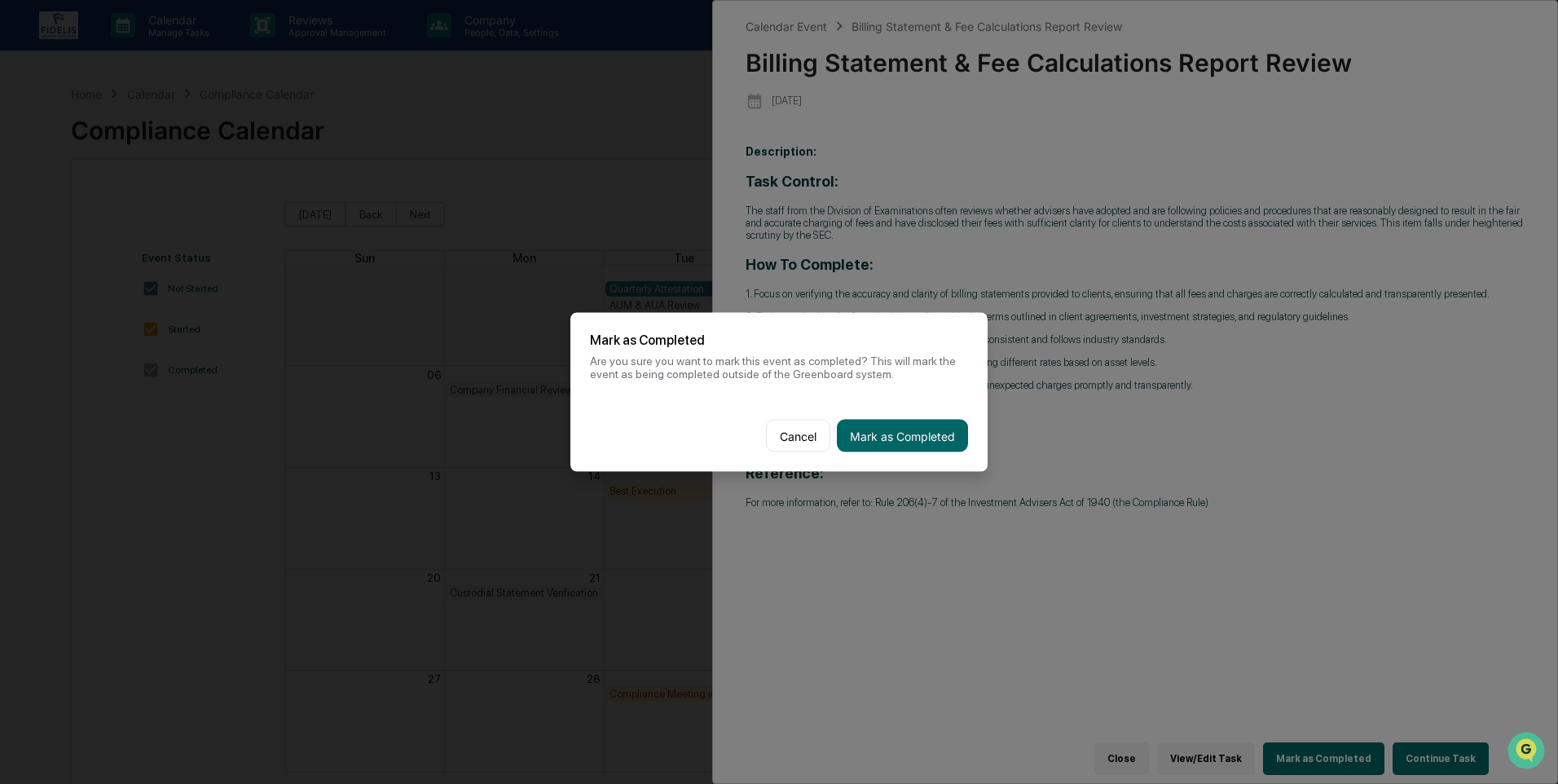
click at [914, 421] on button "Mark as Completed" at bounding box center [902, 436] width 131 height 33
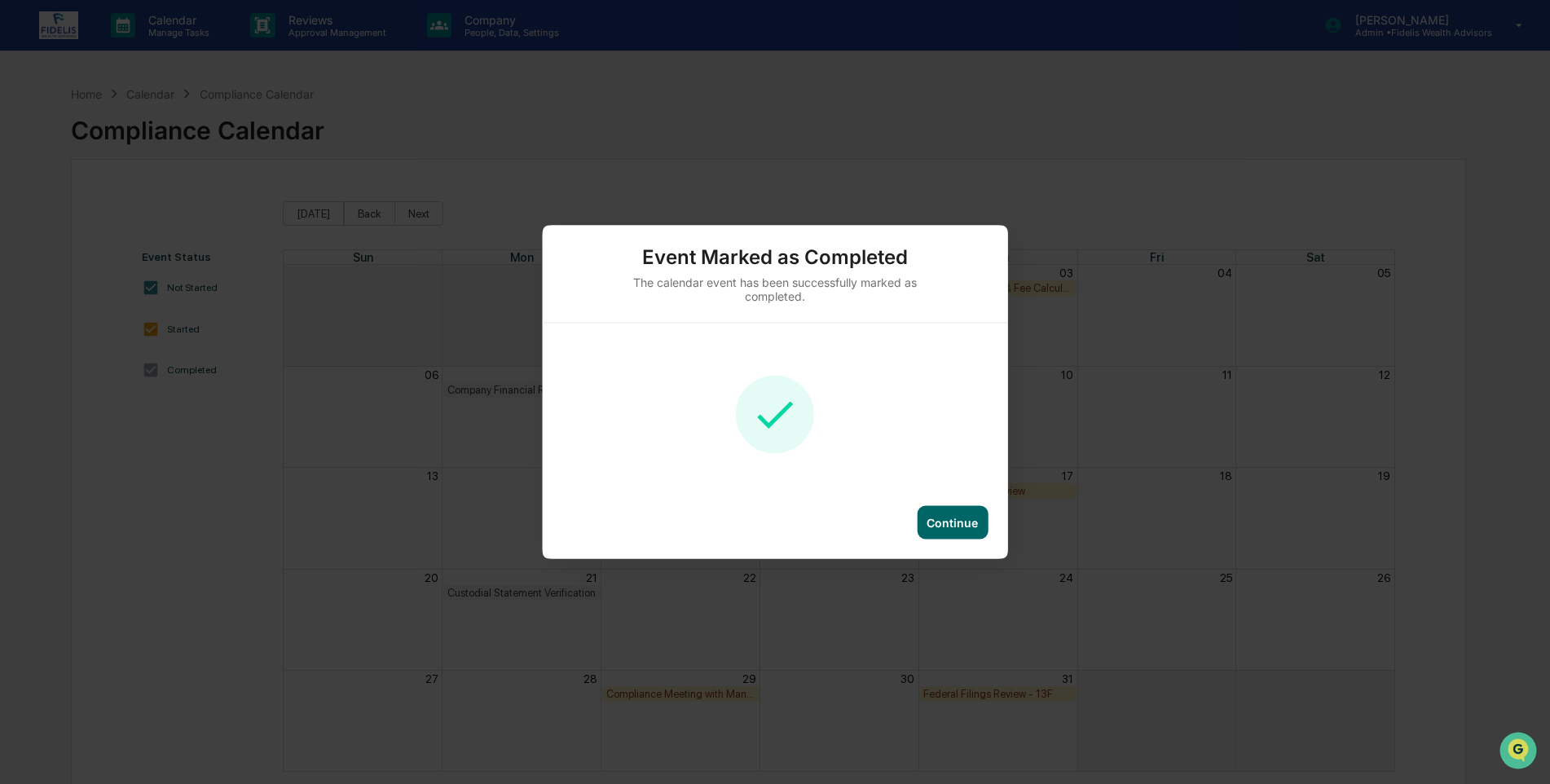
click at [934, 528] on div "Continue" at bounding box center [952, 523] width 51 height 14
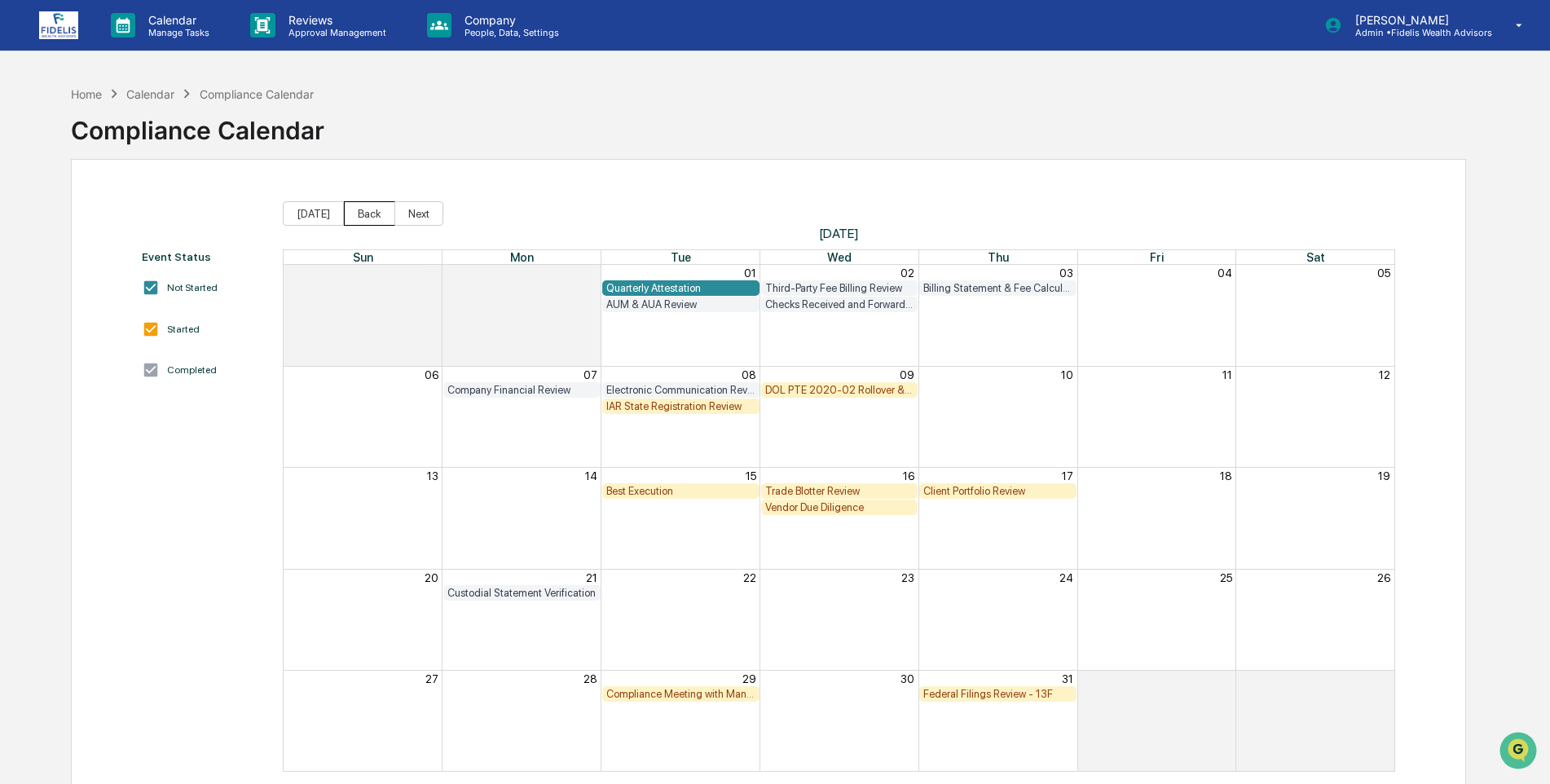
click at [362, 206] on button "Back" at bounding box center [369, 213] width 51 height 25
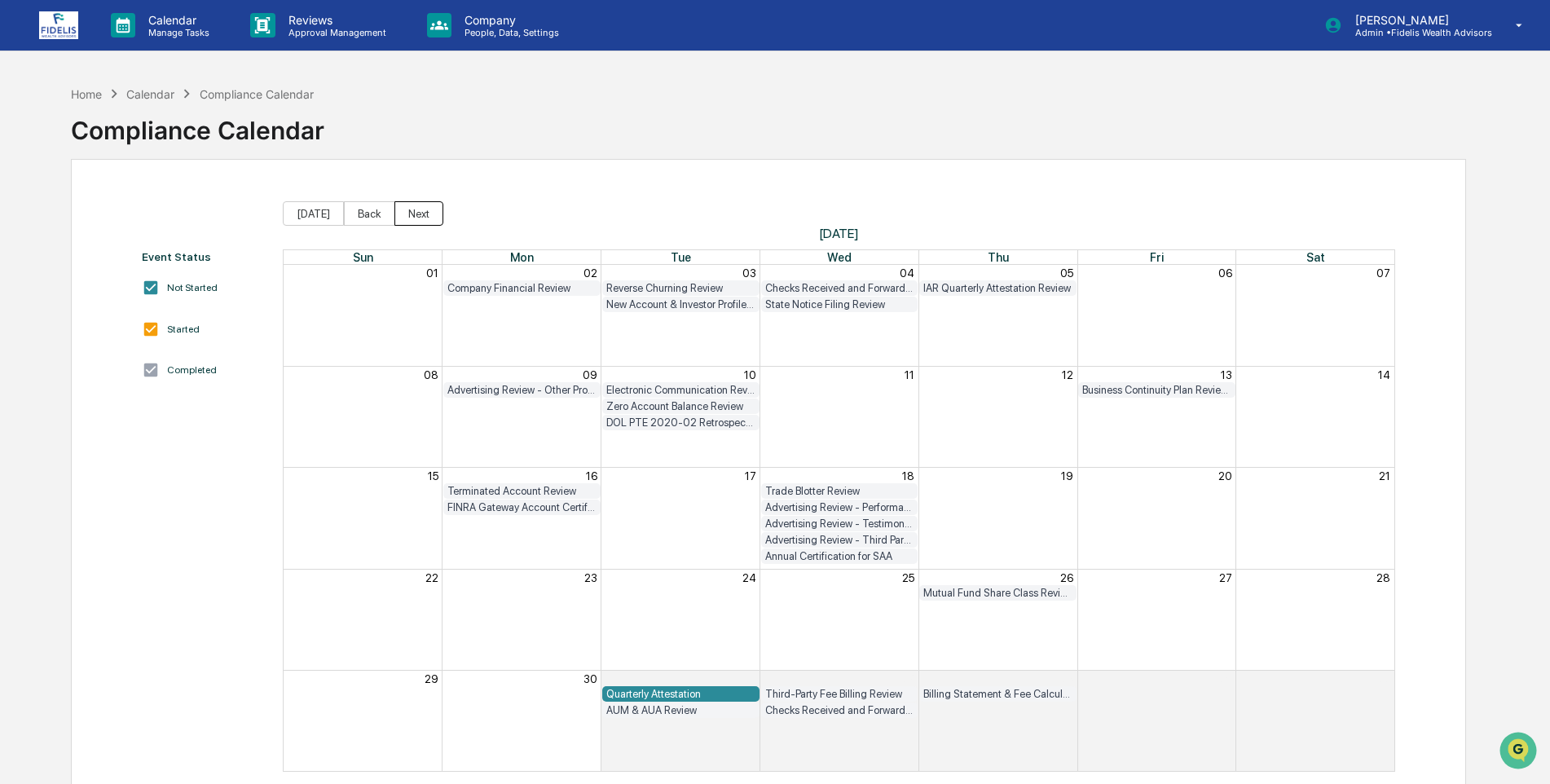
click at [417, 212] on button "Next" at bounding box center [418, 213] width 49 height 25
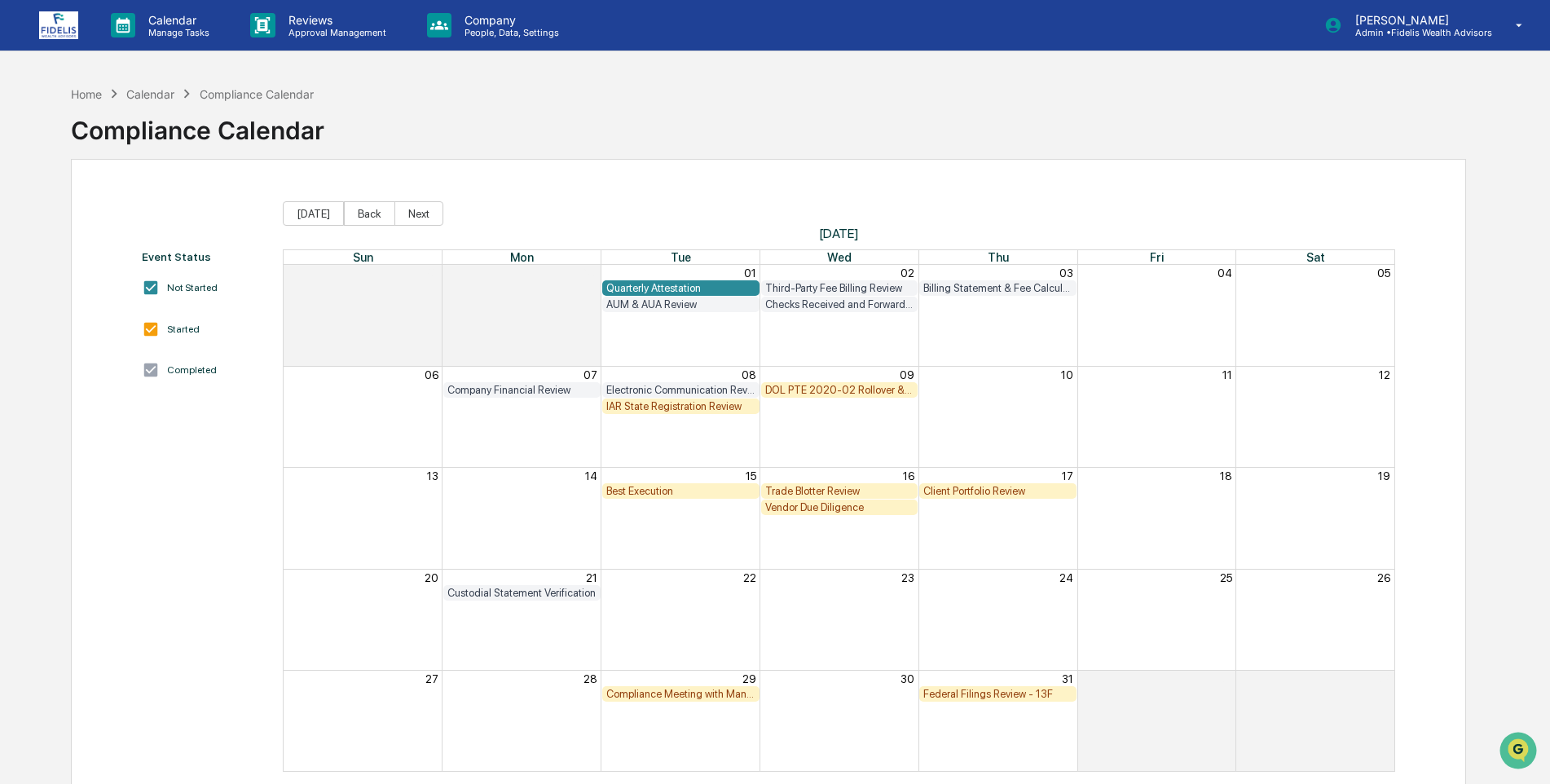
click at [63, 31] on img at bounding box center [59, 25] width 39 height 27
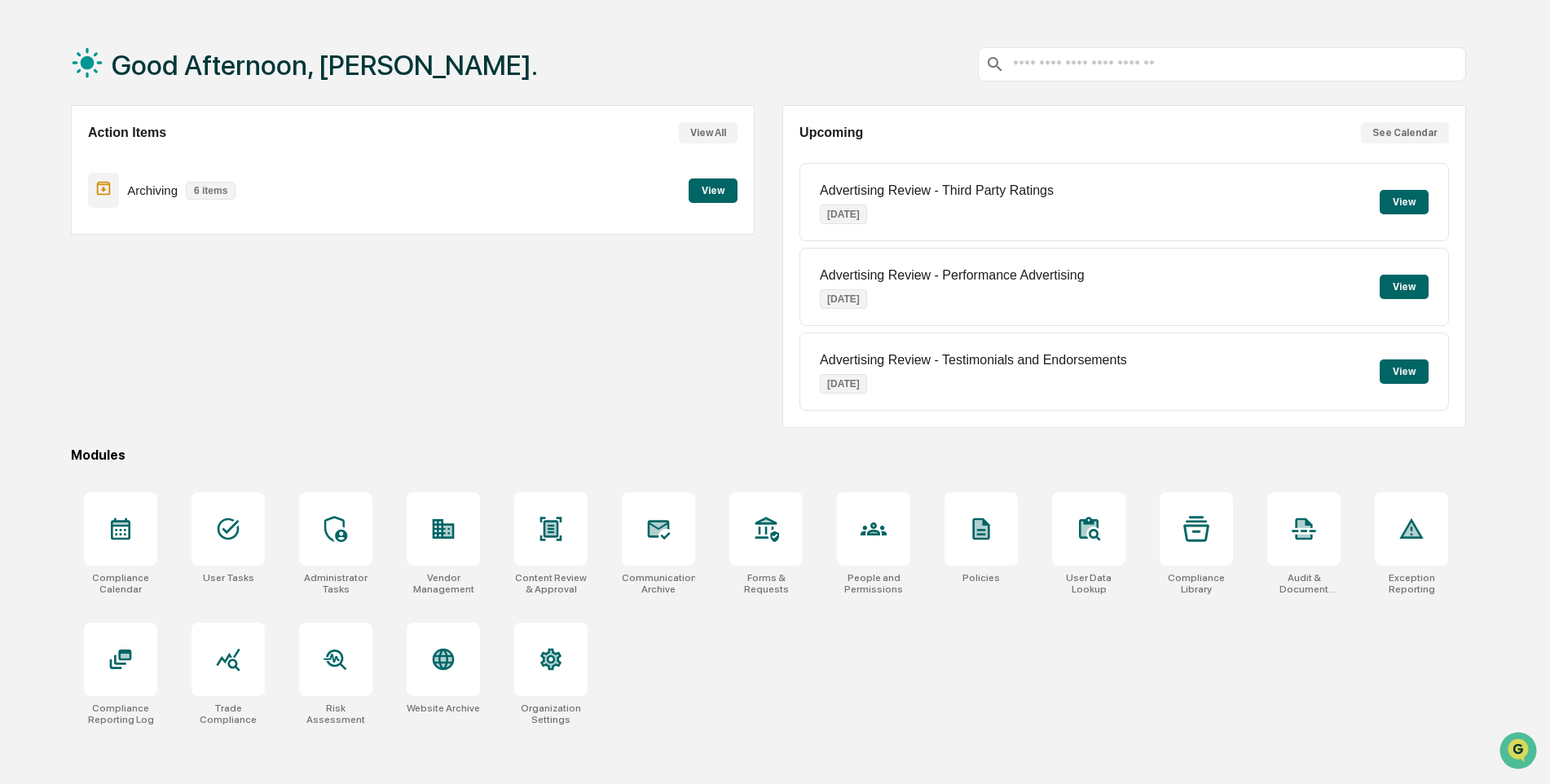
scroll to position [77, 0]
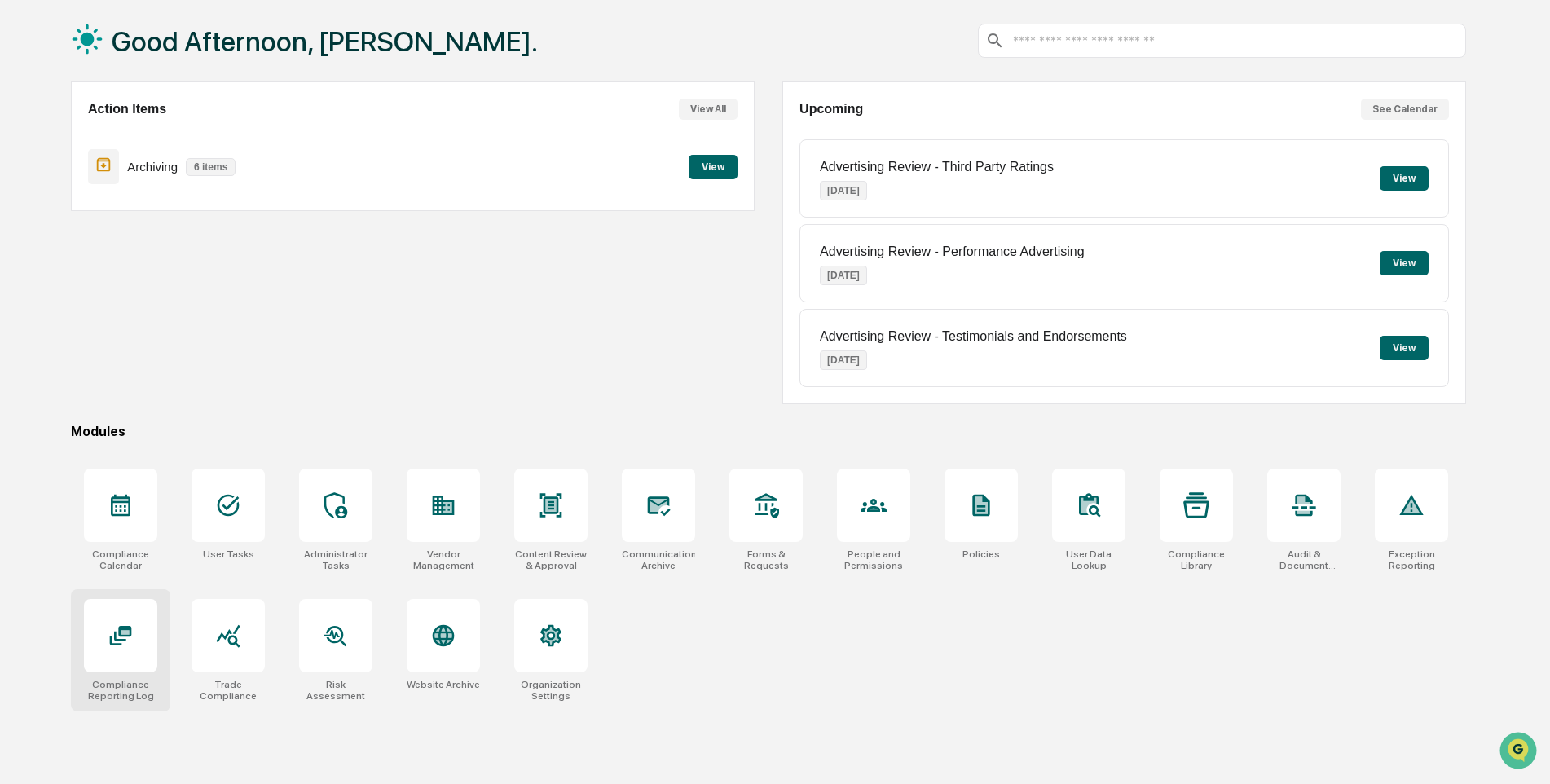
click at [117, 662] on div at bounding box center [121, 636] width 74 height 74
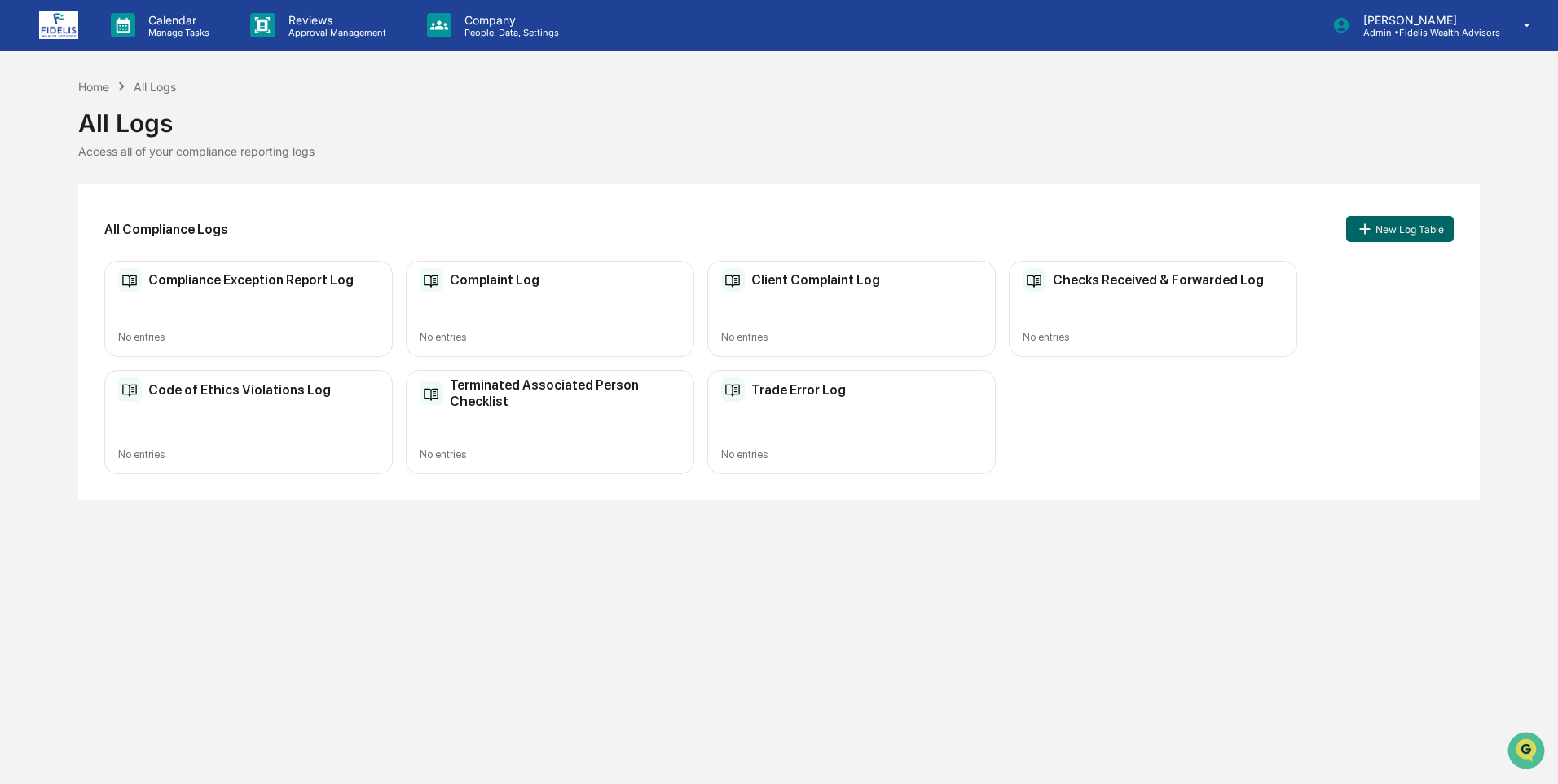
click at [1094, 315] on div "Checks Received & Forwarded Log No entries" at bounding box center [1153, 308] width 289 height 97
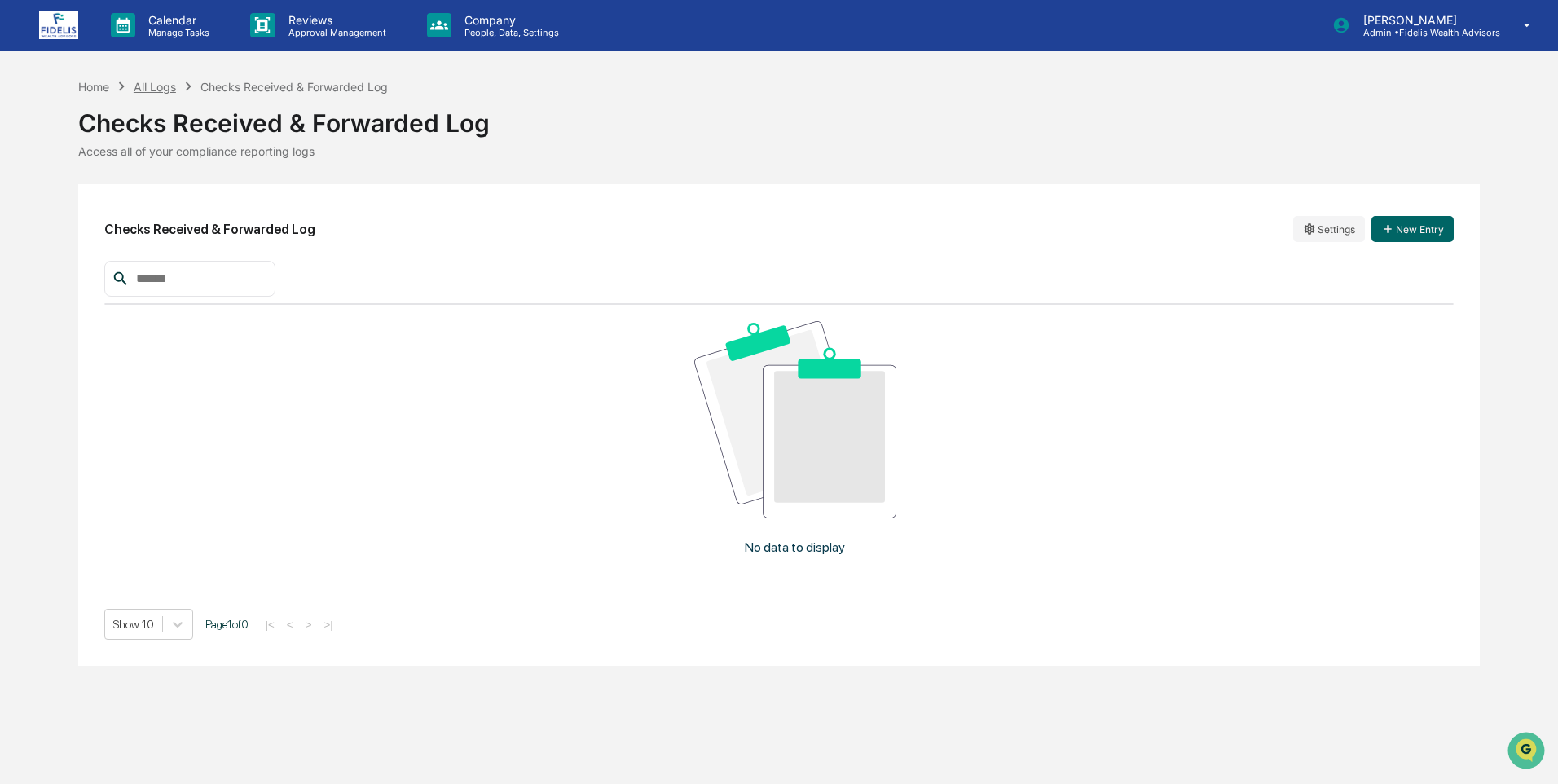
click at [157, 87] on div "All Logs" at bounding box center [154, 87] width 42 height 14
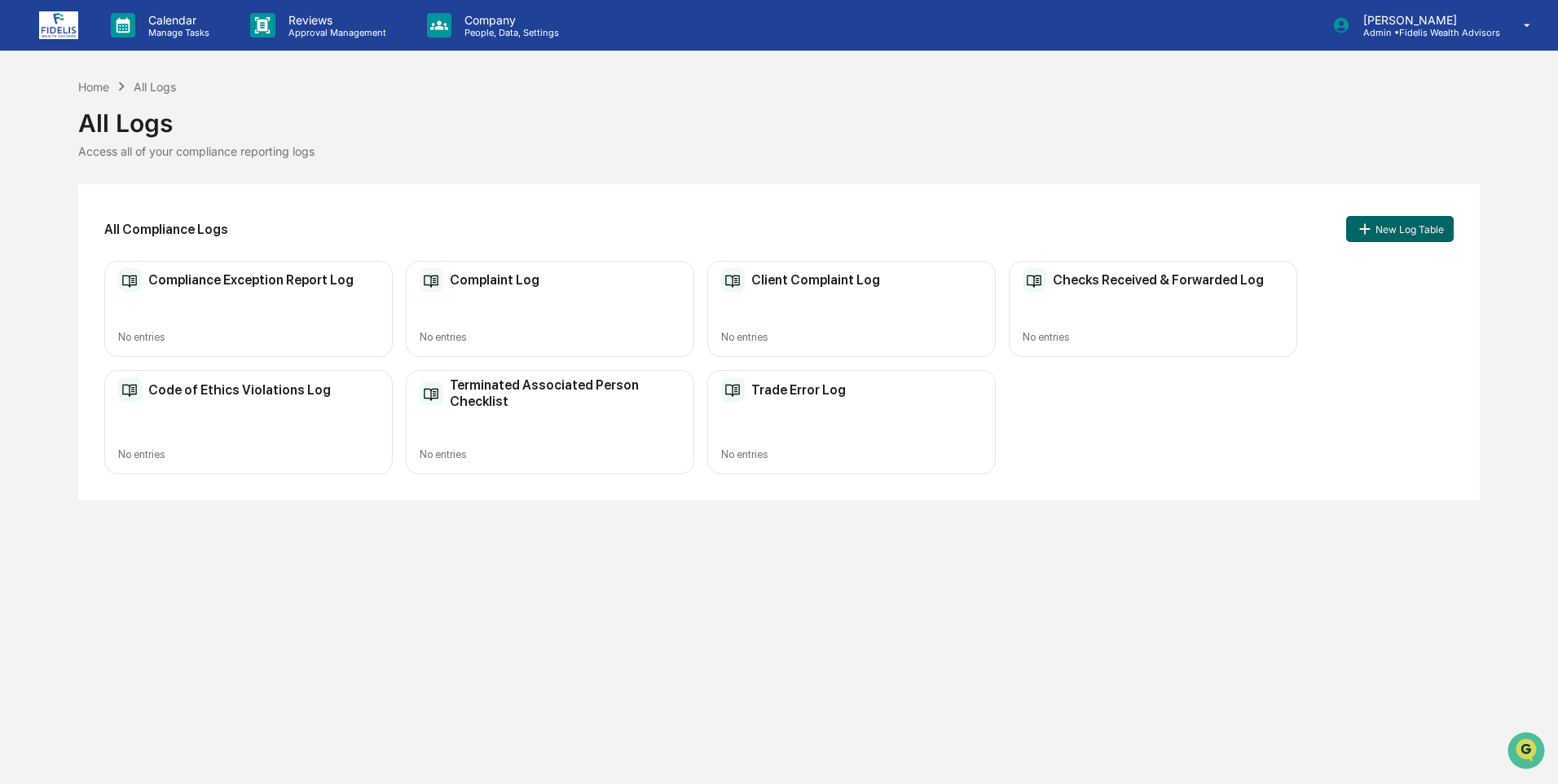
click at [56, 20] on img at bounding box center [59, 25] width 39 height 27
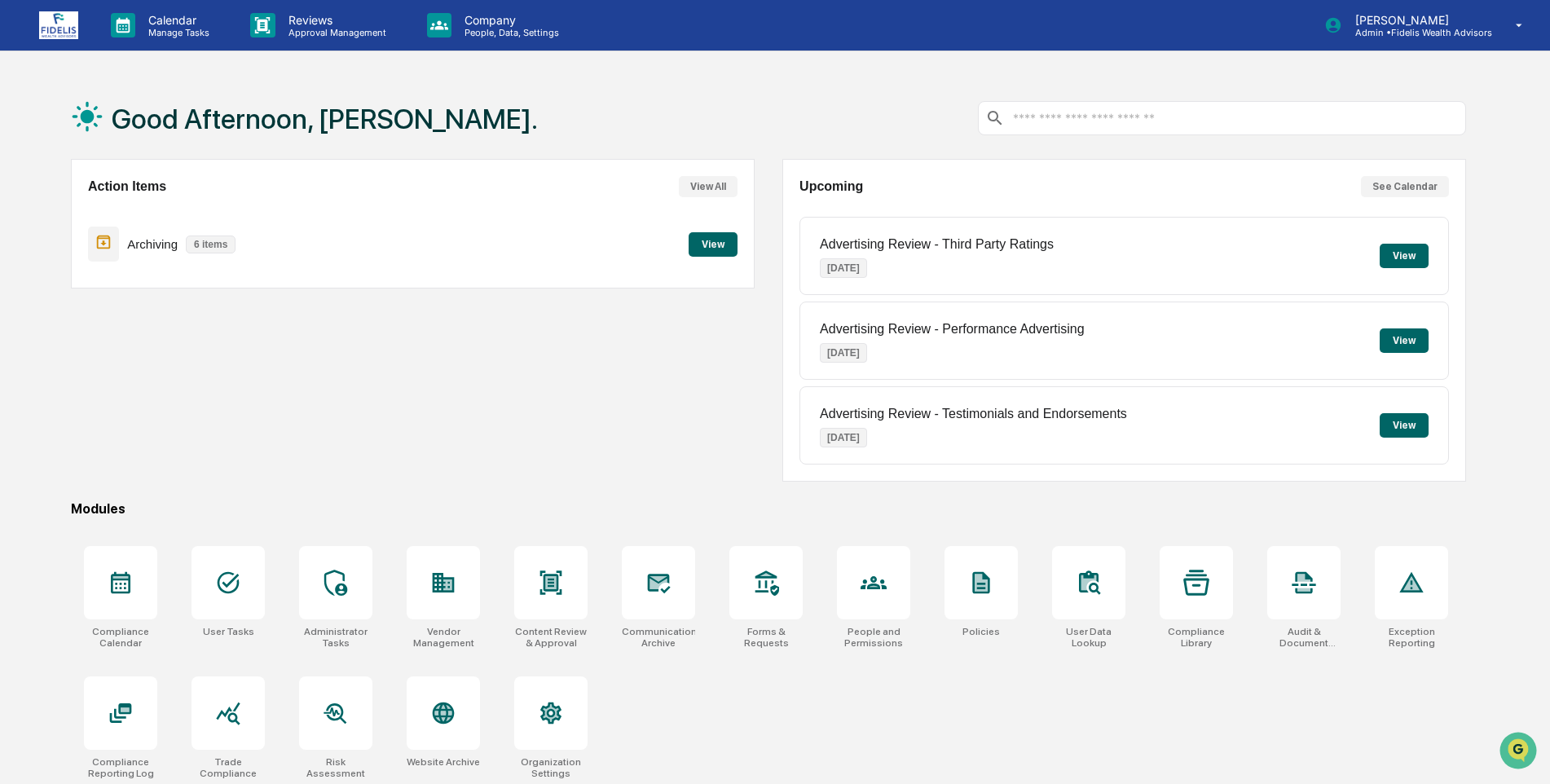
click at [53, 23] on img at bounding box center [59, 25] width 39 height 27
click at [239, 589] on icon at bounding box center [228, 583] width 26 height 26
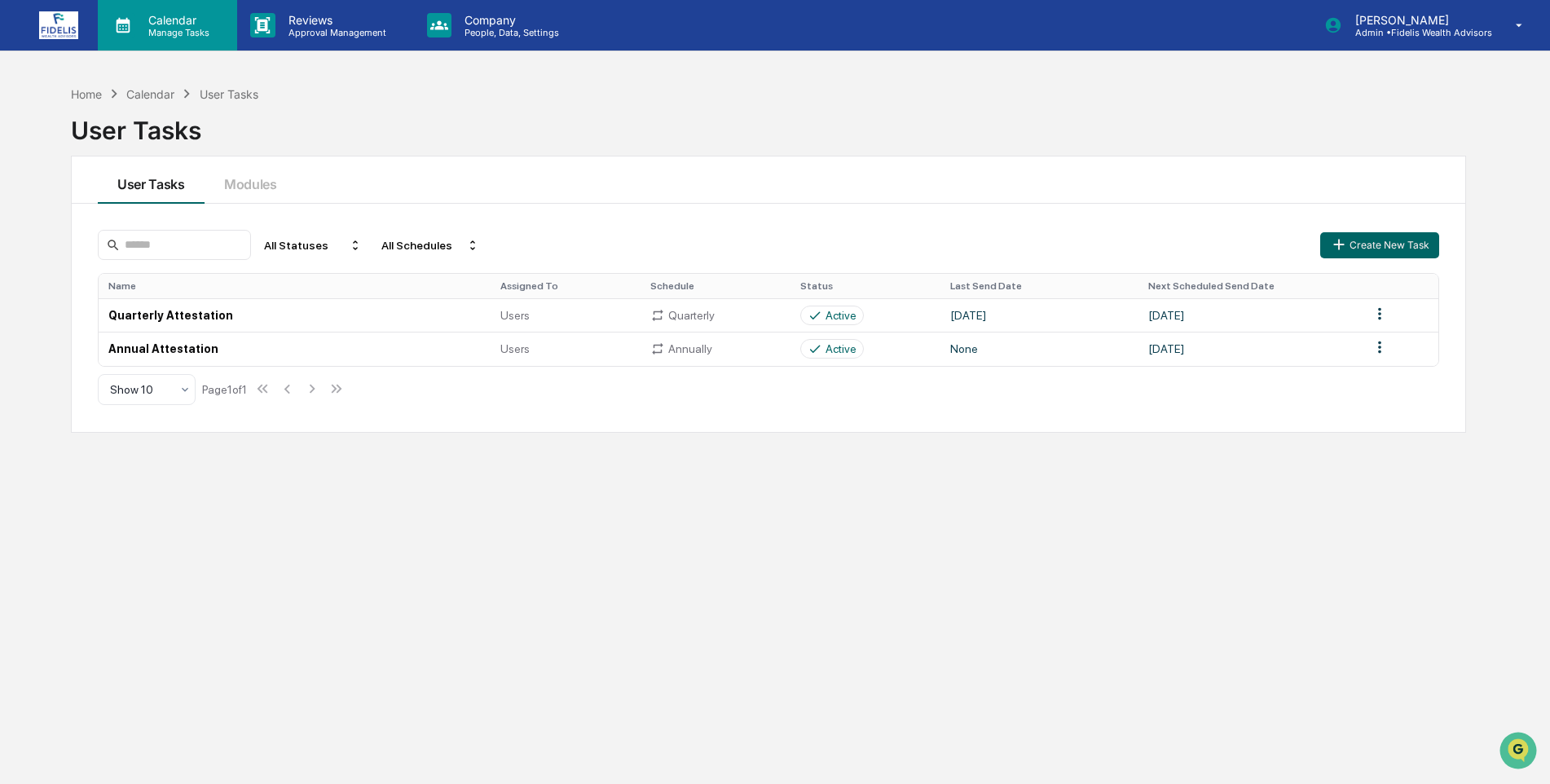
click at [156, 28] on p "Manage Tasks" at bounding box center [177, 32] width 82 height 11
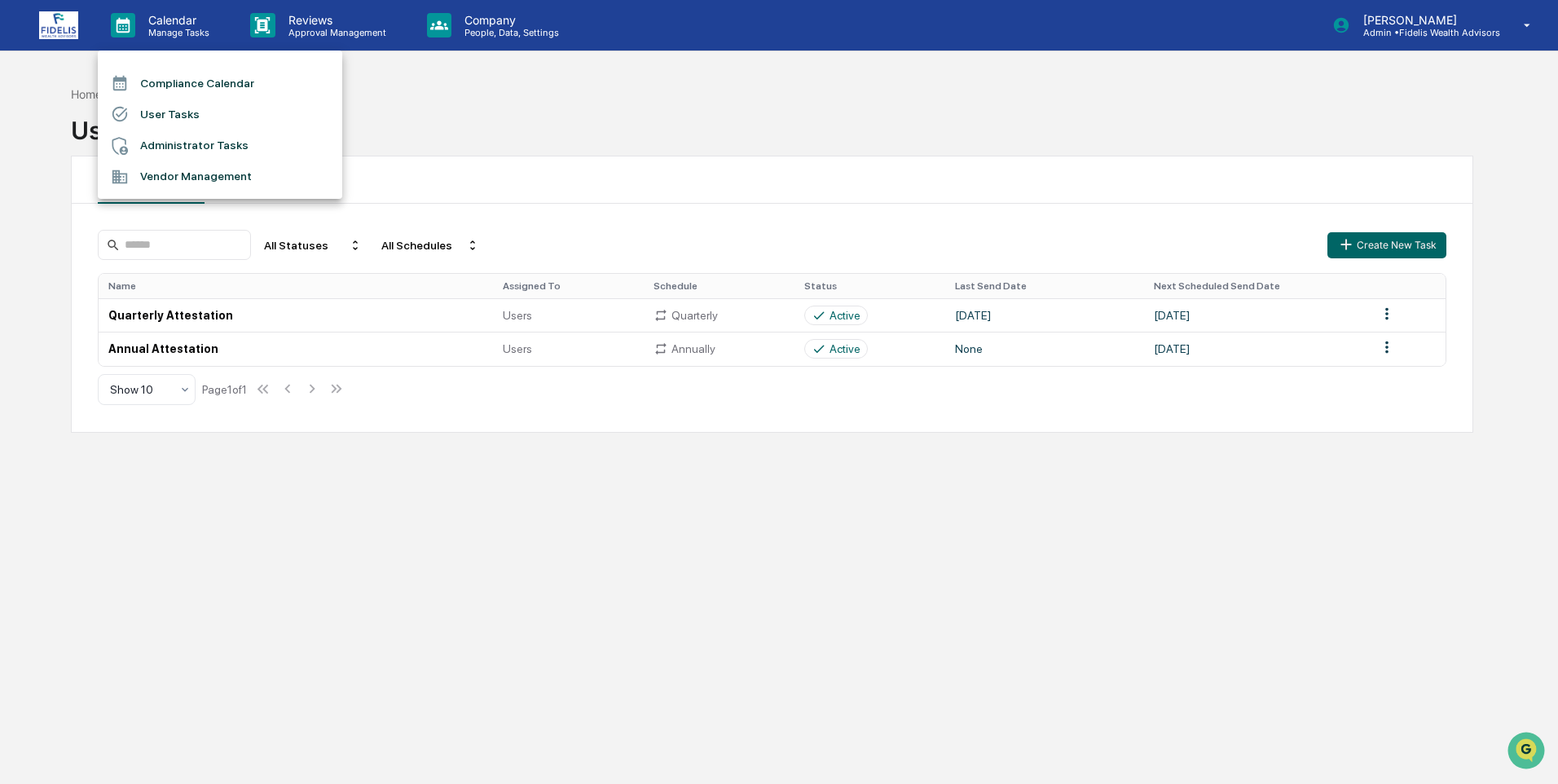
click at [174, 81] on li "Compliance Calendar" at bounding box center [219, 83] width 244 height 31
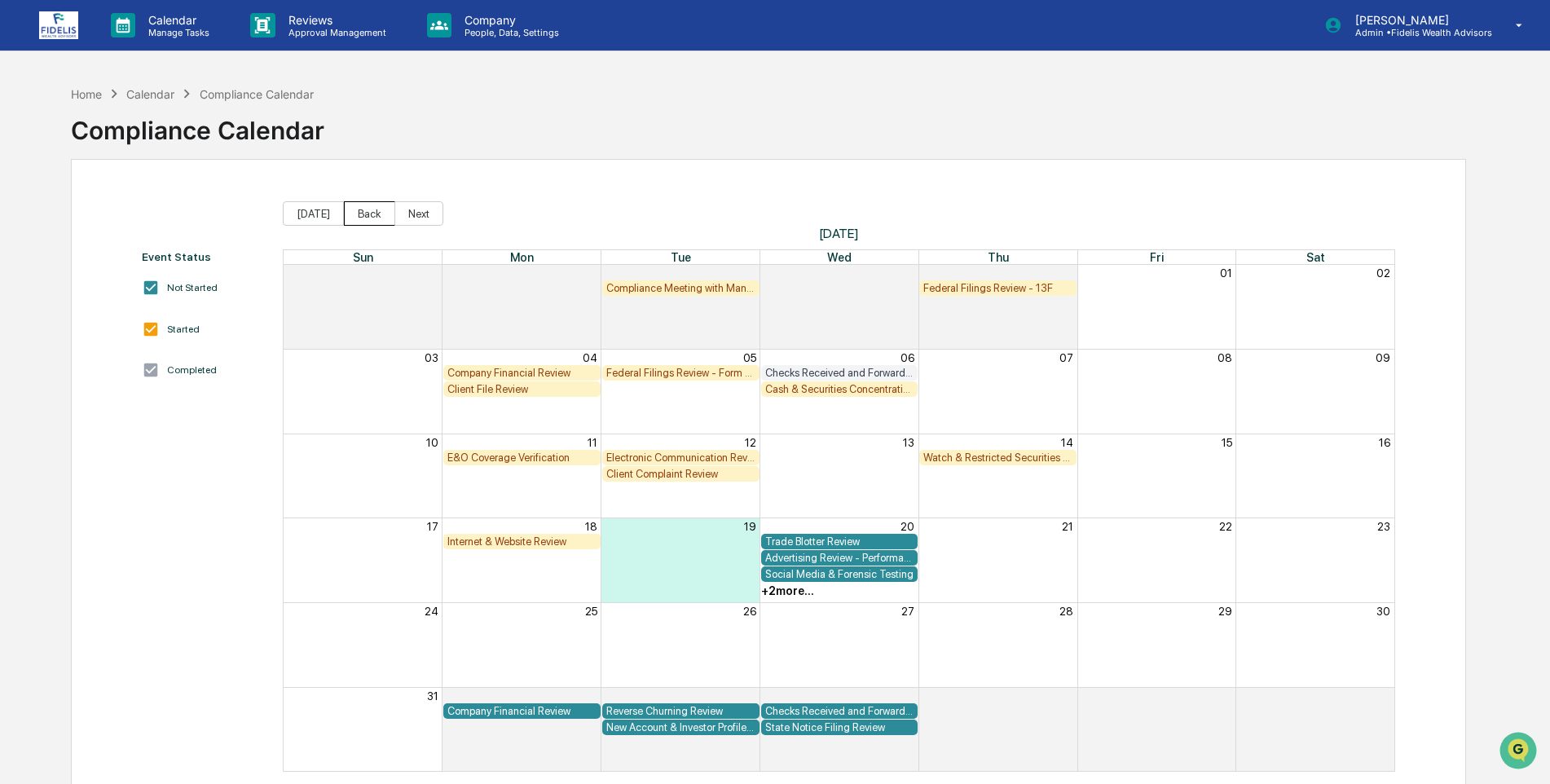
click at [355, 218] on button "Back" at bounding box center [369, 213] width 51 height 25
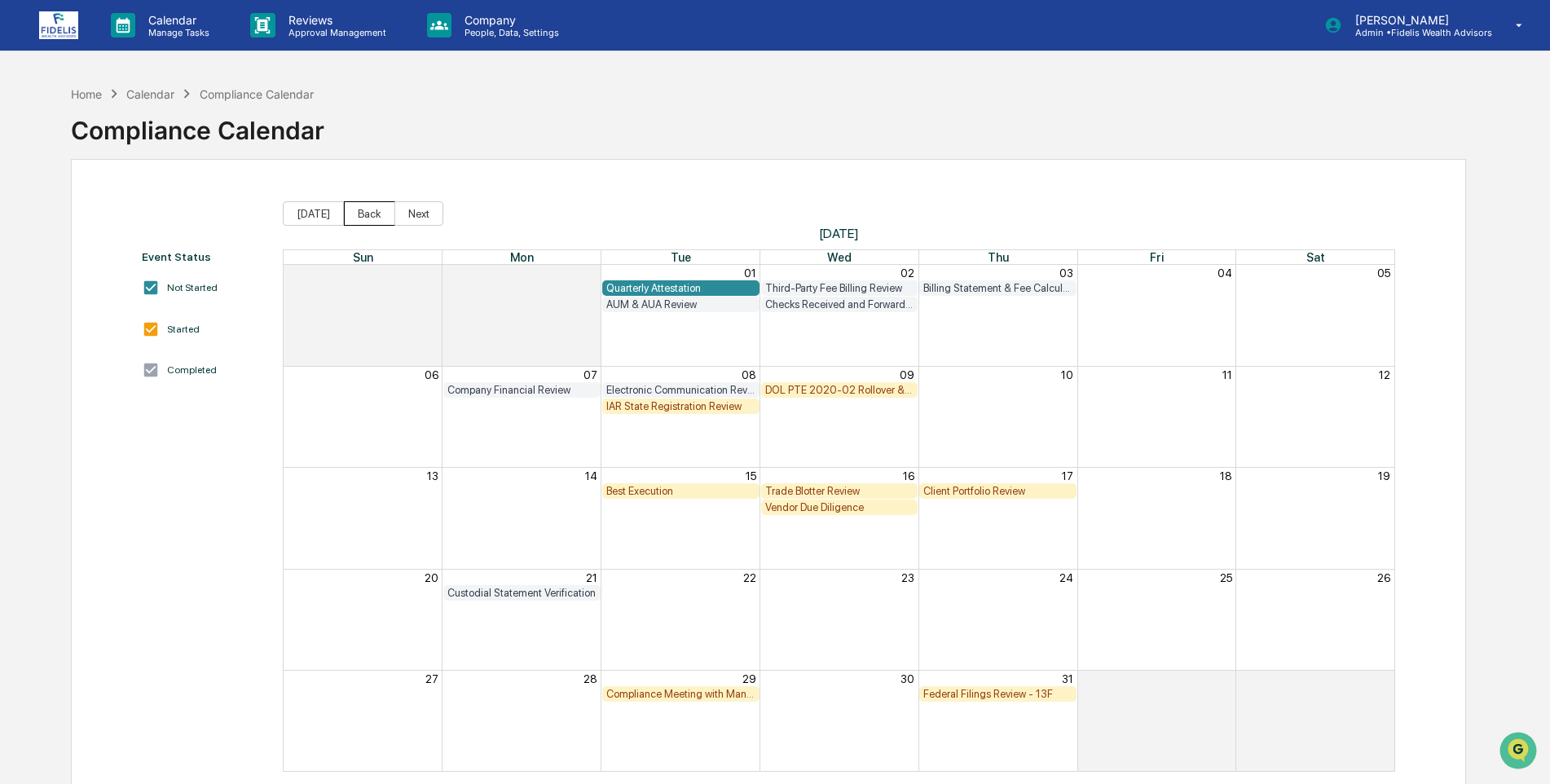
click at [362, 218] on button "Back" at bounding box center [369, 213] width 51 height 25
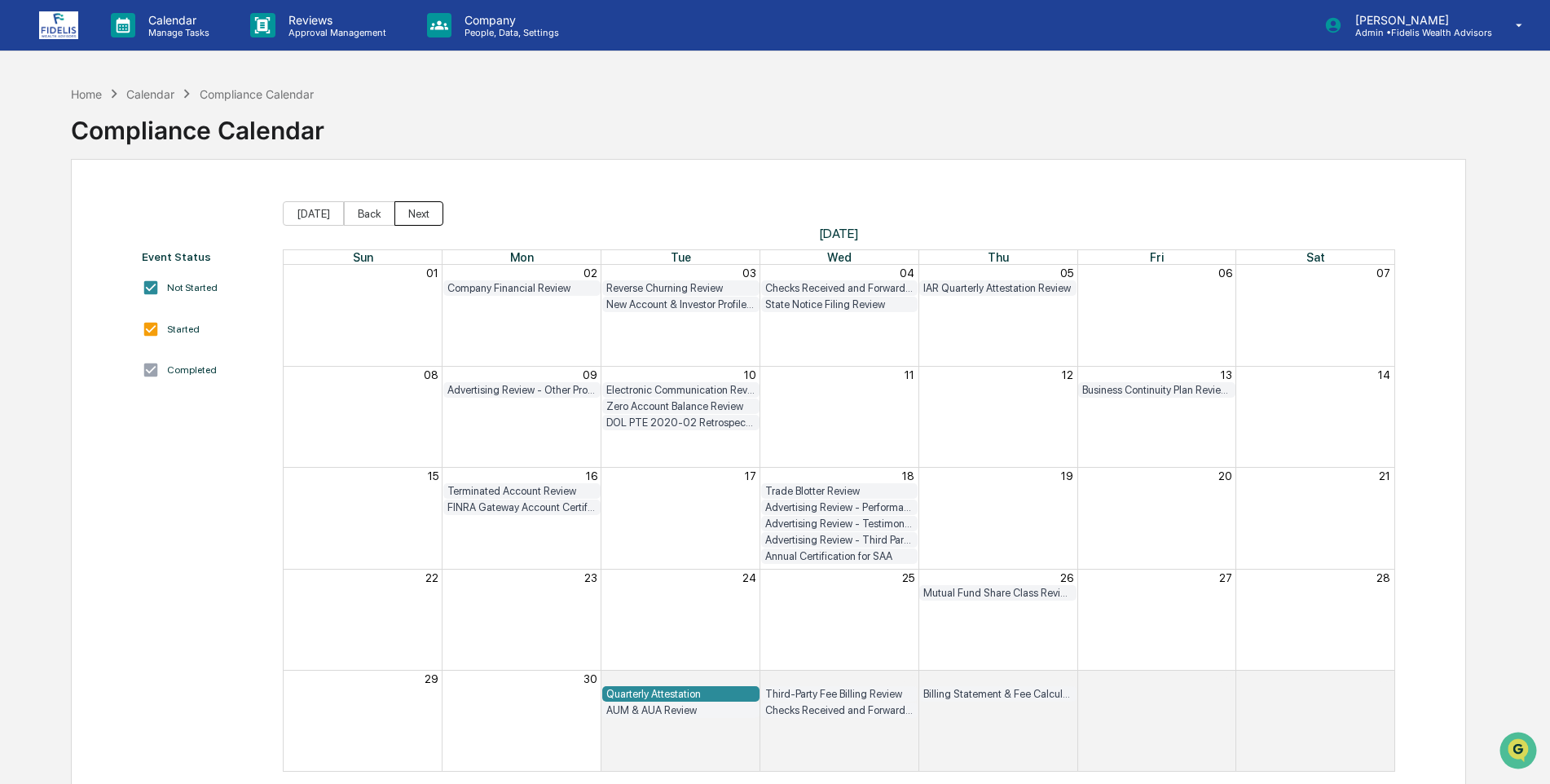
drag, startPoint x: 418, startPoint y: 218, endPoint x: 205, endPoint y: 341, distance: 246.0
click at [418, 217] on button "Next" at bounding box center [418, 213] width 49 height 25
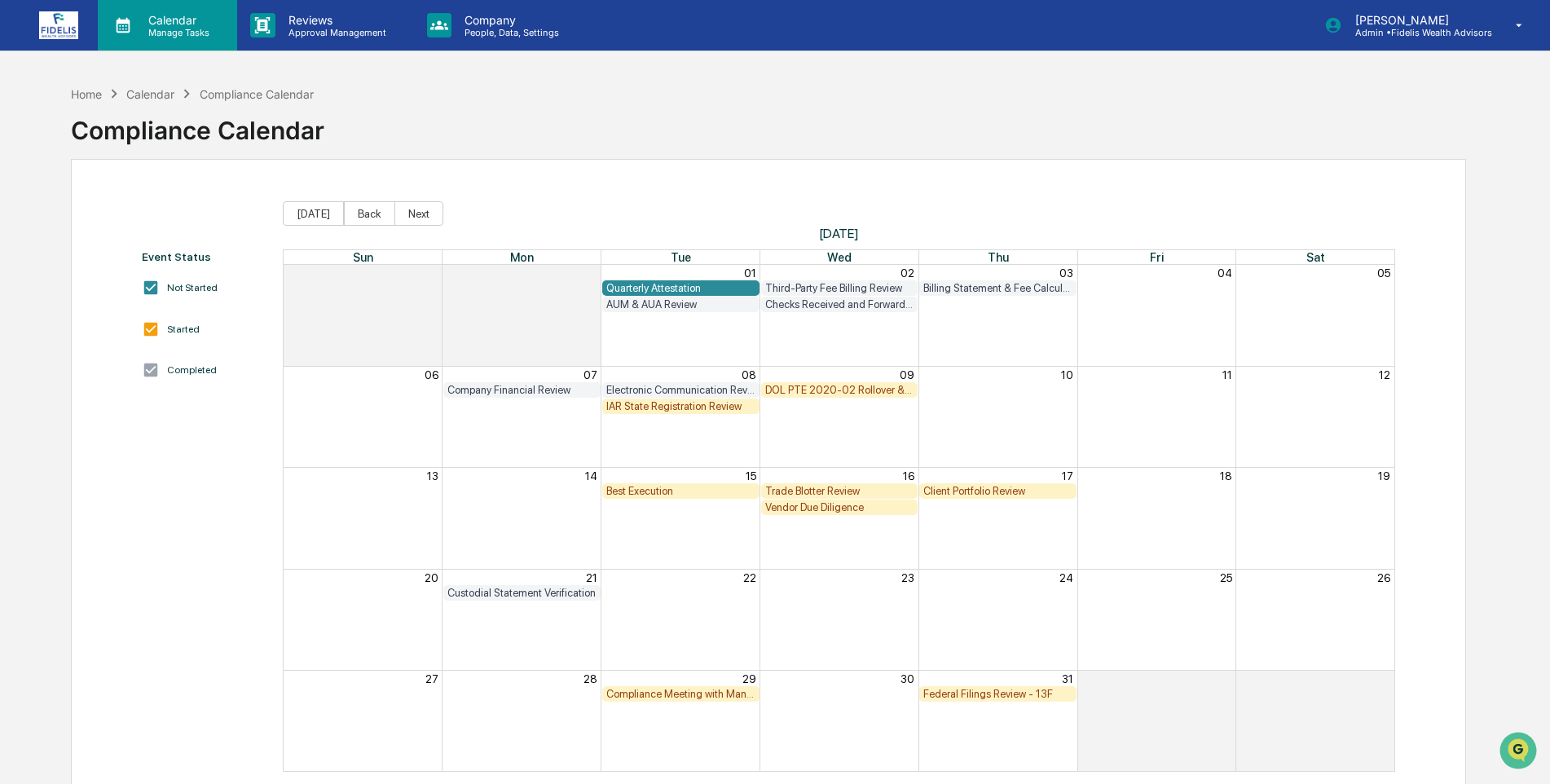
click at [171, 18] on p "Calendar" at bounding box center [177, 20] width 82 height 14
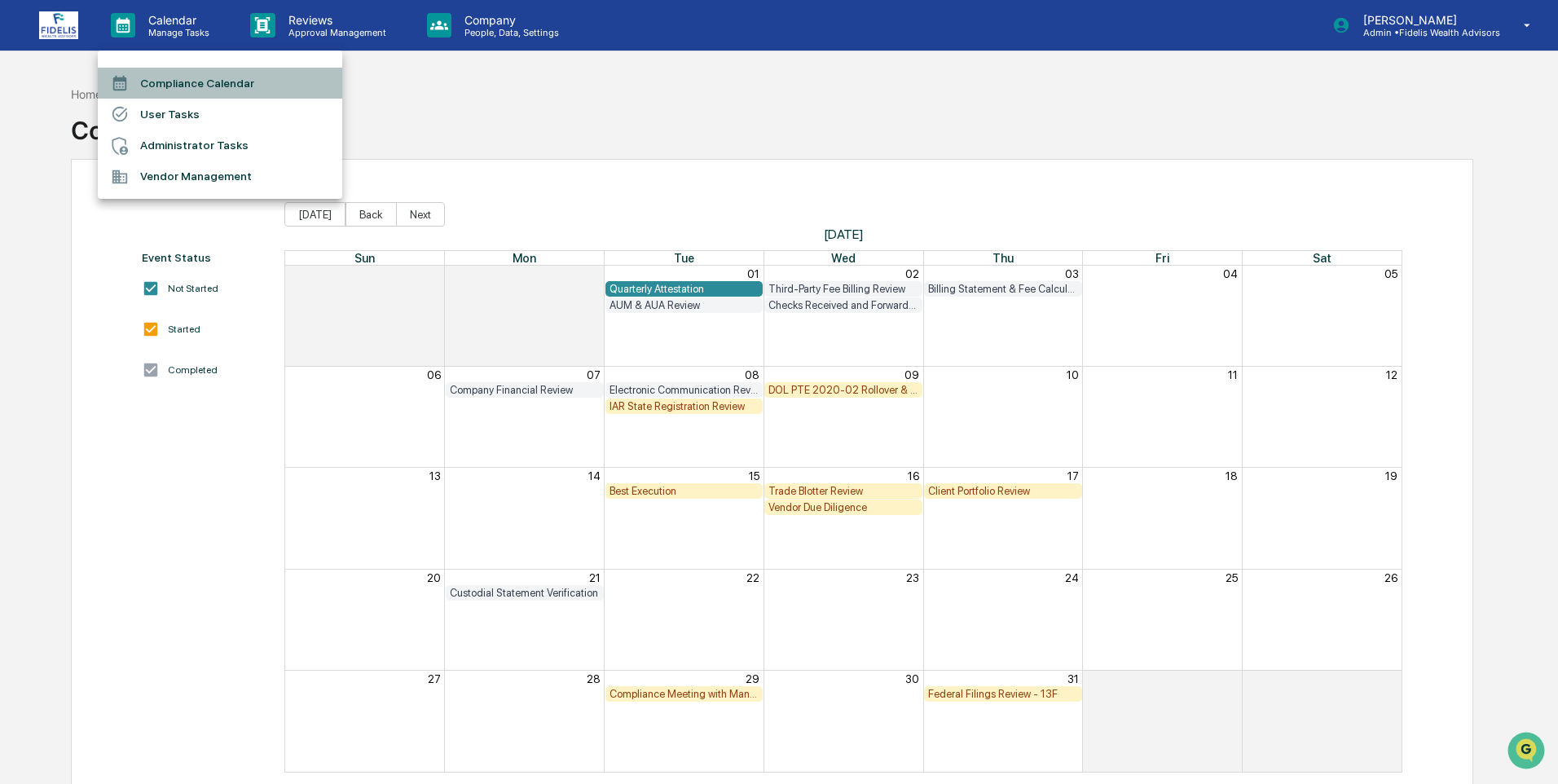
click at [167, 77] on li "Compliance Calendar" at bounding box center [219, 83] width 244 height 31
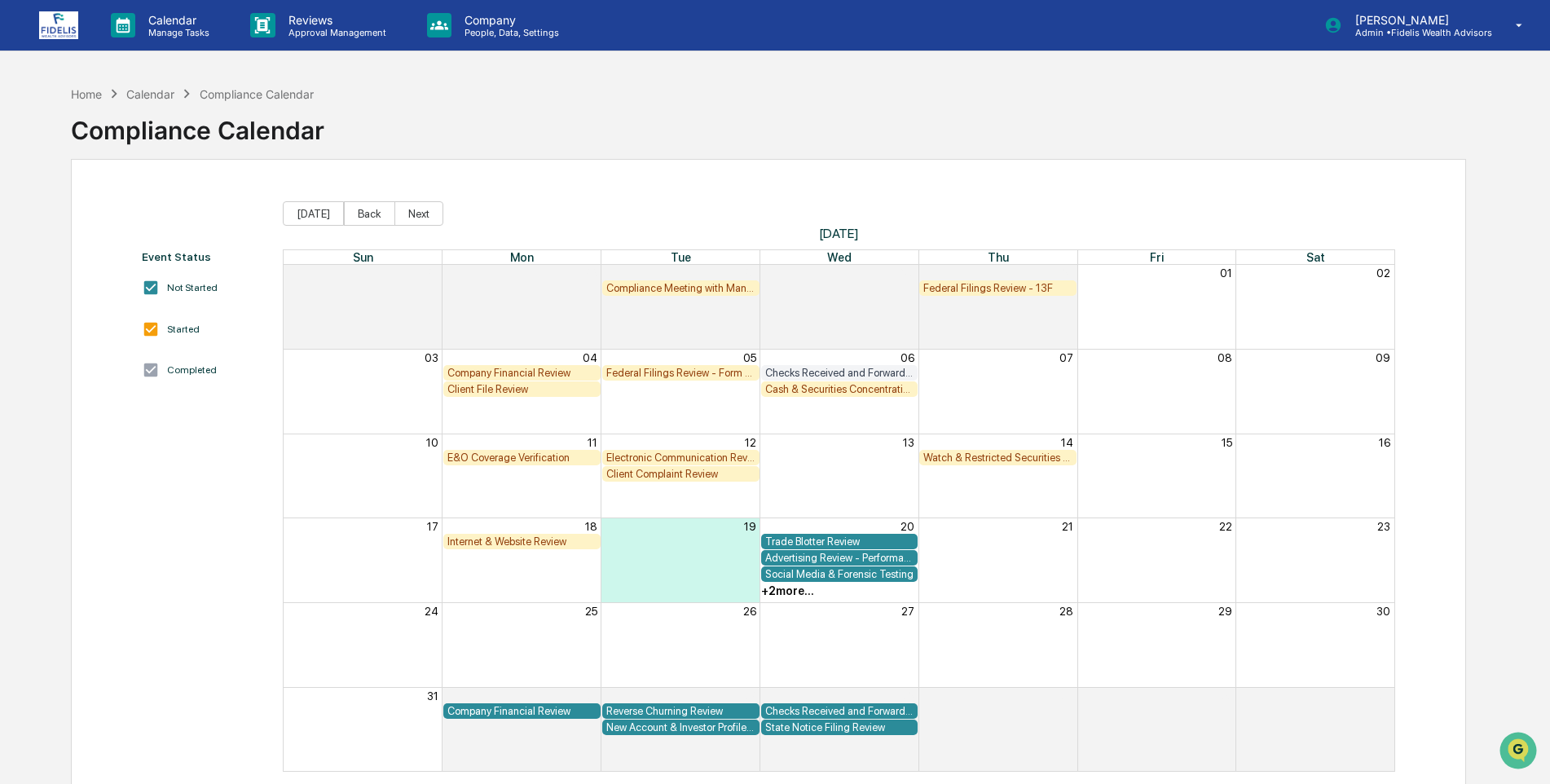
click at [51, 21] on img at bounding box center [59, 25] width 39 height 27
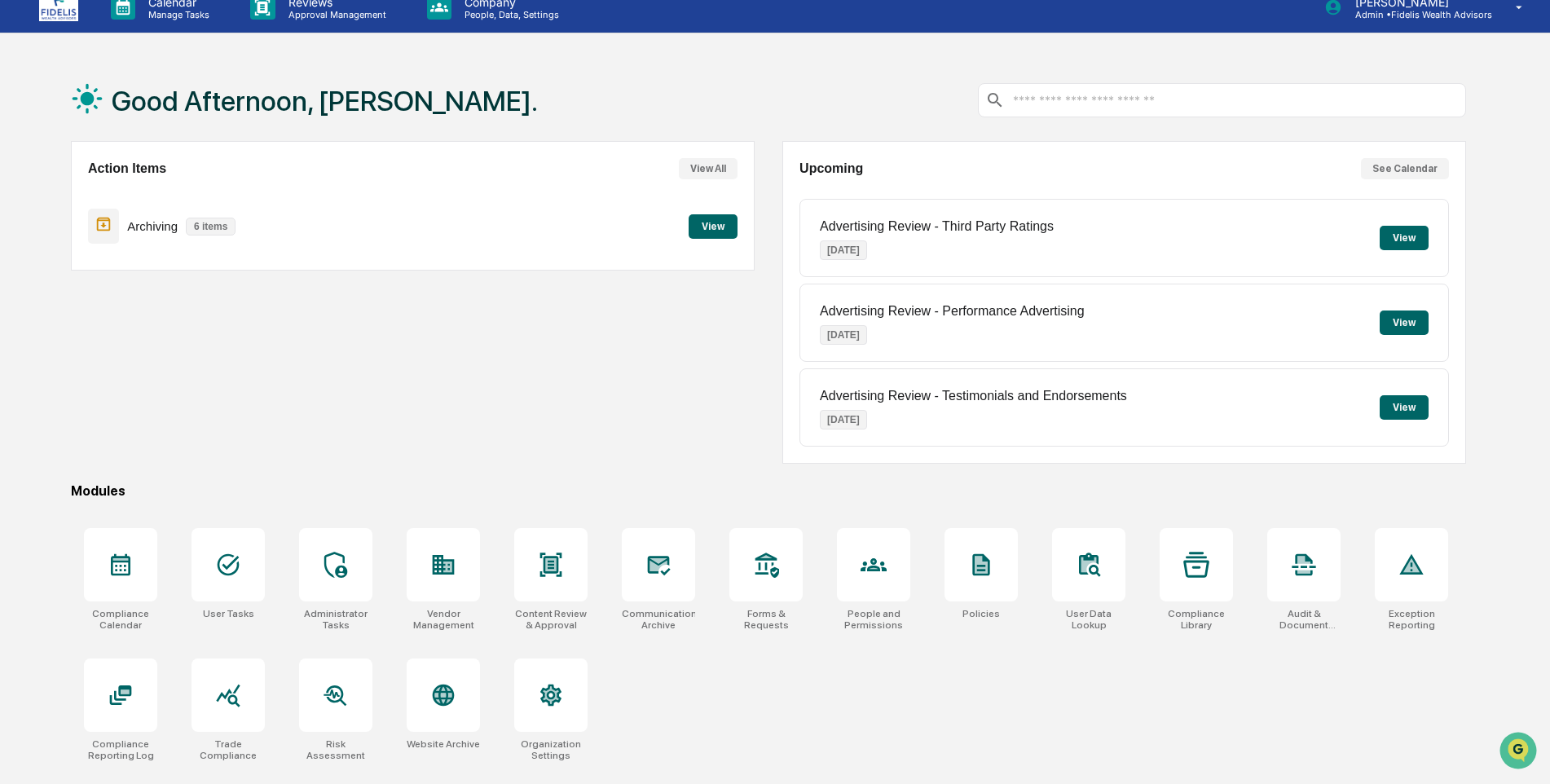
scroll to position [77, 0]
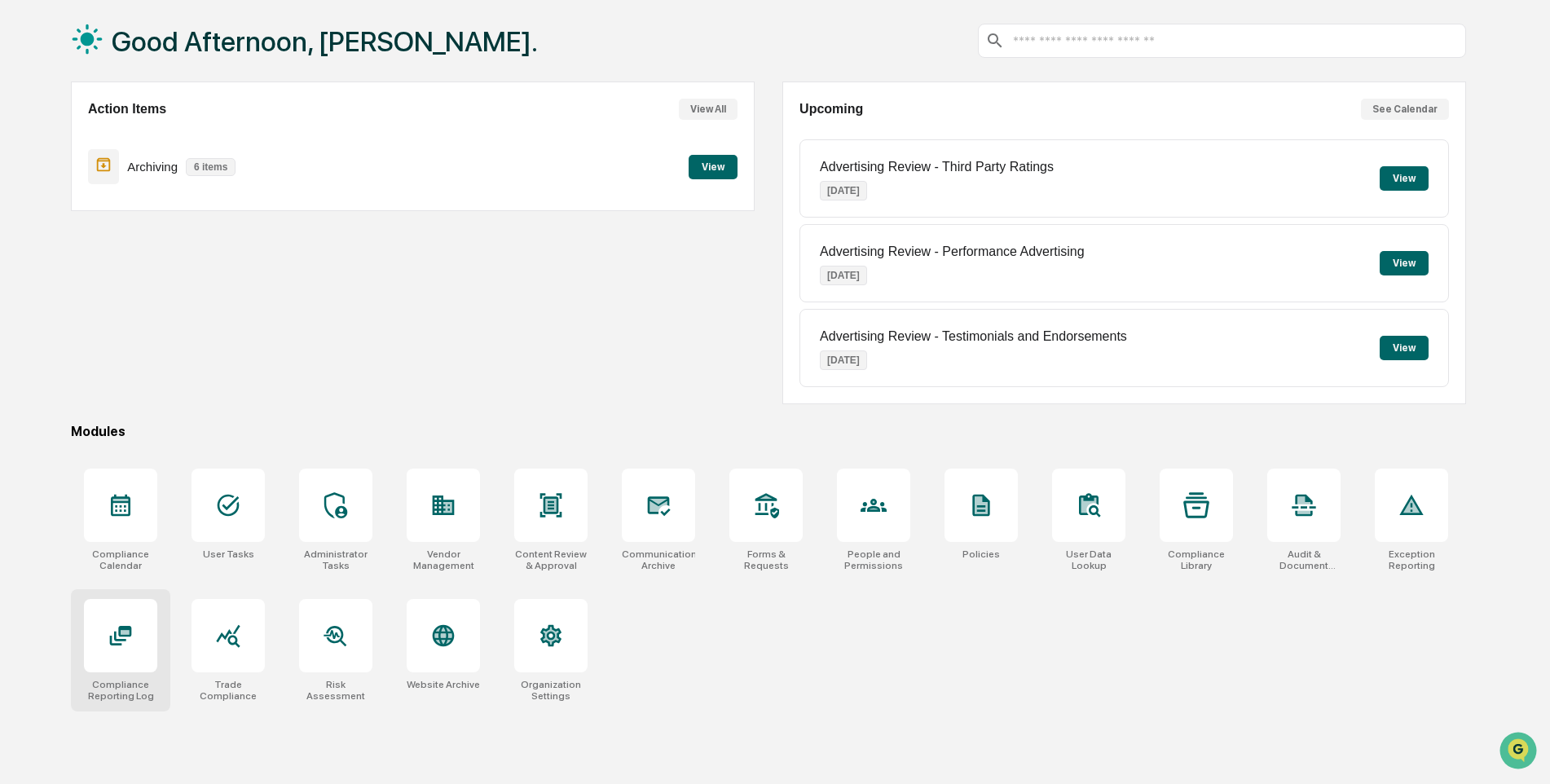
click at [117, 638] on icon at bounding box center [120, 636] width 12 height 9
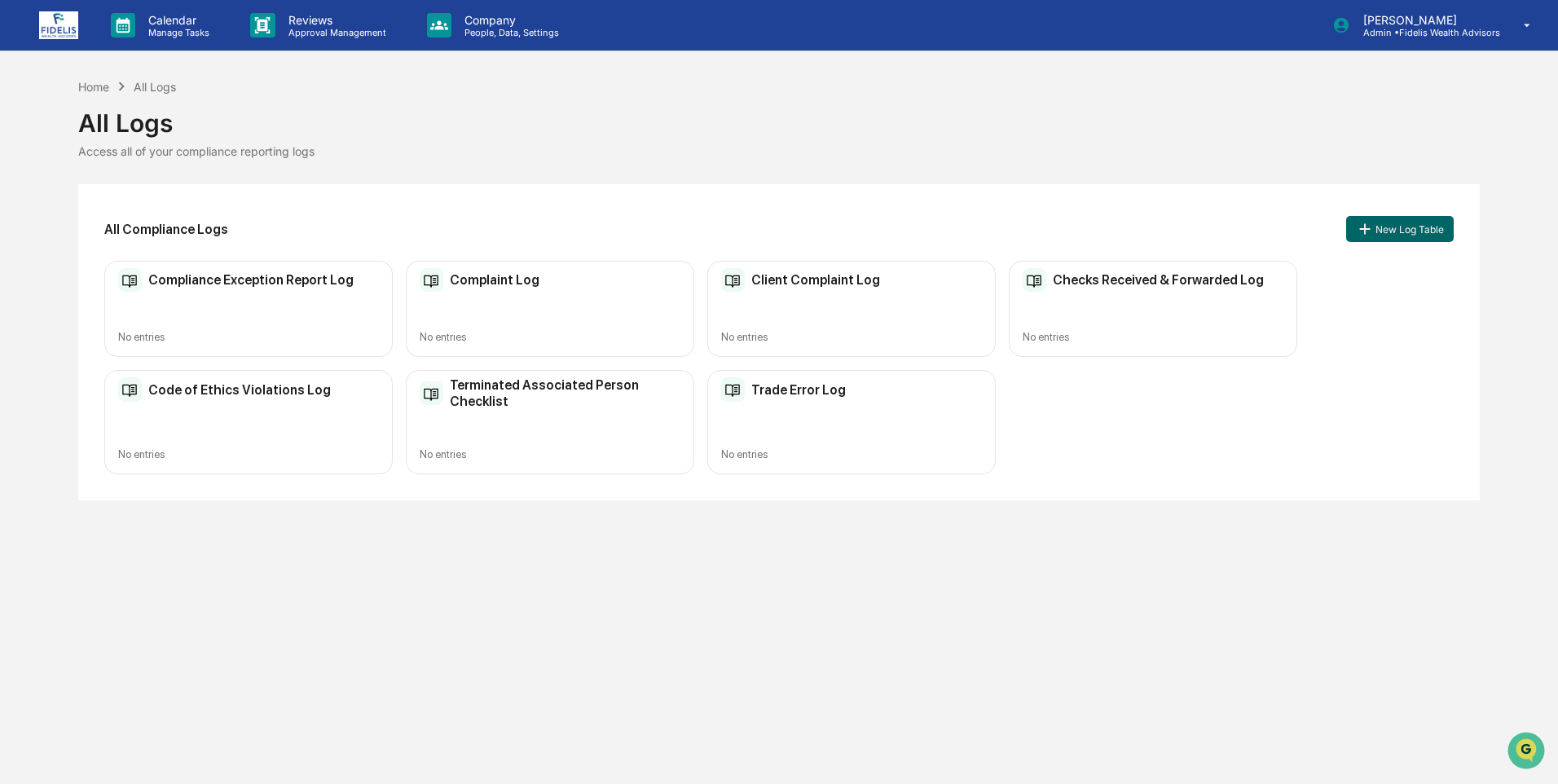
click at [1081, 296] on div "Checks Received & Forwarded Log No entries" at bounding box center [1153, 308] width 289 height 97
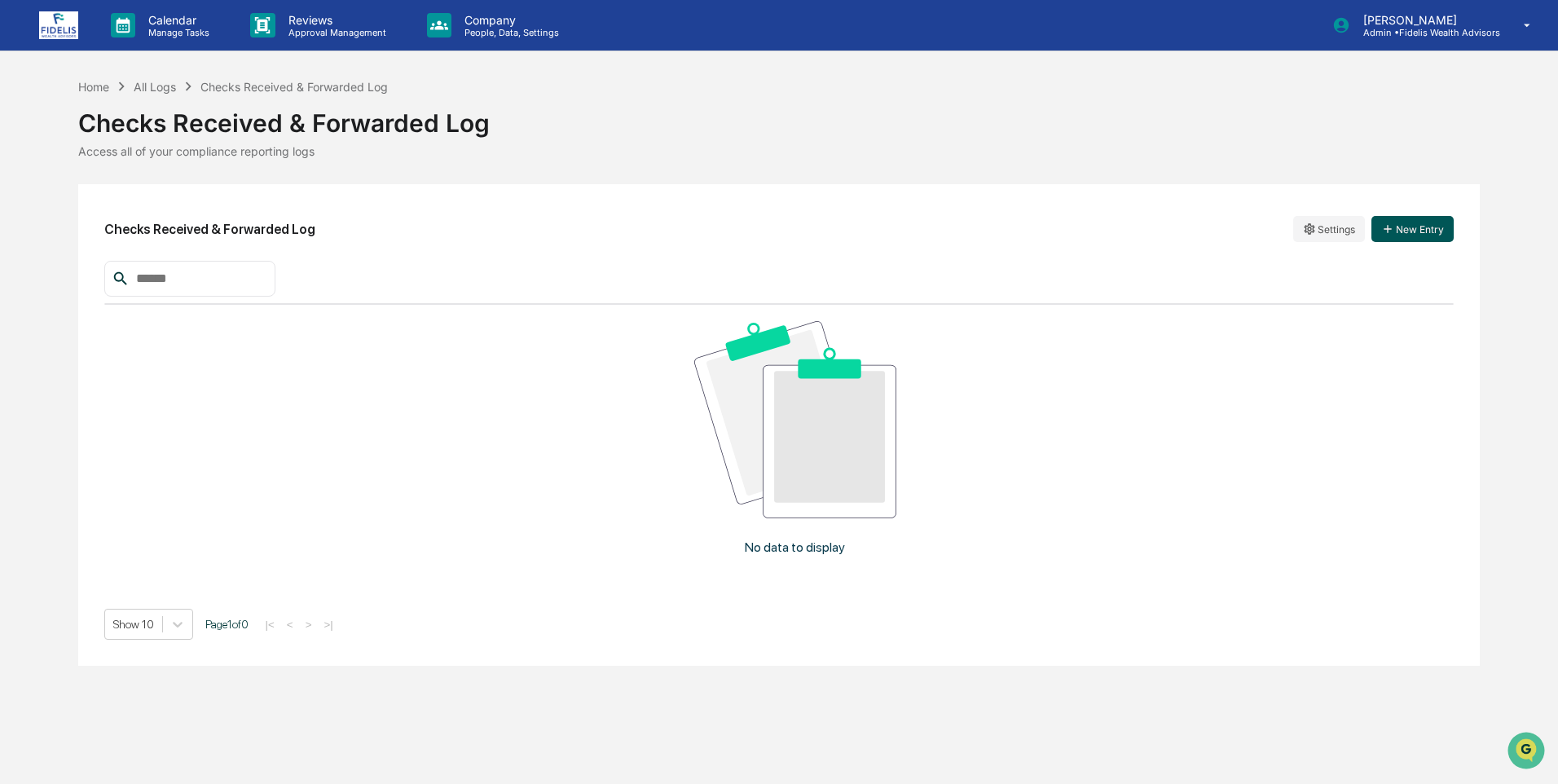
click at [1429, 224] on button "New Entry" at bounding box center [1412, 229] width 82 height 26
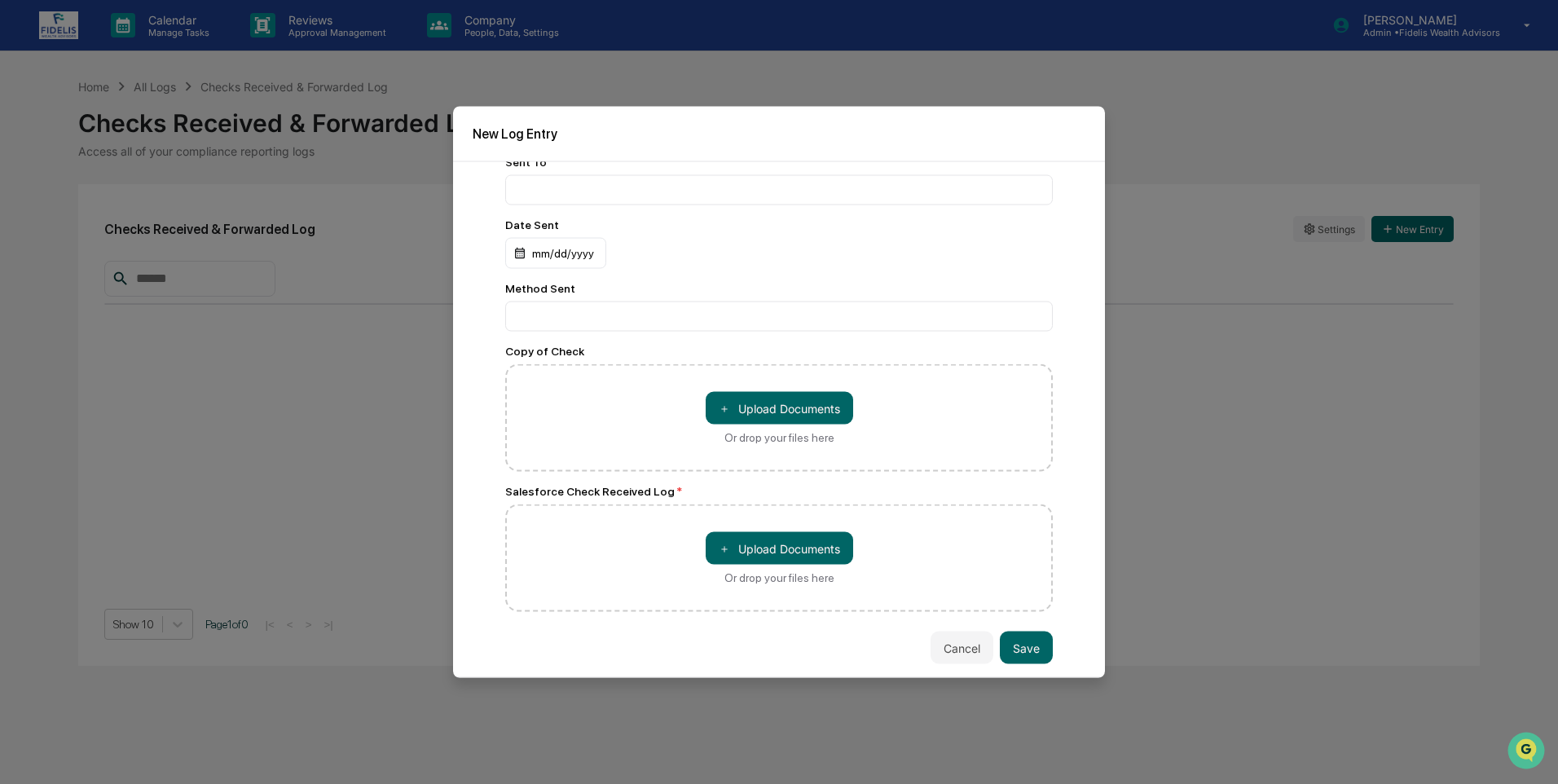
scroll to position [403, 0]
drag, startPoint x: 669, startPoint y: 489, endPoint x: 483, endPoint y: 487, distance: 186.0
click at [483, 487] on div "Date Received mm/dd/yyyy Client Name Account # Check Number Check Amount USD ($…" at bounding box center [779, 419] width 652 height 517
drag, startPoint x: 483, startPoint y: 487, endPoint x: 605, endPoint y: 527, distance: 128.4
click at [605, 471] on div "＋ Upload Documents Or drop your files here" at bounding box center [778, 417] width 548 height 107
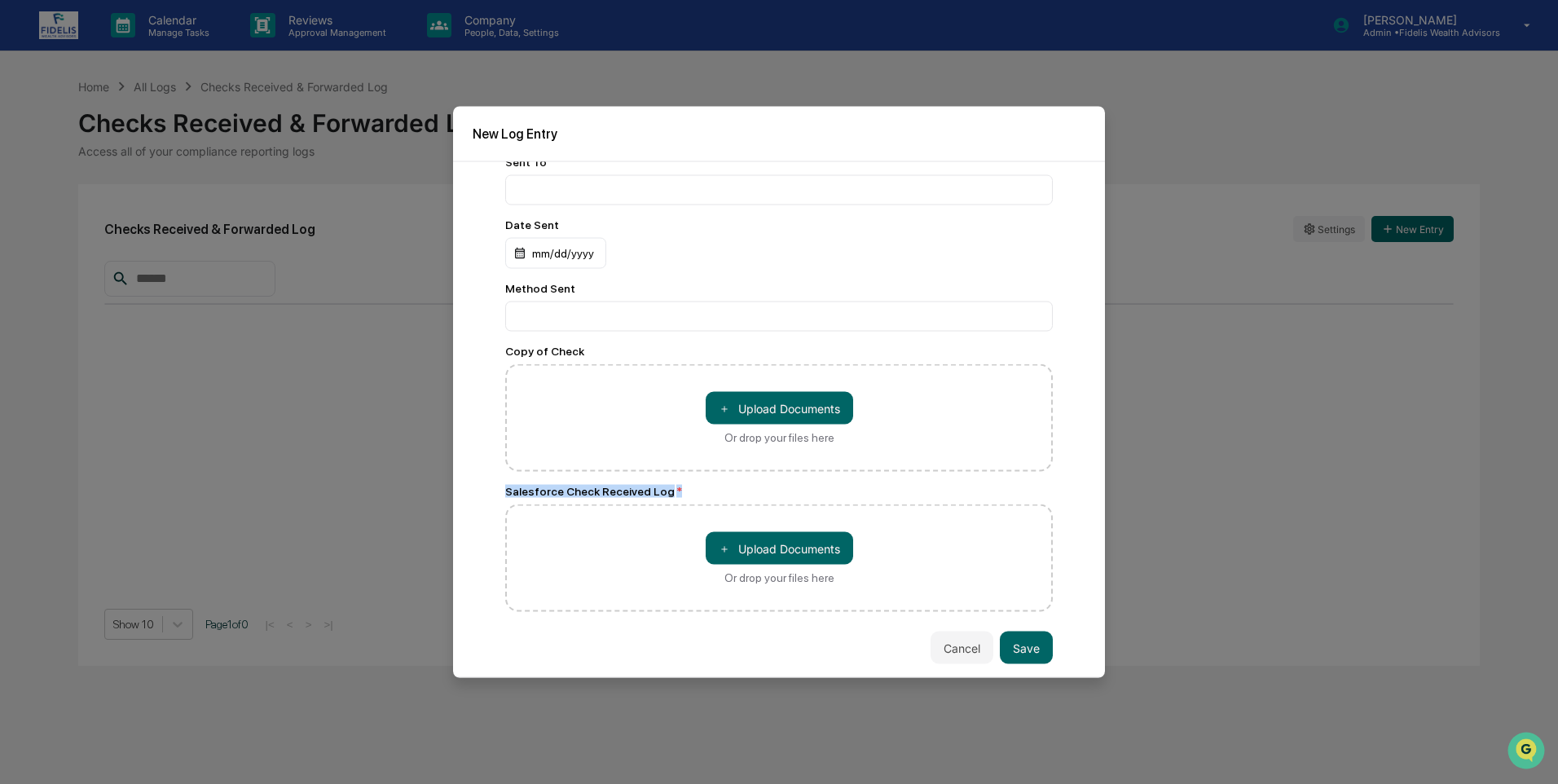
drag, startPoint x: 676, startPoint y: 490, endPoint x: 488, endPoint y: 491, distance: 188.0
click at [488, 491] on div "Date Received mm/dd/yyyy Client Name Account # Check Number Check Amount USD ($…" at bounding box center [779, 419] width 652 height 517
click at [718, 483] on div "Date Received mm/dd/yyyy Client Name Account # Check Number Check Amount USD ($…" at bounding box center [778, 195] width 548 height 835
click at [956, 654] on button "Cancel" at bounding box center [962, 648] width 63 height 33
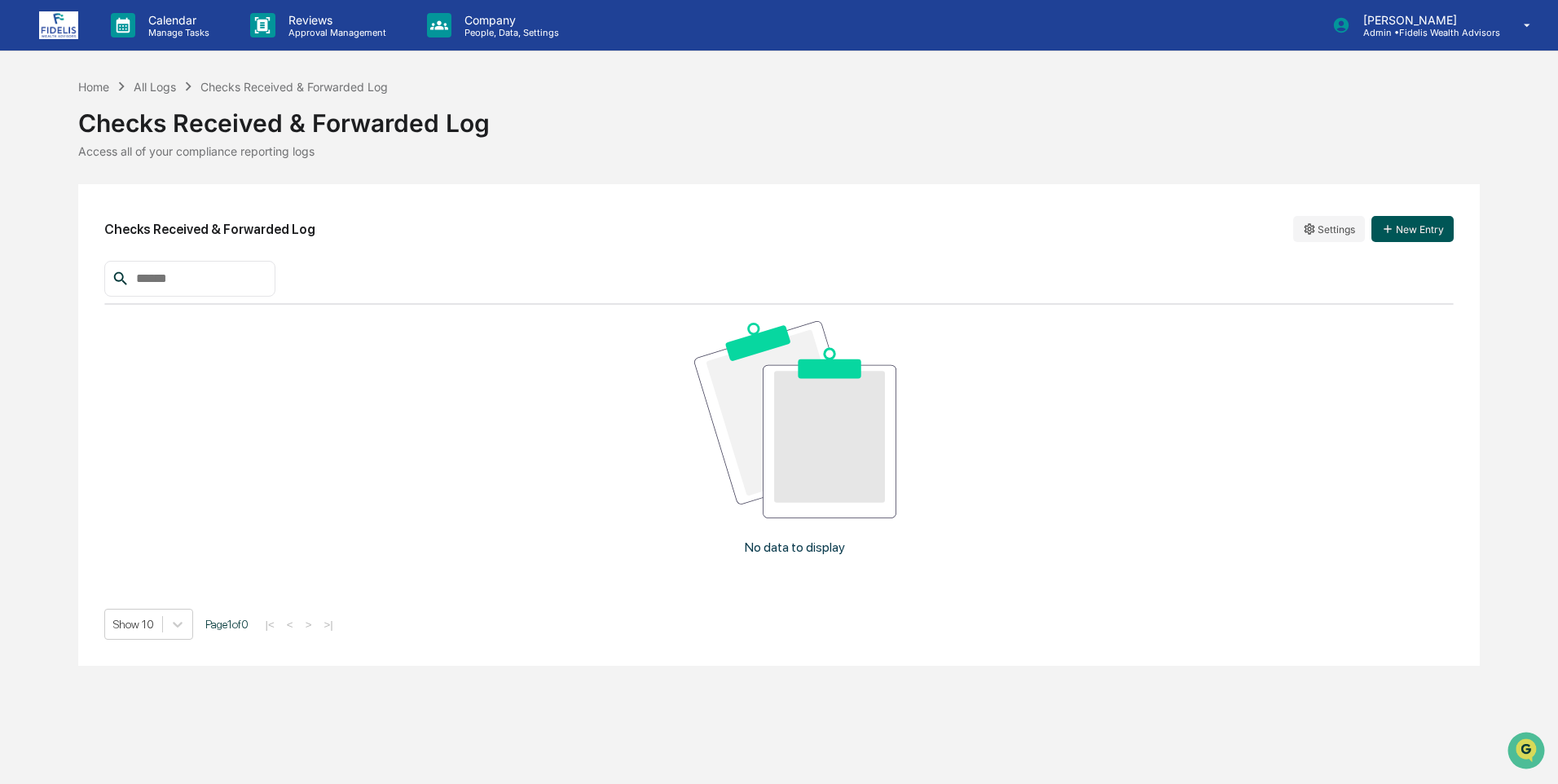
click at [1418, 225] on button "New Entry" at bounding box center [1412, 229] width 82 height 26
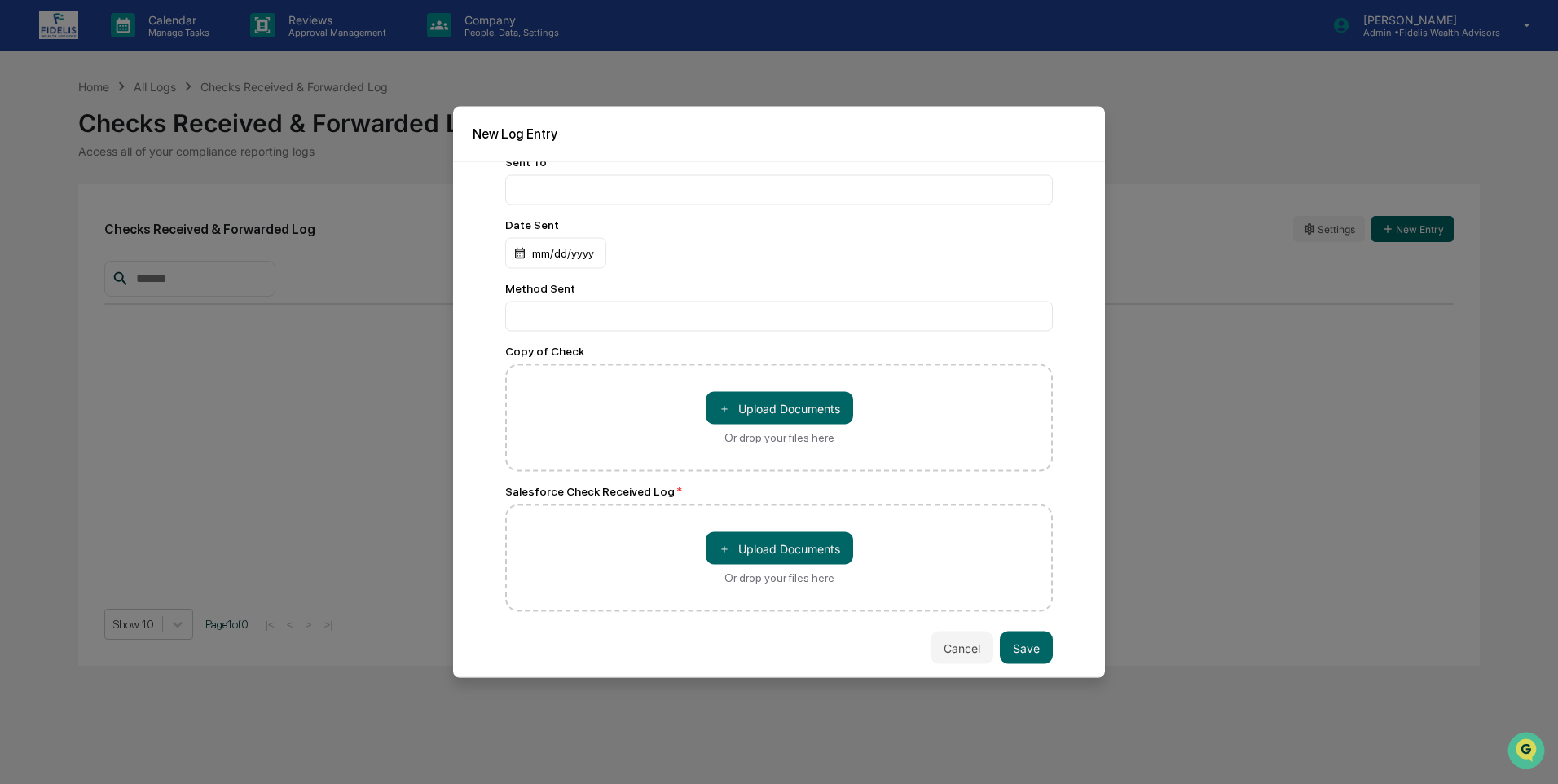
click at [944, 640] on button "Cancel" at bounding box center [962, 648] width 63 height 33
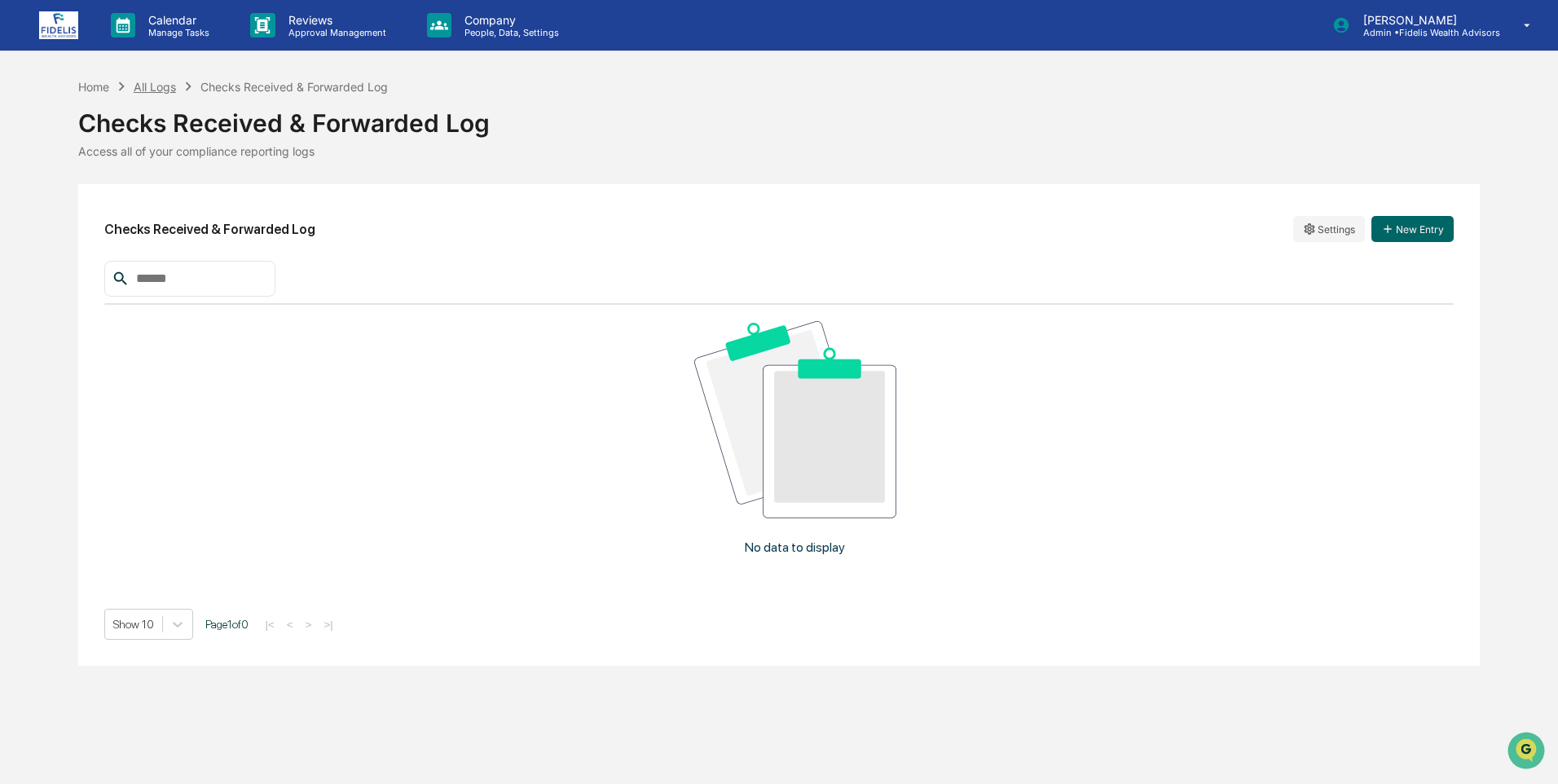
click at [162, 85] on div "All Logs" at bounding box center [154, 87] width 42 height 14
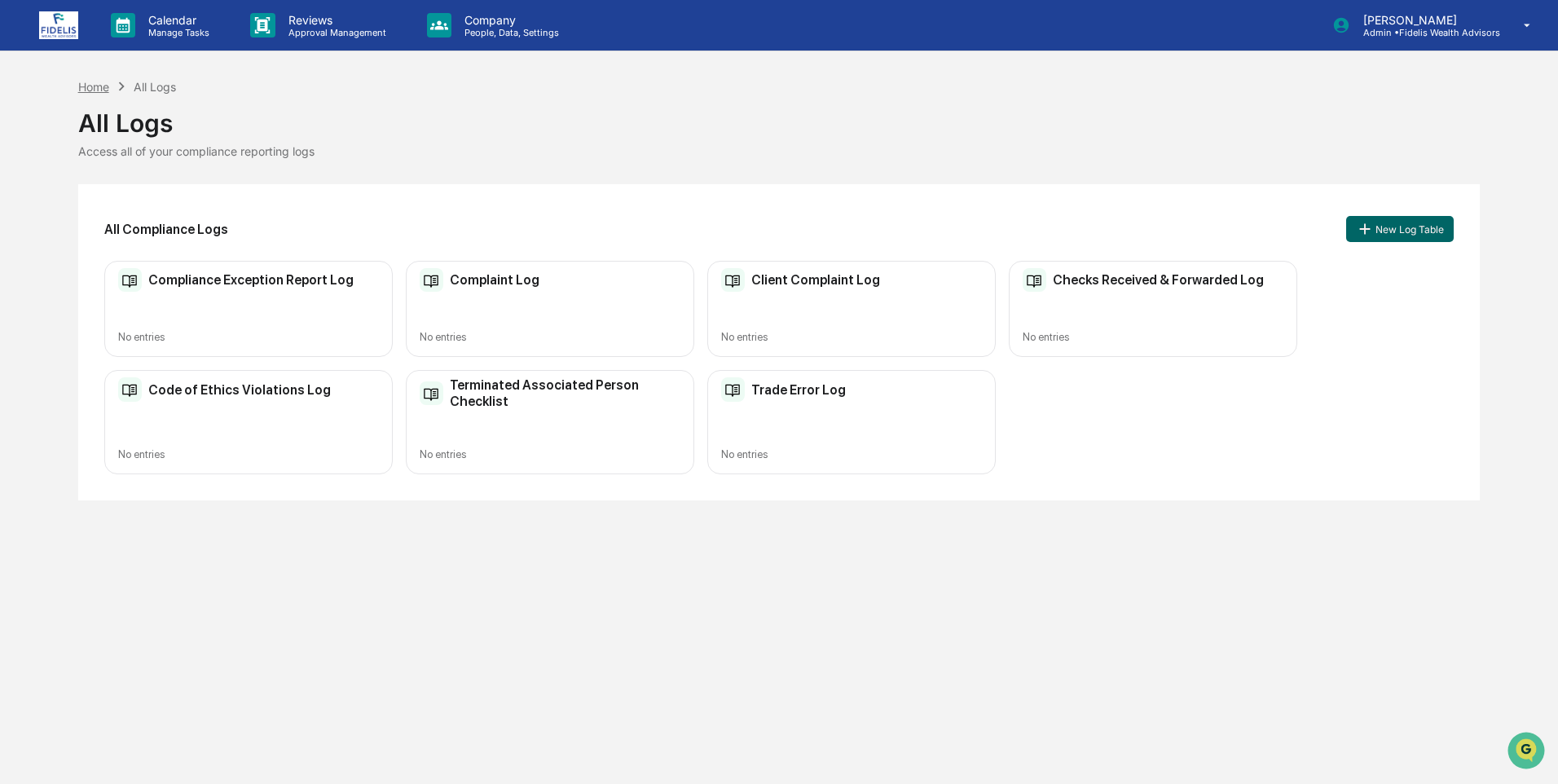
click at [101, 86] on div "Home" at bounding box center [93, 87] width 31 height 14
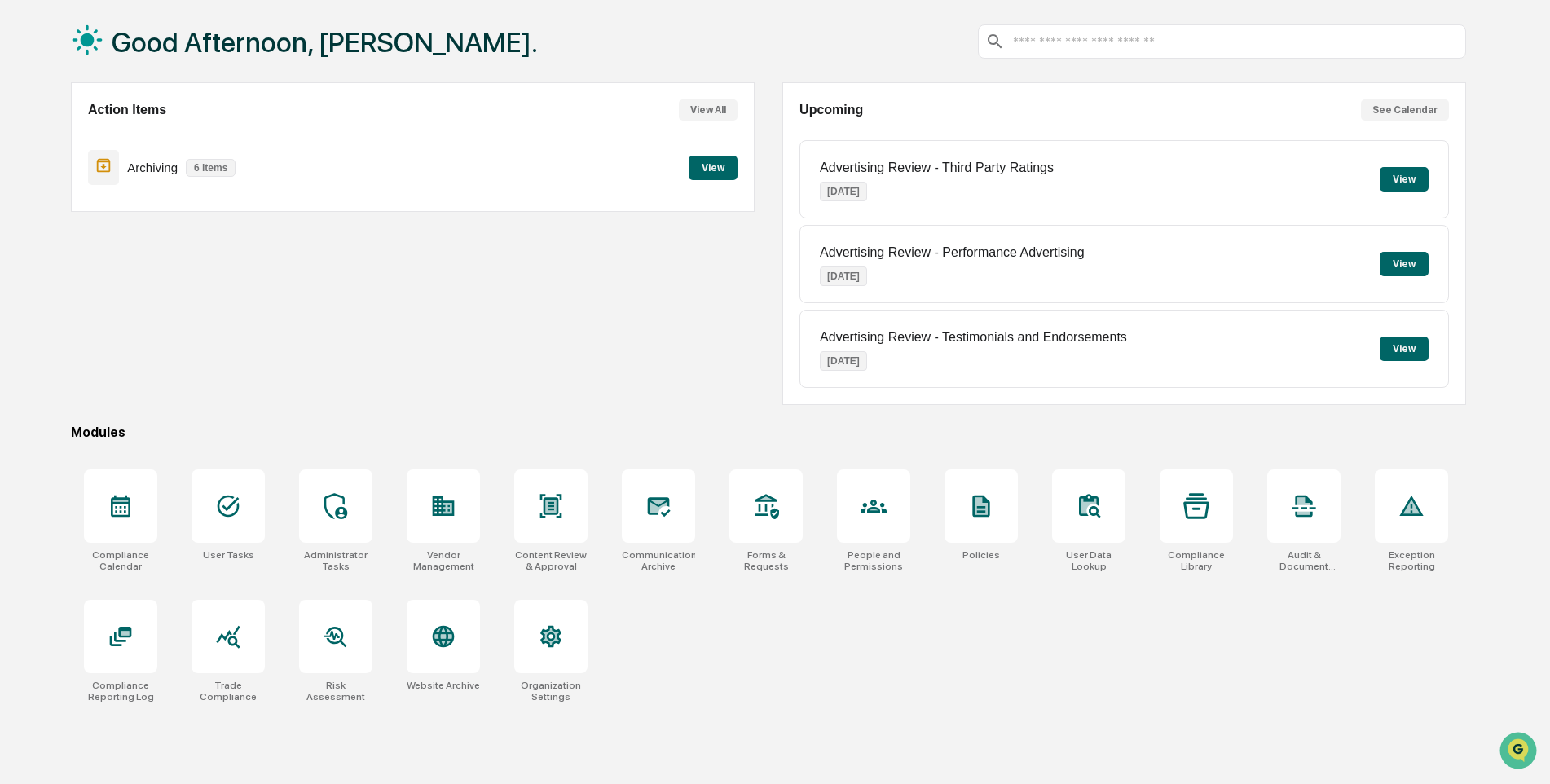
scroll to position [77, 0]
click at [120, 643] on icon at bounding box center [121, 635] width 22 height 20
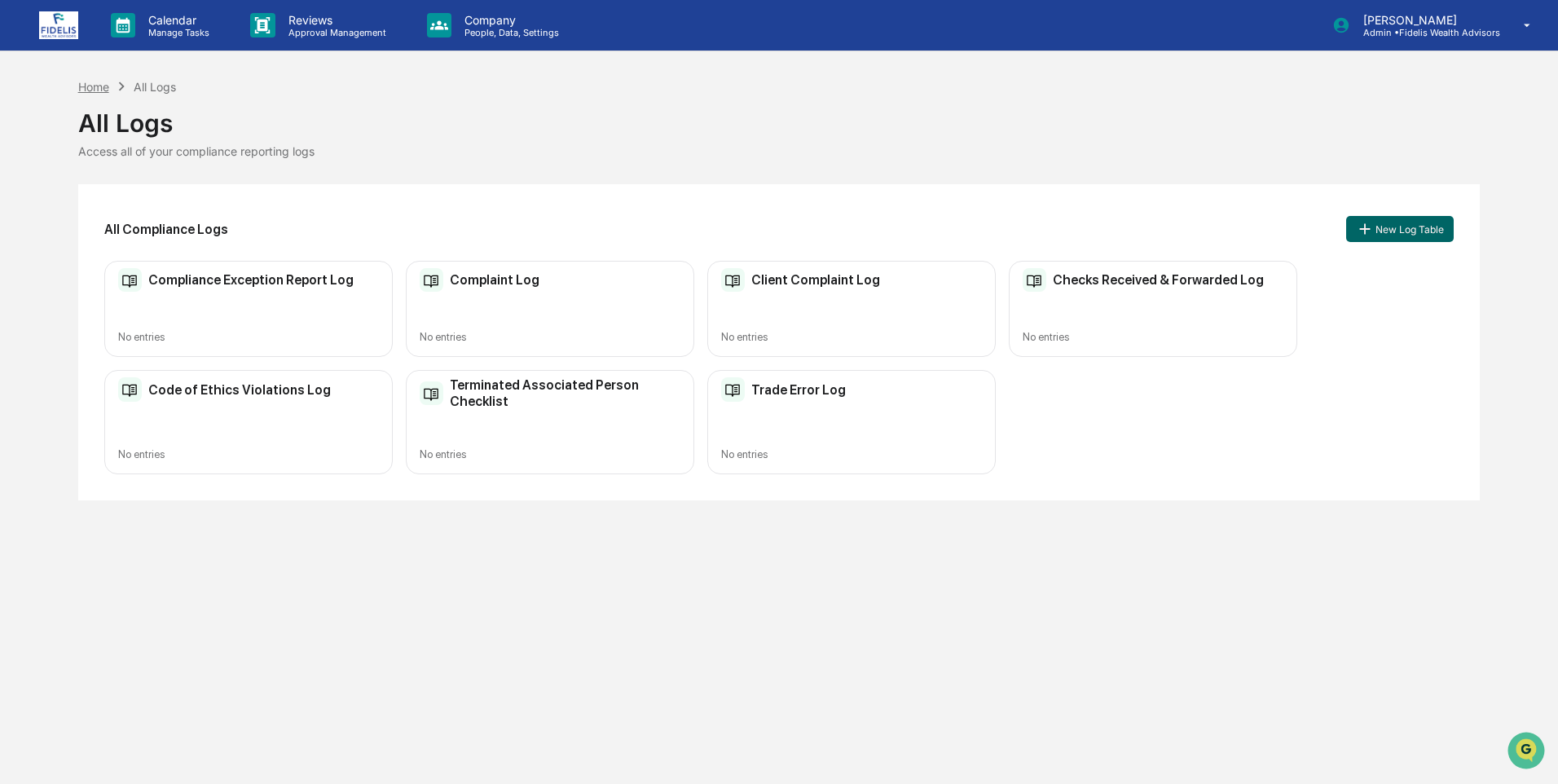
click at [99, 84] on div "Home" at bounding box center [93, 87] width 31 height 14
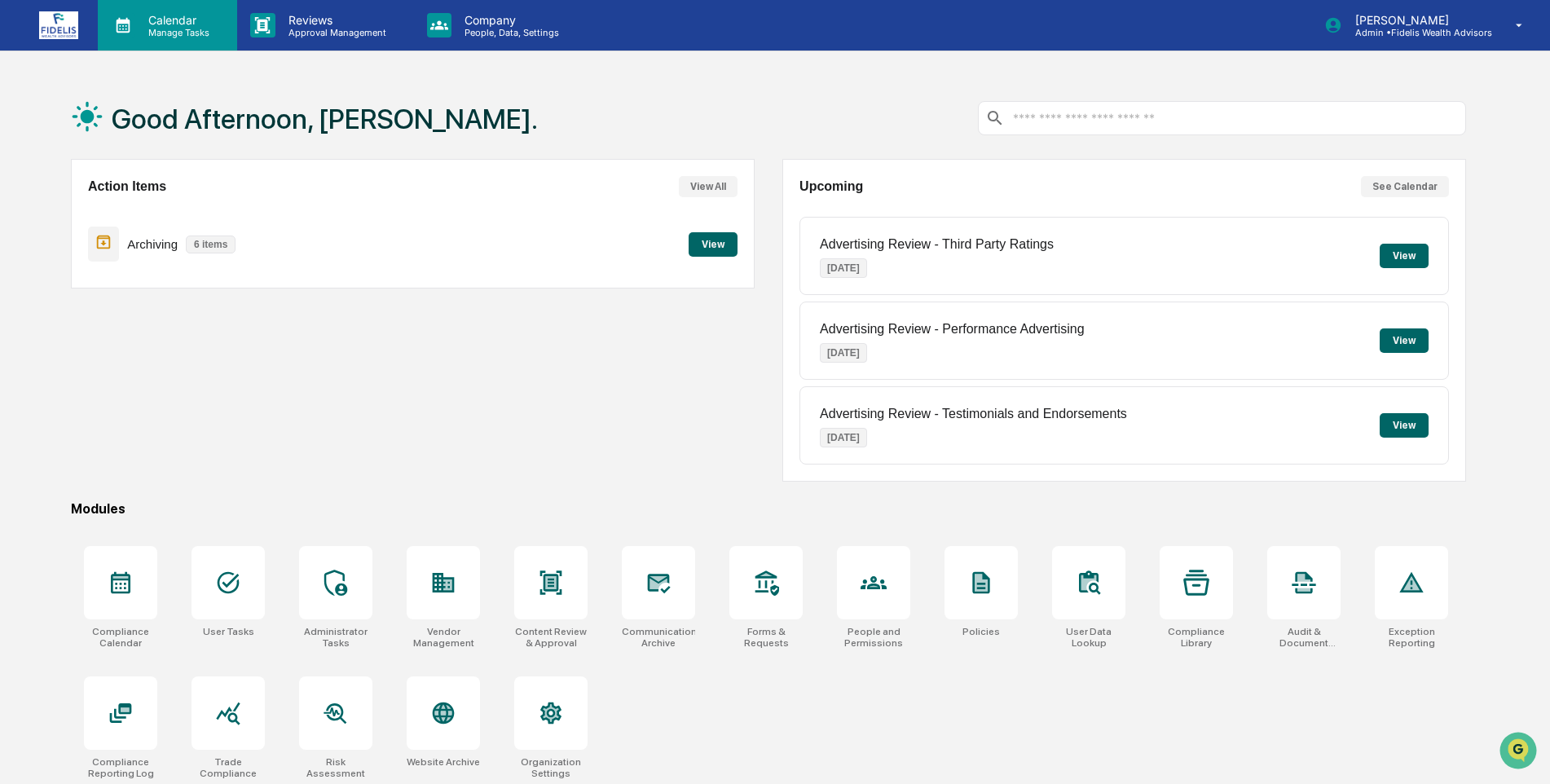
click at [160, 25] on p "Calendar" at bounding box center [177, 20] width 82 height 14
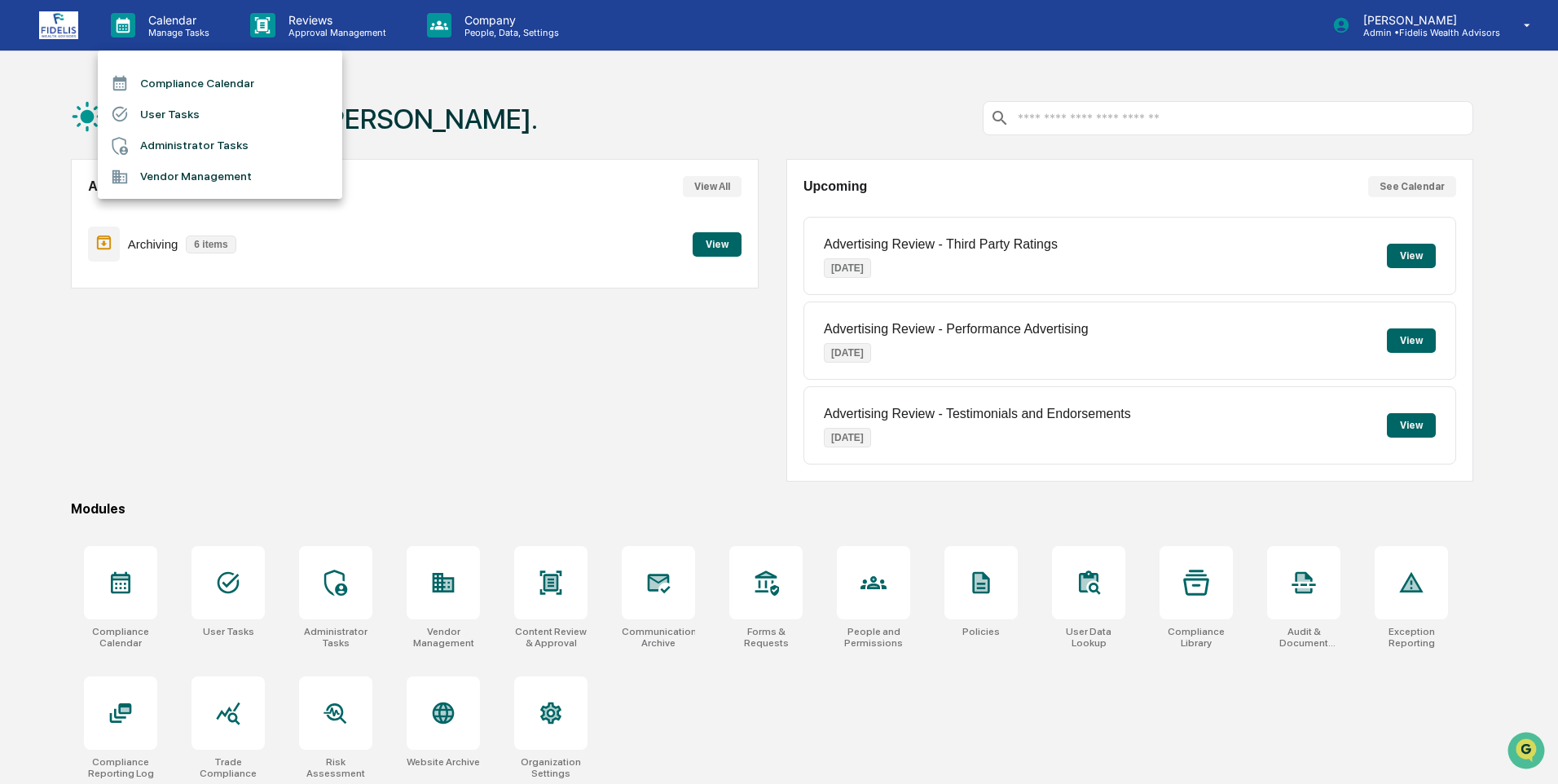
click at [163, 78] on li "Compliance Calendar" at bounding box center [219, 83] width 244 height 31
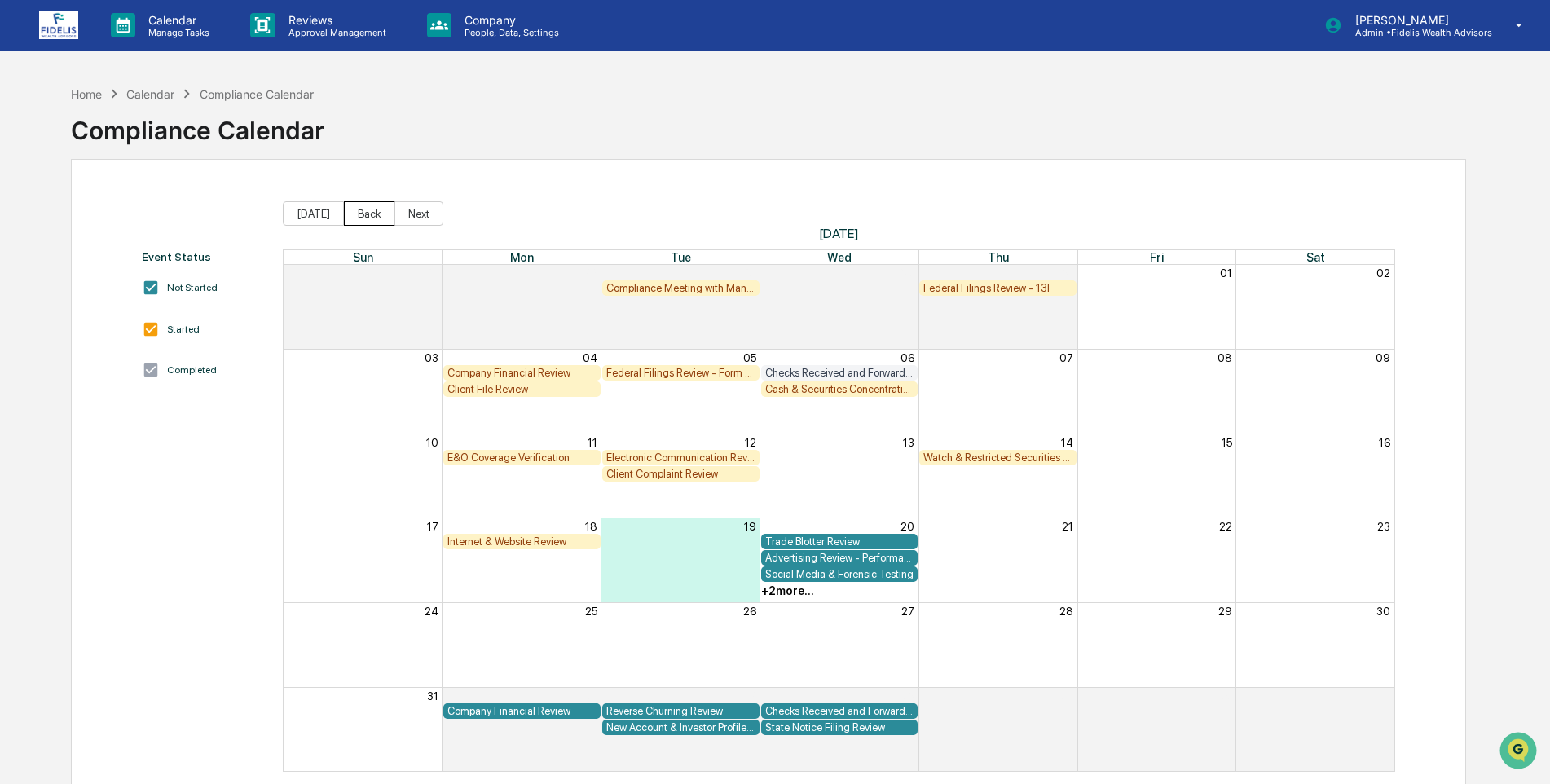
click at [355, 216] on button "Back" at bounding box center [369, 213] width 51 height 25
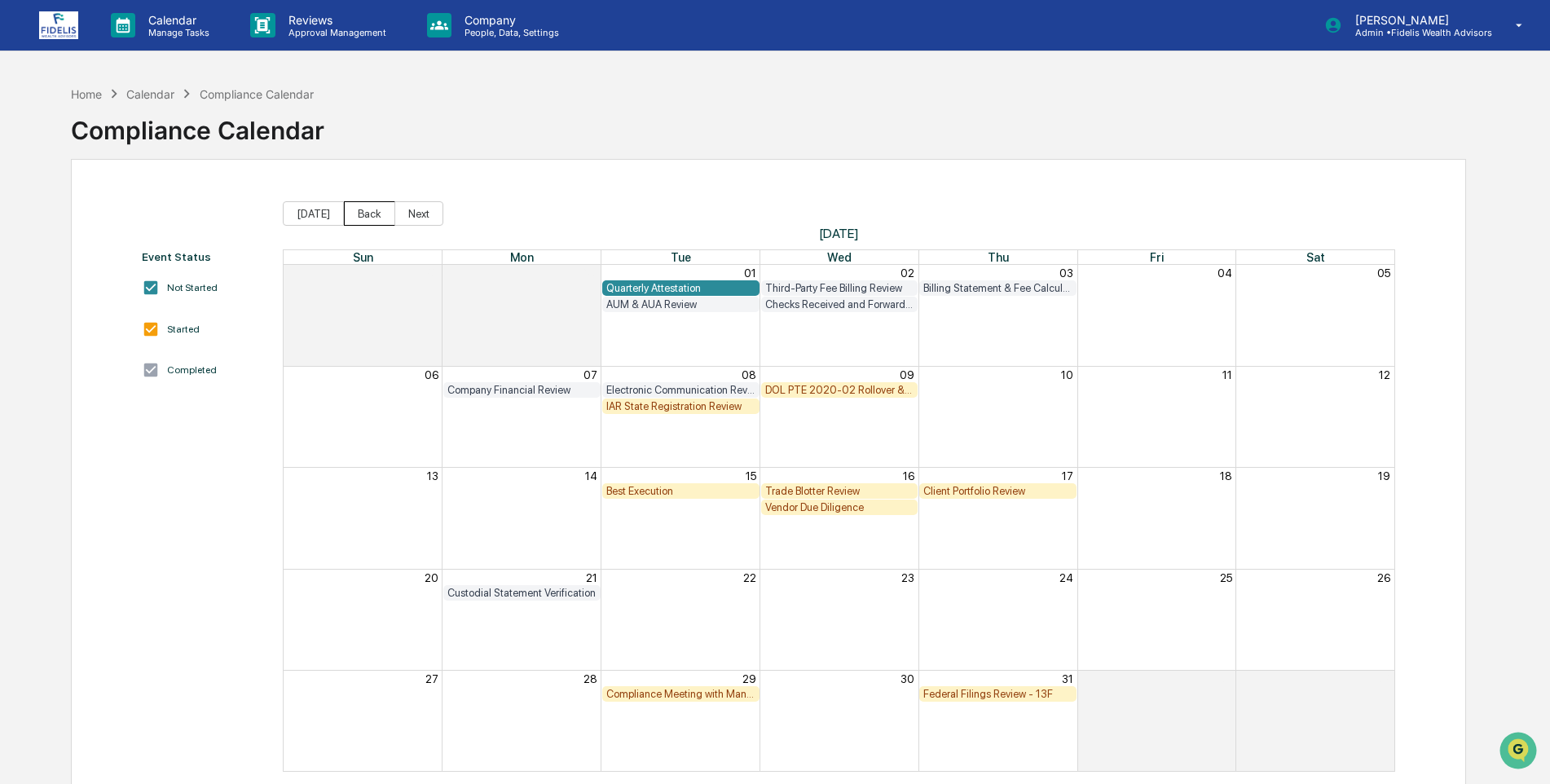
click at [362, 218] on button "Back" at bounding box center [369, 213] width 51 height 25
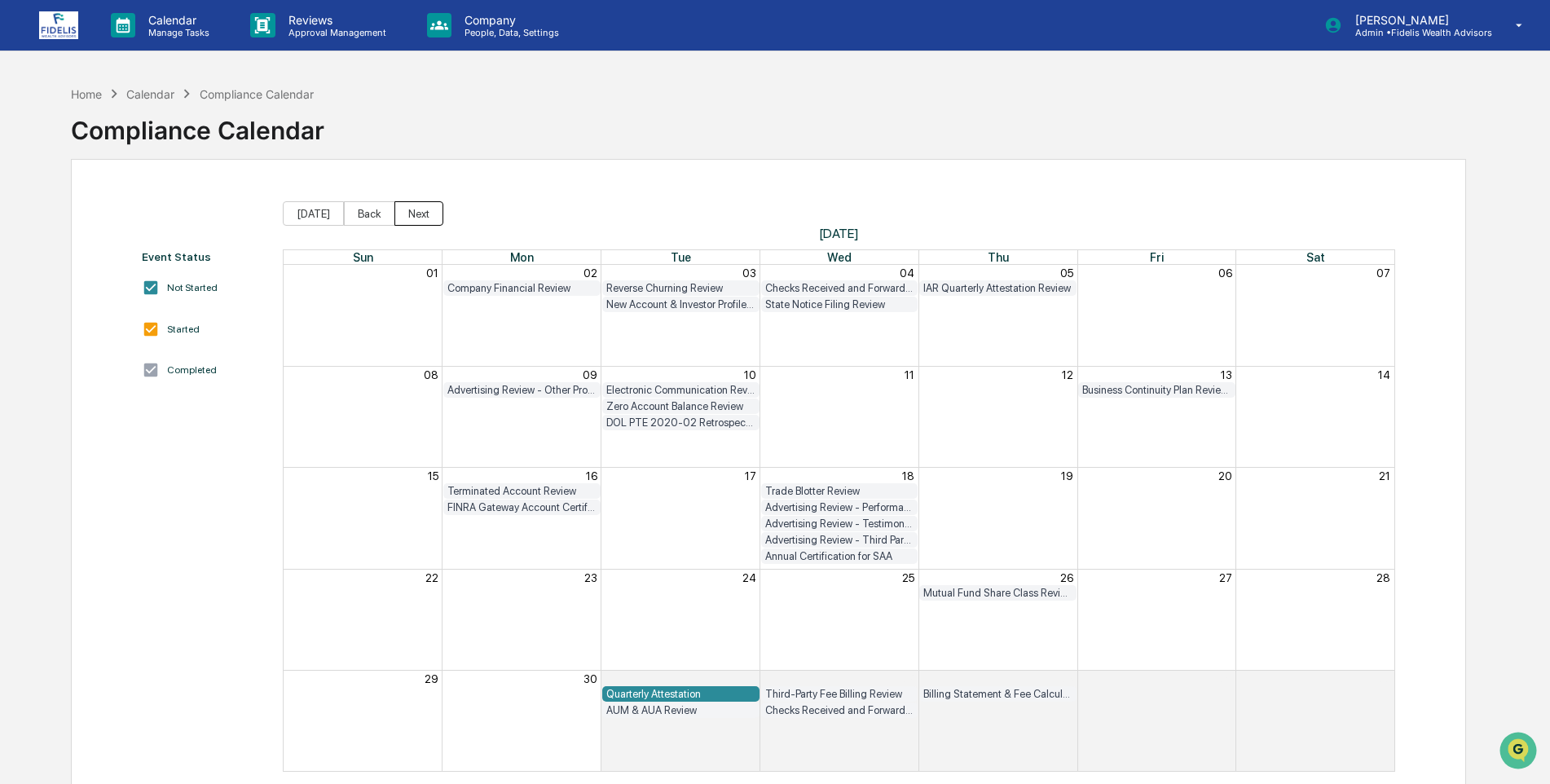
click at [406, 212] on button "Next" at bounding box center [418, 213] width 49 height 25
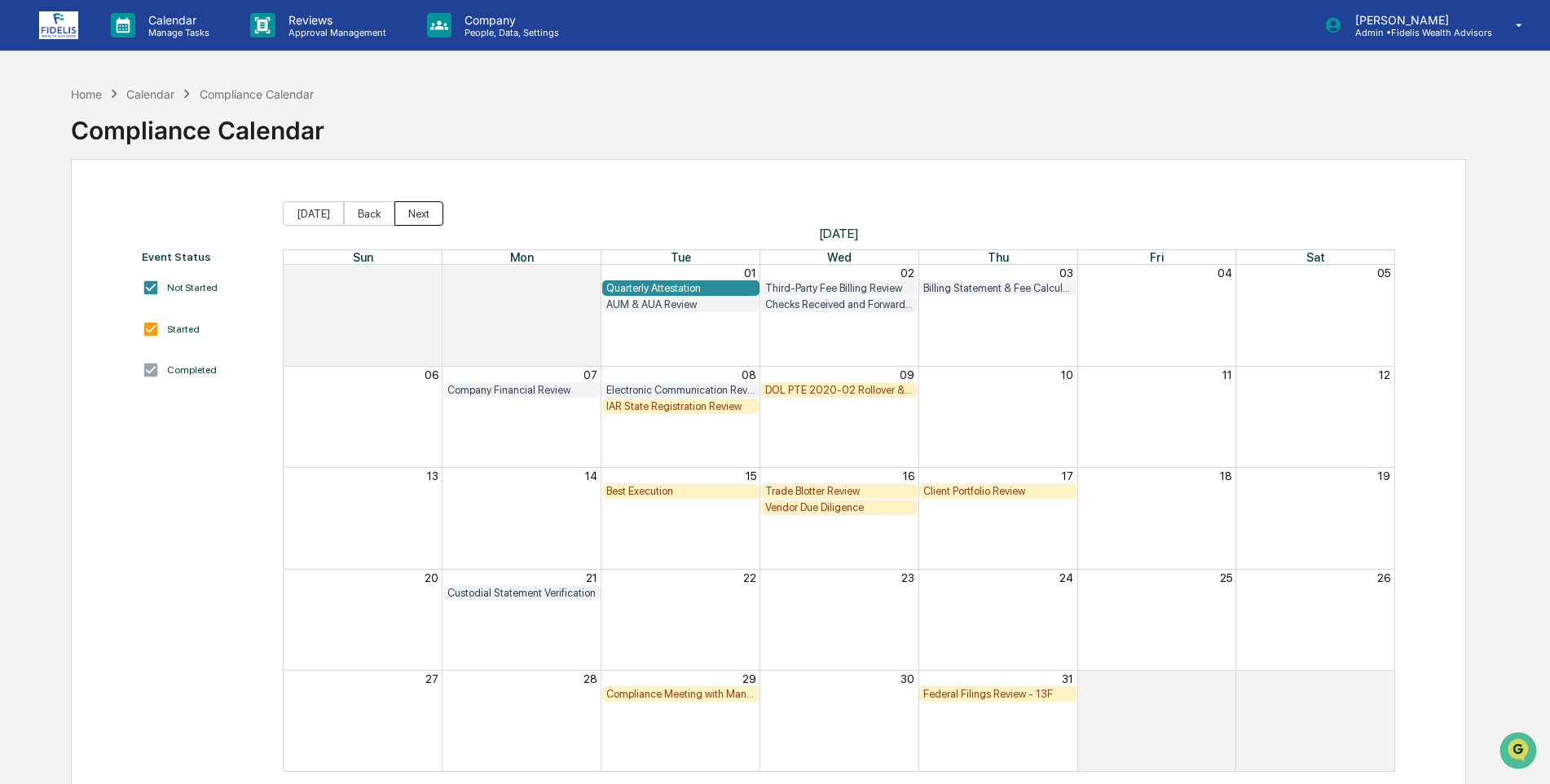
click at [412, 212] on button "Next" at bounding box center [418, 213] width 49 height 25
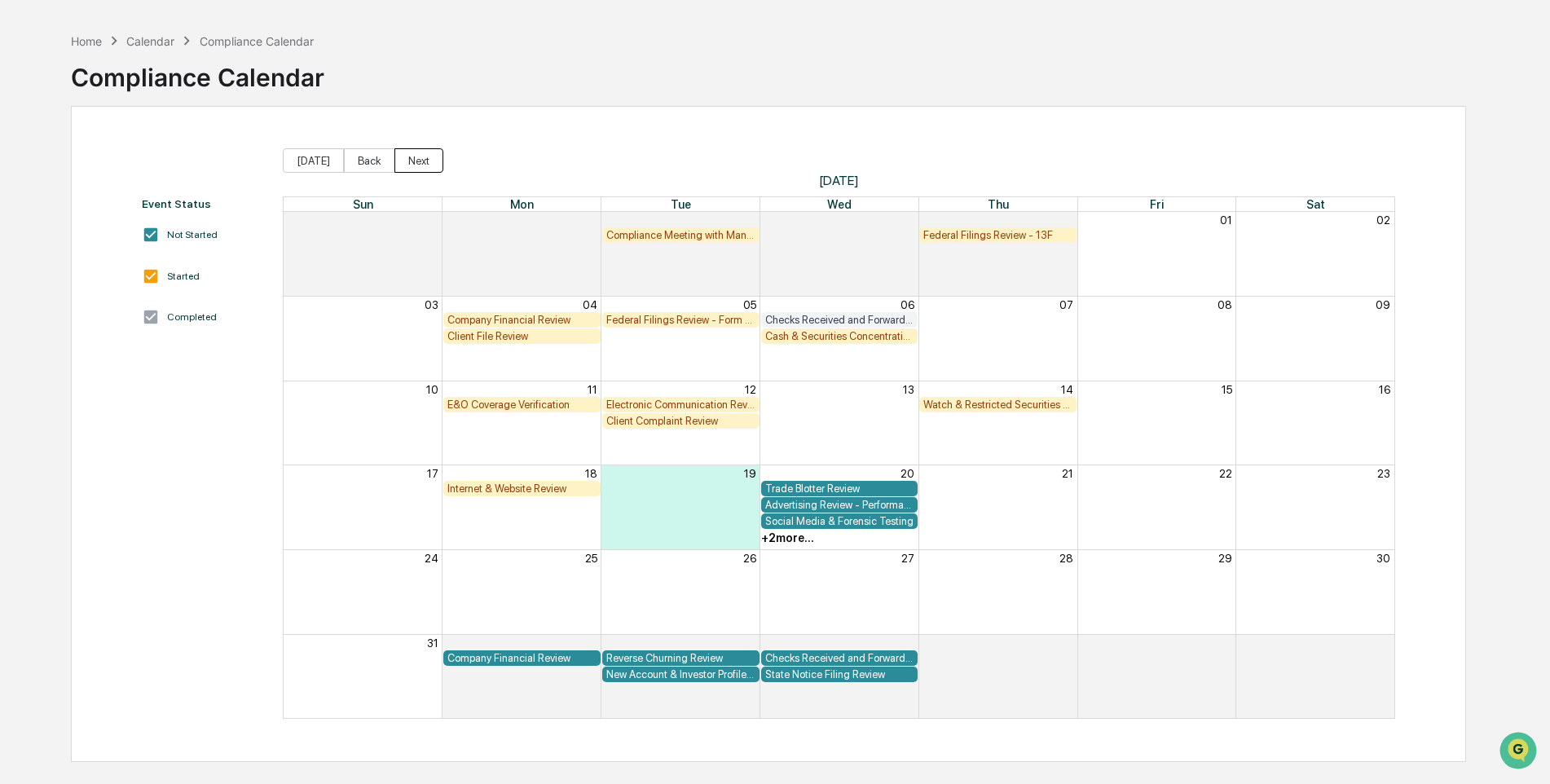
scroll to position [77, 0]
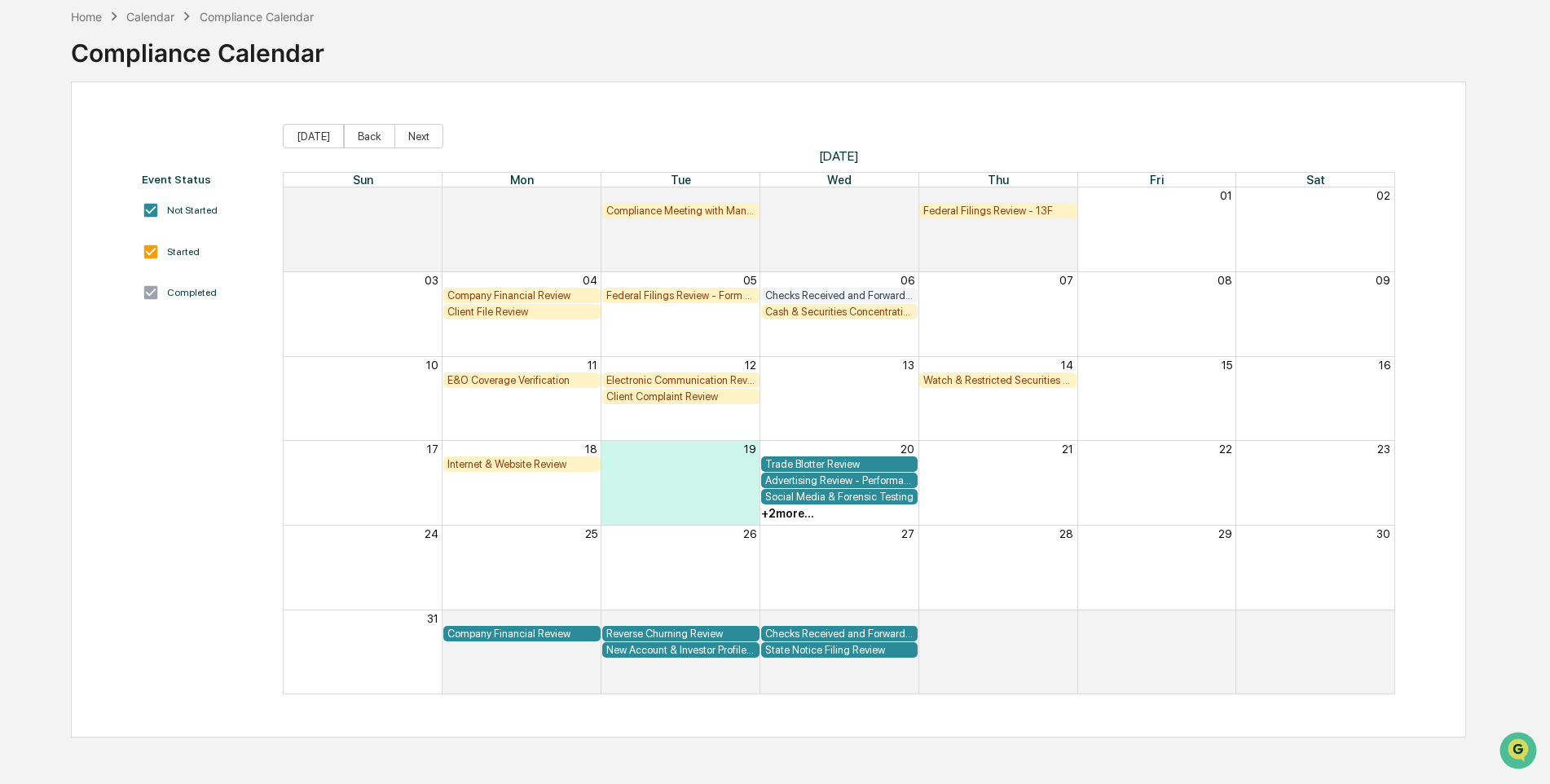
click at [812, 292] on div "Checks Received and Forwarded Log" at bounding box center [840, 296] width 149 height 12
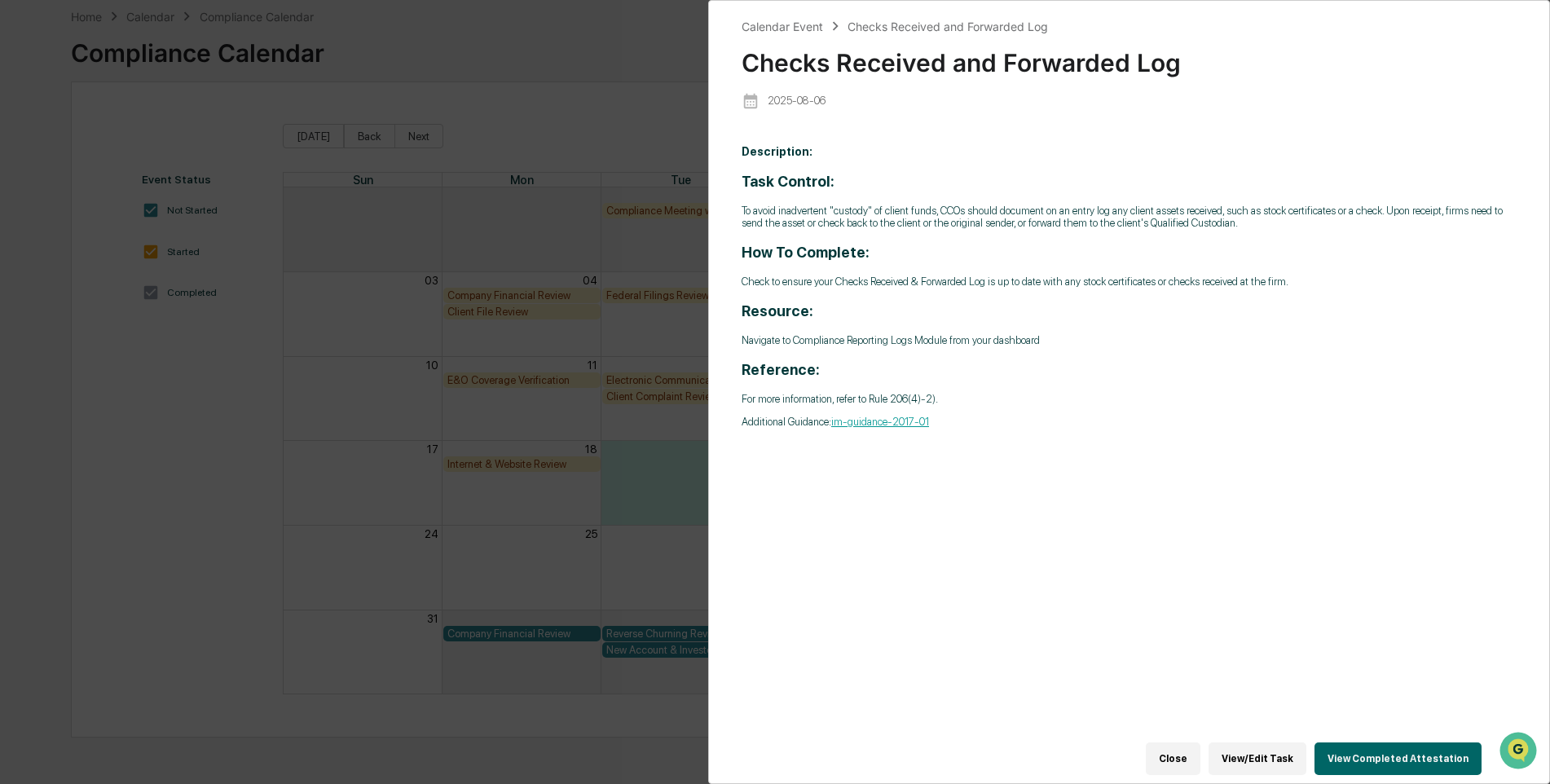
click at [1382, 744] on button "View Completed Attestation" at bounding box center [1398, 758] width 167 height 33
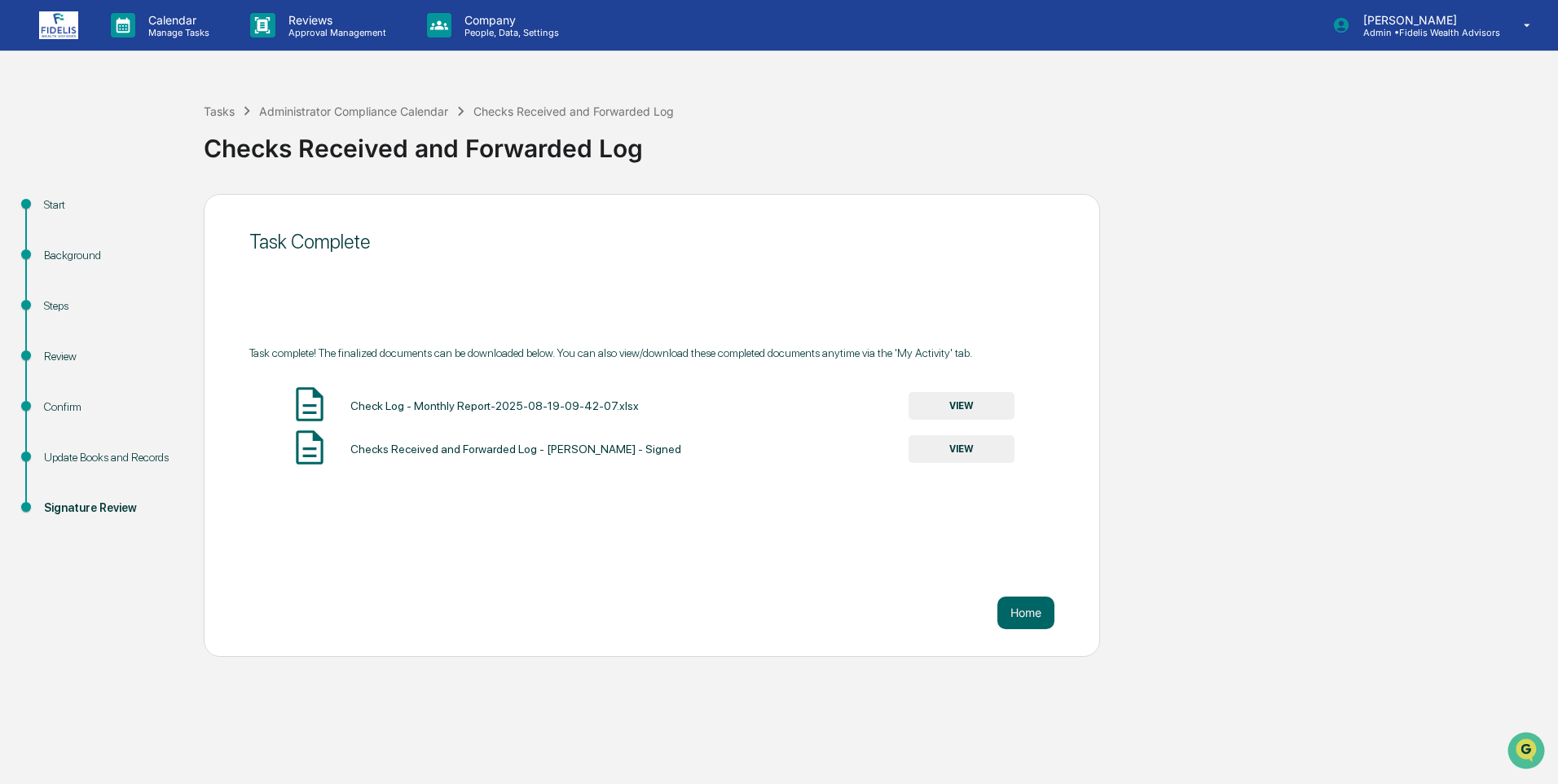
click at [961, 396] on button "VIEW" at bounding box center [962, 405] width 106 height 27
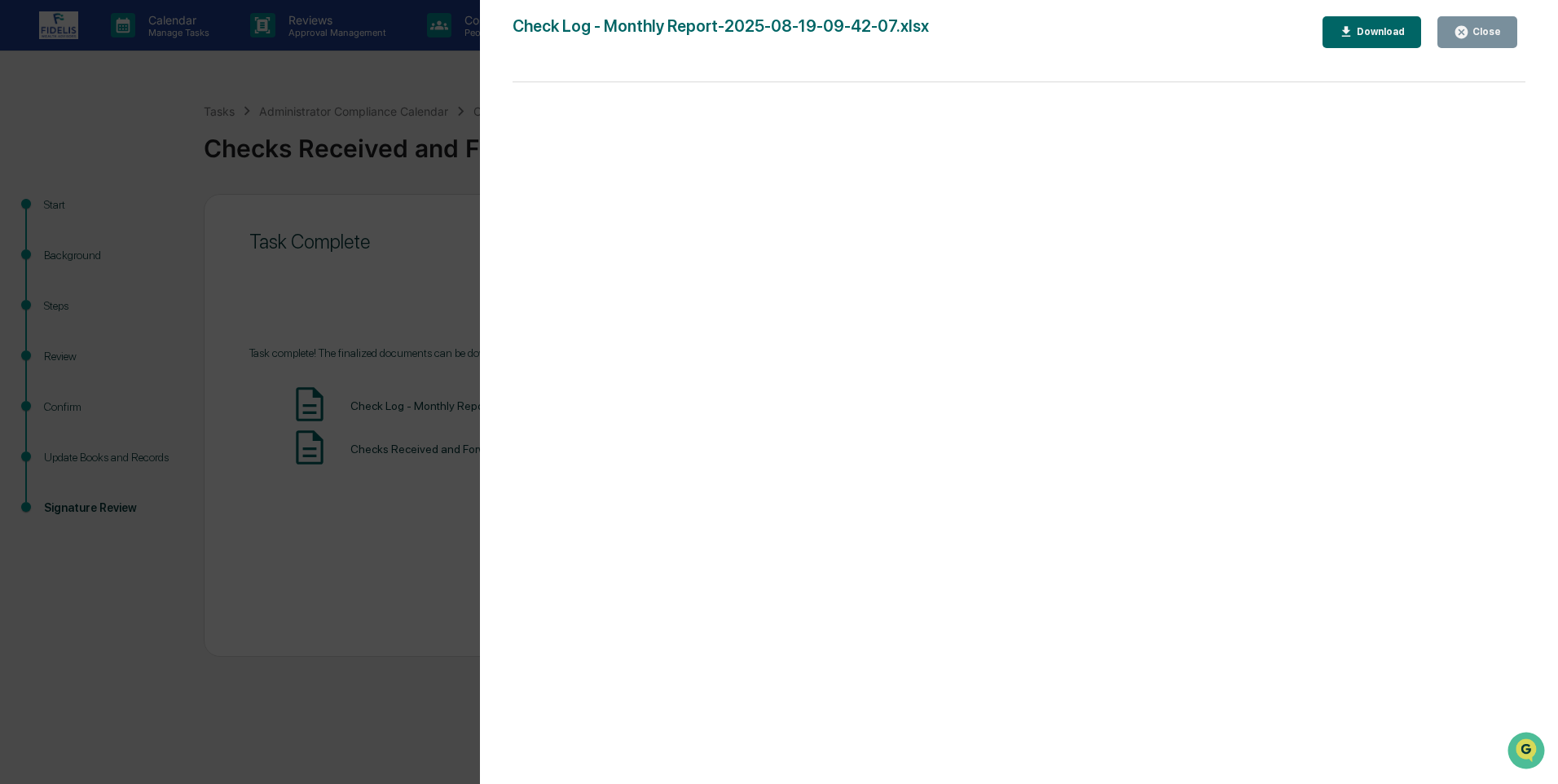
click at [1477, 27] on div "Close" at bounding box center [1484, 31] width 32 height 11
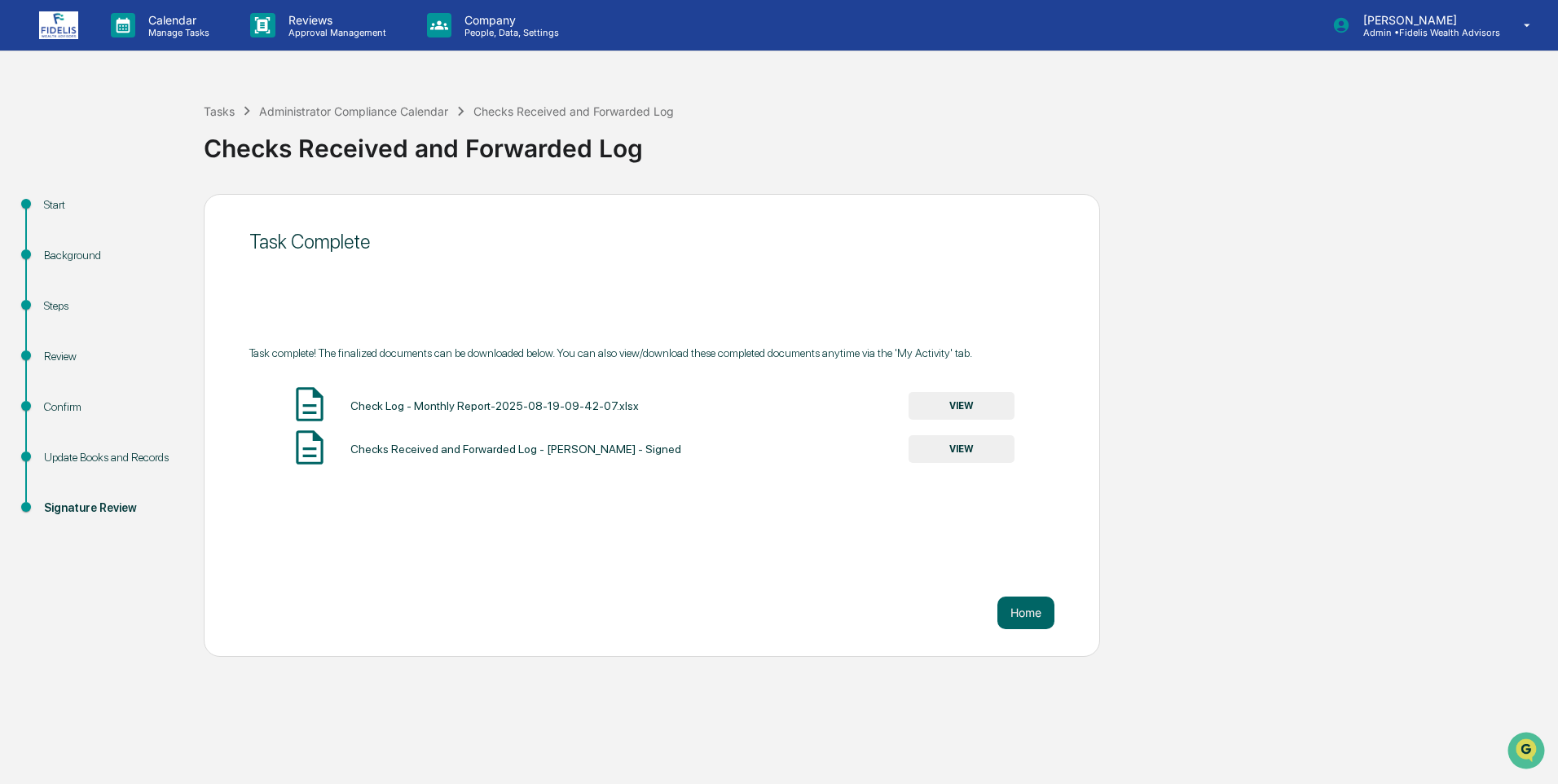
click at [952, 451] on button "VIEW" at bounding box center [962, 449] width 106 height 27
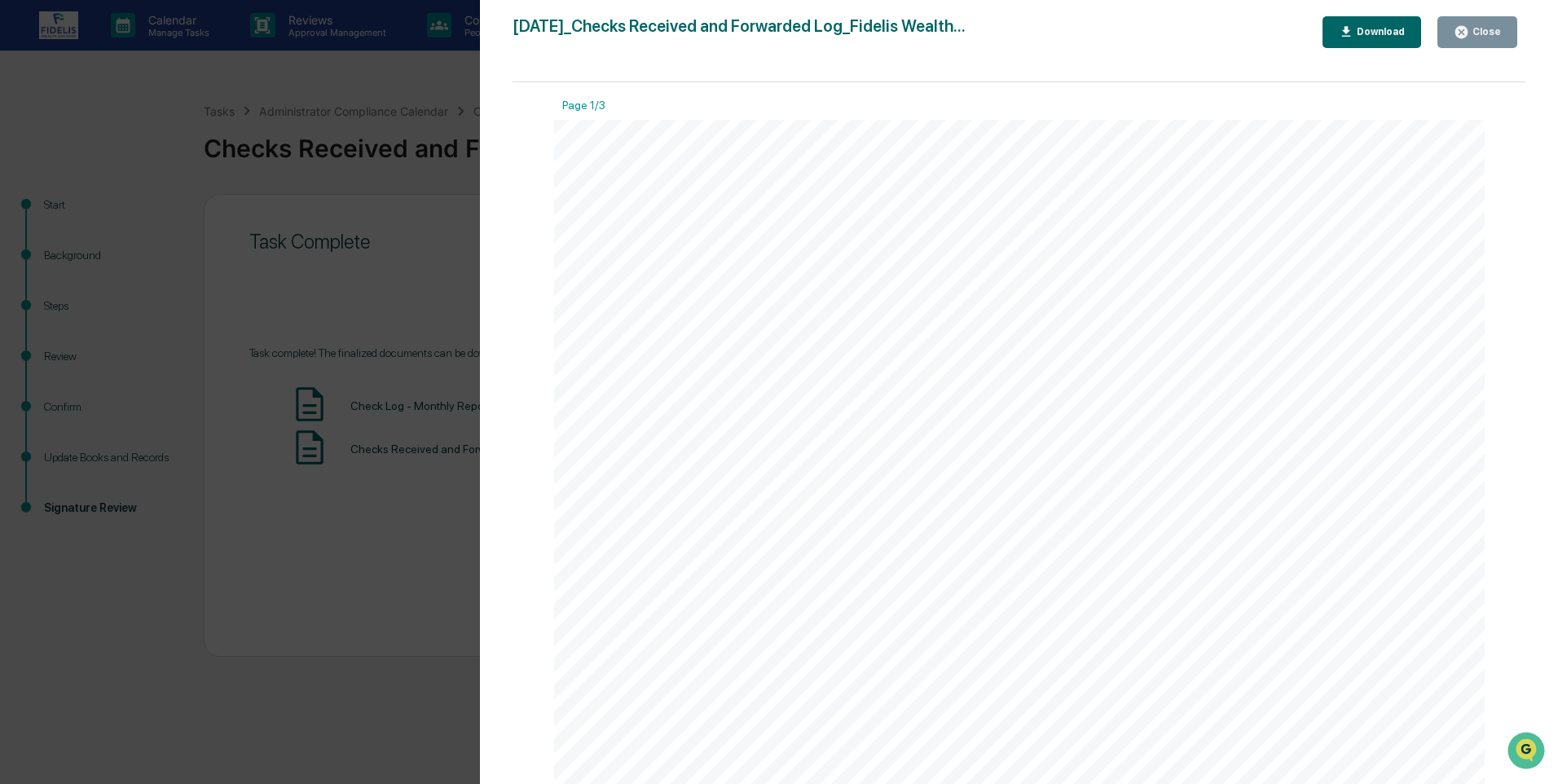
click at [1463, 33] on icon "button" at bounding box center [1461, 32] width 12 height 12
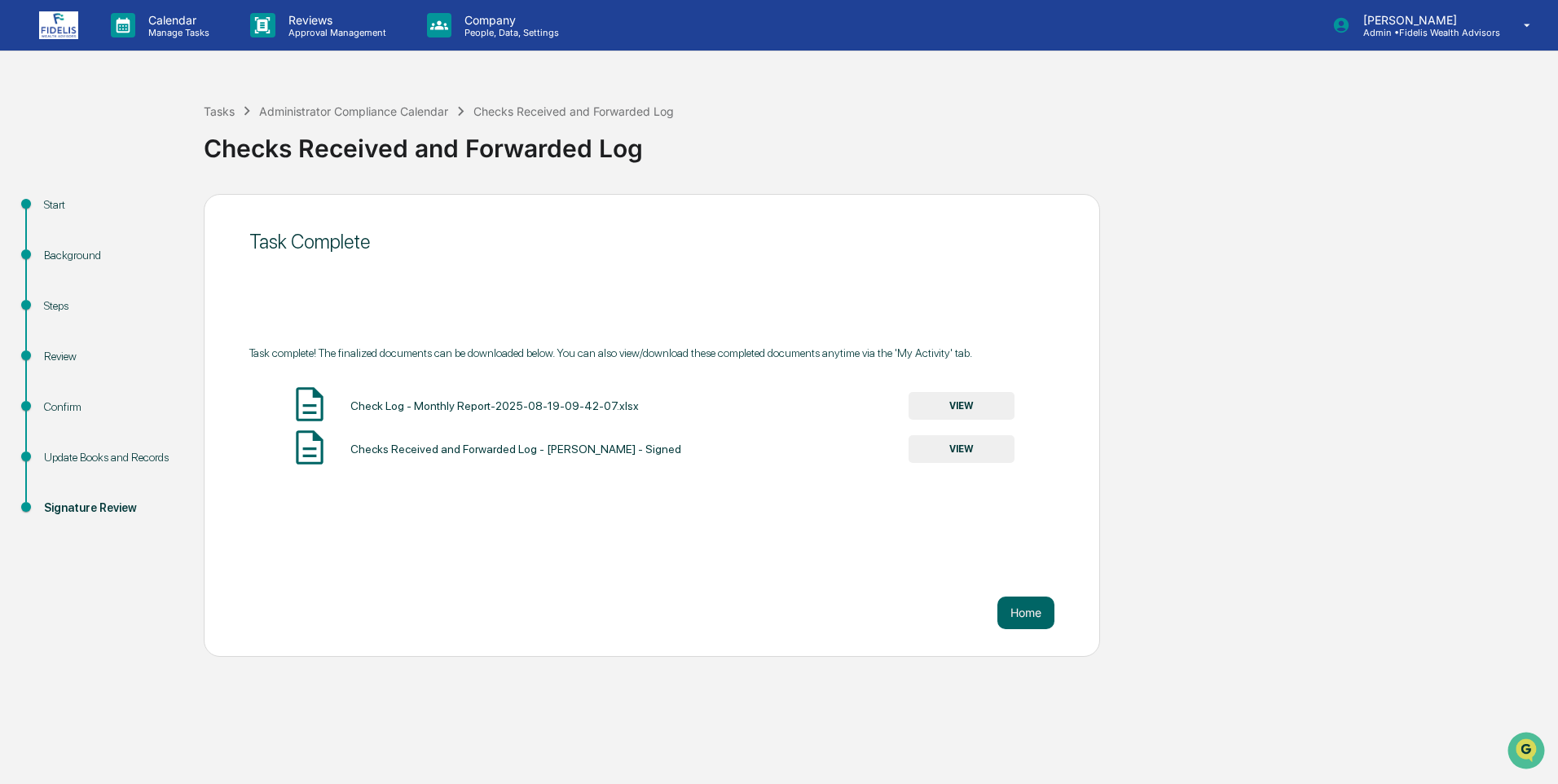
click at [953, 403] on button "VIEW" at bounding box center [962, 405] width 106 height 27
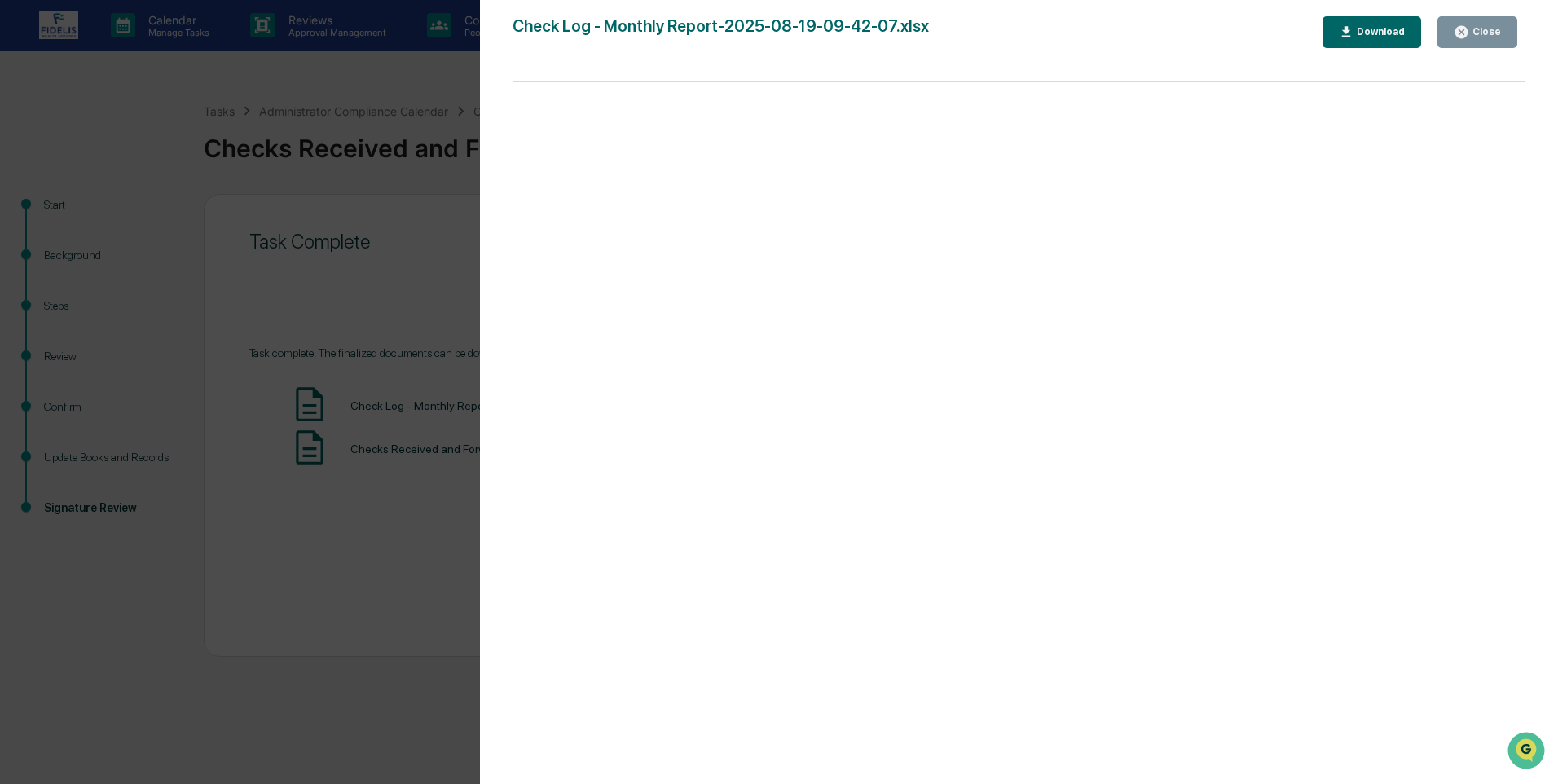
click at [1368, 38] on div "Download" at bounding box center [1379, 31] width 51 height 11
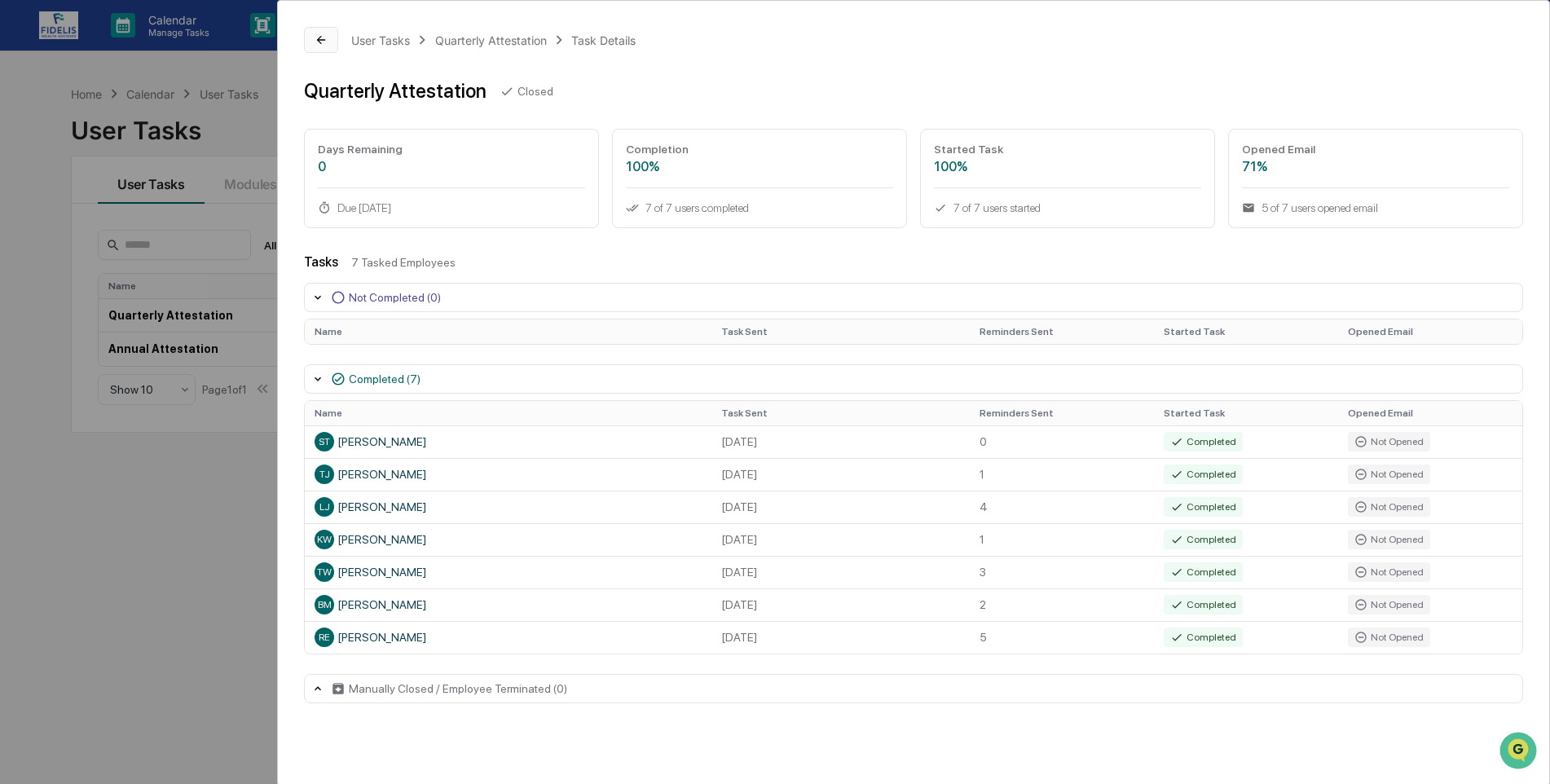
click at [316, 33] on button at bounding box center [321, 39] width 34 height 26
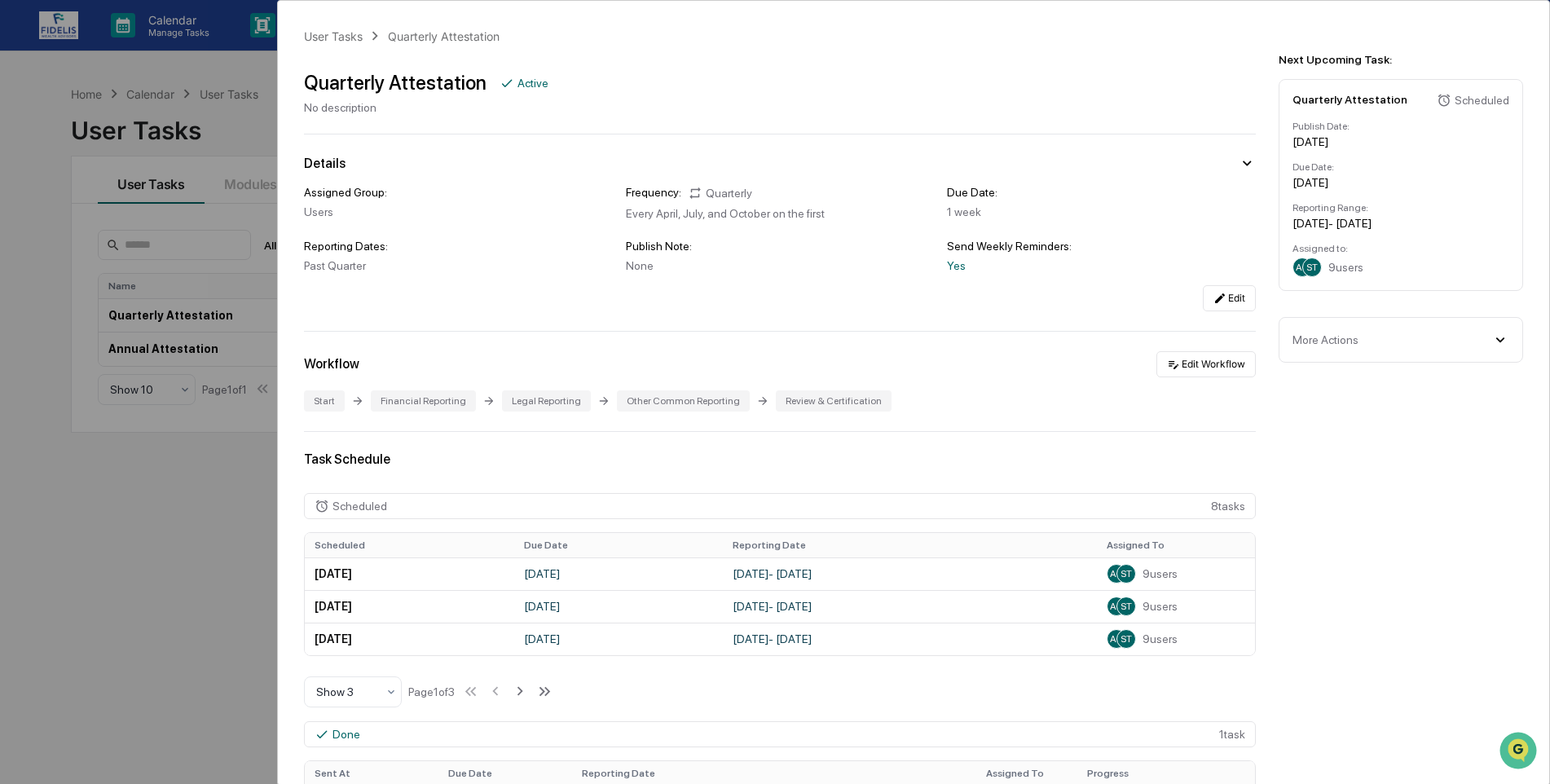
click at [55, 25] on div "User Tasks Quarterly Attestation Quarterly Attestation Active No description De…" at bounding box center [775, 392] width 1550 height 784
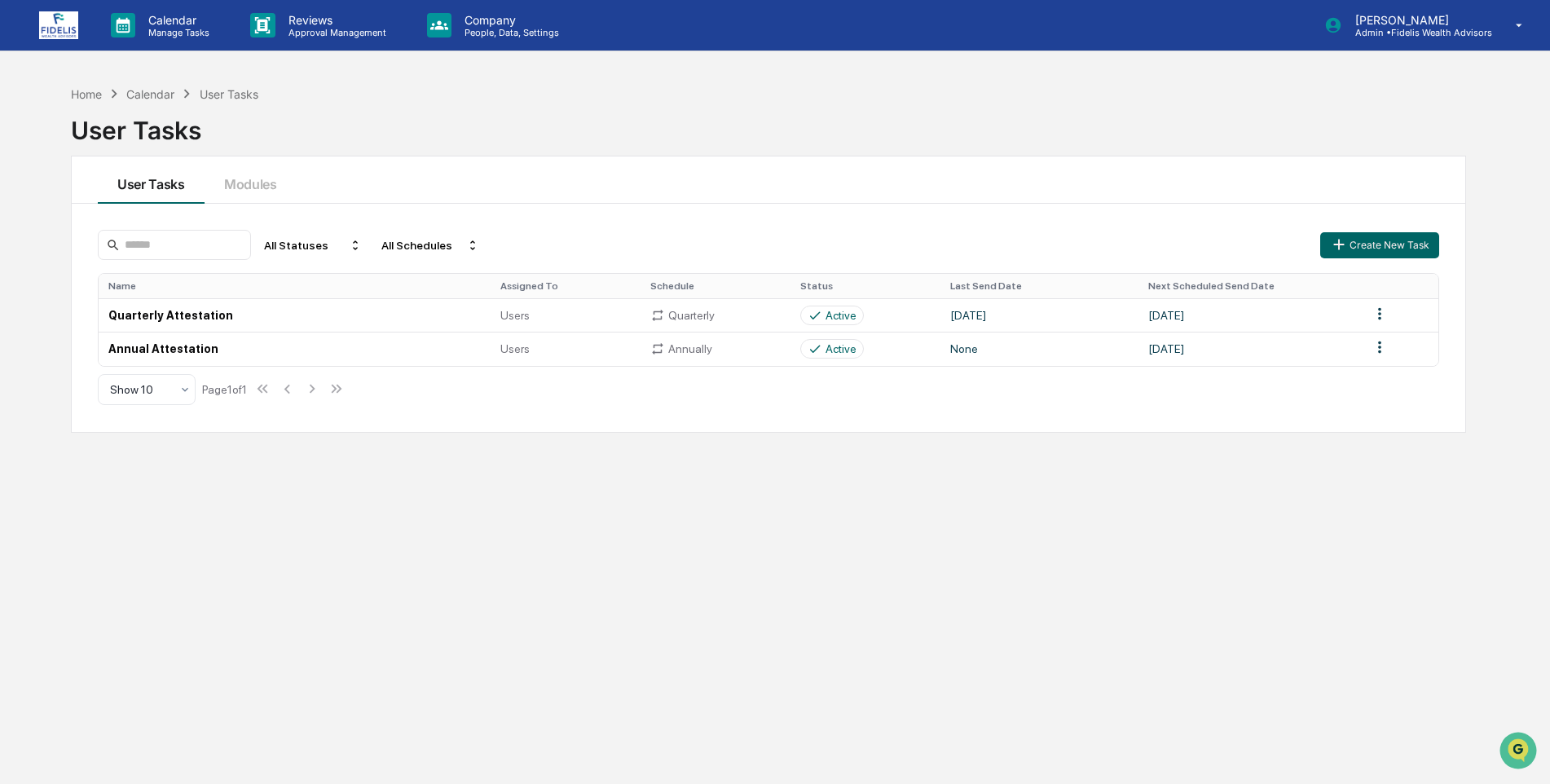
click at [64, 29] on img at bounding box center [59, 25] width 39 height 27
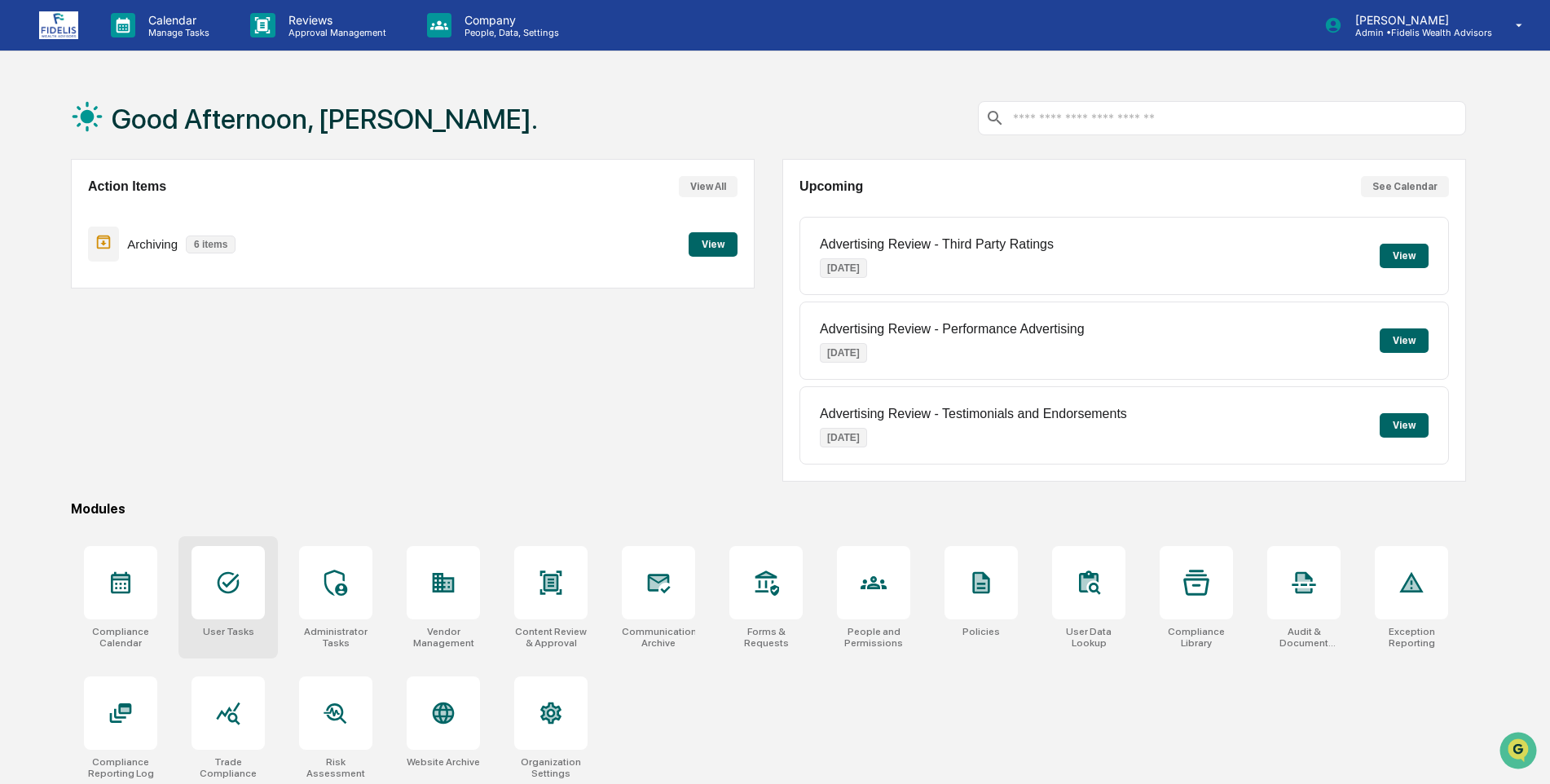
click at [206, 610] on div at bounding box center [228, 583] width 74 height 74
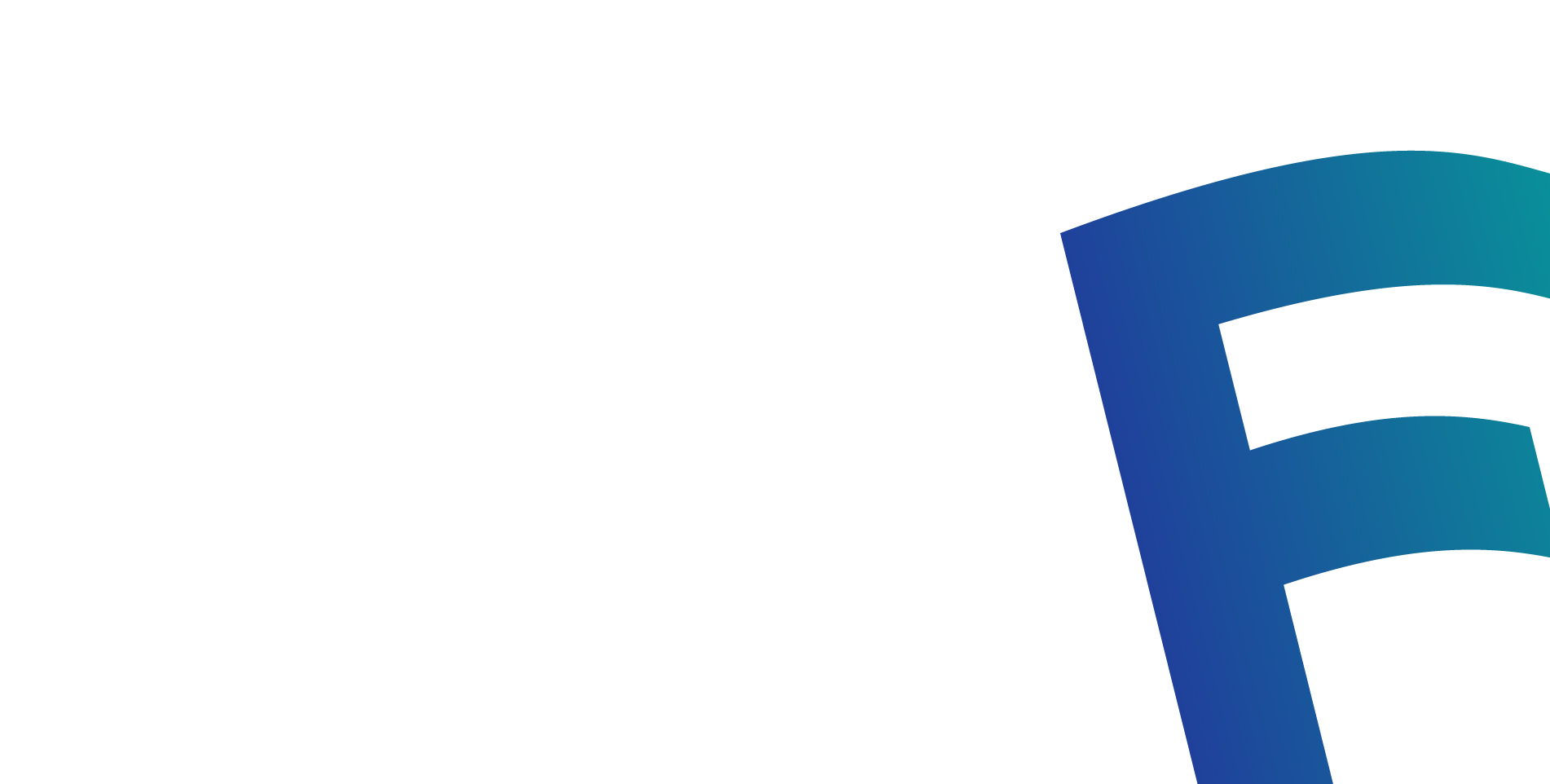
scroll to position [77, 0]
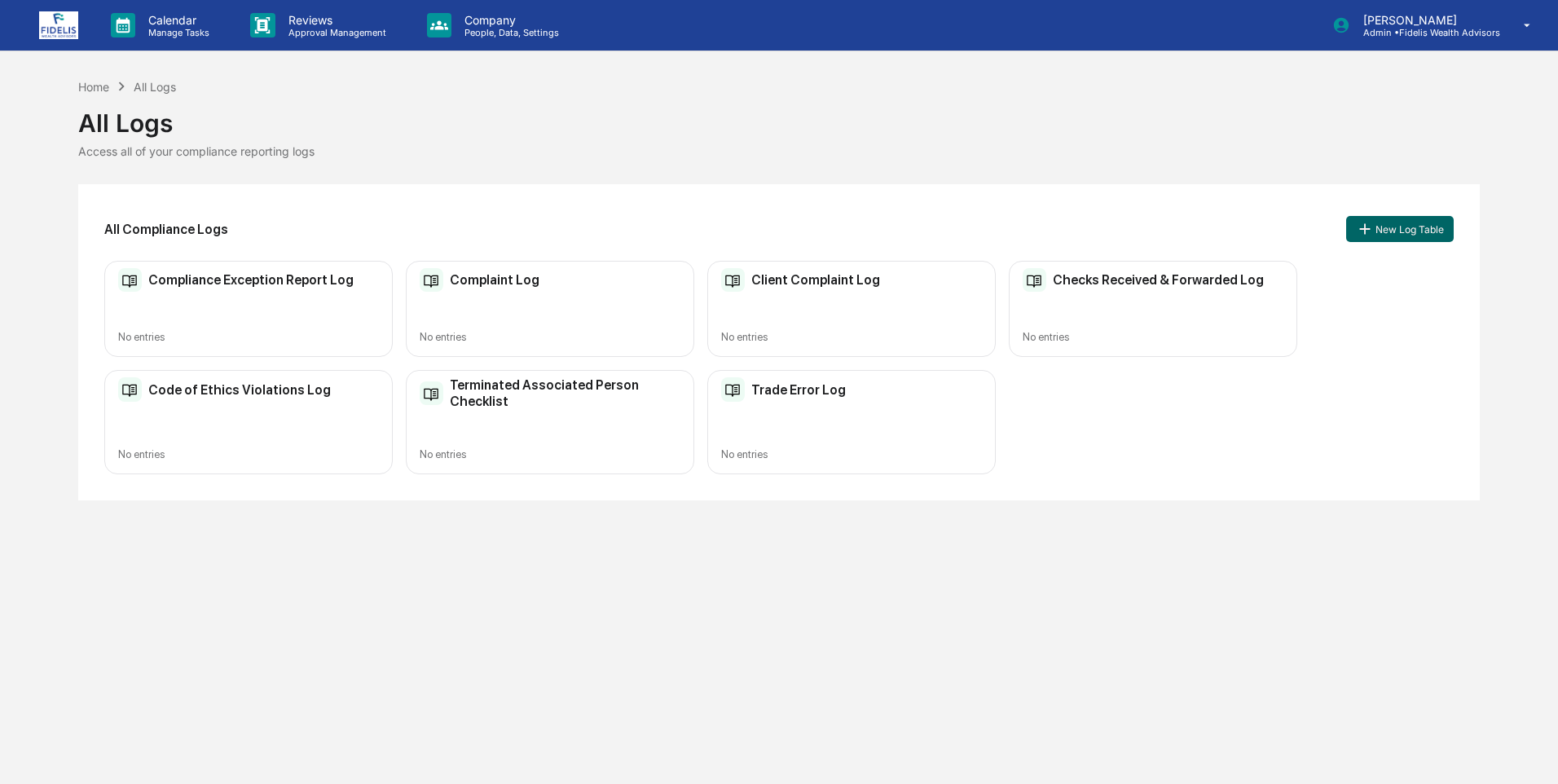
click at [1119, 304] on div "Checks Received & Forwarded Log No entries" at bounding box center [1153, 308] width 289 height 97
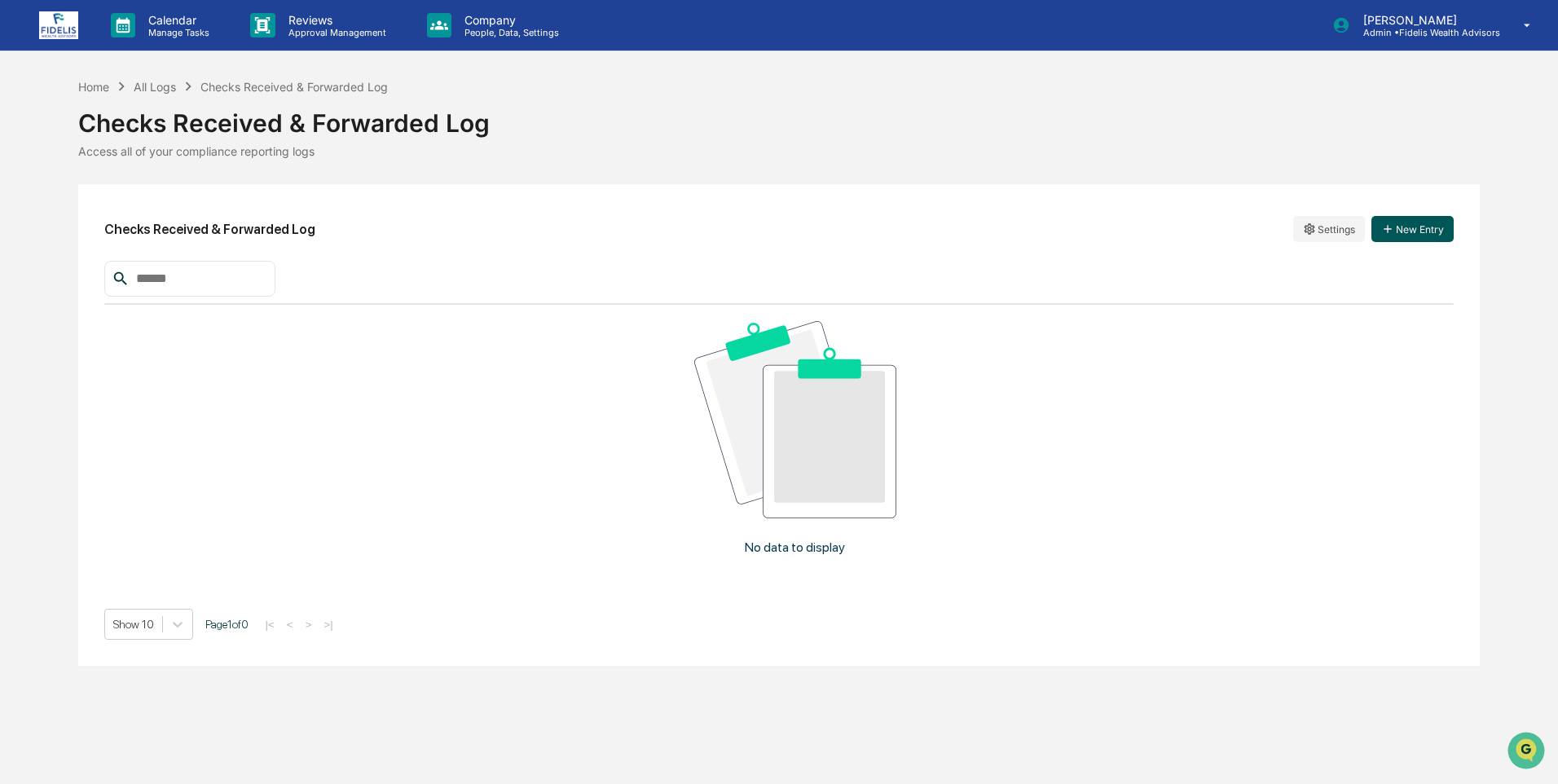
click at [1414, 226] on button "New Entry" at bounding box center [1412, 229] width 82 height 26
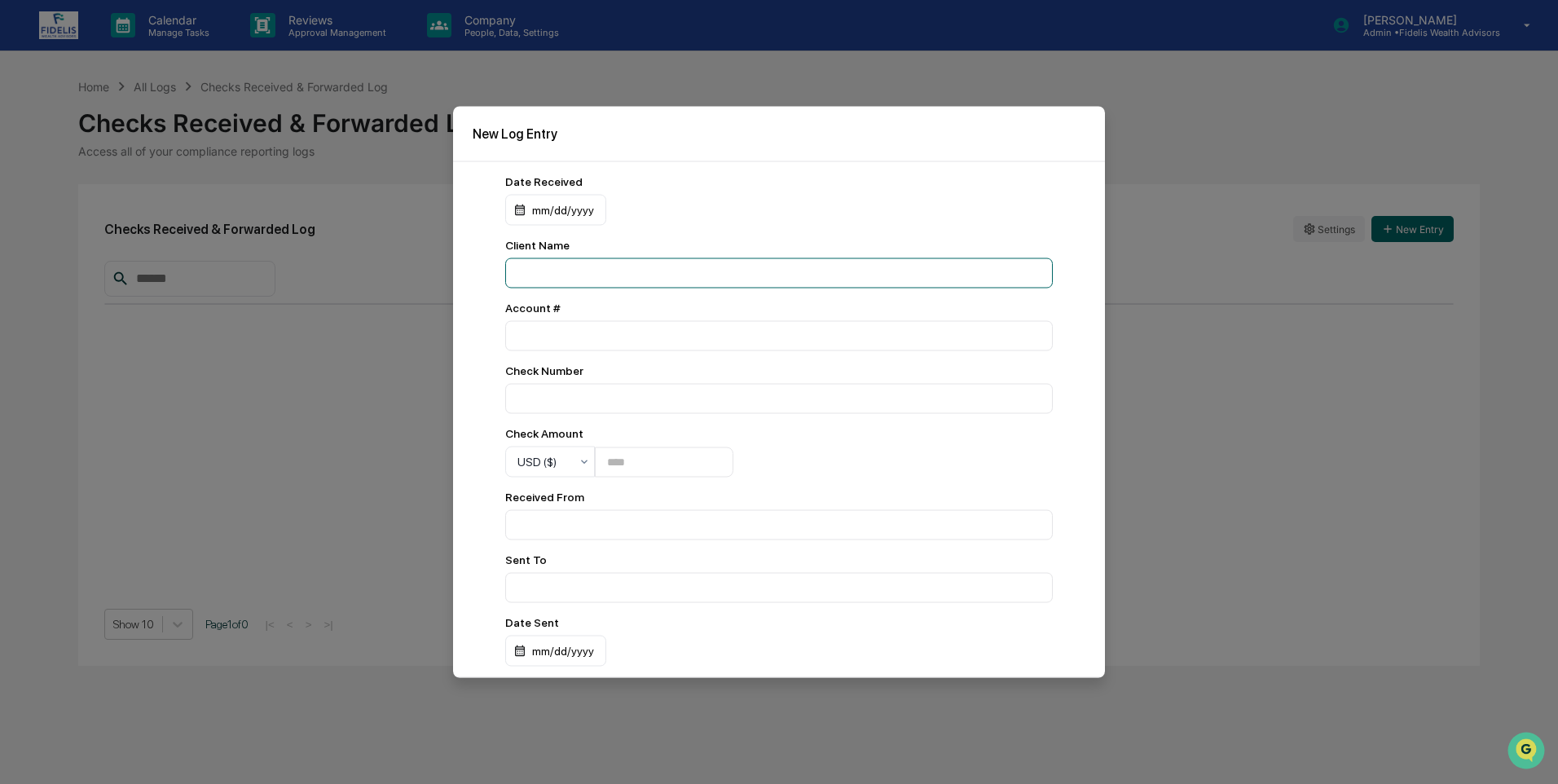
click at [635, 280] on input at bounding box center [778, 272] width 548 height 30
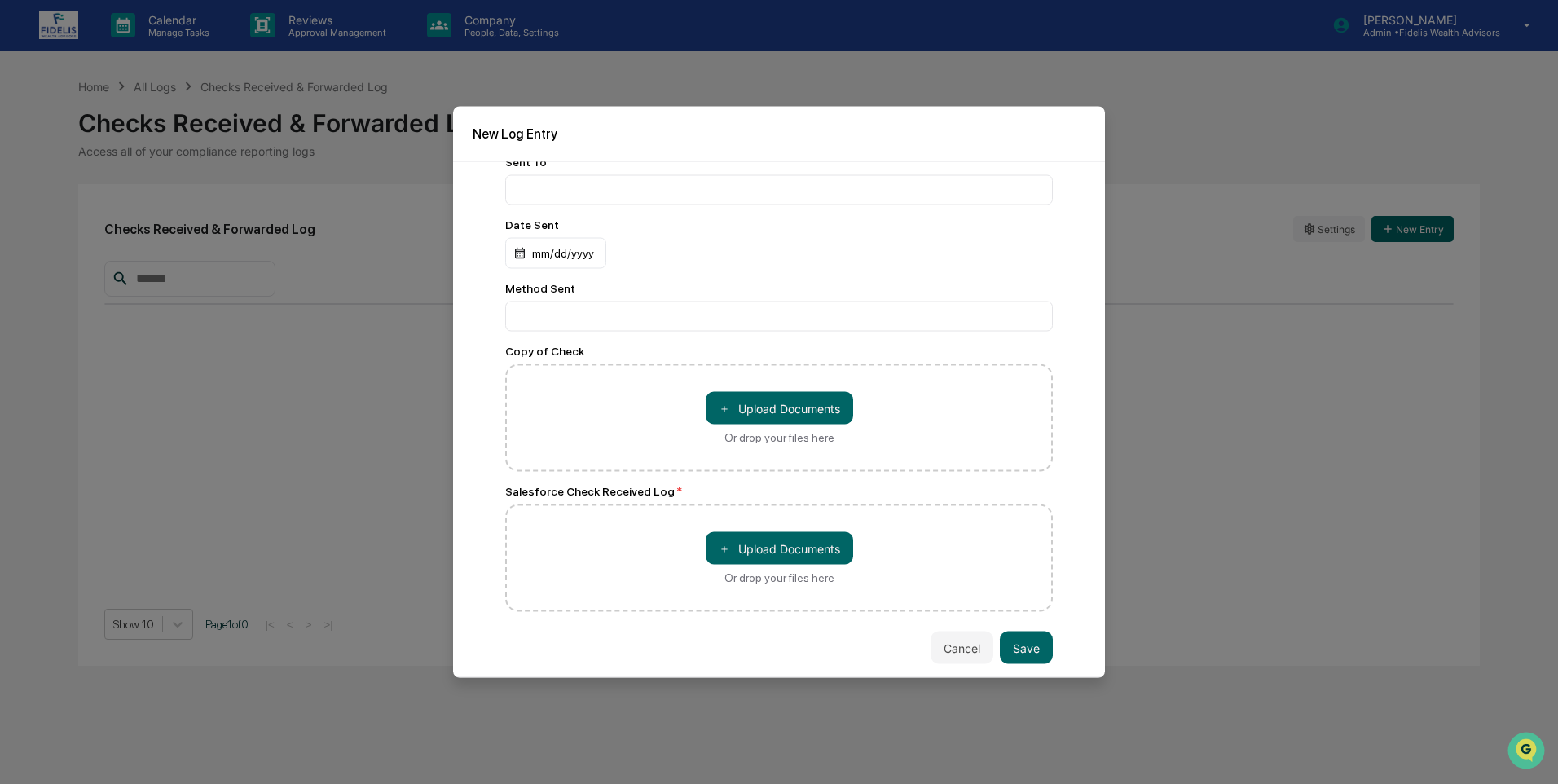
type input "**********"
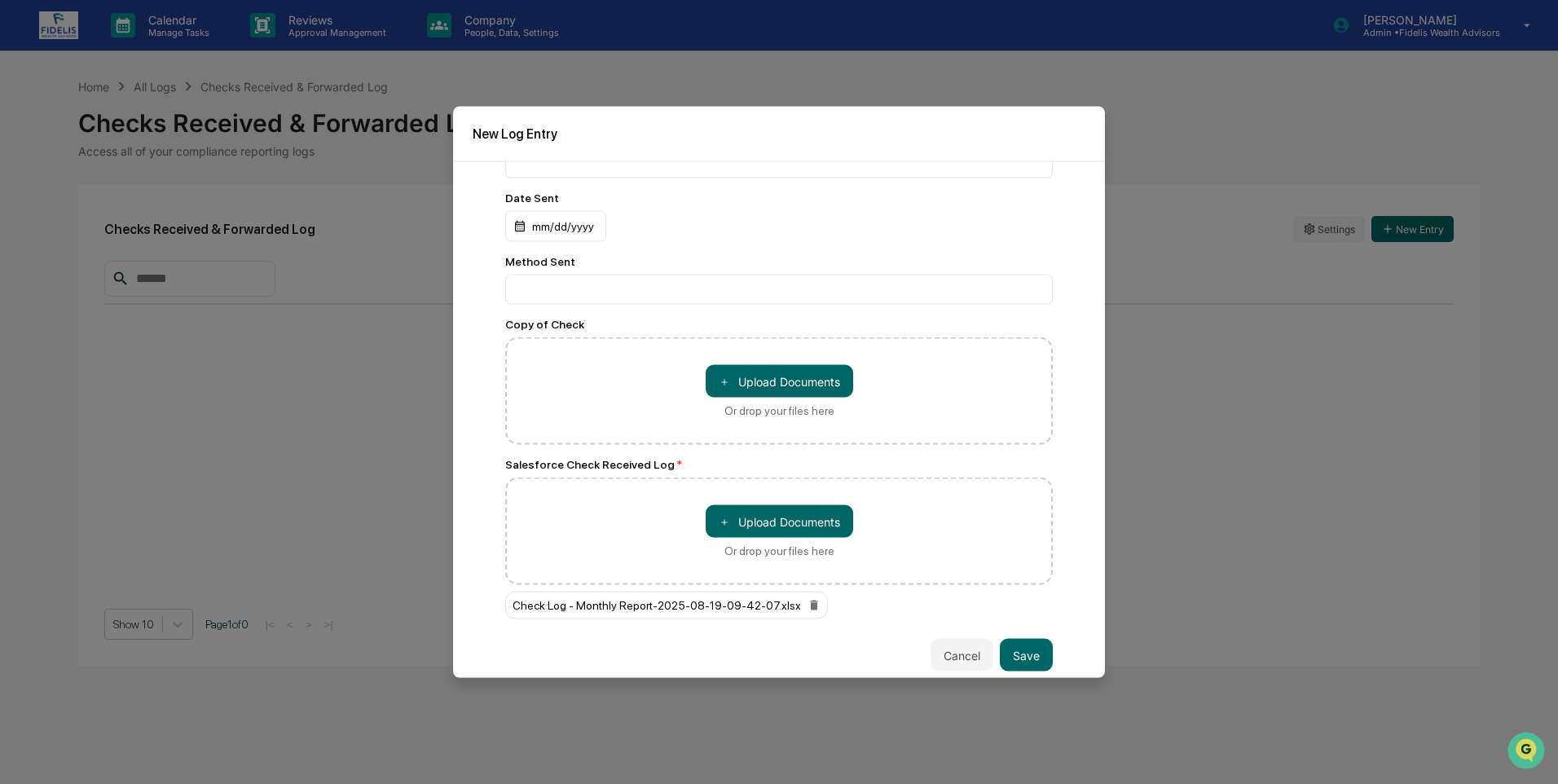
scroll to position [437, 0]
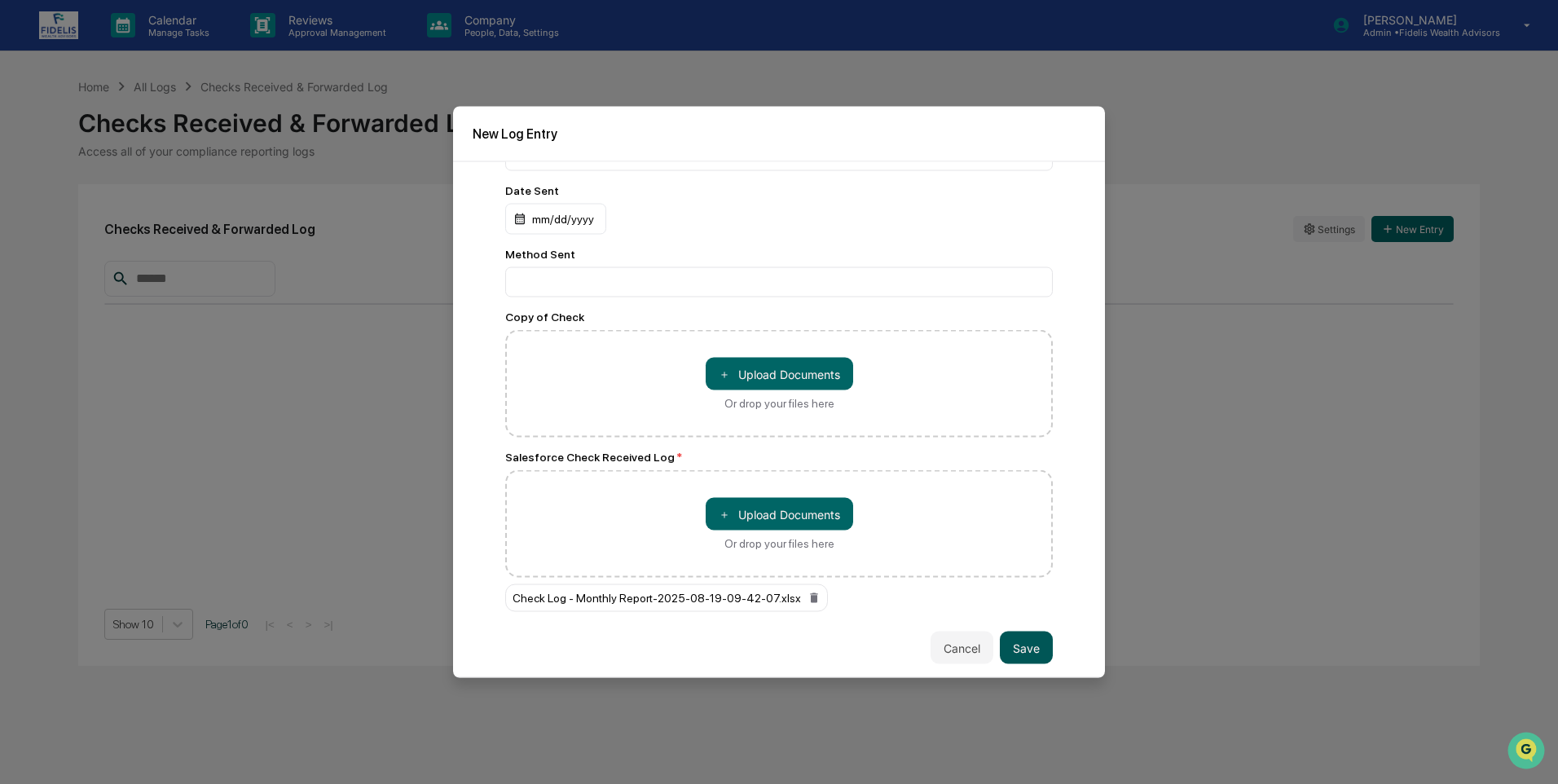
click at [1014, 633] on button "Save" at bounding box center [1027, 648] width 53 height 33
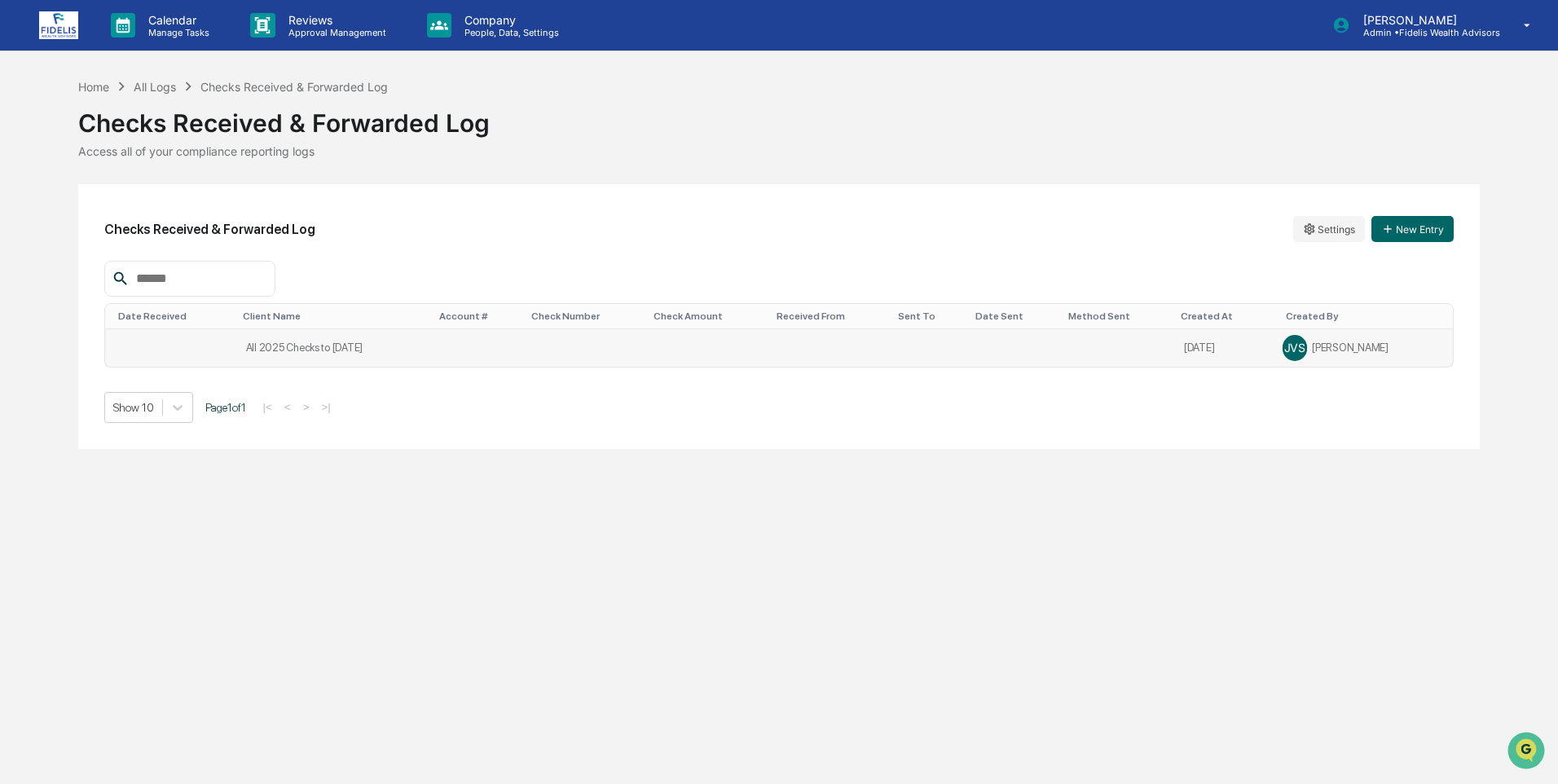
click at [273, 345] on td "All 2025 Checks to [DATE]" at bounding box center [334, 348] width 196 height 38
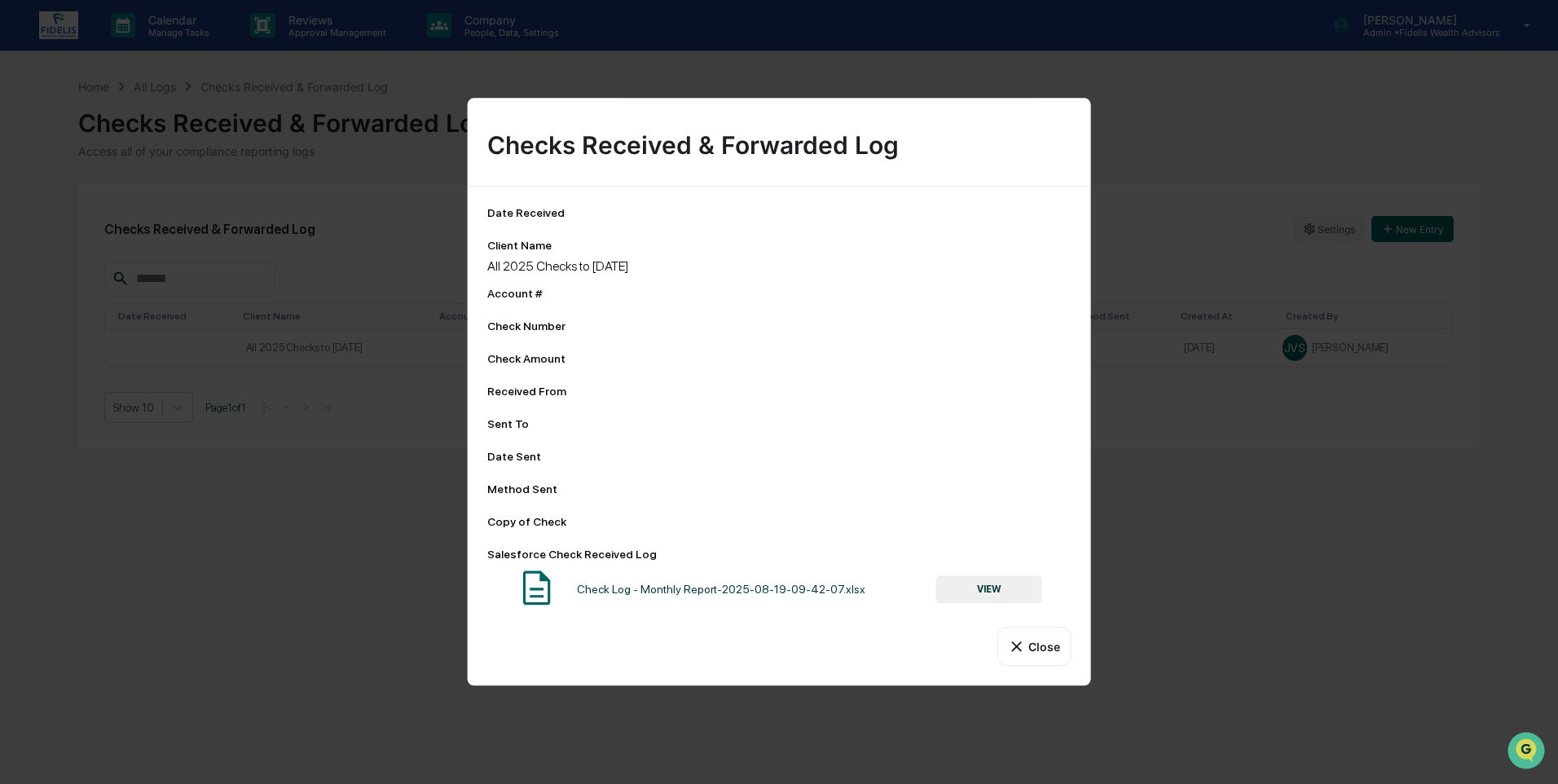
click at [1028, 640] on button "Close" at bounding box center [1034, 646] width 75 height 39
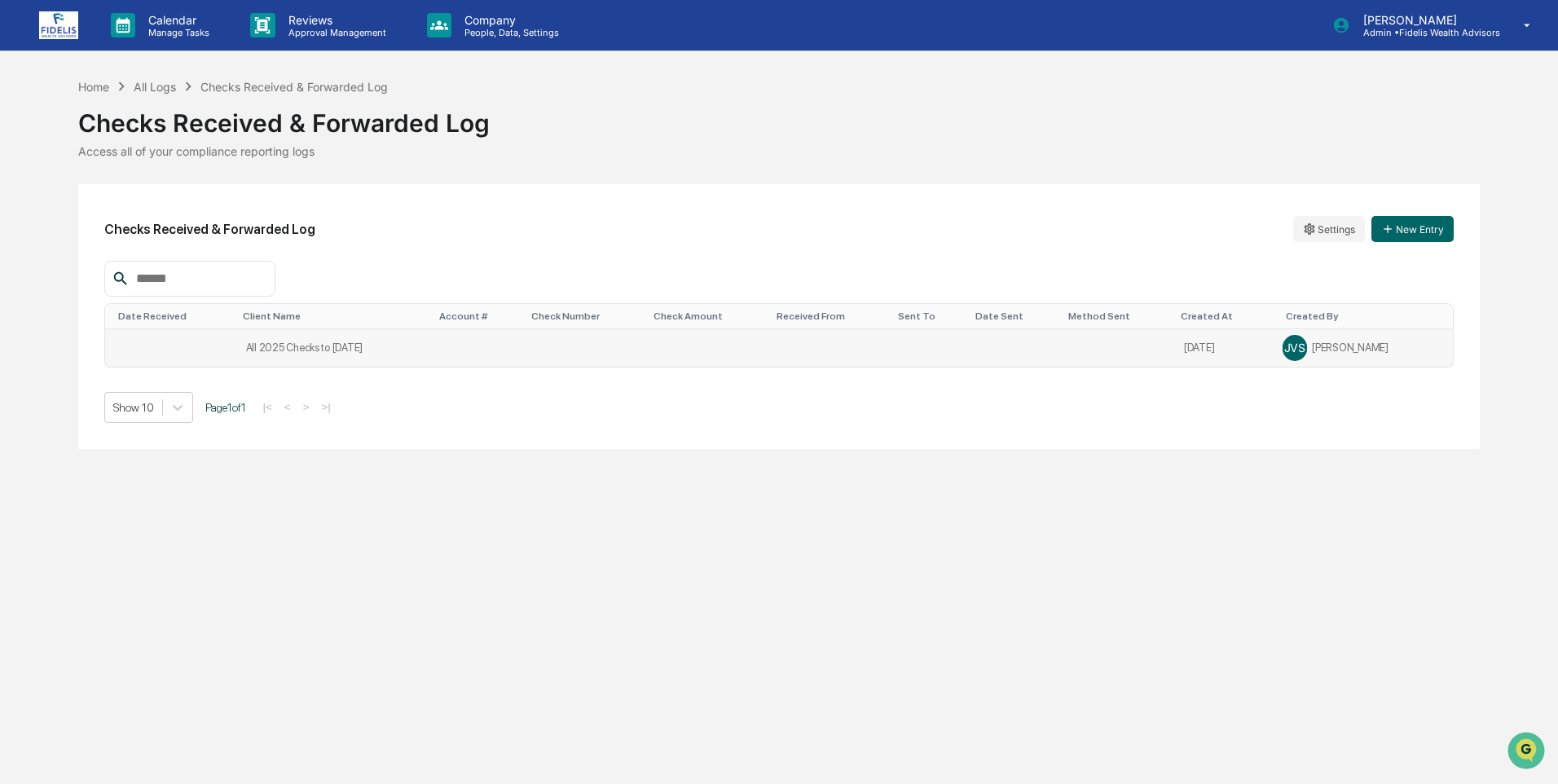
click at [298, 350] on td "All 2025 Checks to [DATE]" at bounding box center [334, 348] width 196 height 38
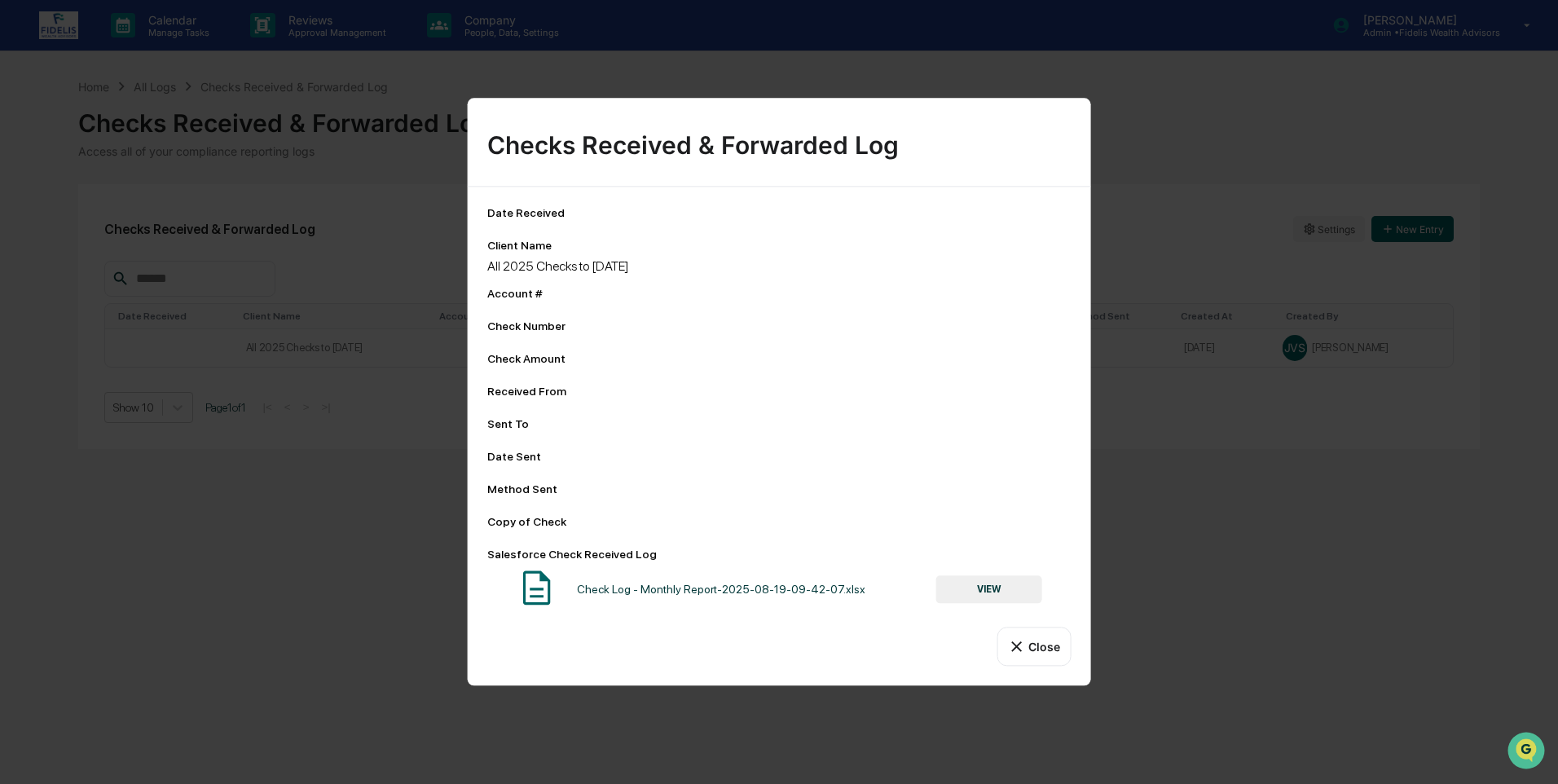
click at [1033, 642] on button "Close" at bounding box center [1034, 646] width 75 height 39
